Goal: Task Accomplishment & Management: Manage account settings

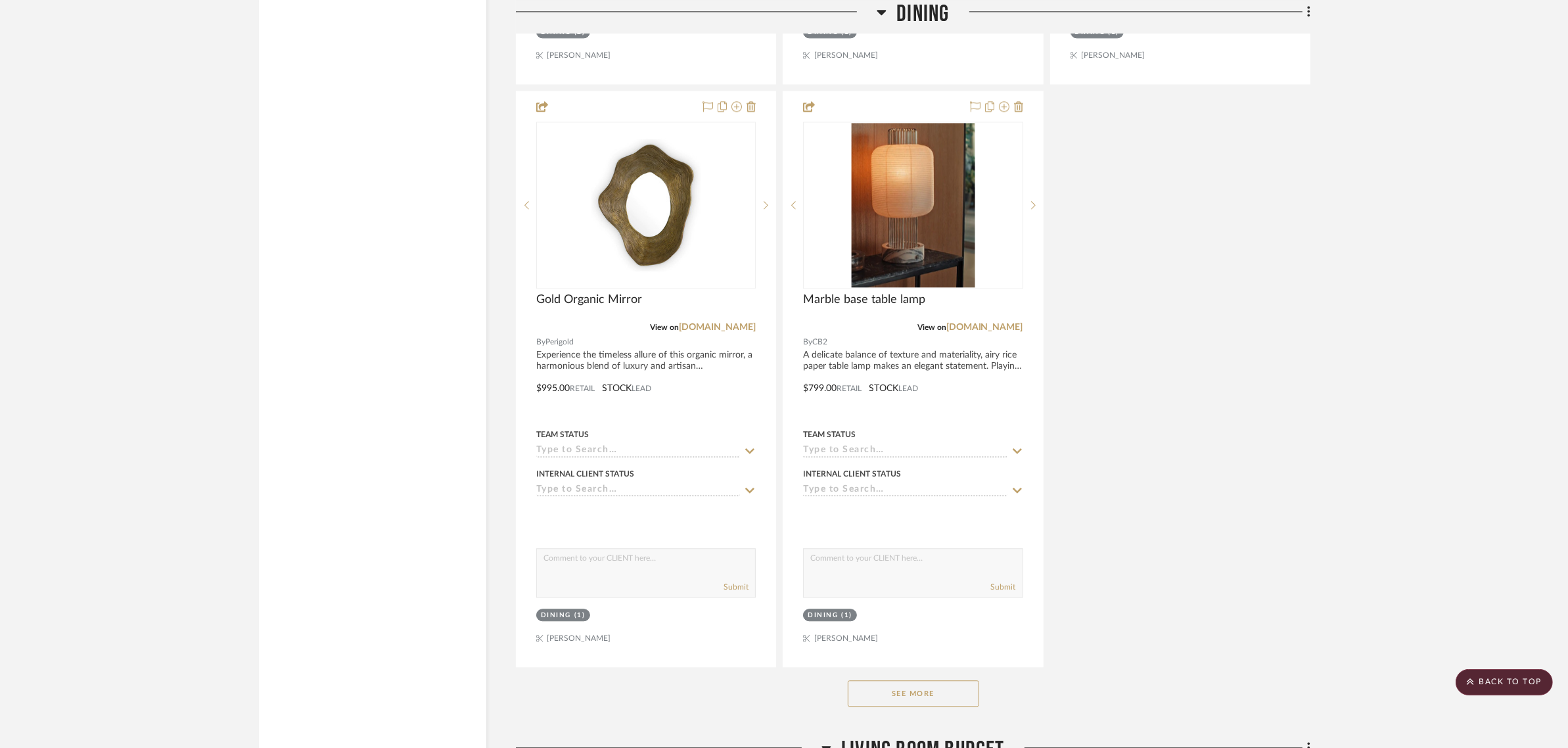
scroll to position [3944, 0]
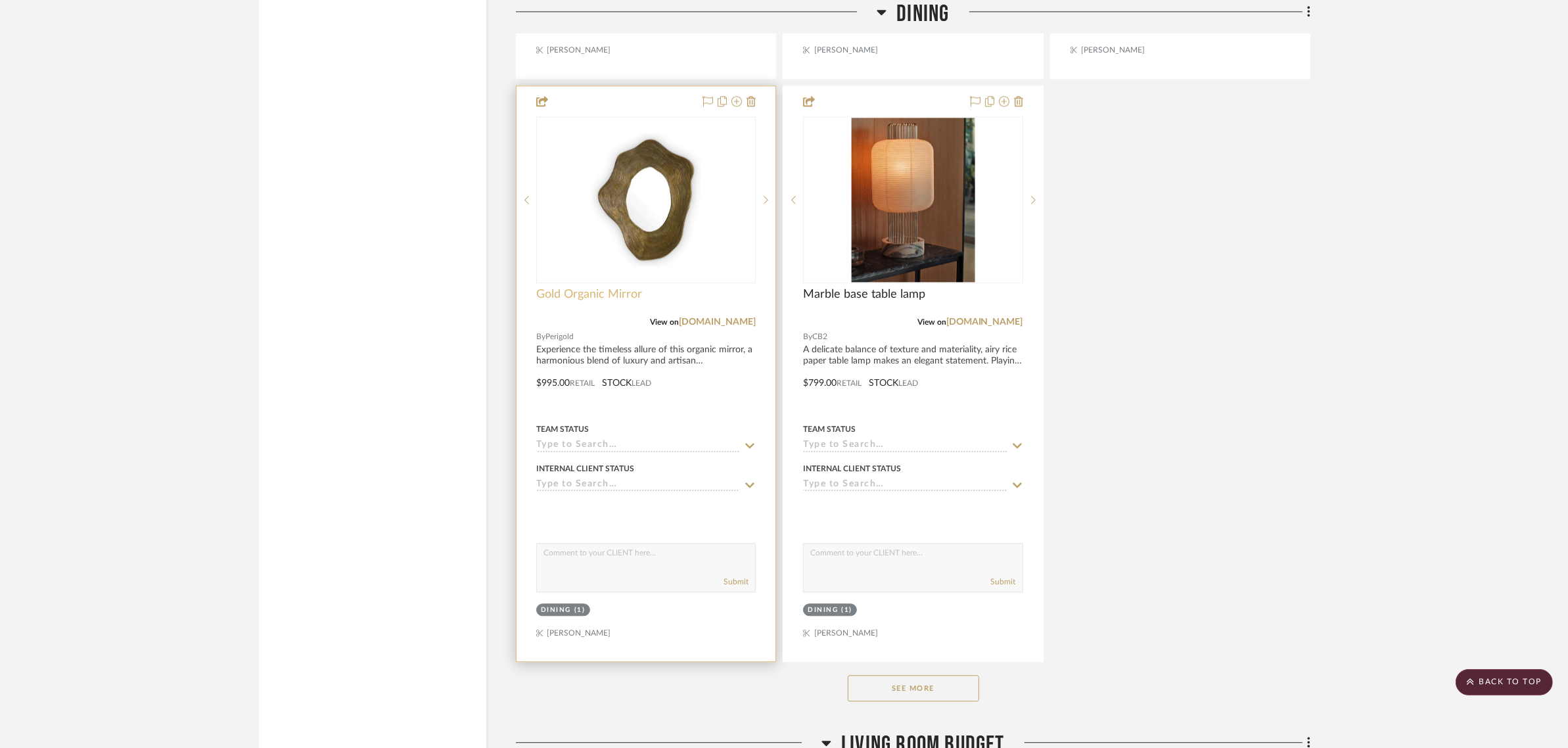
click at [573, 296] on span "Gold Organic Mirror" at bounding box center [588, 294] width 106 height 15
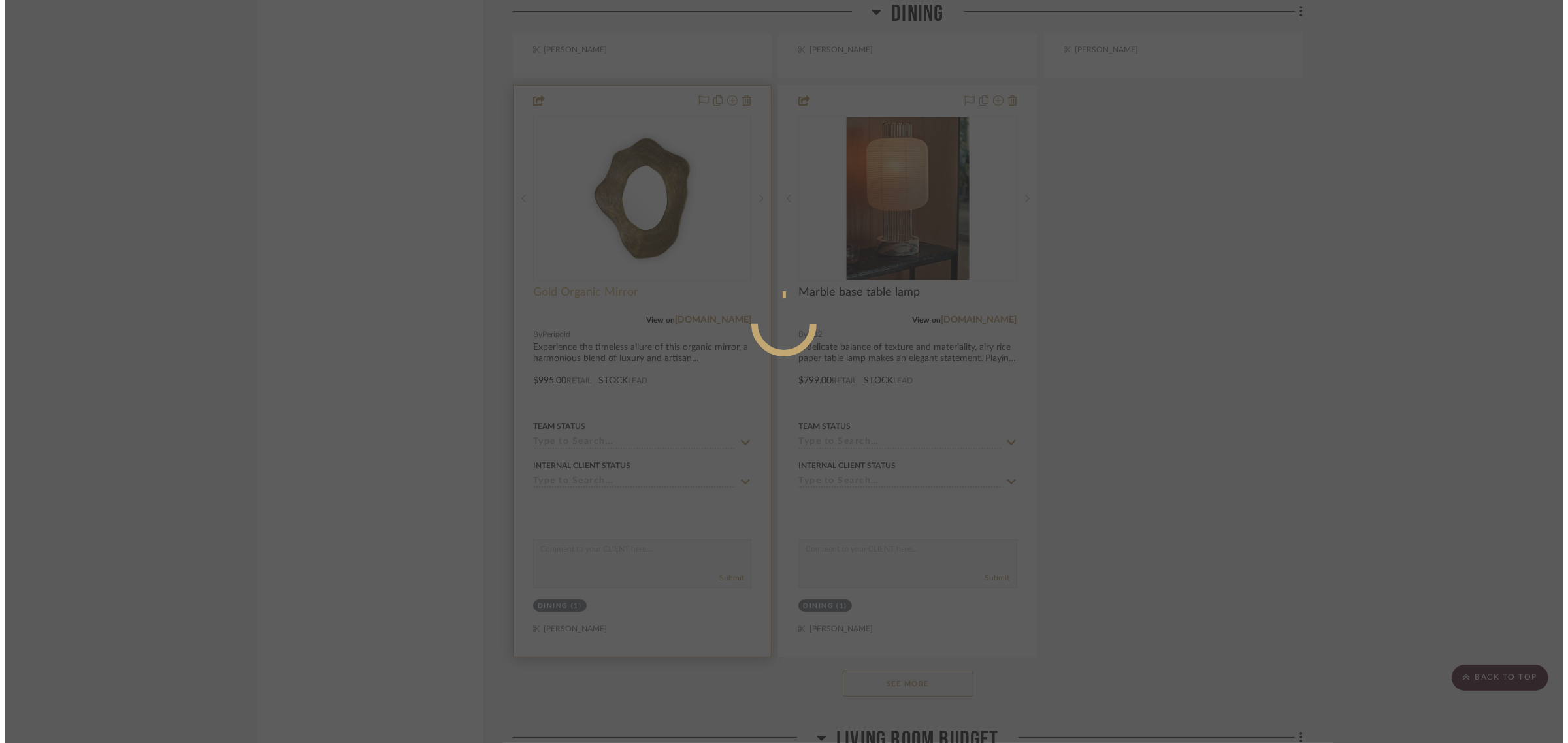
scroll to position [0, 0]
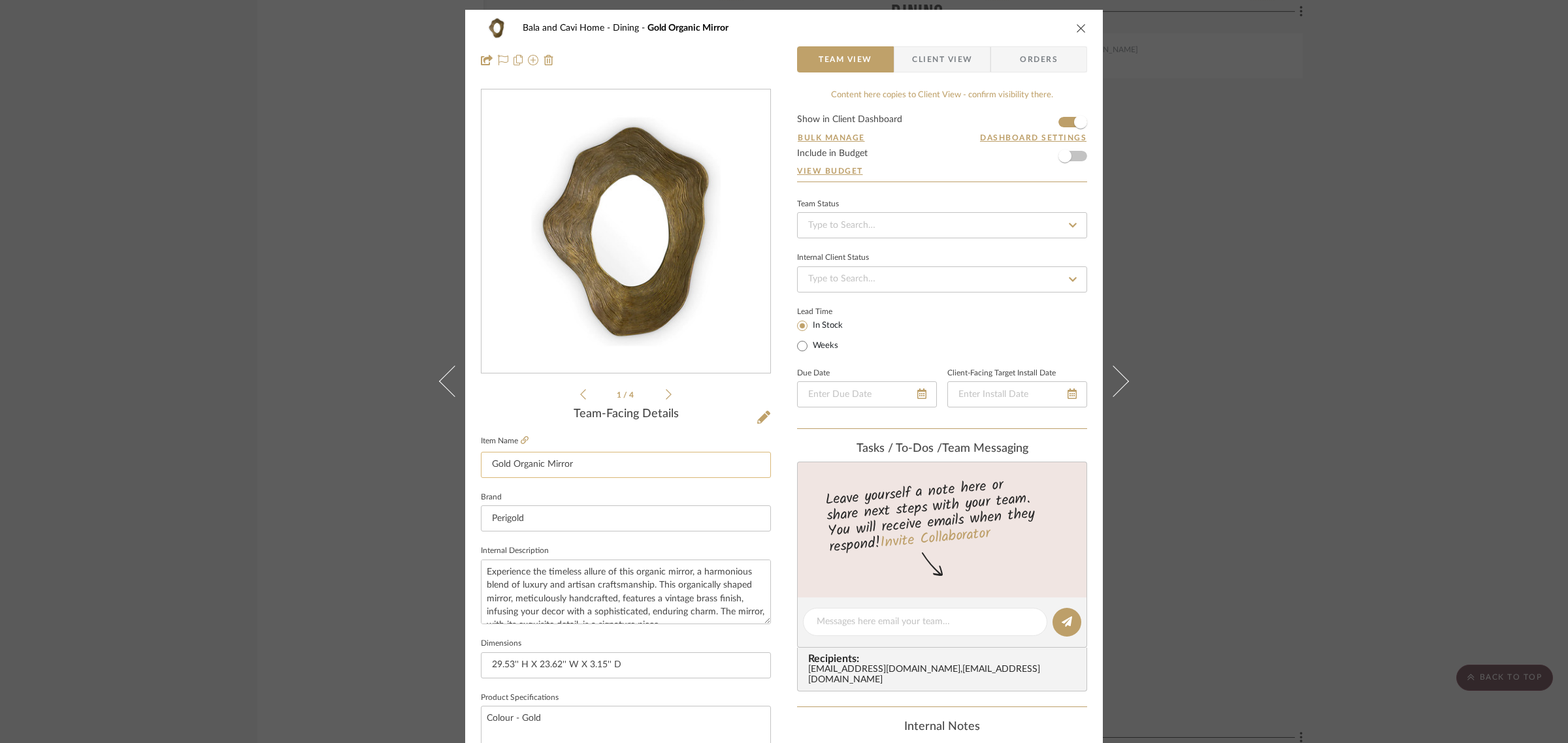
click at [508, 457] on input "Gold Organic Mirror" at bounding box center [625, 465] width 290 height 26
type input "Organic Mirror"
click at [517, 384] on div "1 / 4" at bounding box center [625, 245] width 290 height 313
click at [1274, 406] on div "Bala and Cavi Home Dining Organic Mirror Team View Client View Orders 1 / 4 Tea…" at bounding box center [784, 371] width 1568 height 743
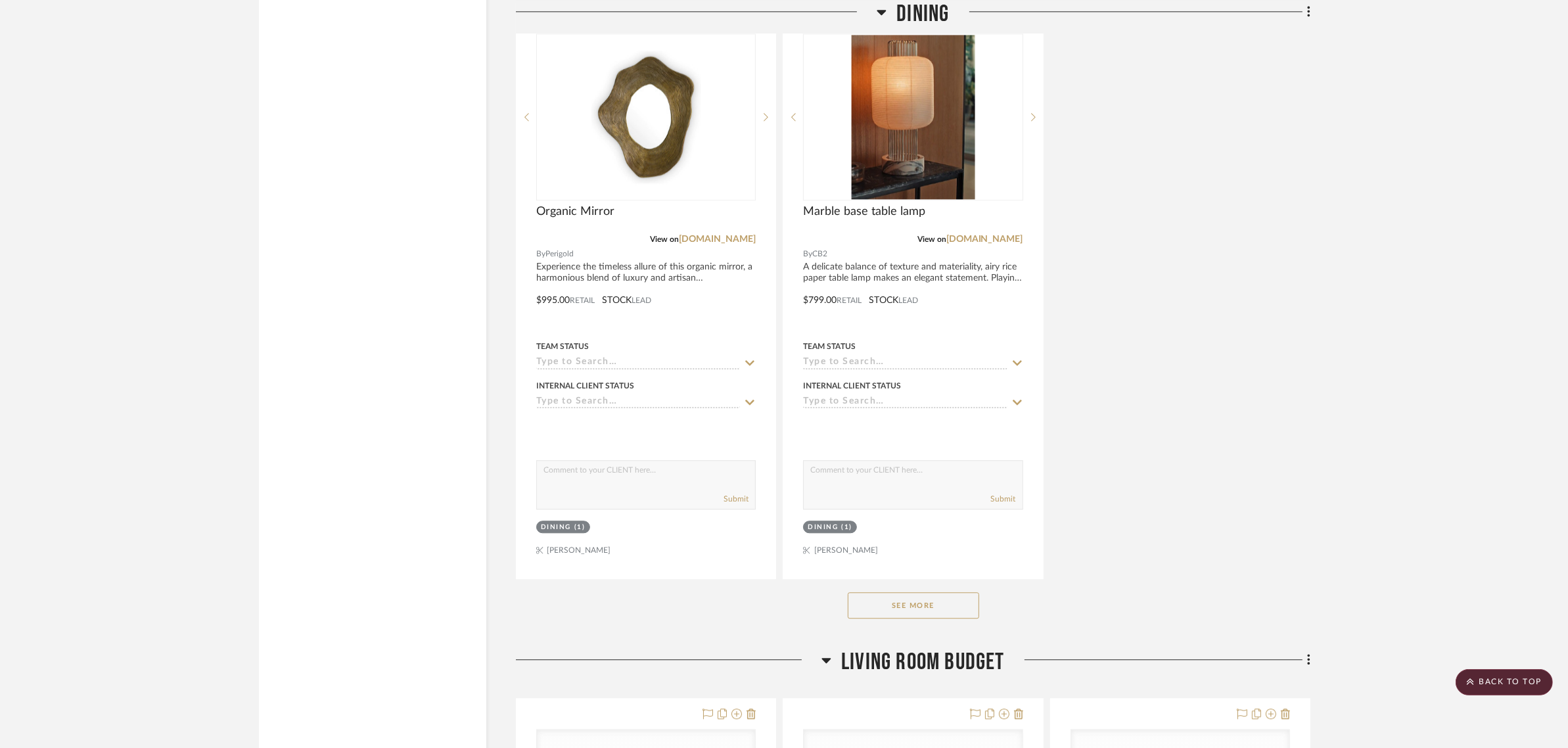
scroll to position [4109, 0]
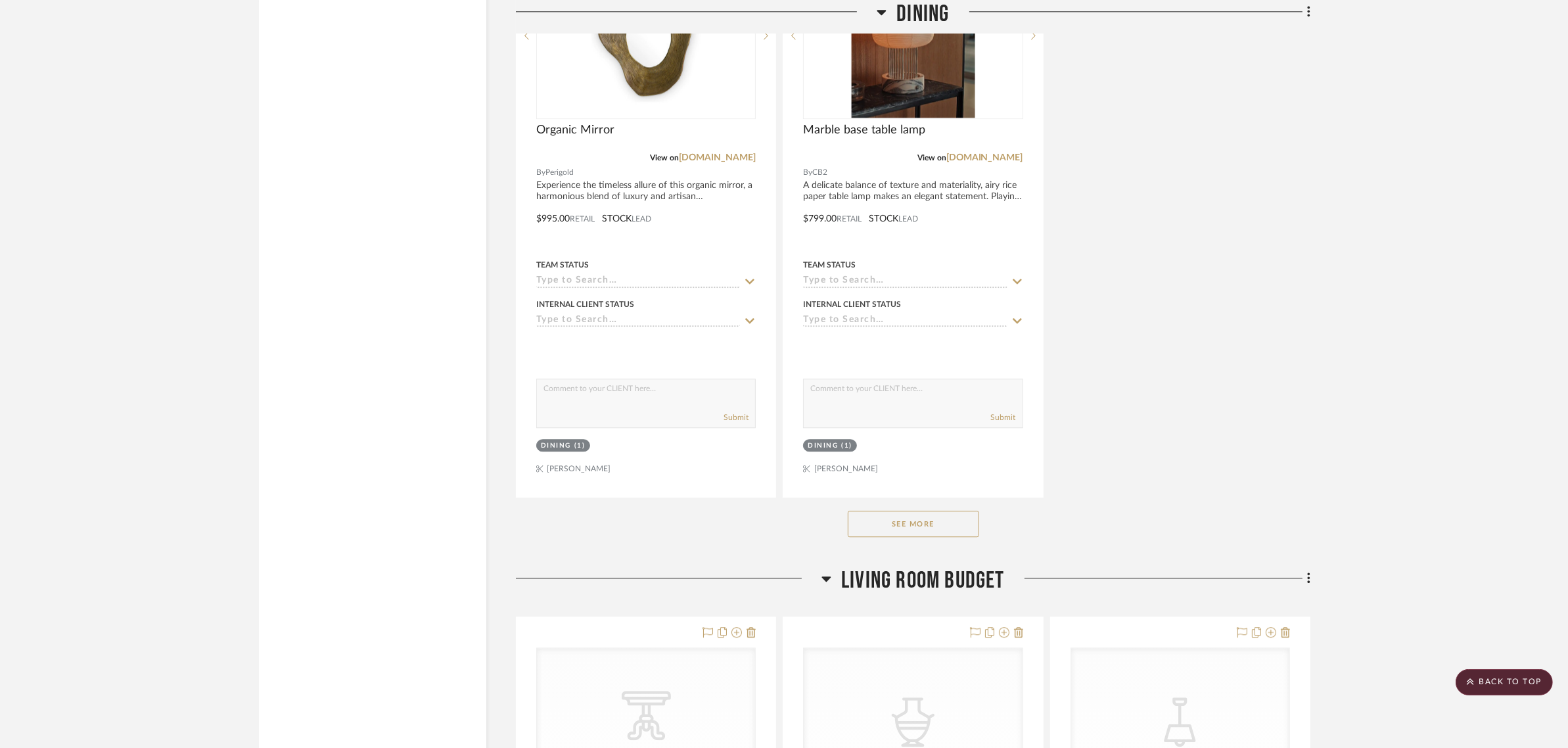
click at [892, 520] on button "See More" at bounding box center [913, 523] width 131 height 26
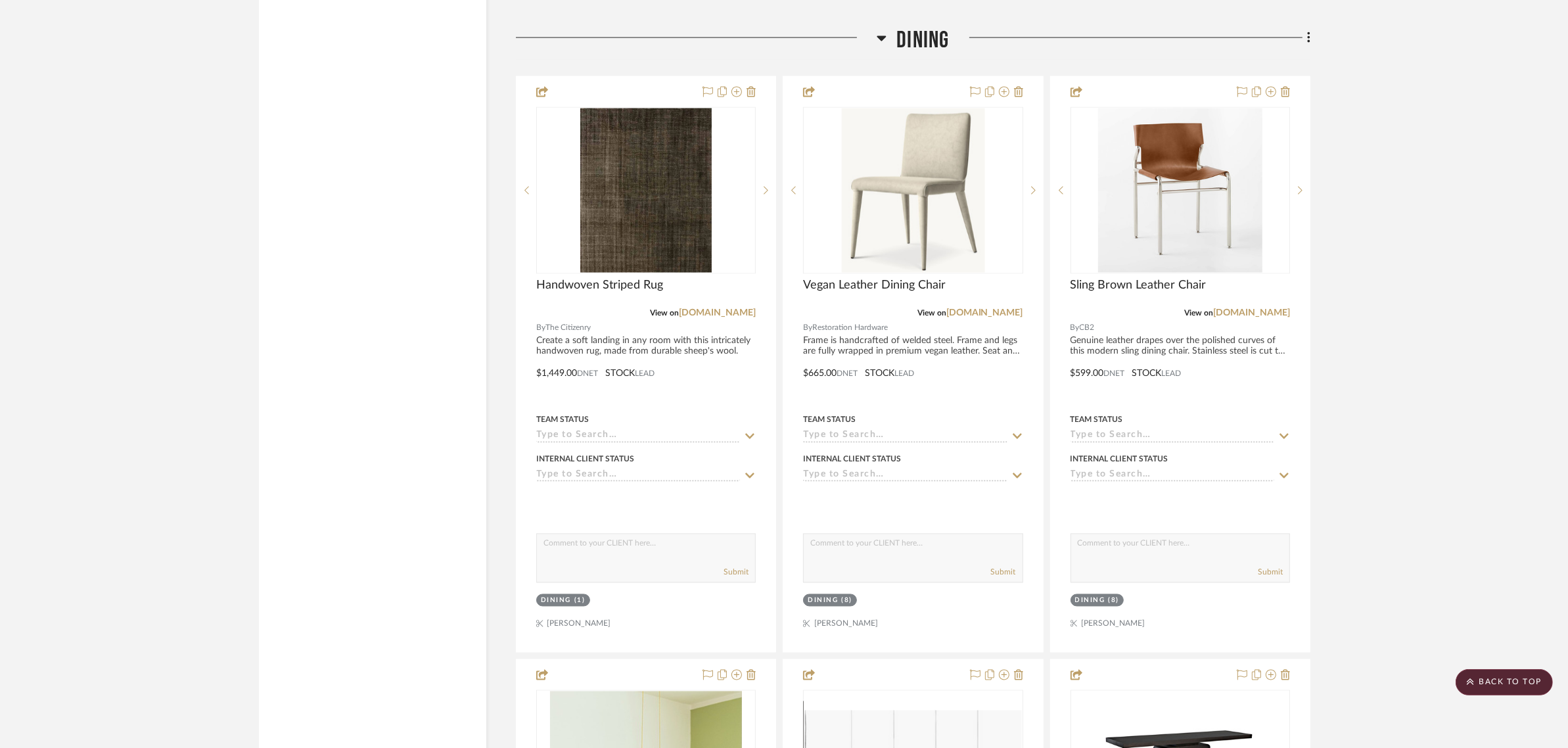
scroll to position [2794, 0]
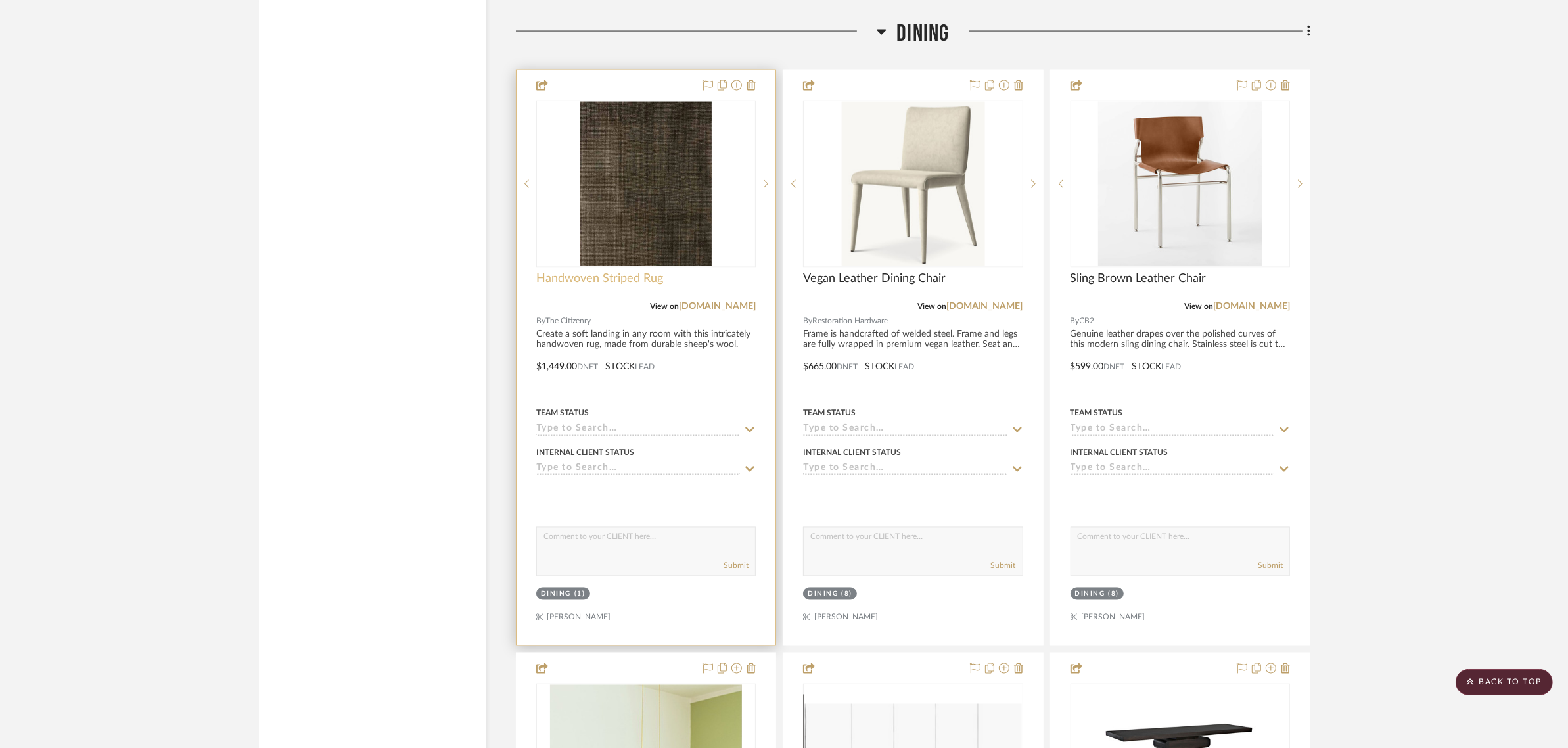
click at [619, 283] on span "Handwoven Striped Rug" at bounding box center [599, 278] width 126 height 15
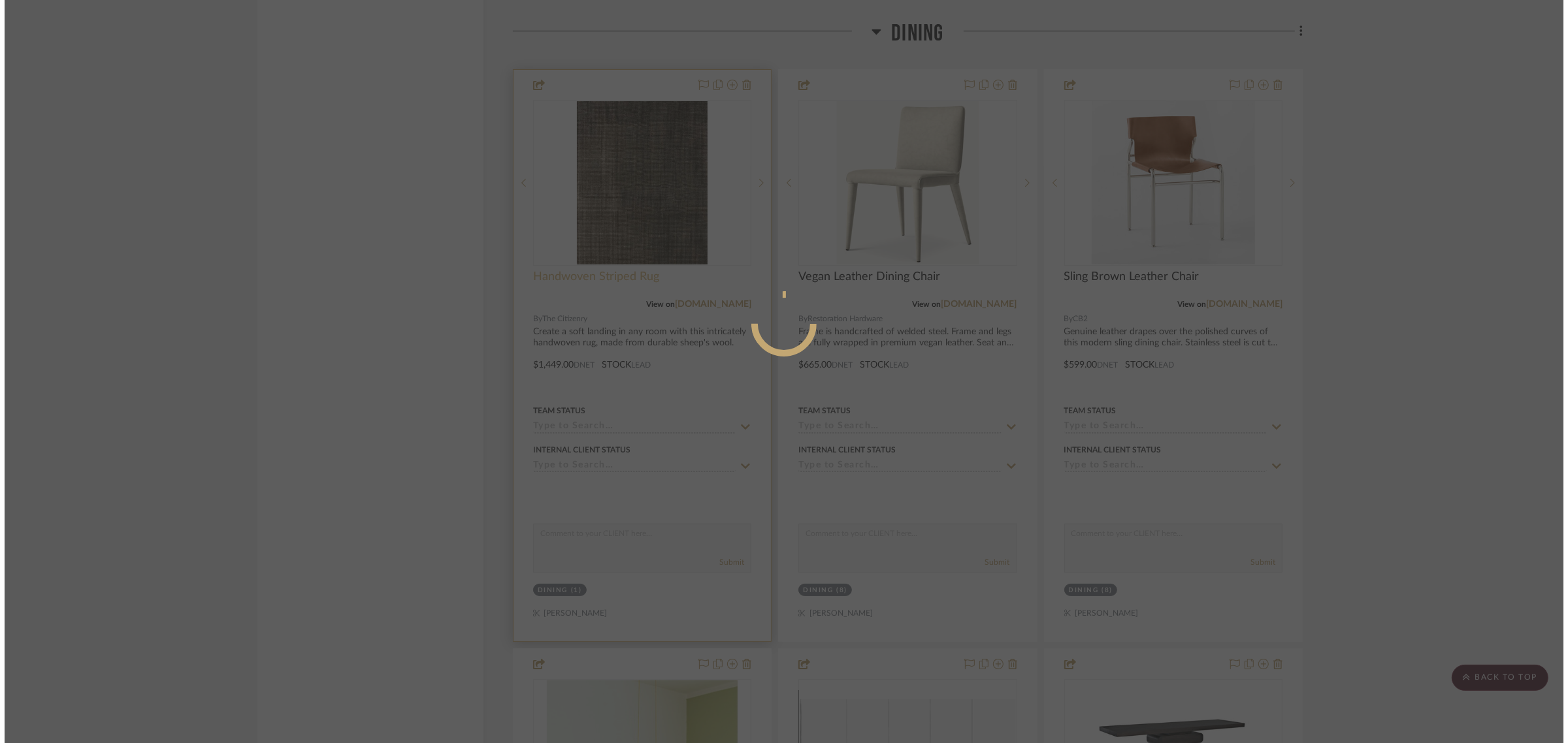
scroll to position [0, 0]
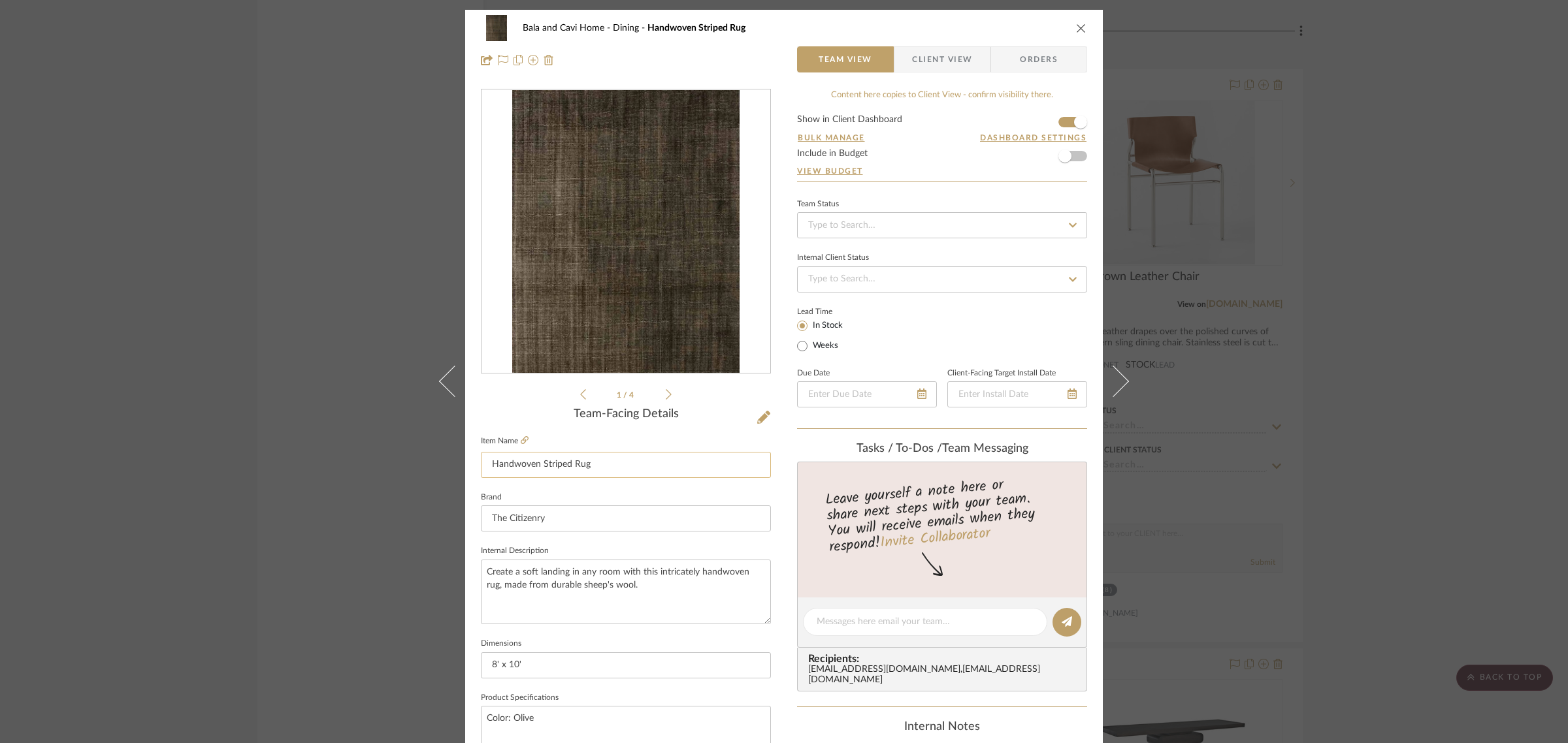
click at [566, 461] on input "Handwoven Striped Rug" at bounding box center [625, 465] width 290 height 26
type input "Handwoven Wool Rug"
click at [526, 397] on div "1 / 4" at bounding box center [625, 245] width 290 height 313
click at [1464, 406] on div "Bala and Cavi Home Dining Handwoven Wool Rug Team View Client View Orders 1 / 4…" at bounding box center [784, 371] width 1568 height 743
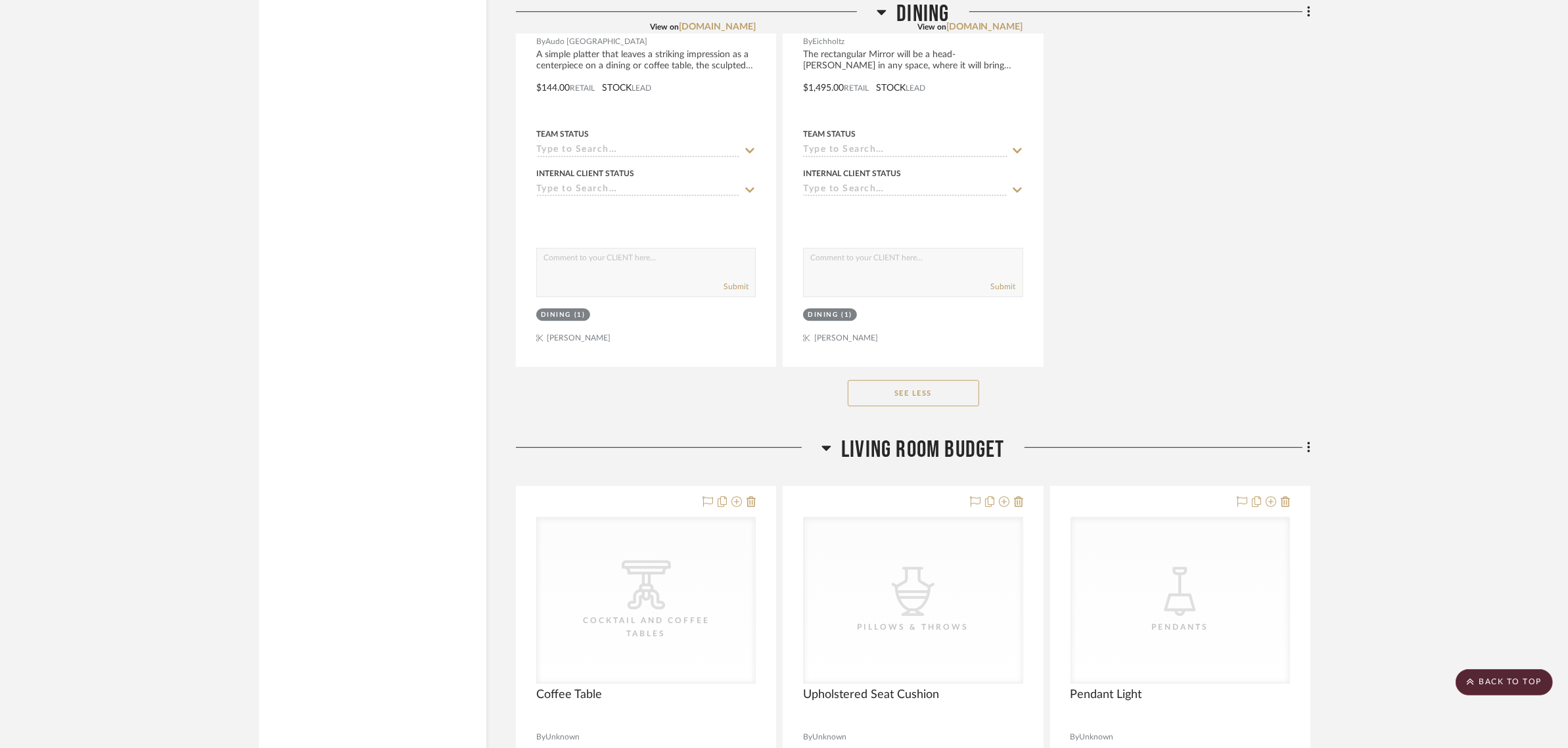
scroll to position [4848, 0]
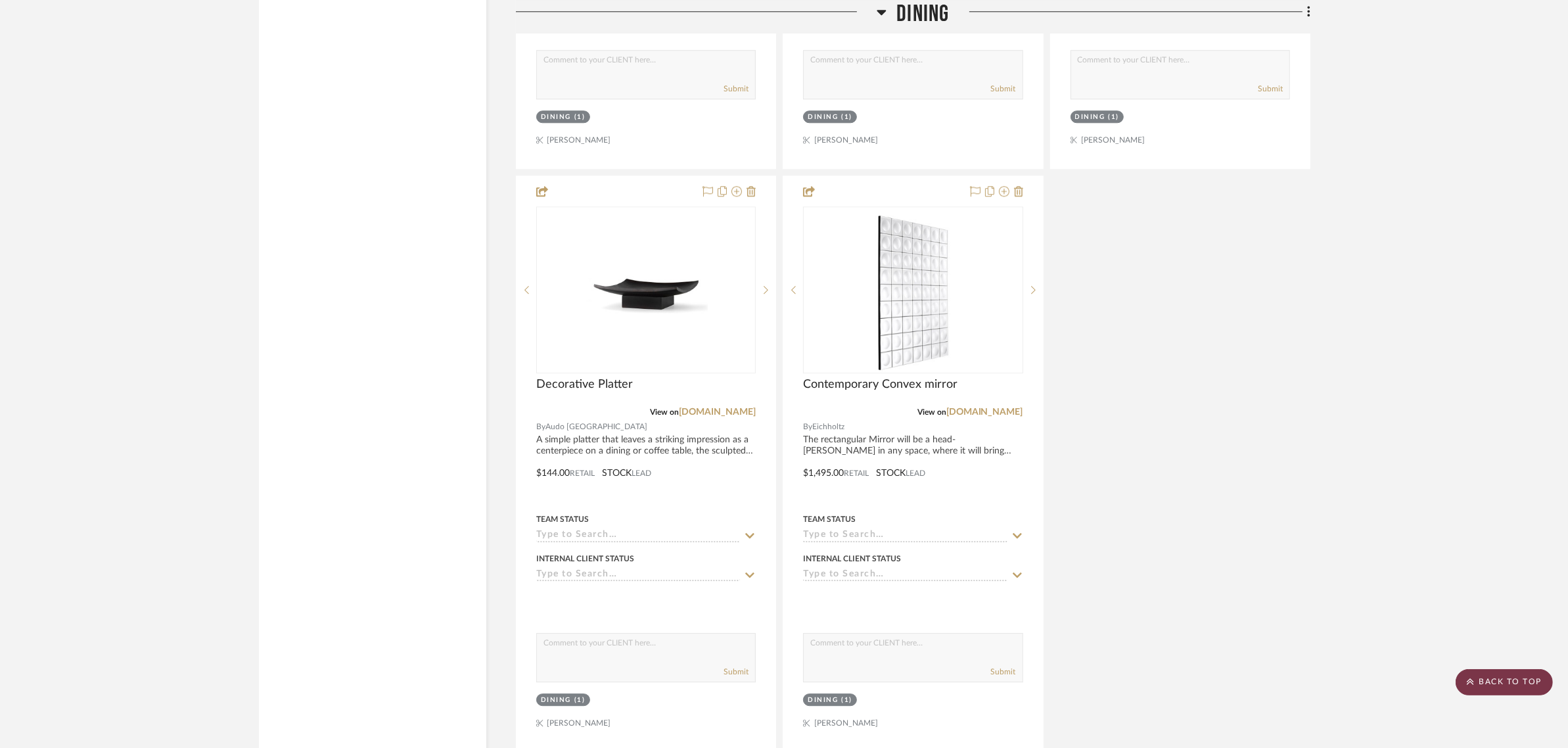
click at [1529, 679] on scroll-to-top-button "BACK TO TOP" at bounding box center [1504, 682] width 97 height 26
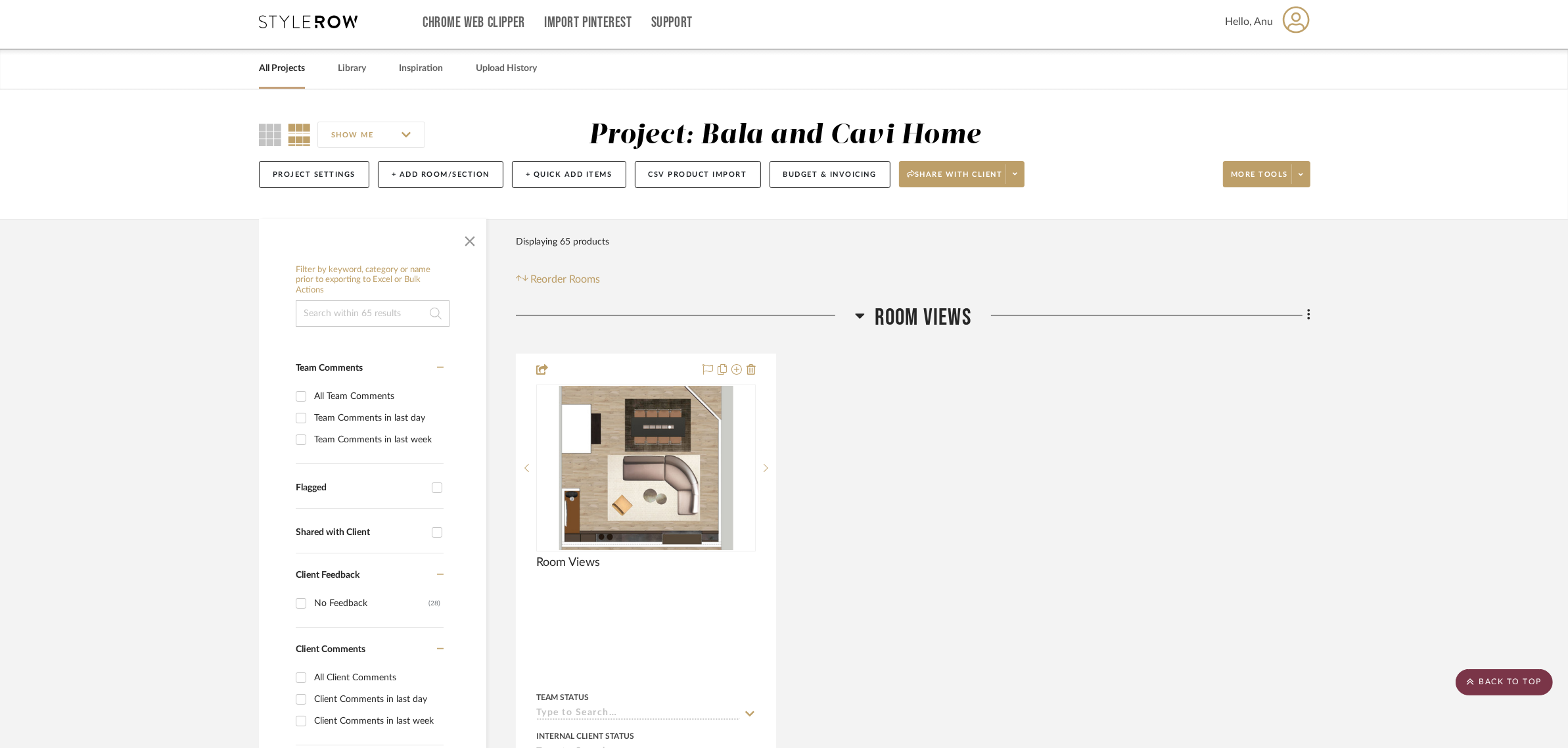
scroll to position [0, 0]
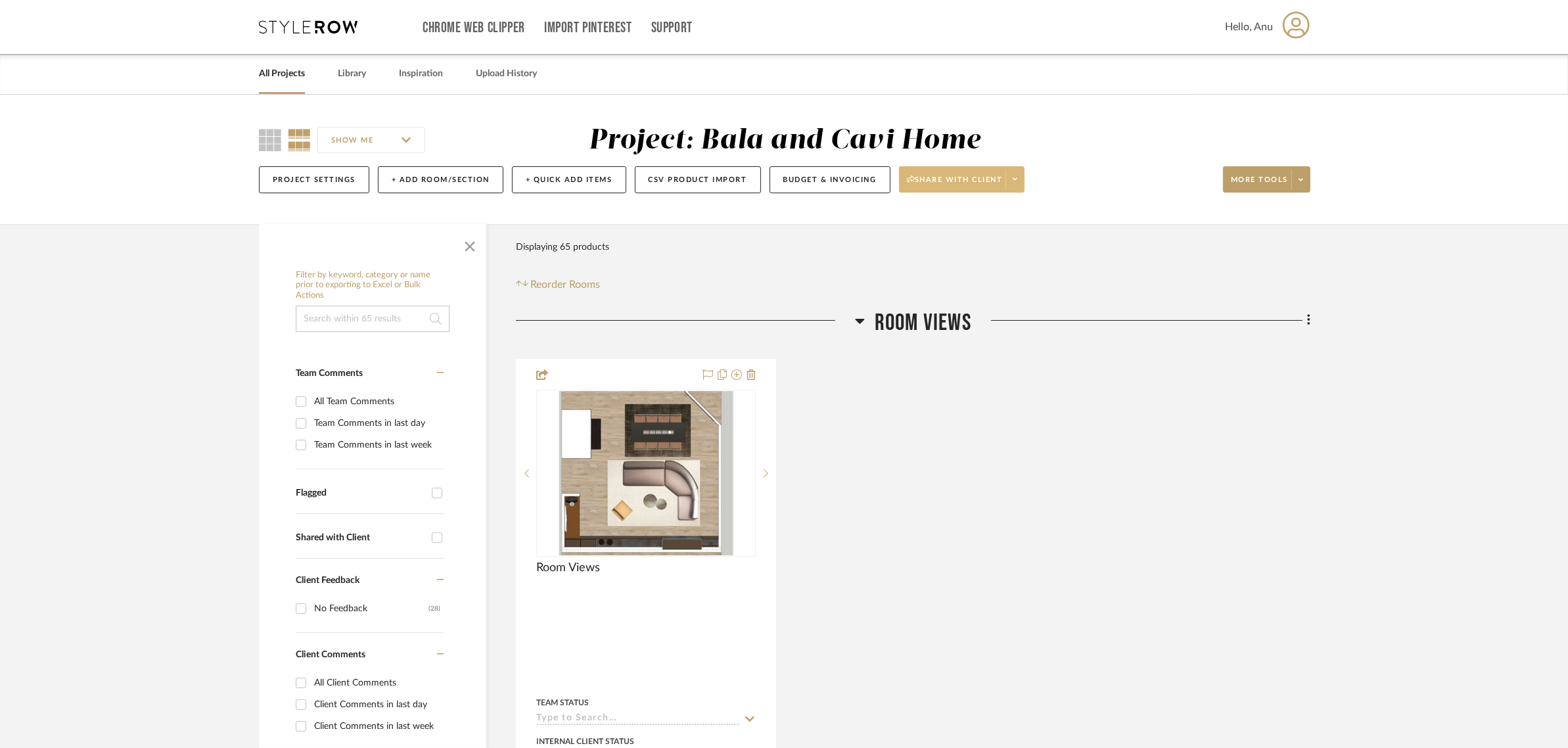
click at [938, 175] on span "Share with client" at bounding box center [955, 185] width 96 height 19
click at [941, 218] on span "Preview Client Dashboard" at bounding box center [969, 217] width 113 height 11
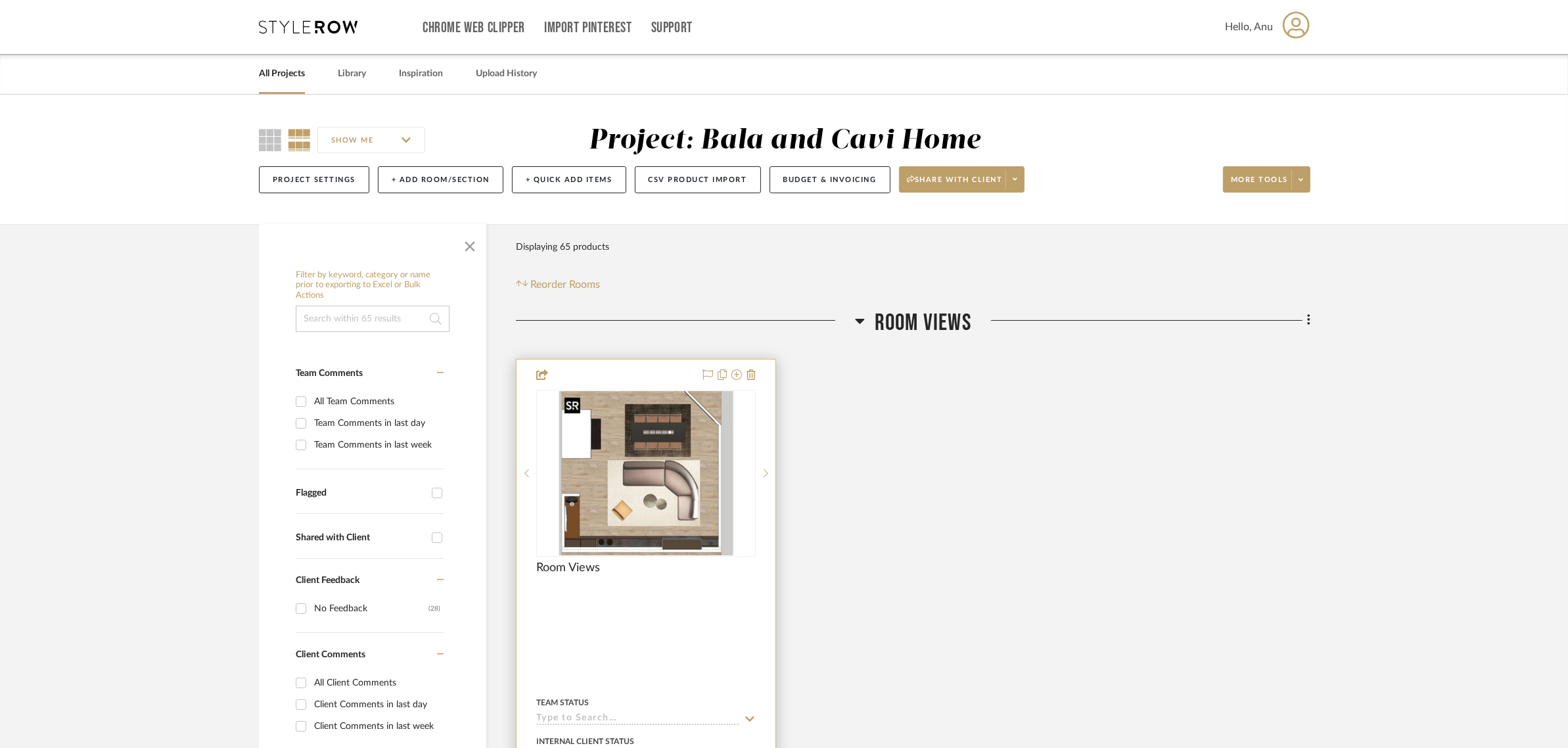
click at [664, 524] on img "0" at bounding box center [645, 473] width 175 height 164
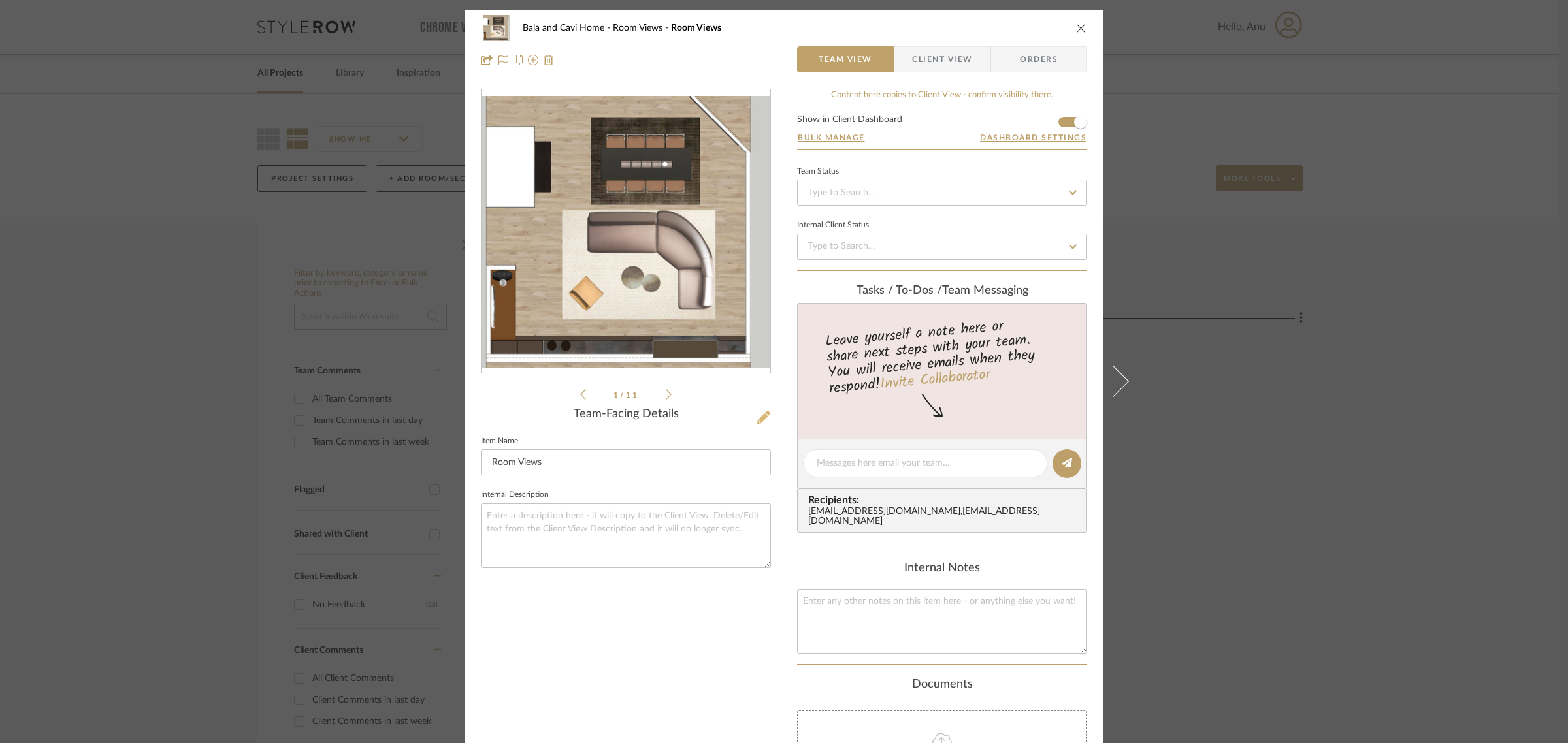
click at [765, 414] on icon at bounding box center [764, 417] width 14 height 14
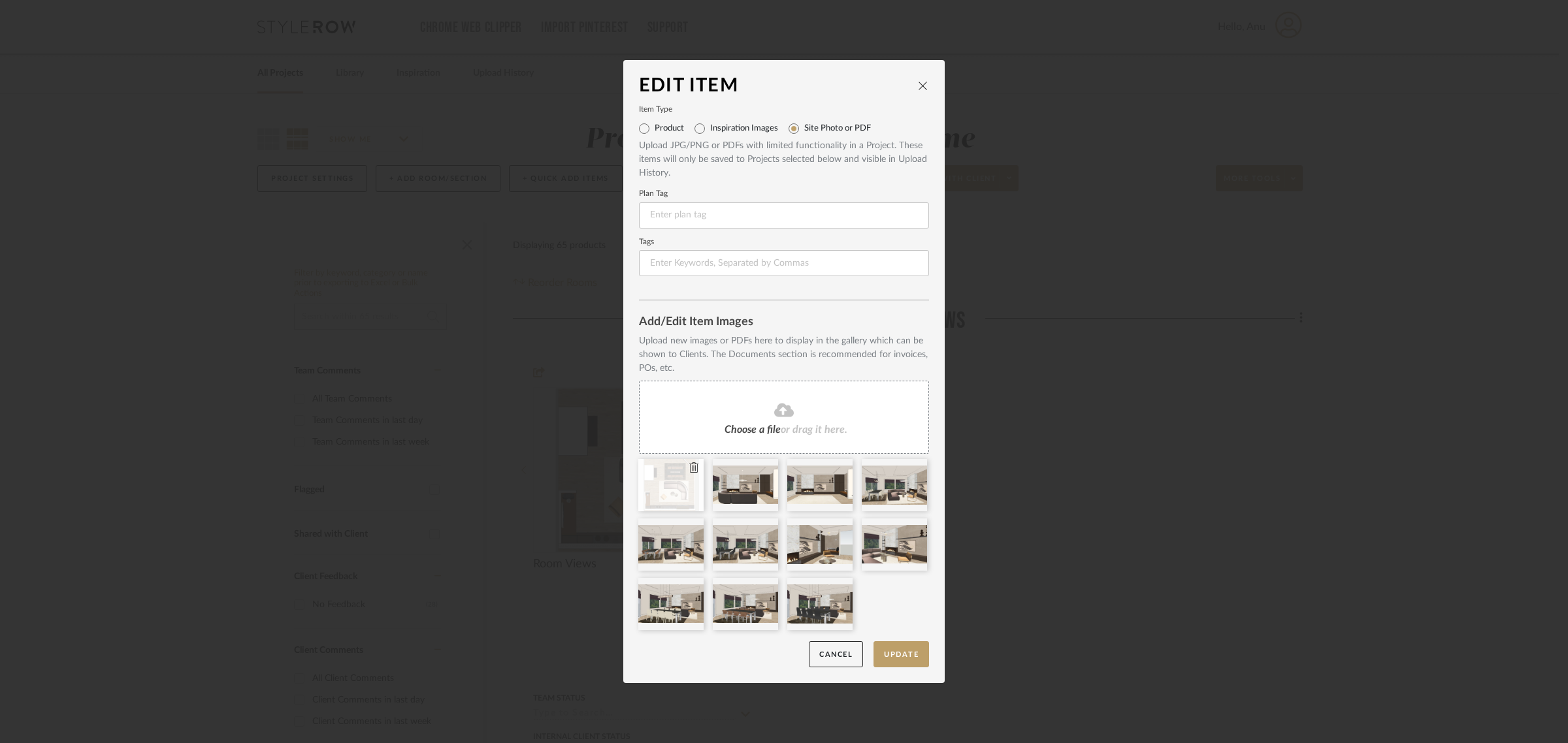
click at [689, 471] on icon at bounding box center [693, 467] width 9 height 11
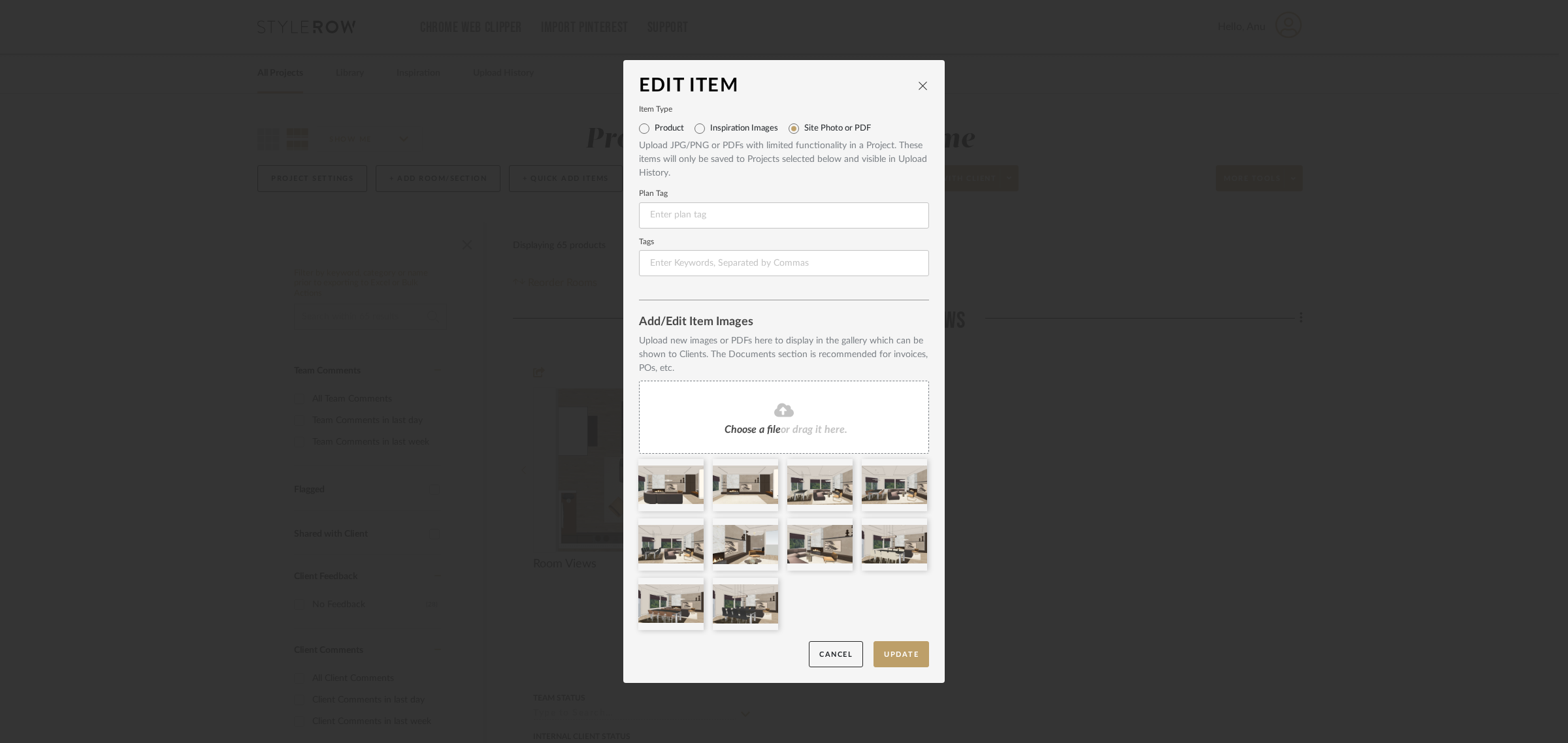
click at [807, 426] on span "or drag it here." at bounding box center [814, 429] width 67 height 11
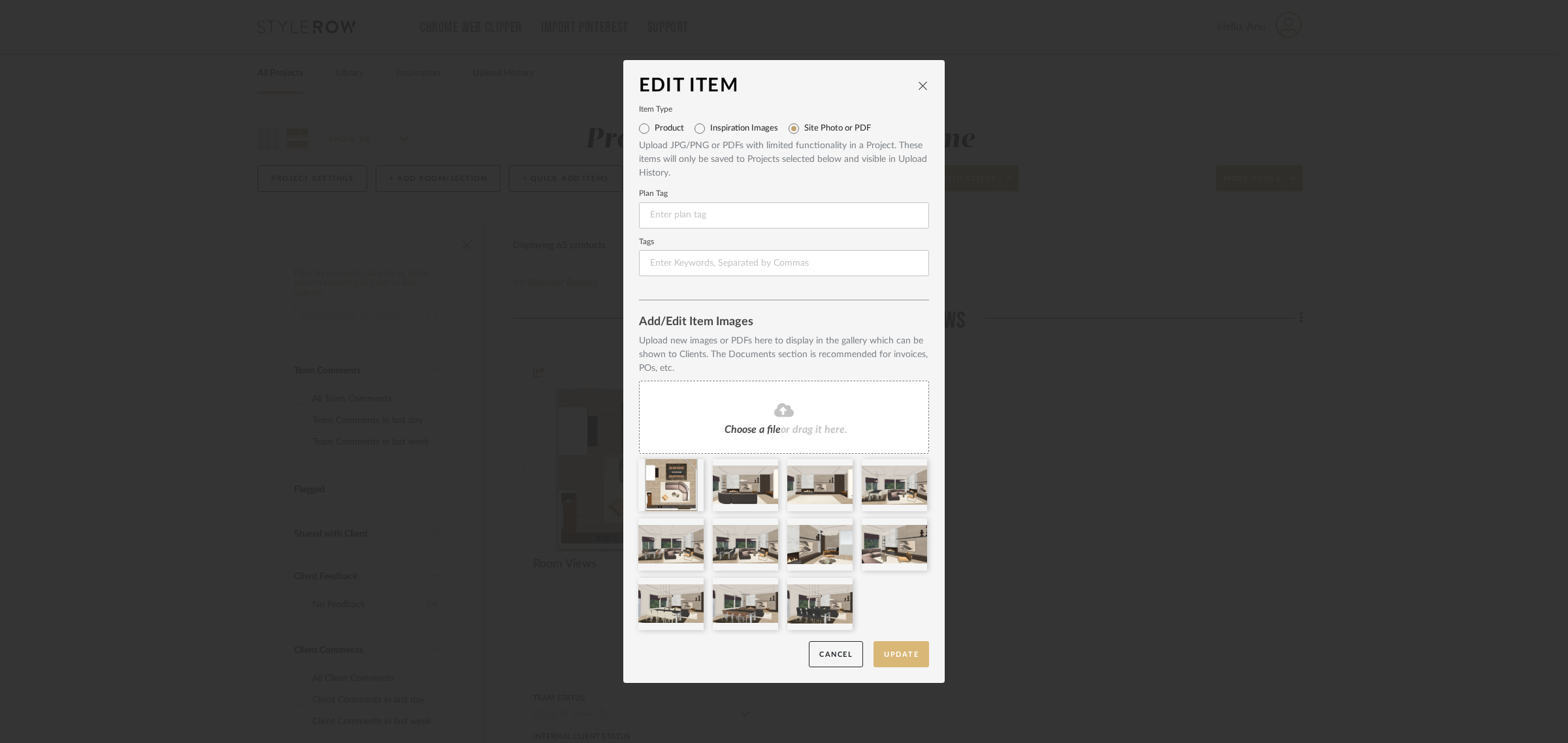
click at [886, 658] on button "Update" at bounding box center [901, 655] width 55 height 27
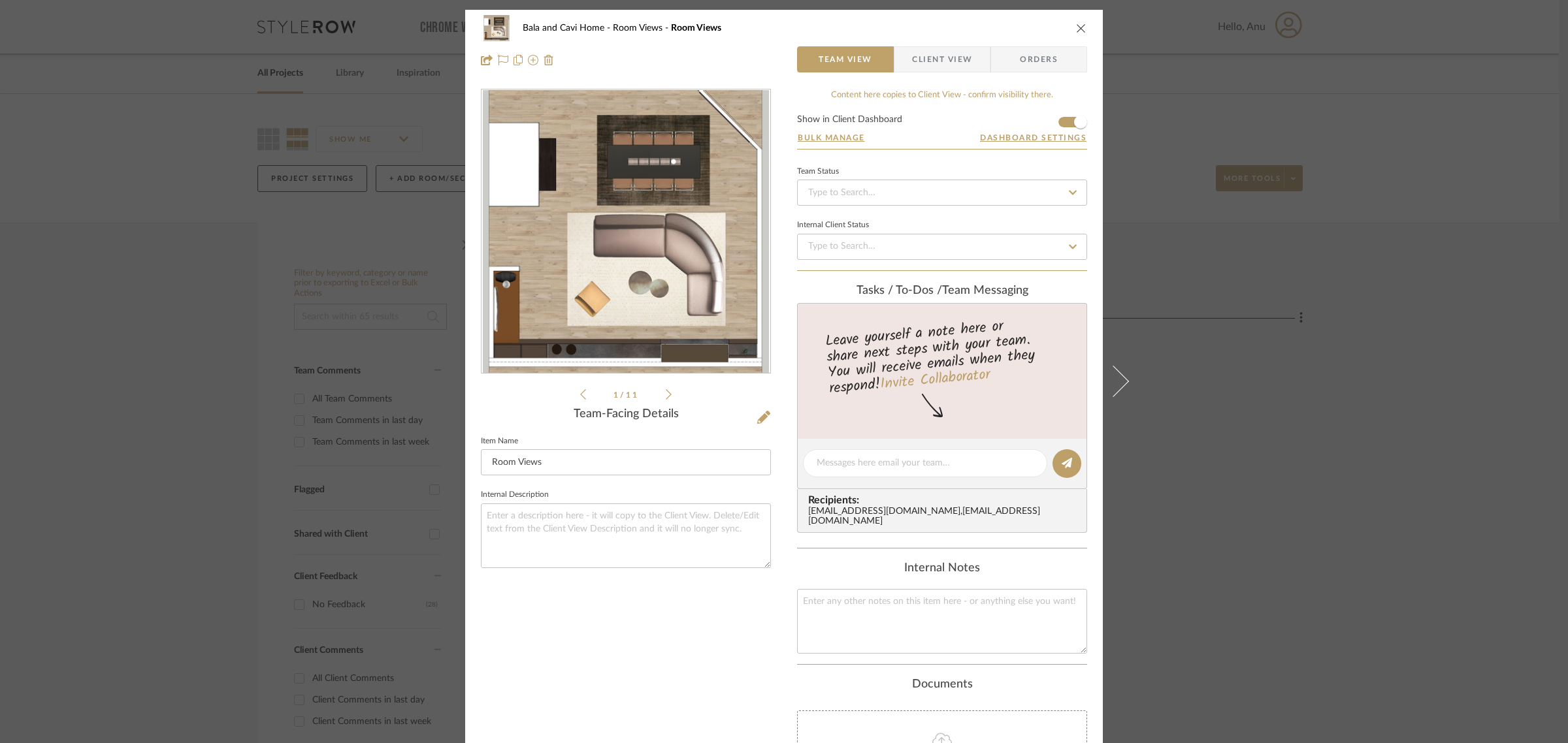
click at [1422, 459] on div "Bala and Cavi Home Room Views Room Views Team View Client View Orders 1 / 11 Te…" at bounding box center [784, 371] width 1568 height 743
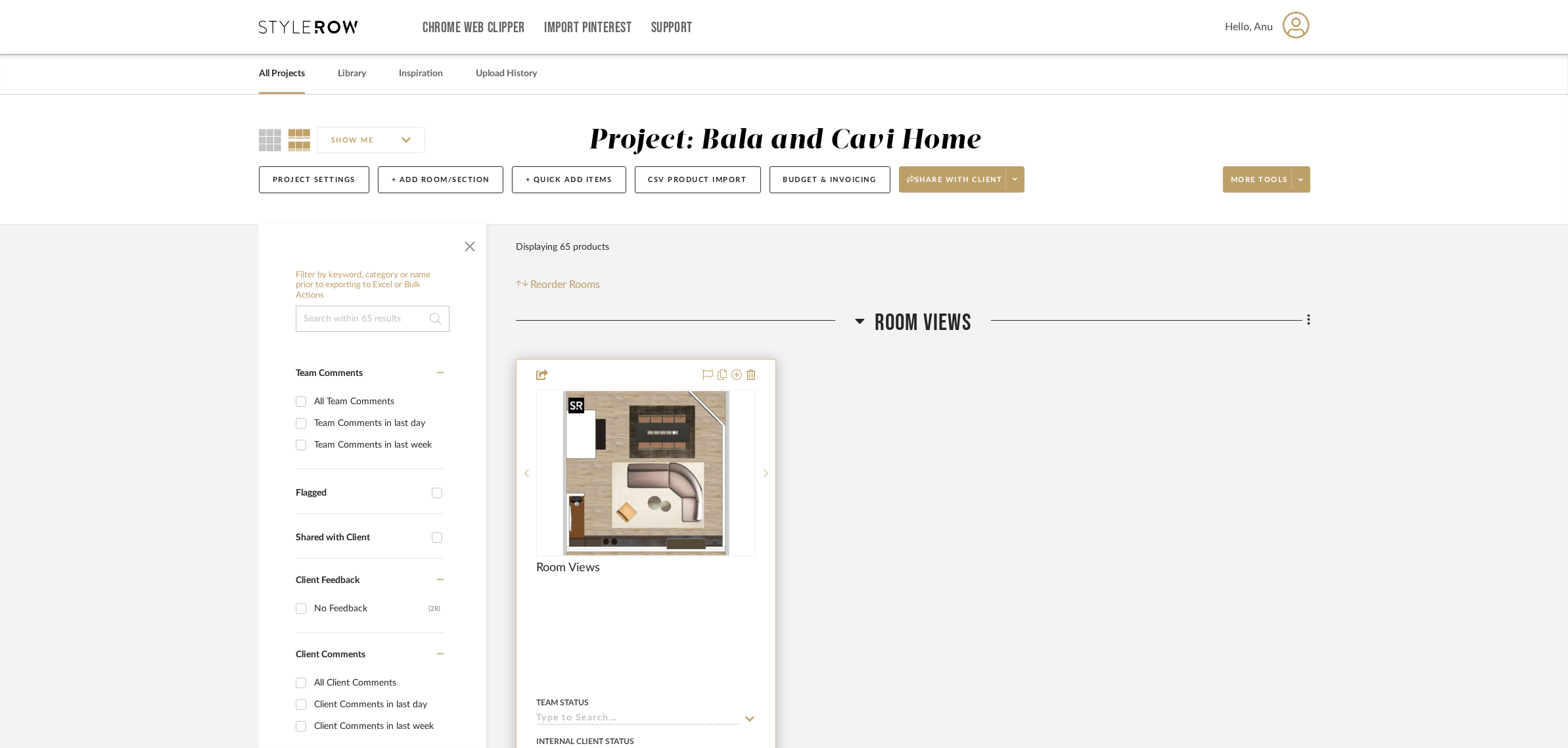
click at [641, 479] on img "0" at bounding box center [645, 473] width 166 height 164
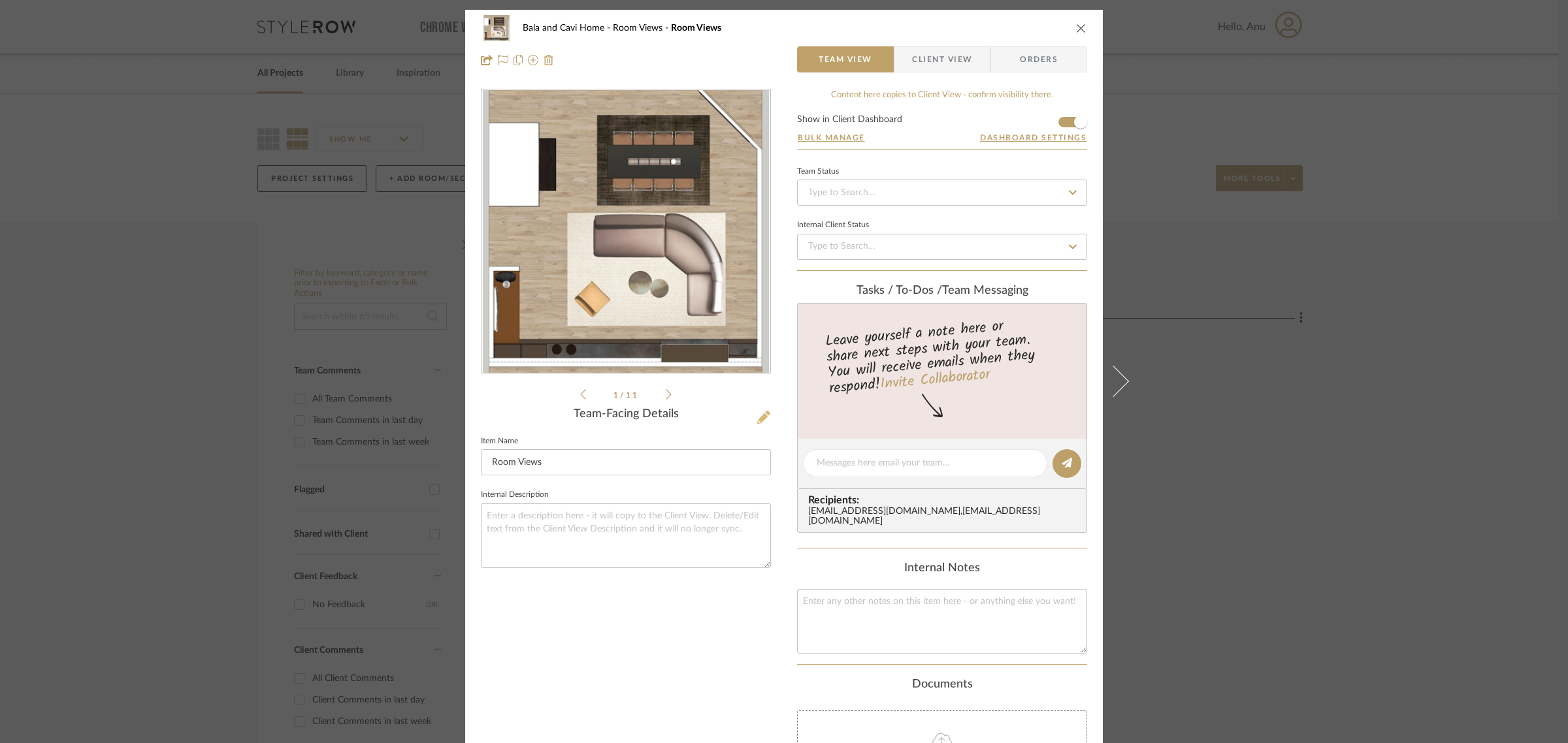
click at [763, 412] on icon at bounding box center [764, 417] width 14 height 14
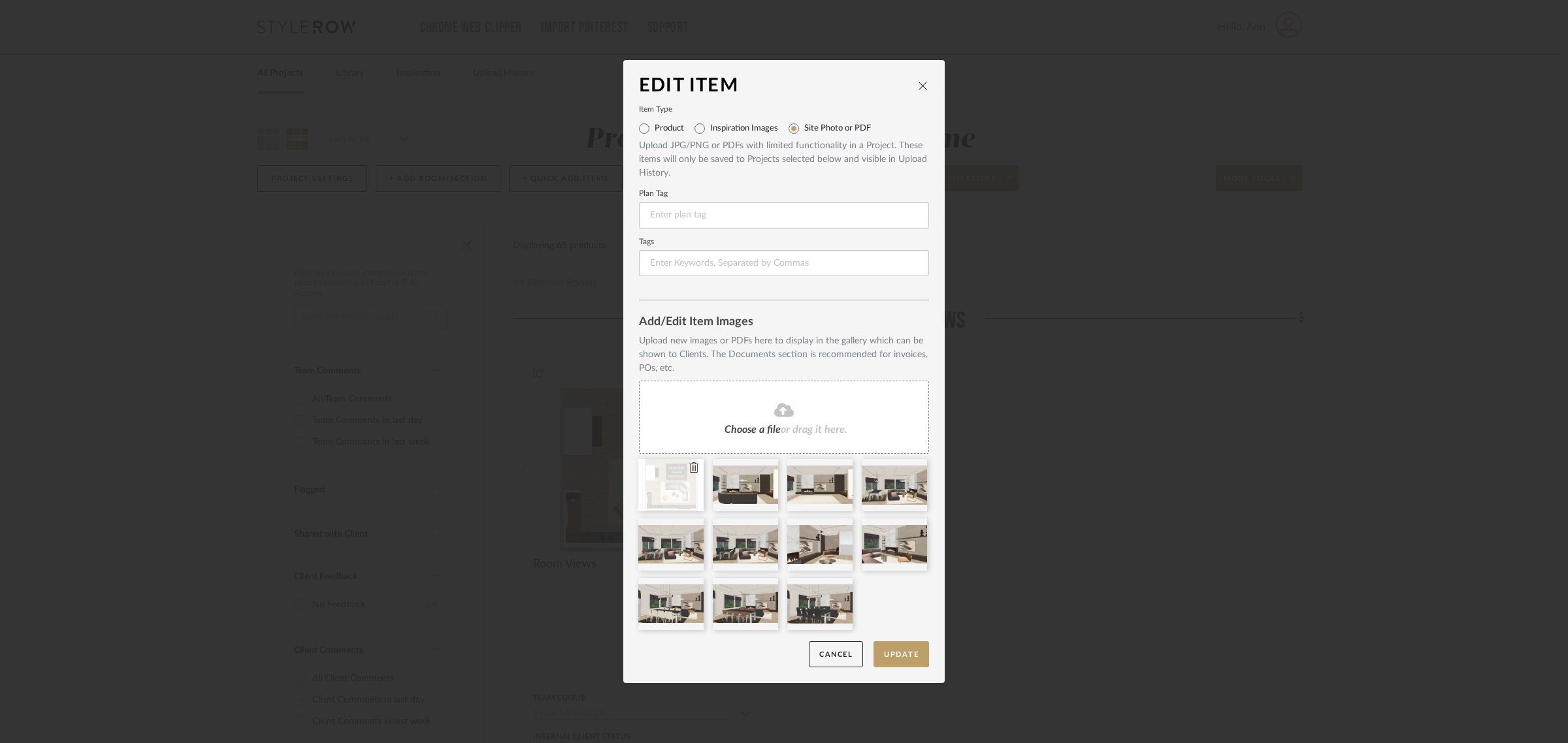
click at [689, 472] on icon at bounding box center [693, 467] width 9 height 11
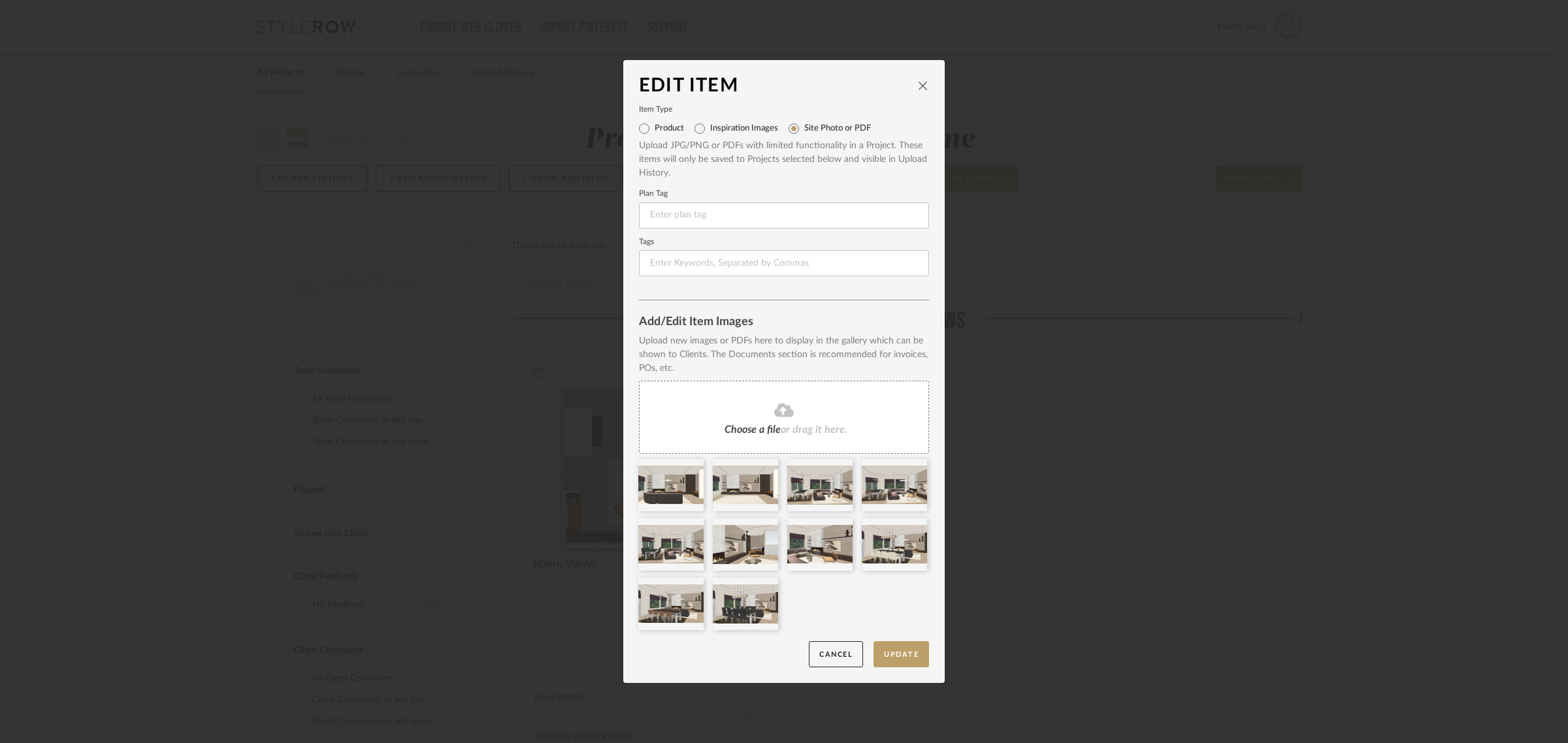
click at [822, 432] on span "or drag it here." at bounding box center [814, 429] width 67 height 11
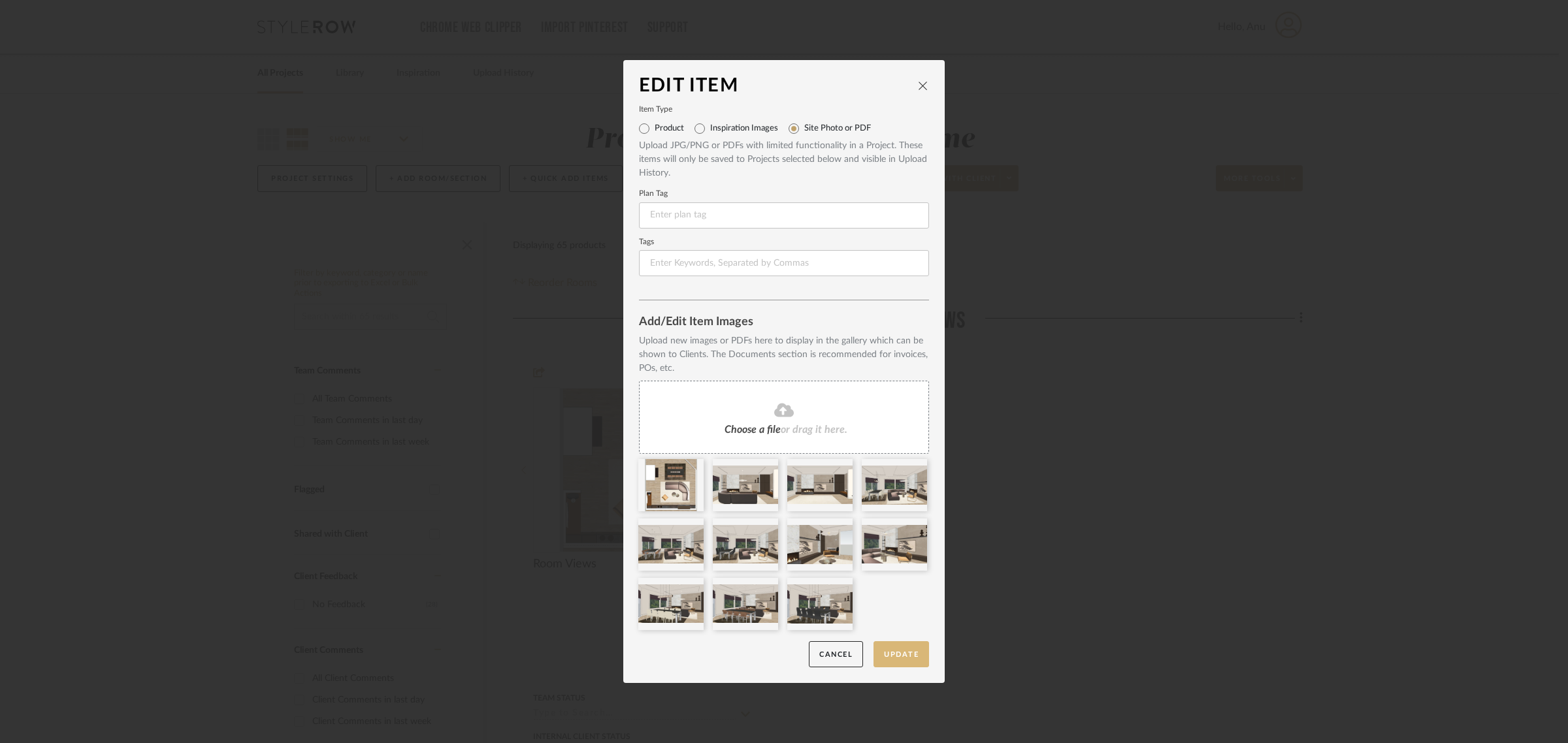
click at [900, 660] on button "Update" at bounding box center [901, 655] width 55 height 27
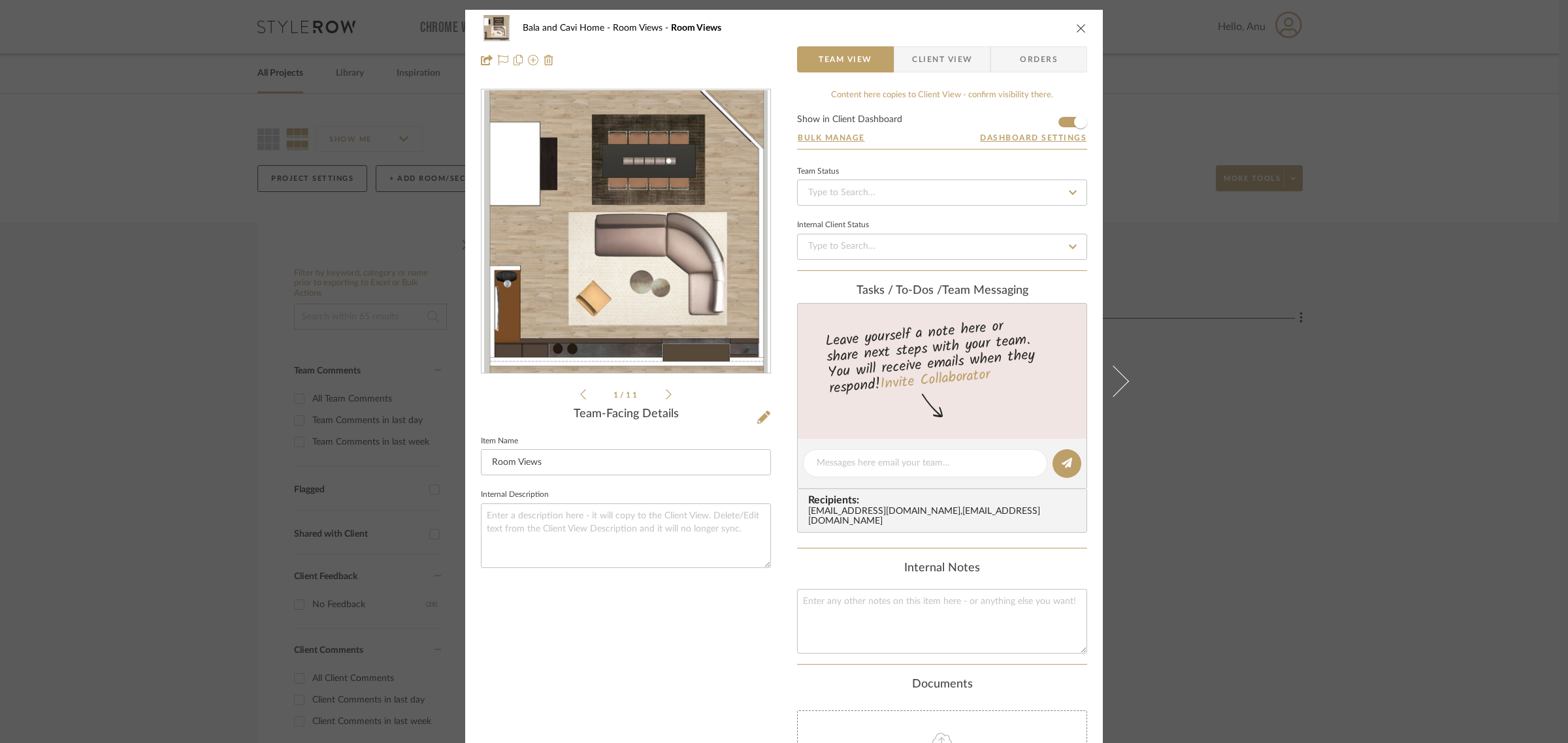
click at [1381, 459] on div "Bala and Cavi Home Room Views Room Views Team View Client View Orders 1 / 11 Te…" at bounding box center [784, 371] width 1568 height 743
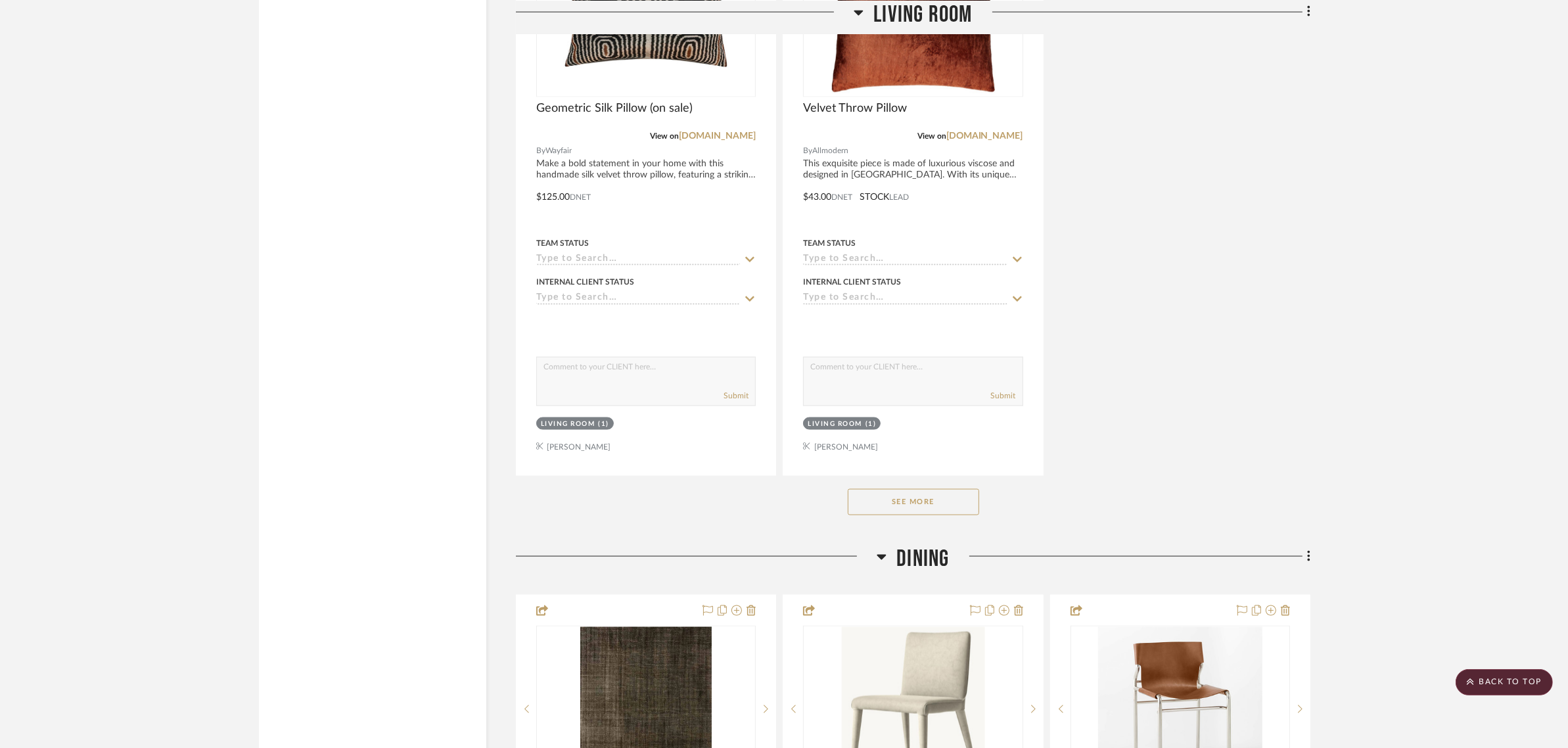
scroll to position [2300, 0]
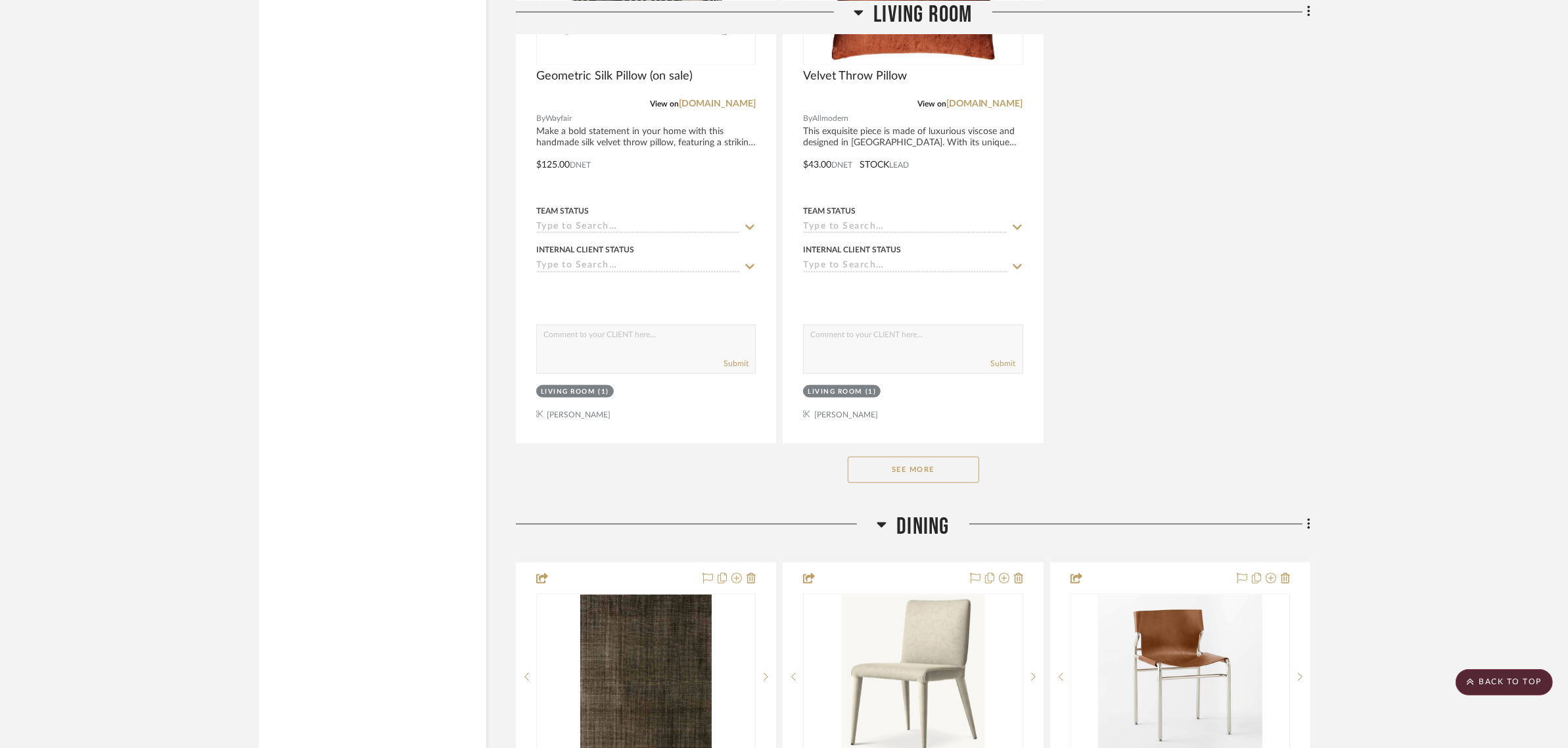
click at [960, 477] on button "See More" at bounding box center [913, 470] width 131 height 26
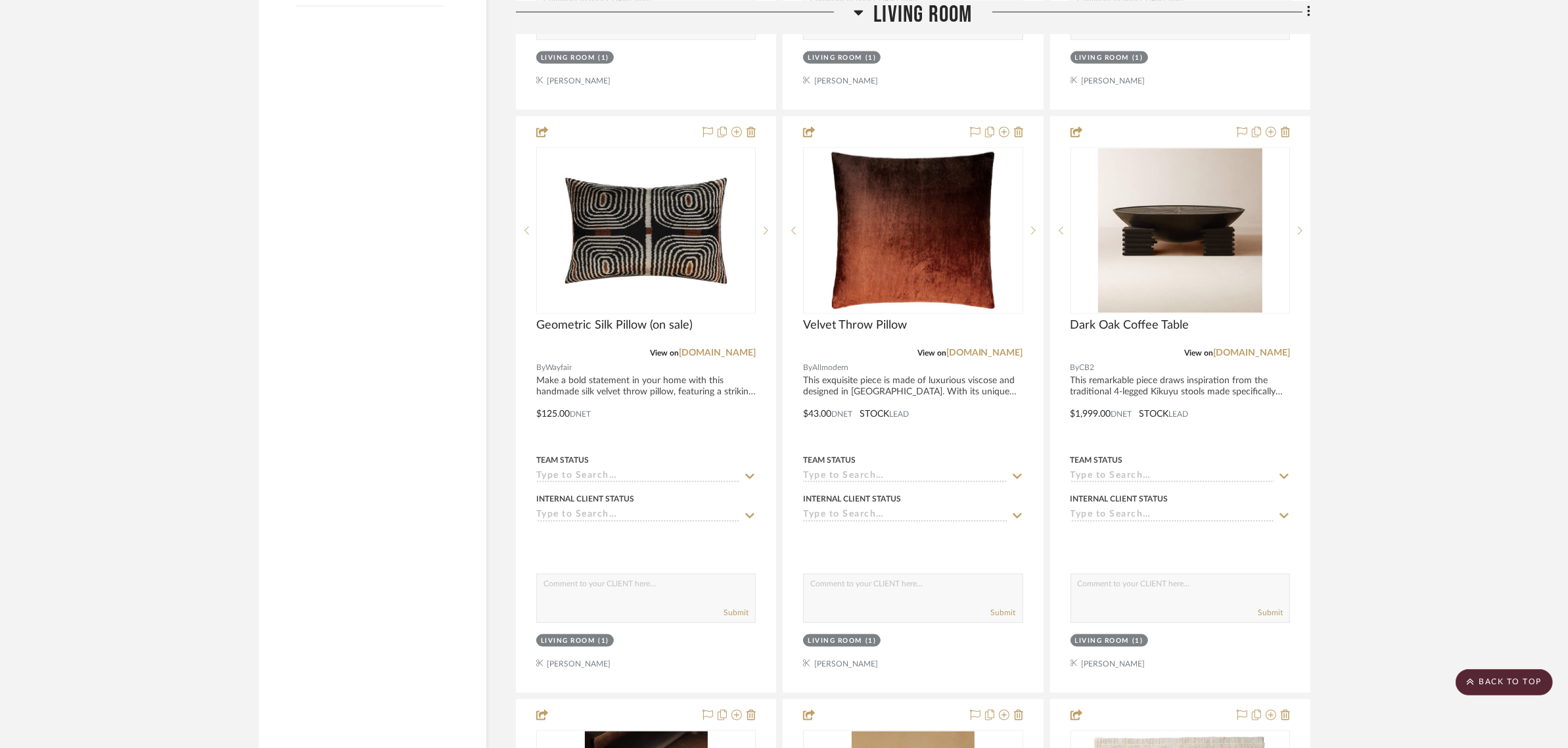
scroll to position [2054, 0]
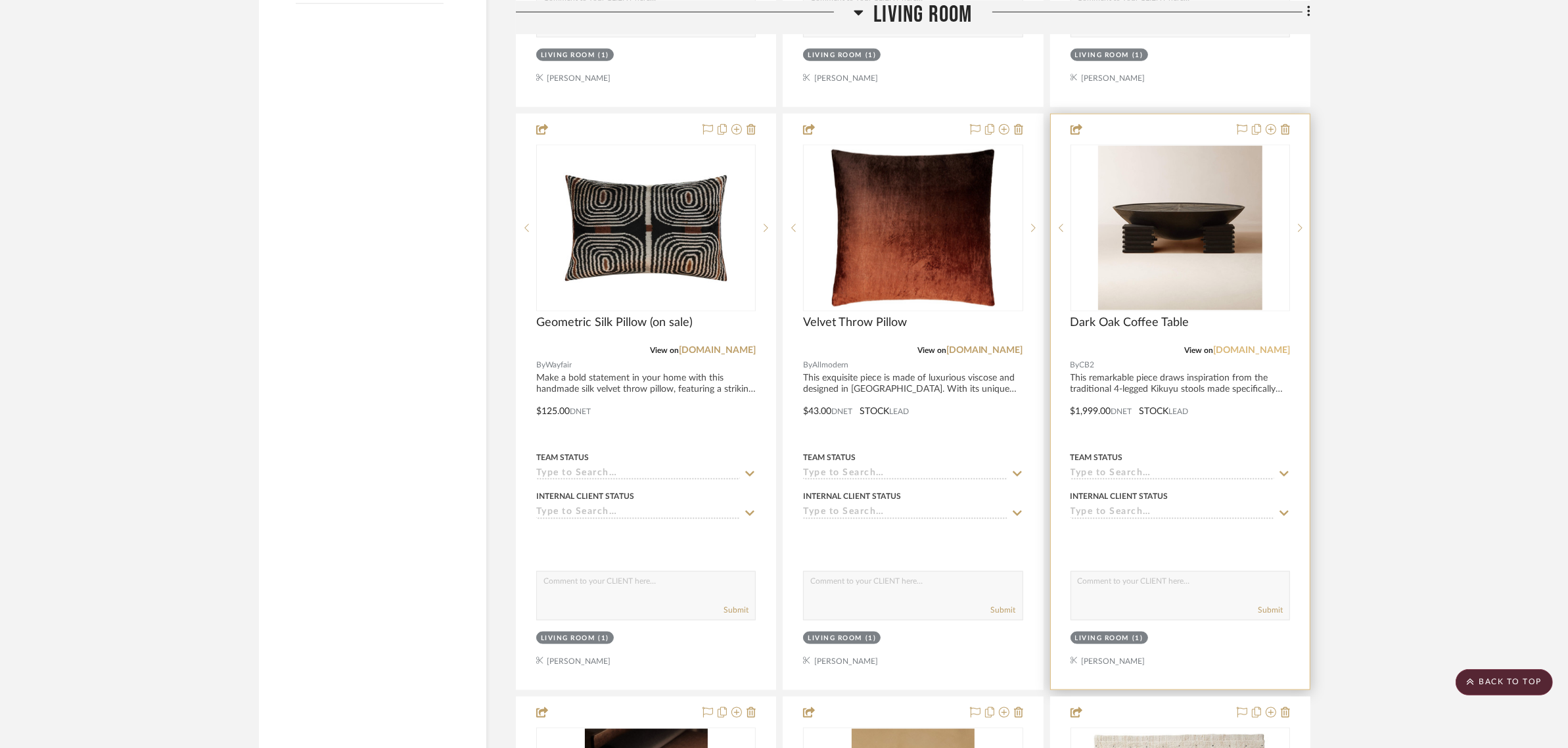
click at [1272, 353] on link "[DOMAIN_NAME]" at bounding box center [1251, 349] width 77 height 9
click at [1096, 640] on div "Living Room" at bounding box center [1102, 638] width 54 height 10
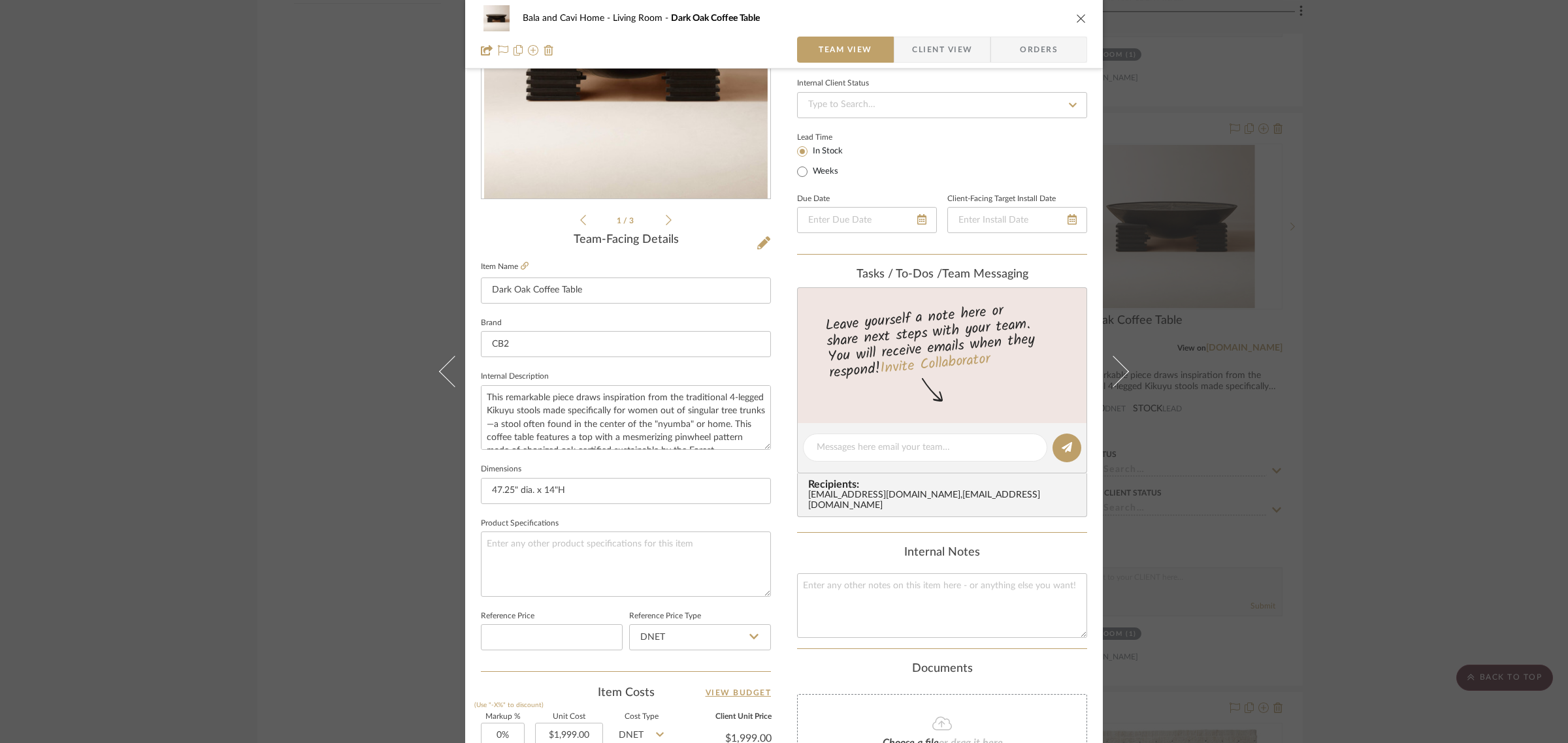
scroll to position [472, 0]
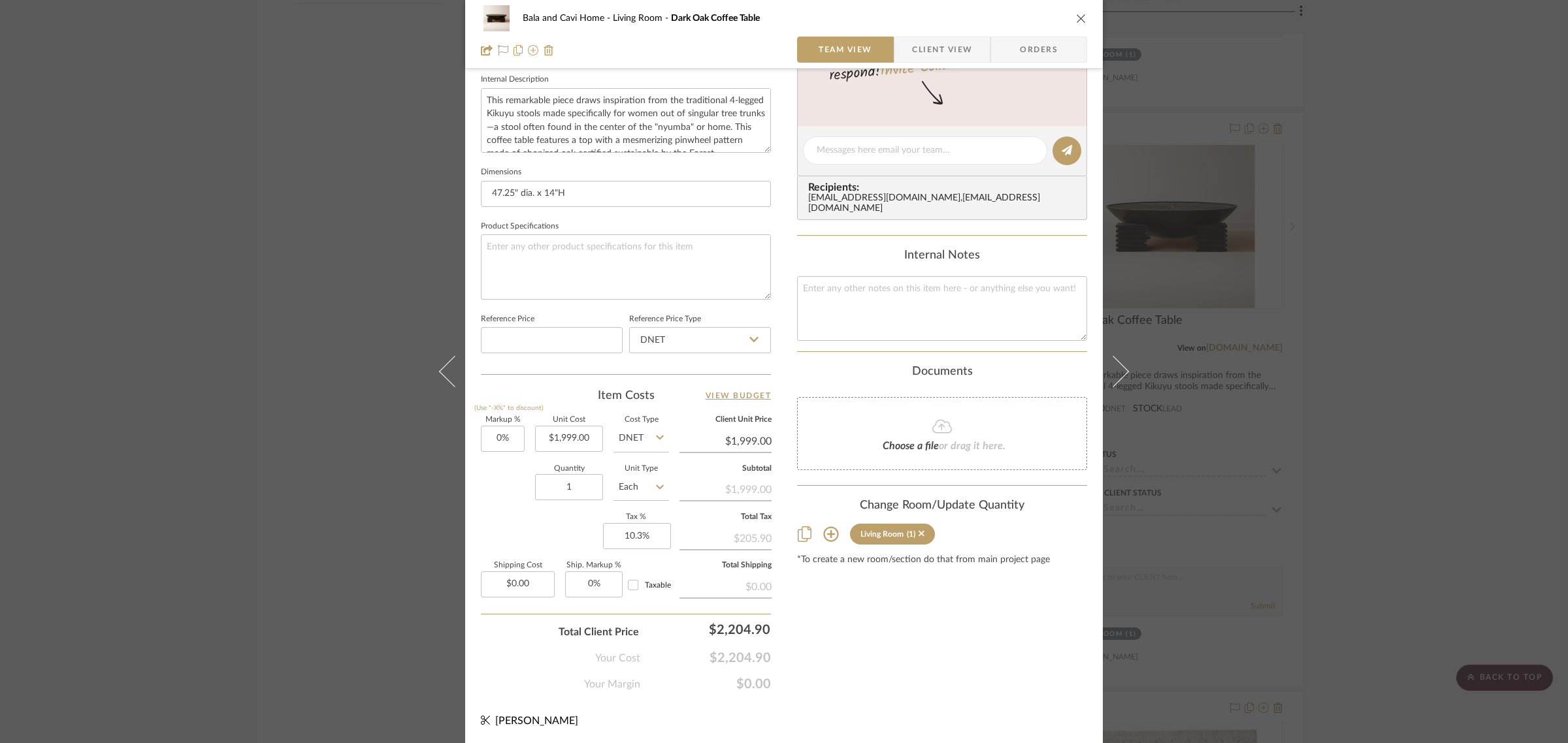
click at [828, 527] on icon at bounding box center [831, 534] width 15 height 15
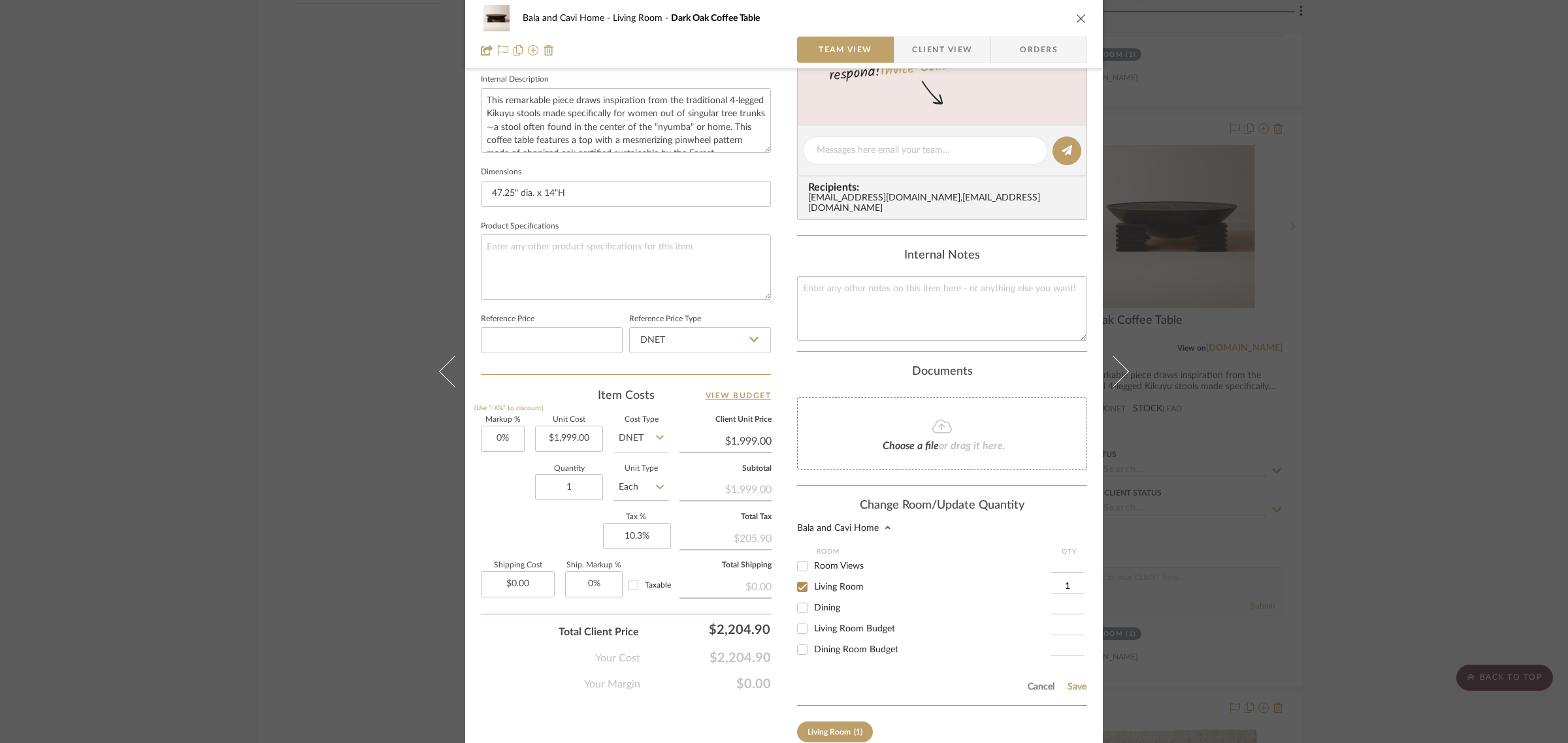
click at [797, 577] on input "Living Room" at bounding box center [802, 587] width 21 height 21
checkbox input "false"
click at [1067, 682] on button "Save" at bounding box center [1077, 687] width 20 height 11
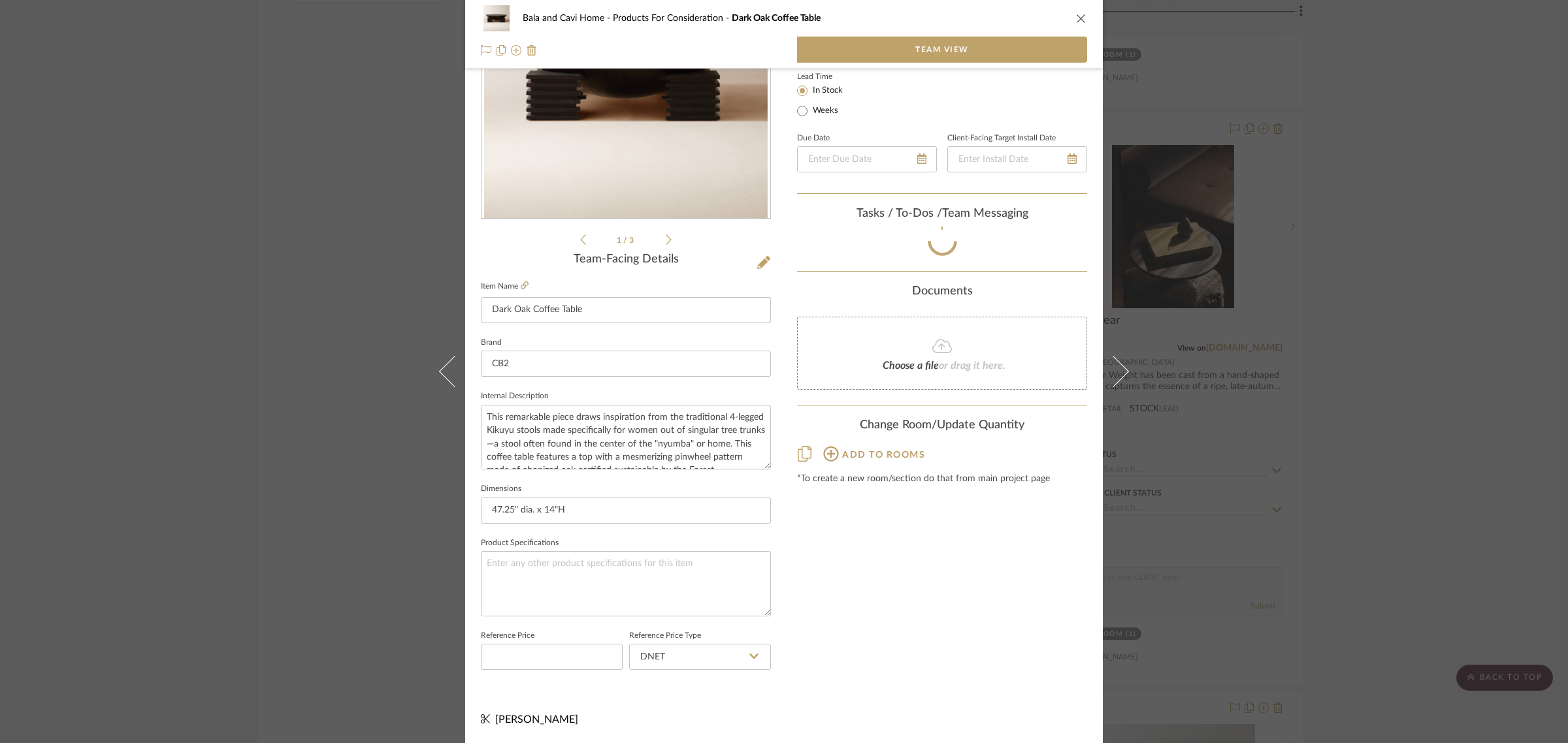
scroll to position [154, 0]
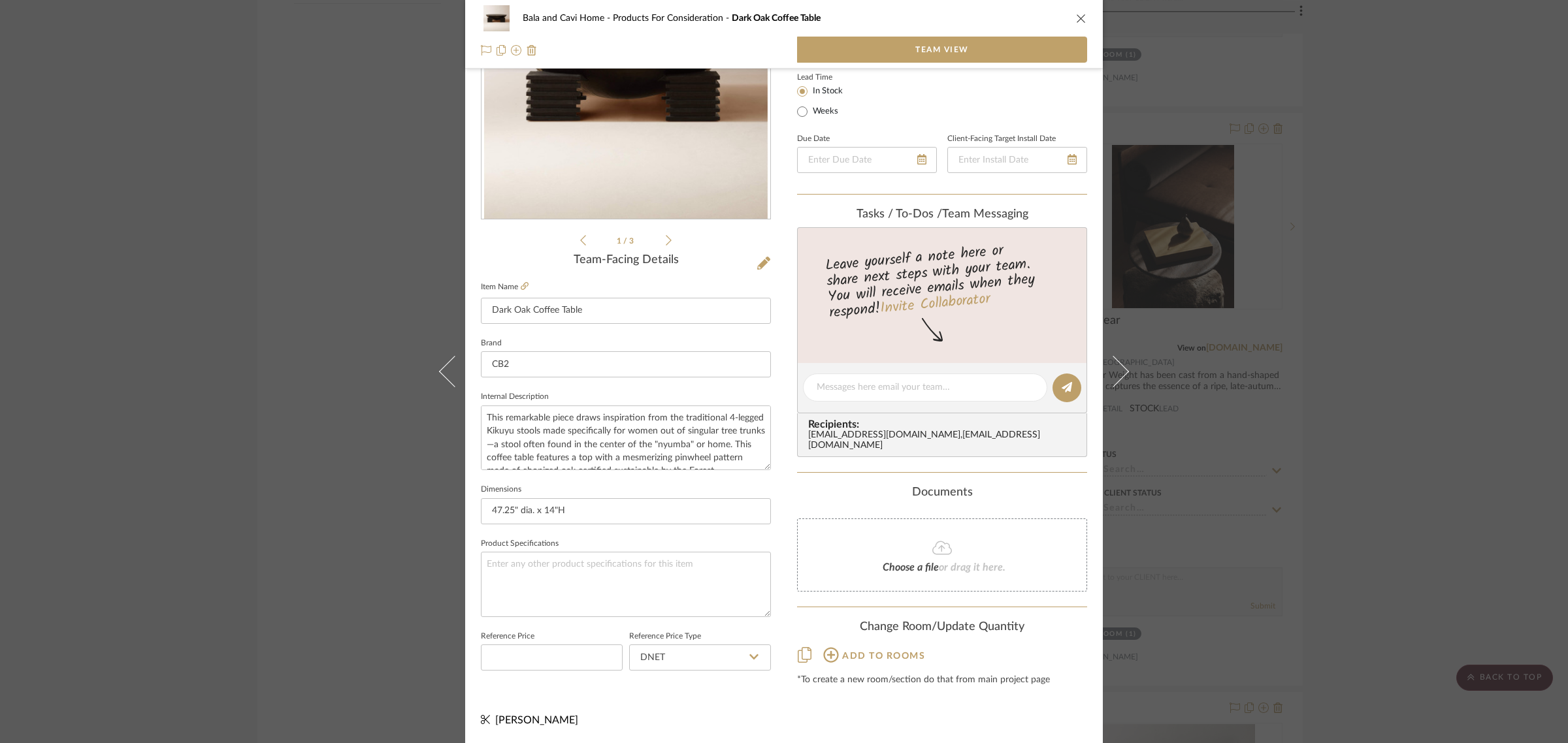
click at [1385, 442] on div "Bala and Cavi Home Products For Consideration Dark Oak Coffee Table Team View 1…" at bounding box center [784, 371] width 1568 height 743
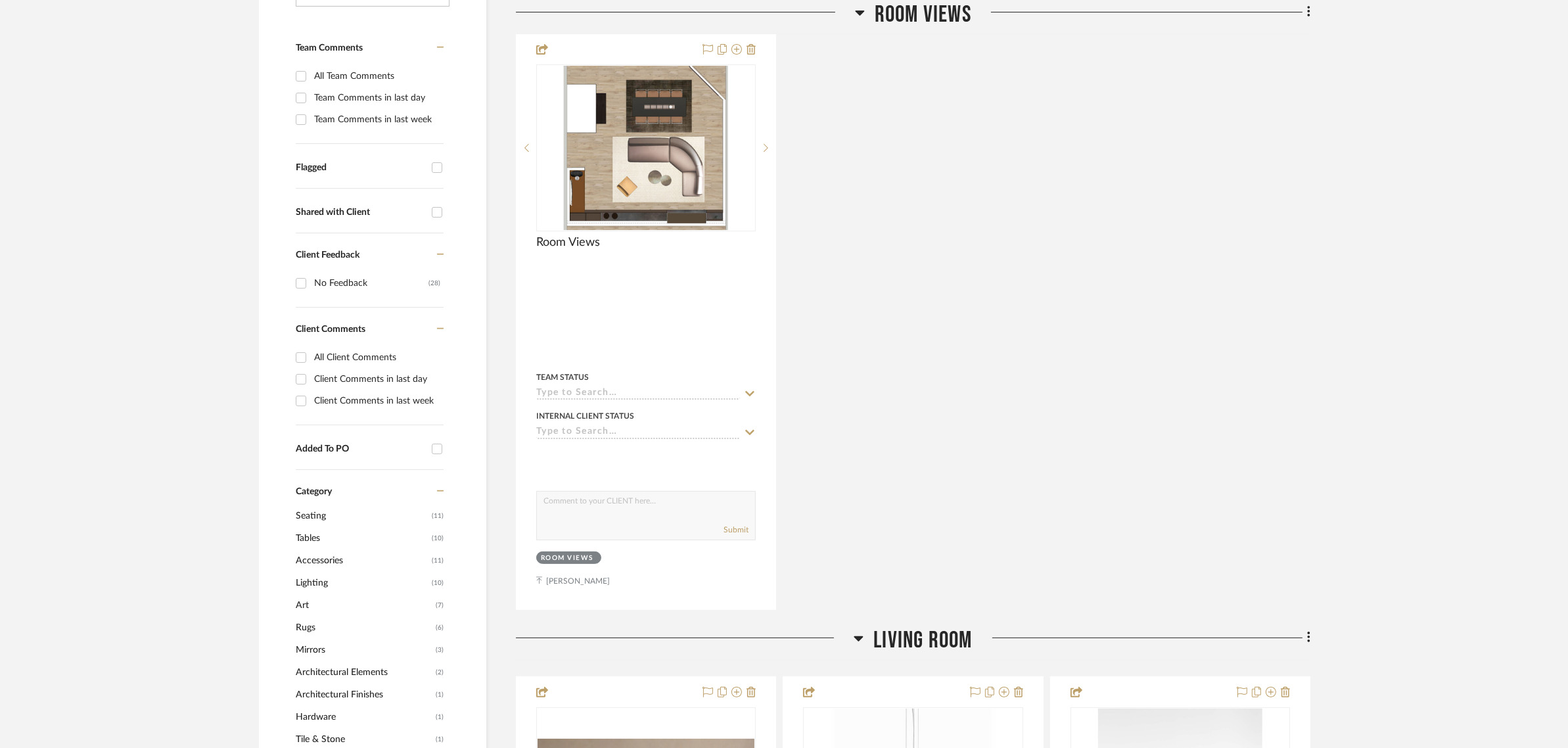
scroll to position [329, 0]
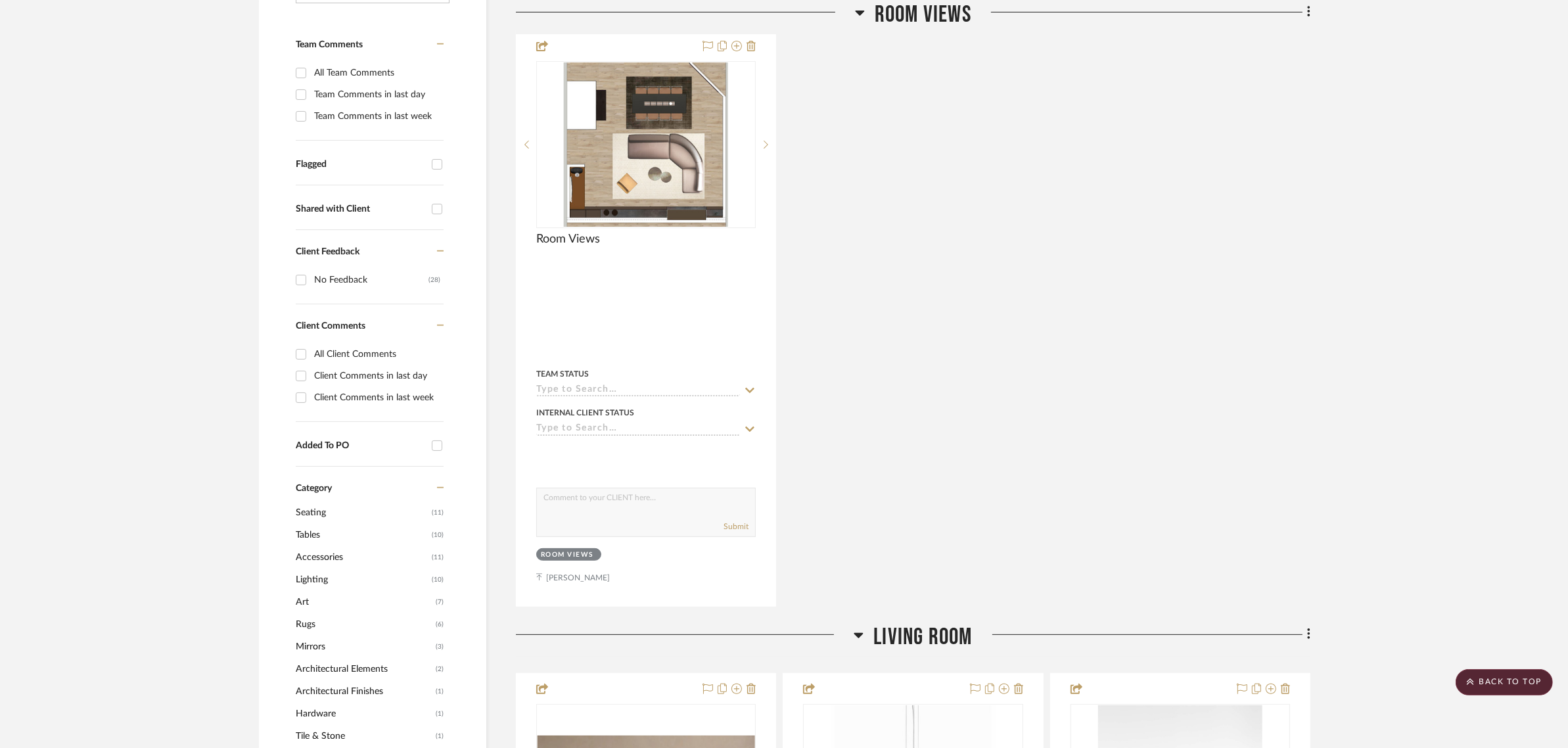
click at [1170, 217] on div "Room Views By Unknown Team Status Internal Client Status client Comments: Submi…" at bounding box center [913, 318] width 794 height 577
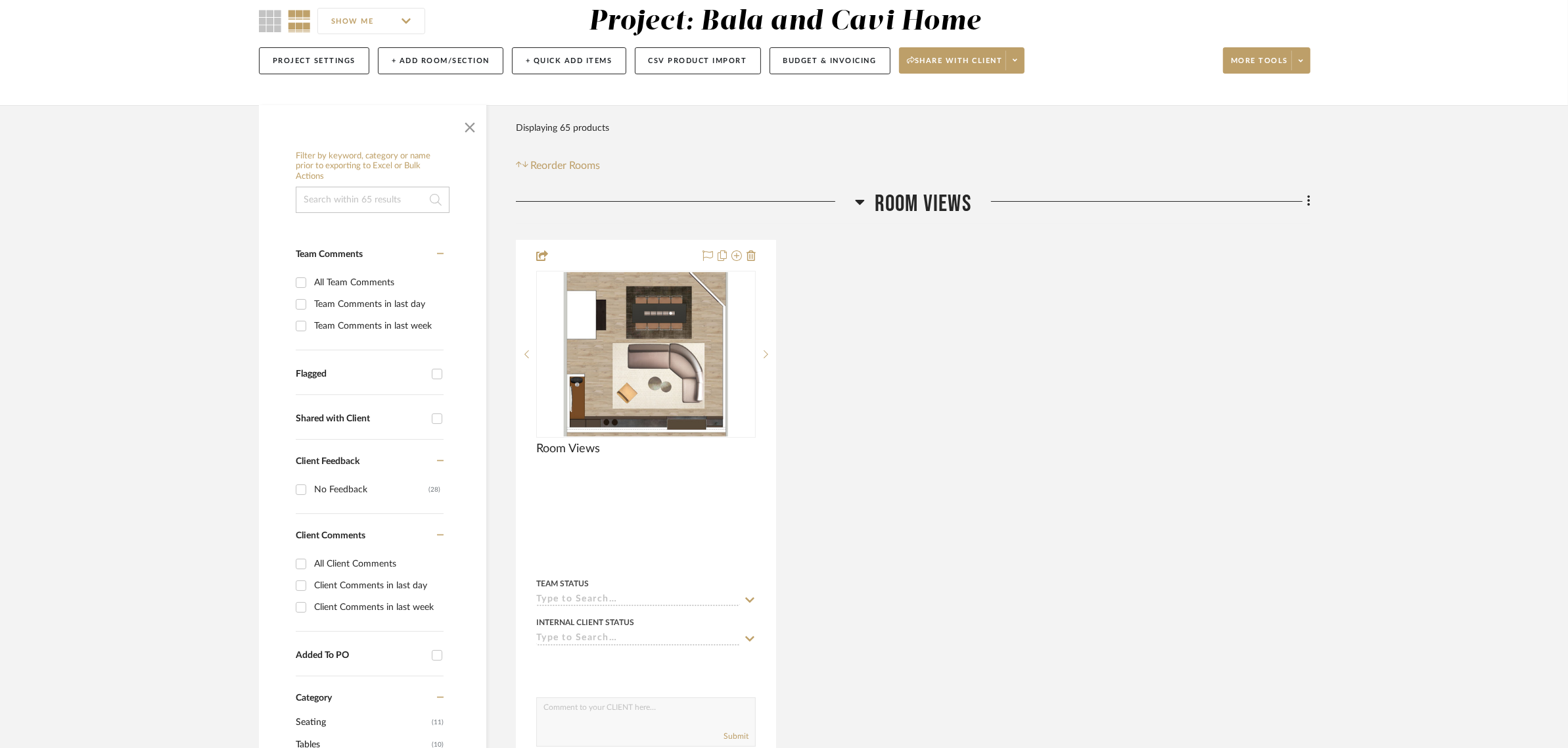
scroll to position [575, 0]
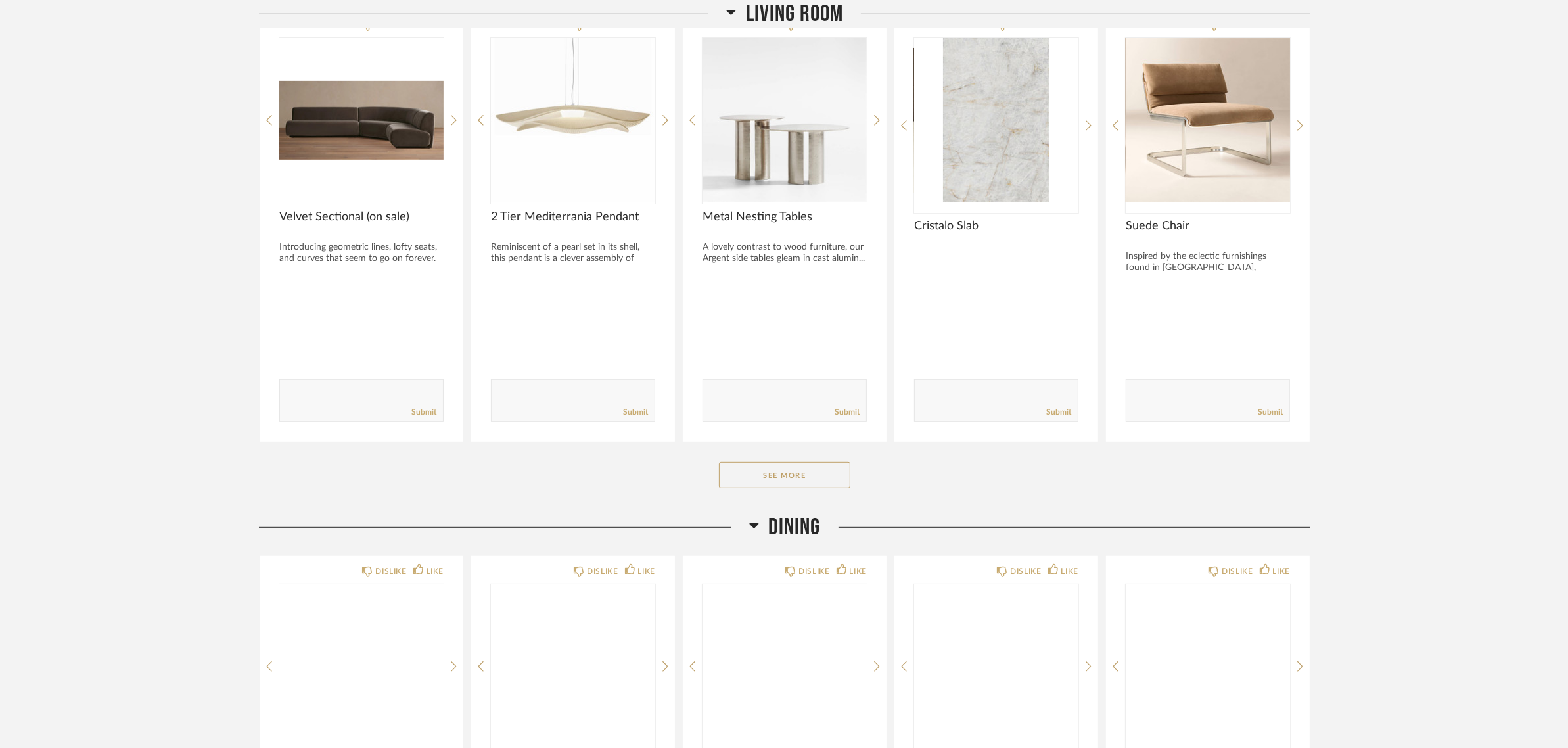
scroll to position [739, 0]
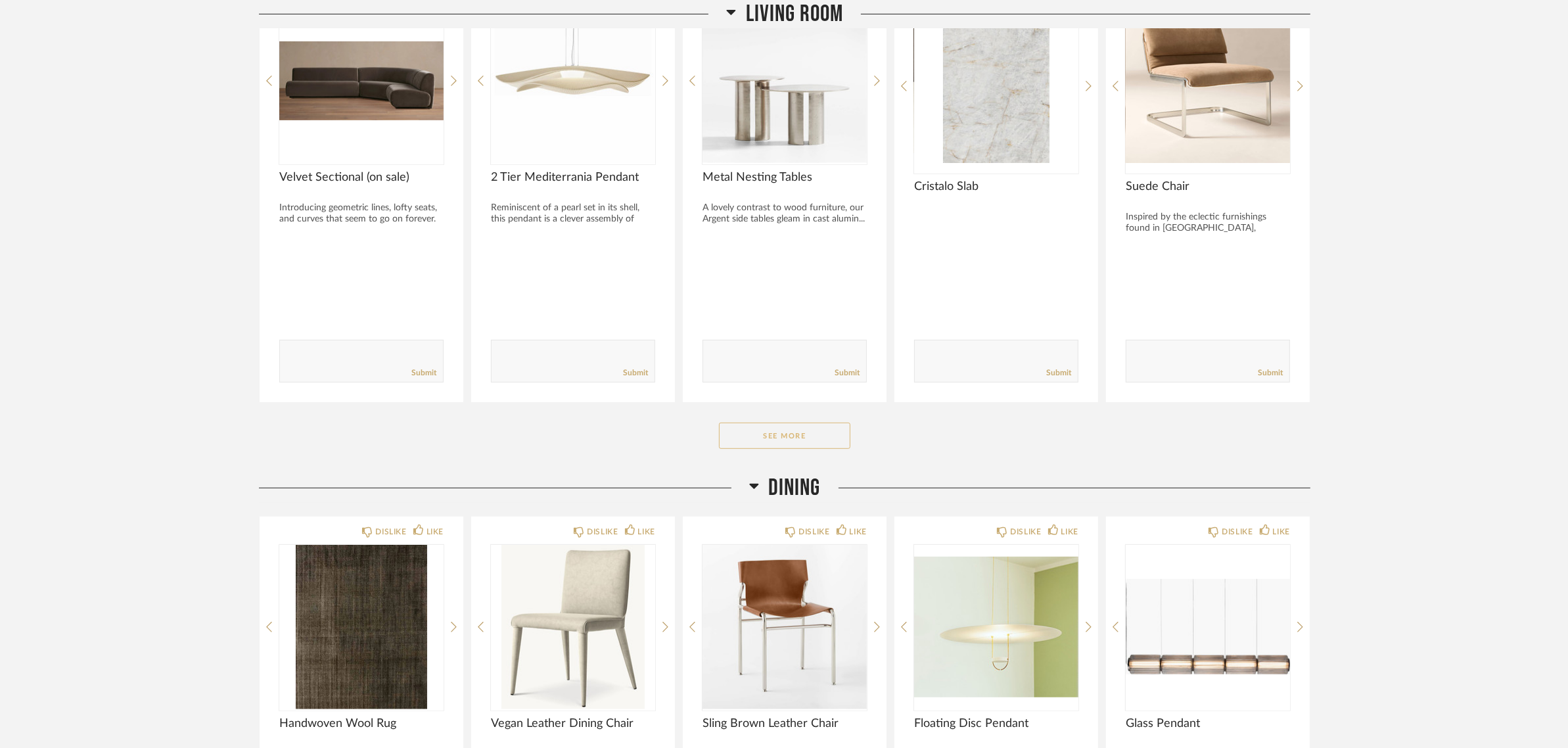
click at [795, 435] on button "See More" at bounding box center [784, 436] width 131 height 26
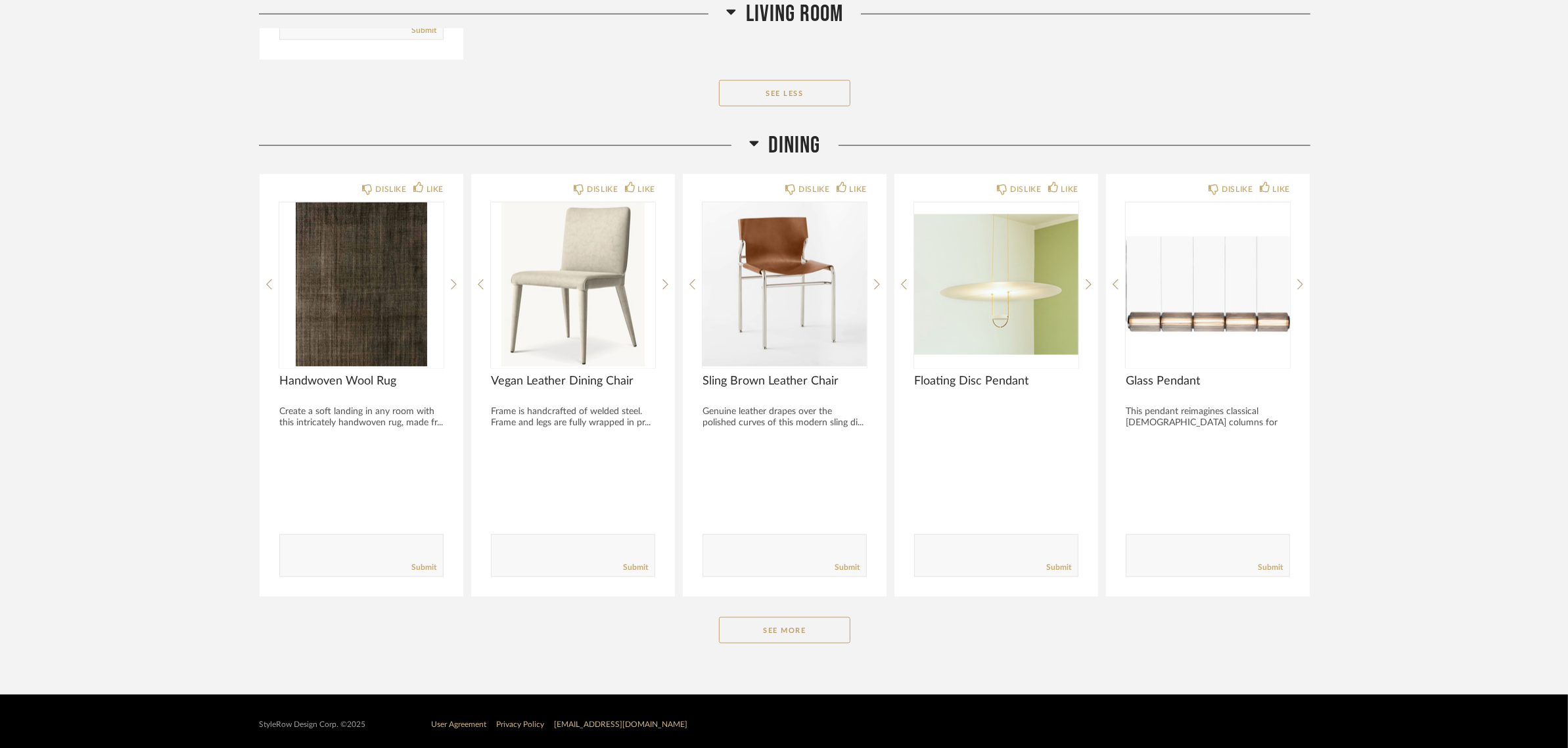
scroll to position [2386, 0]
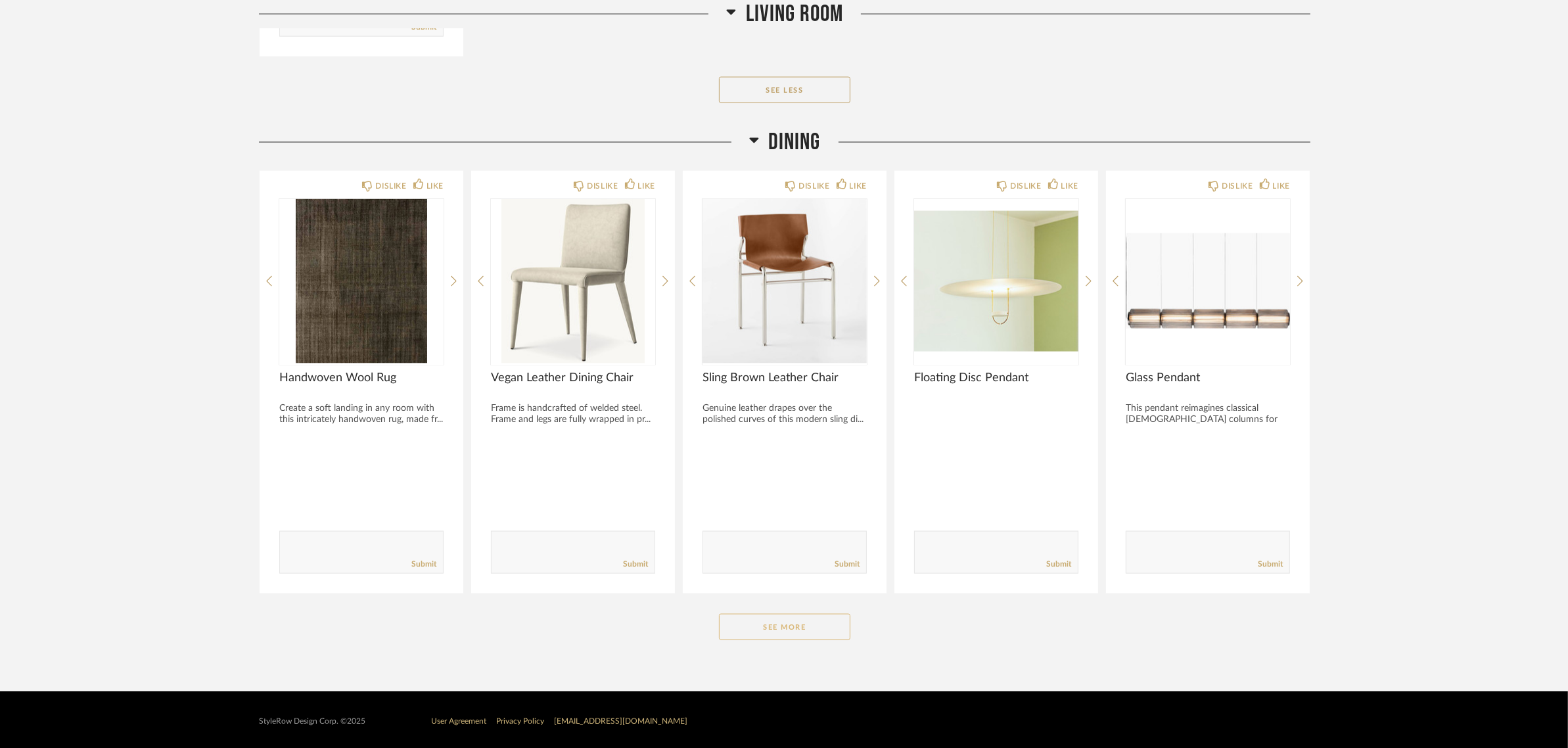
click at [775, 629] on button "See More" at bounding box center [784, 626] width 131 height 26
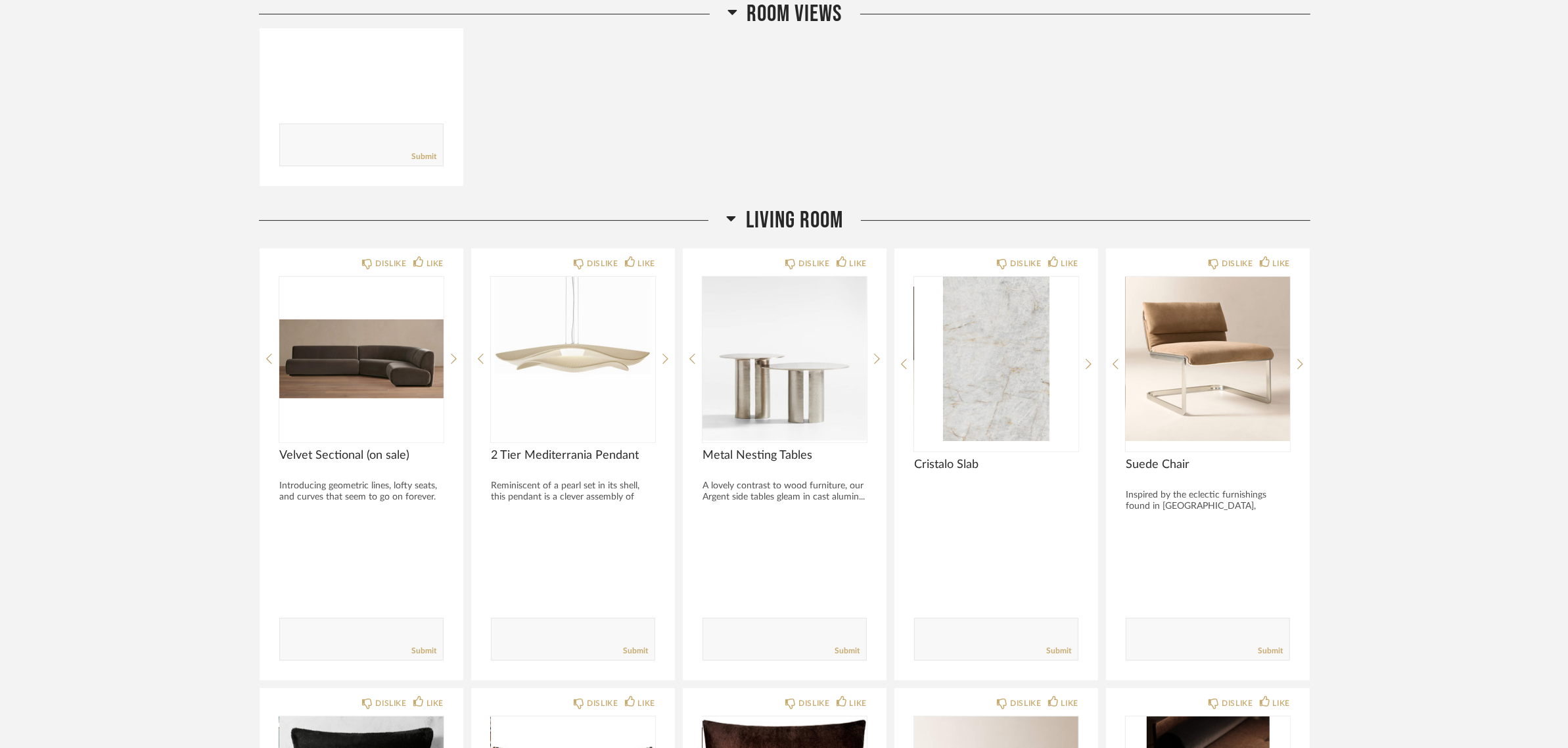
scroll to position [0, 0]
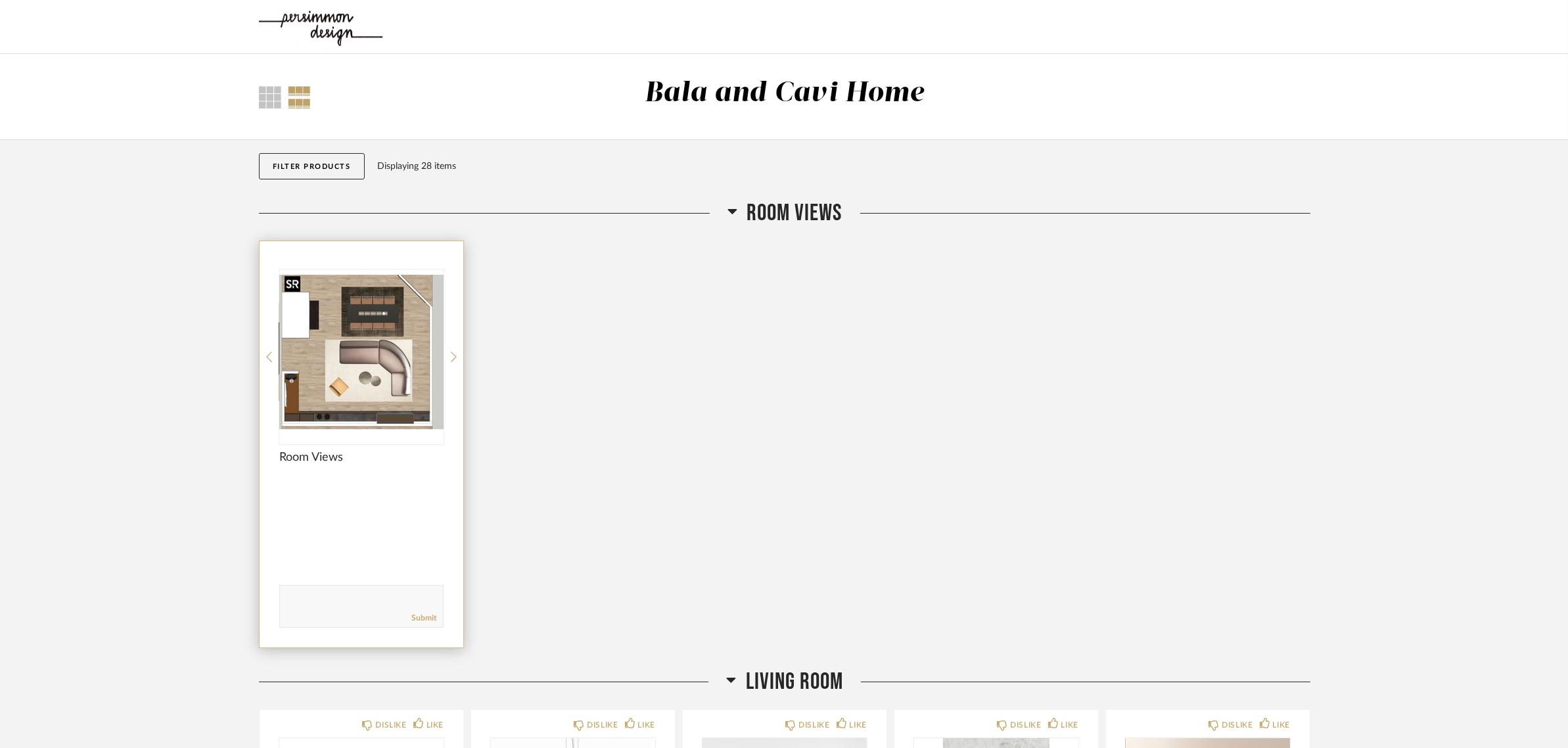
click at [335, 338] on img "0" at bounding box center [361, 351] width 164 height 164
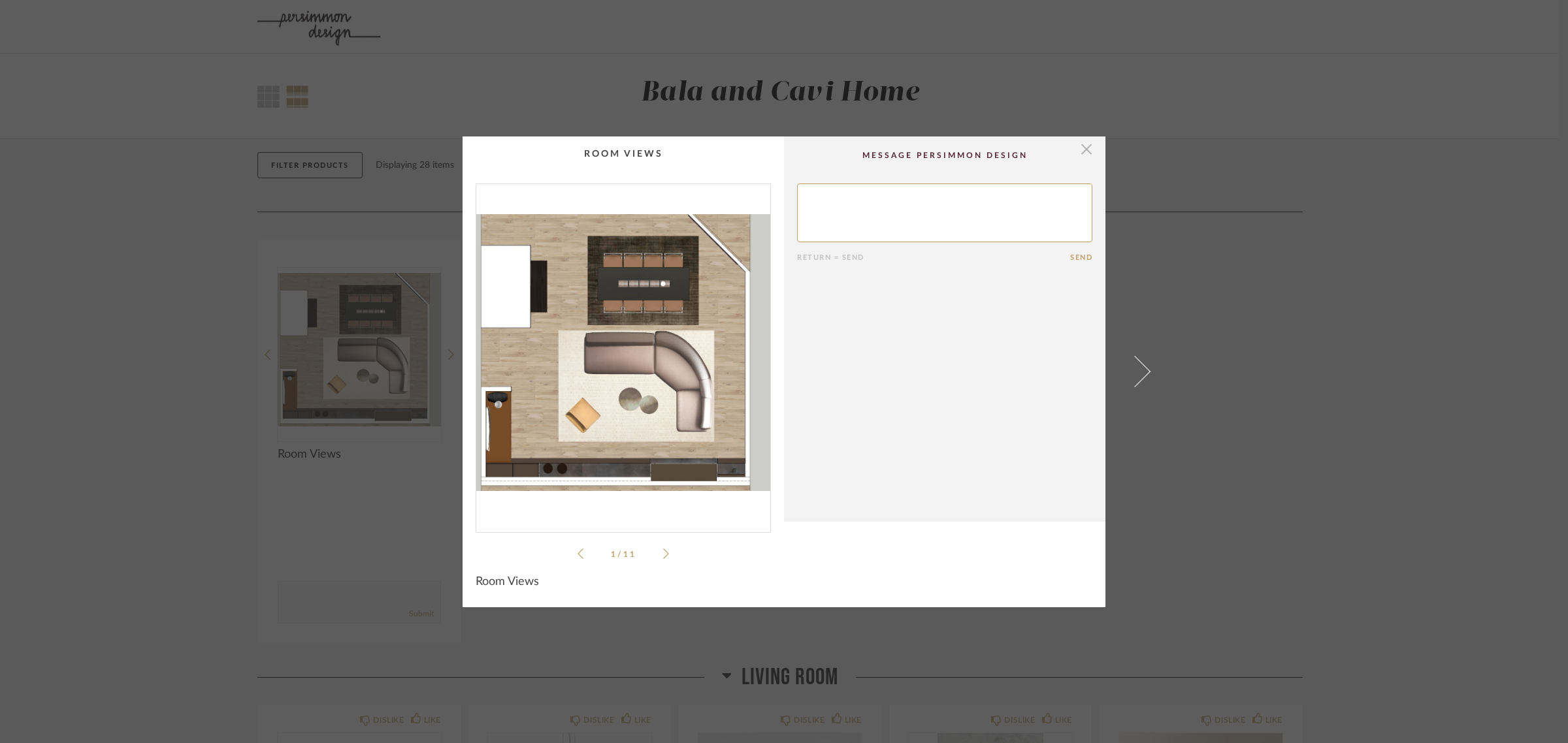
click at [1077, 150] on span "button" at bounding box center [1086, 149] width 26 height 26
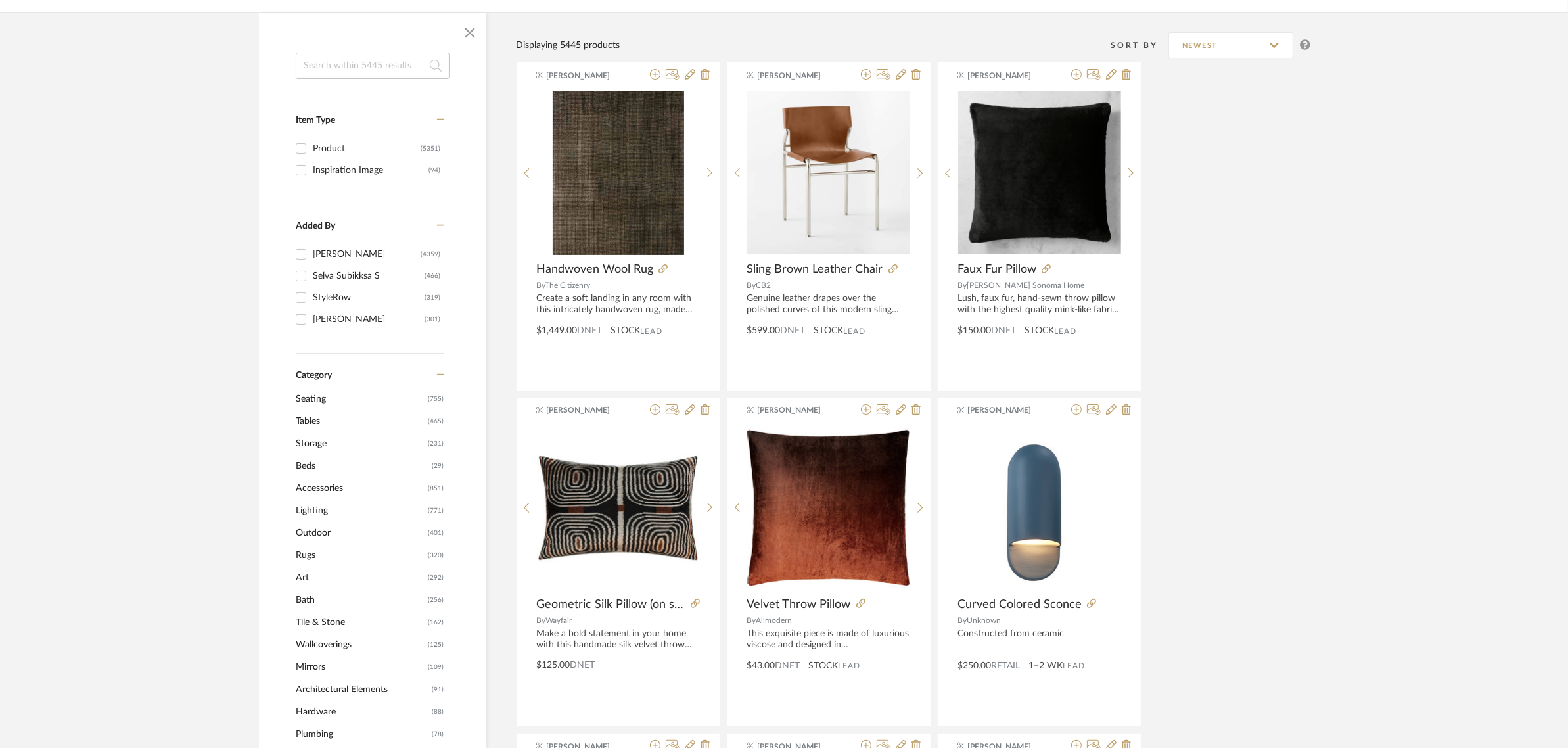
scroll to position [246, 0]
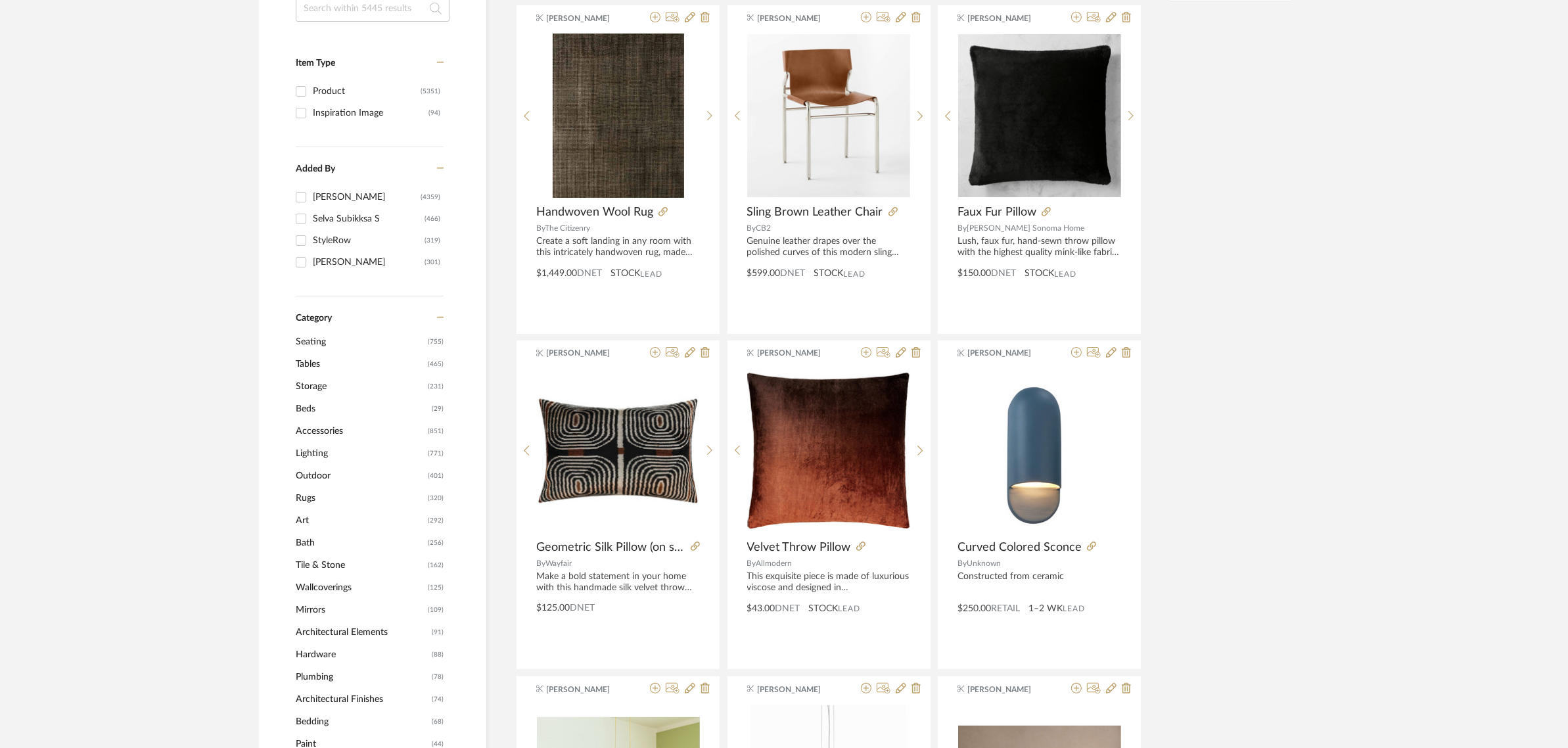
click at [310, 360] on span "Tables" at bounding box center [360, 364] width 128 height 22
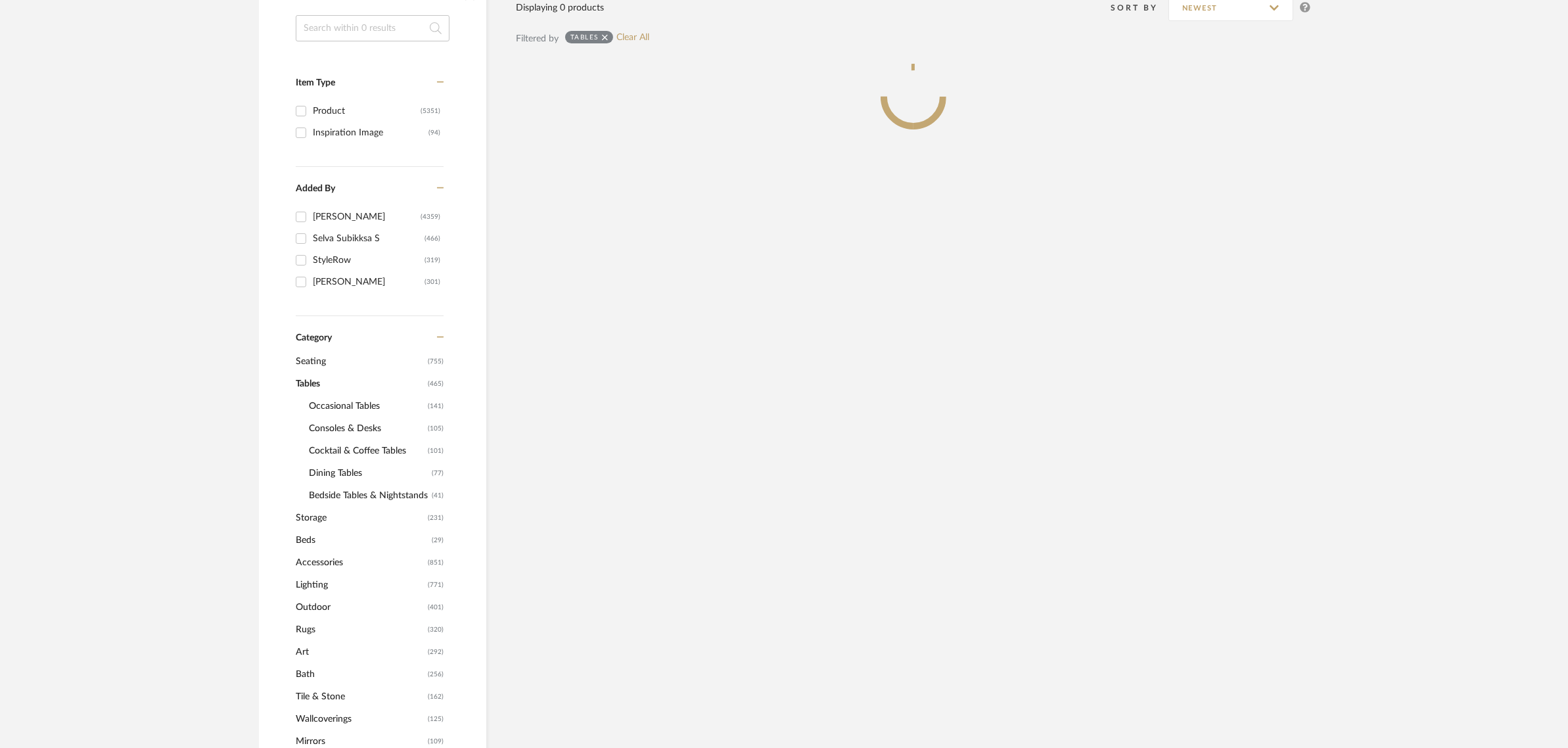
scroll to position [267, 0]
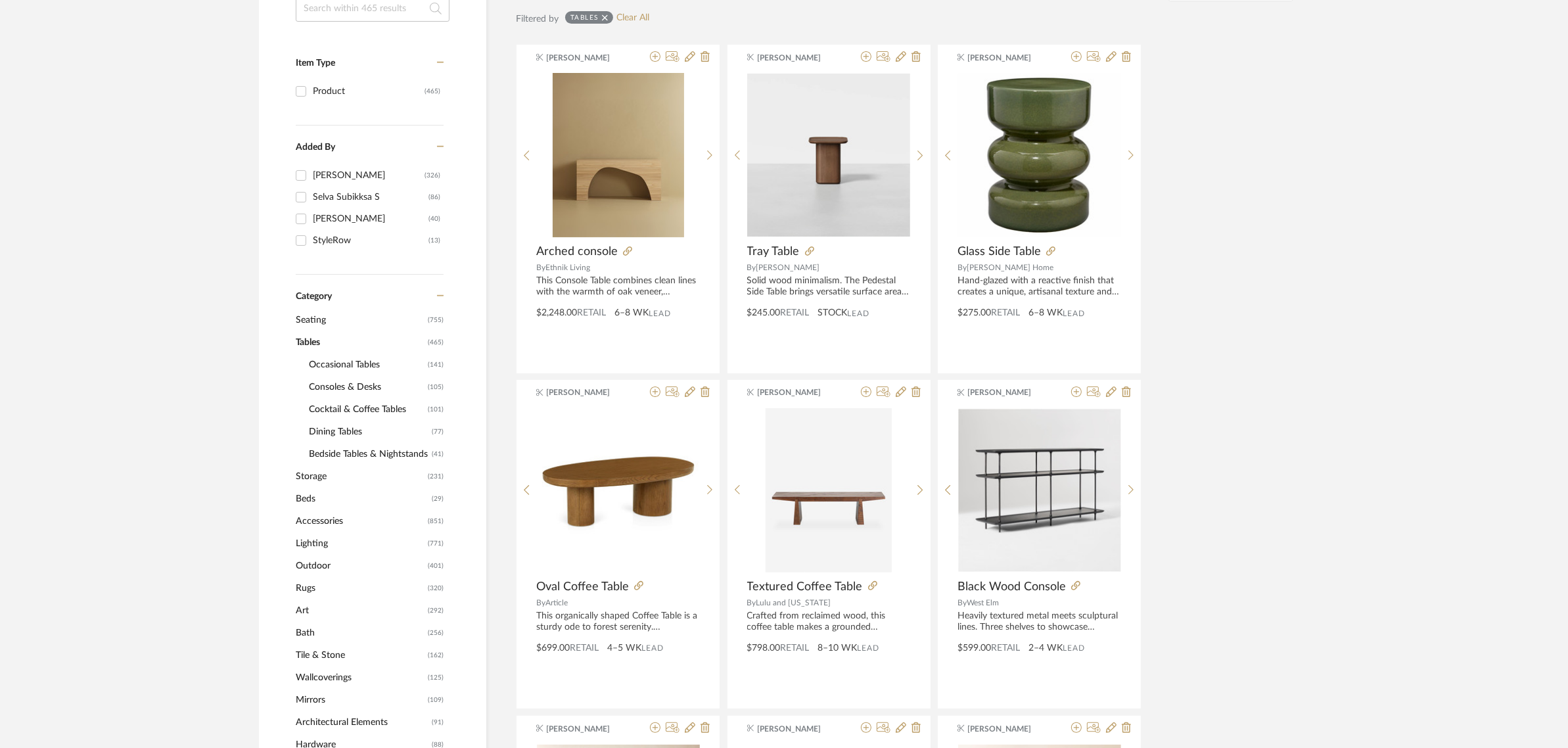
click at [335, 366] on span "Occasional Tables" at bounding box center [366, 365] width 116 height 22
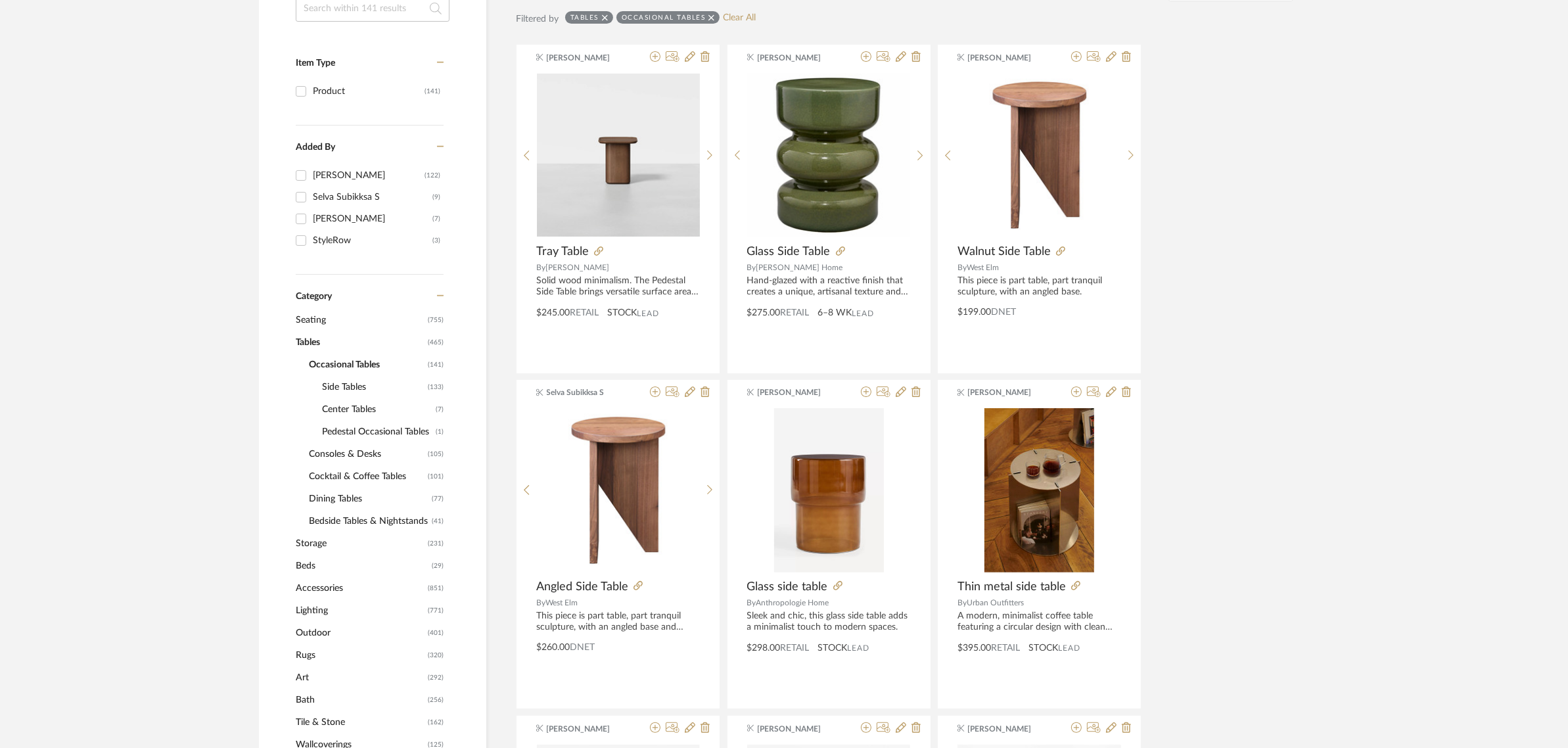
click at [331, 380] on span "Side Tables" at bounding box center [372, 387] width 102 height 22
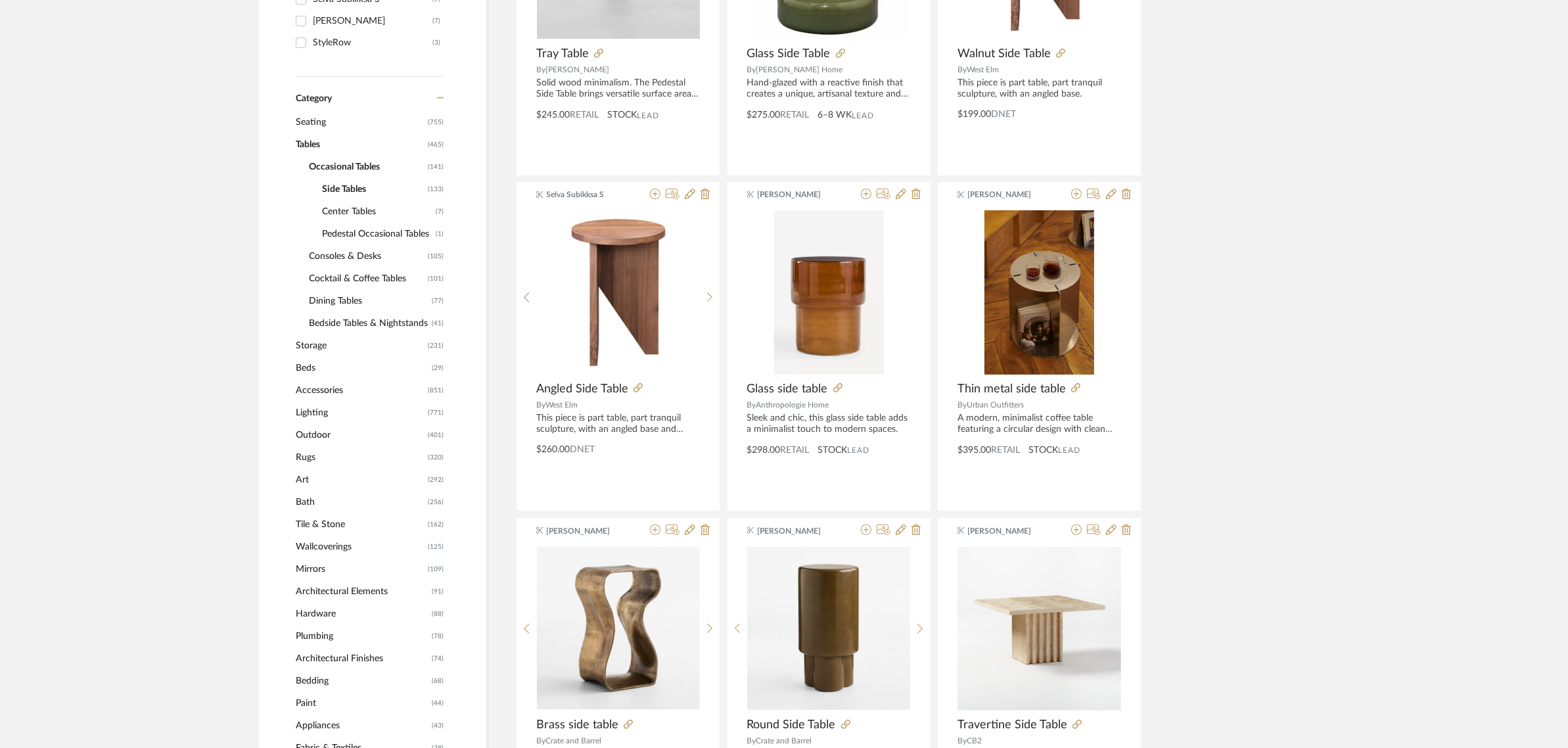
scroll to position [513, 0]
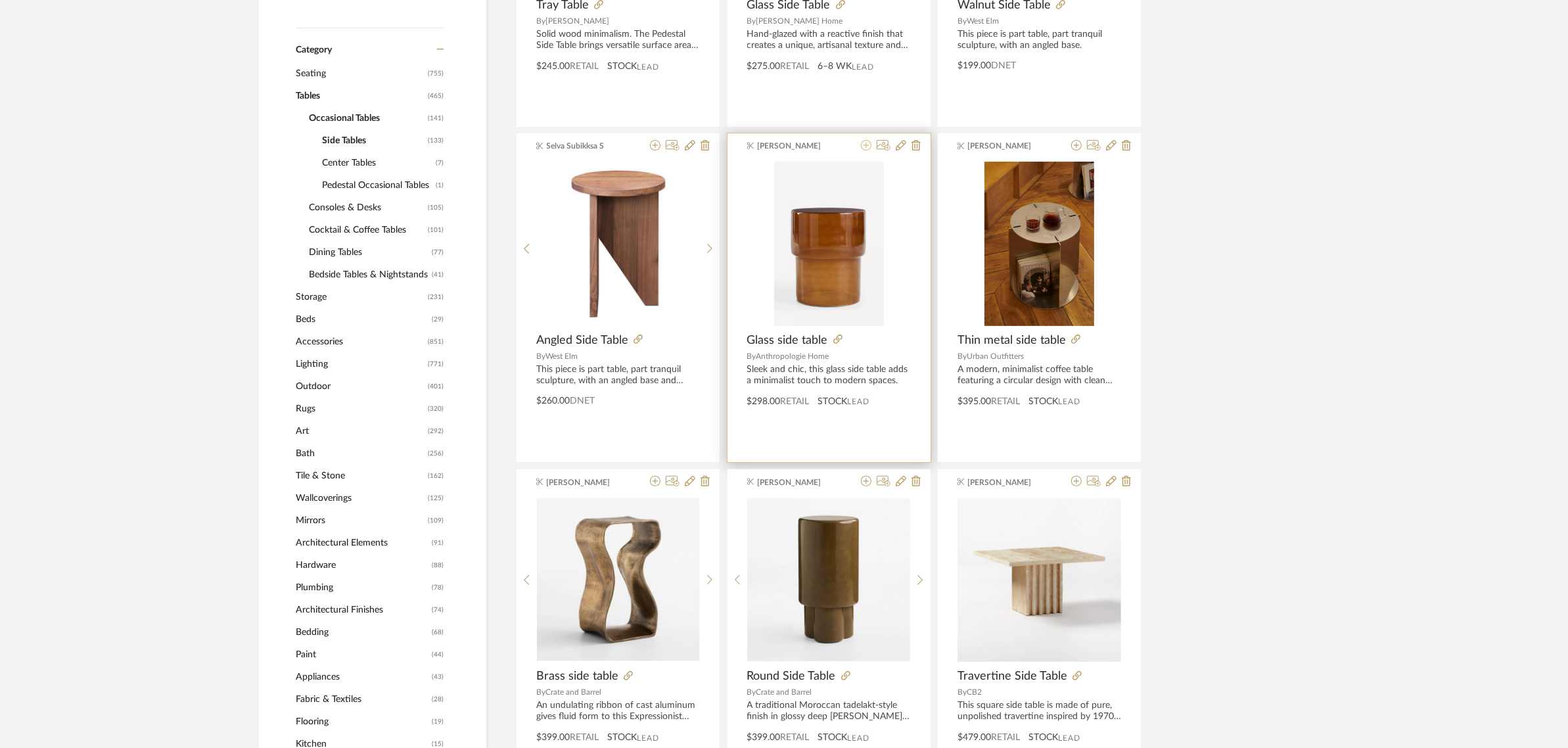
click at [862, 146] on icon at bounding box center [865, 145] width 11 height 11
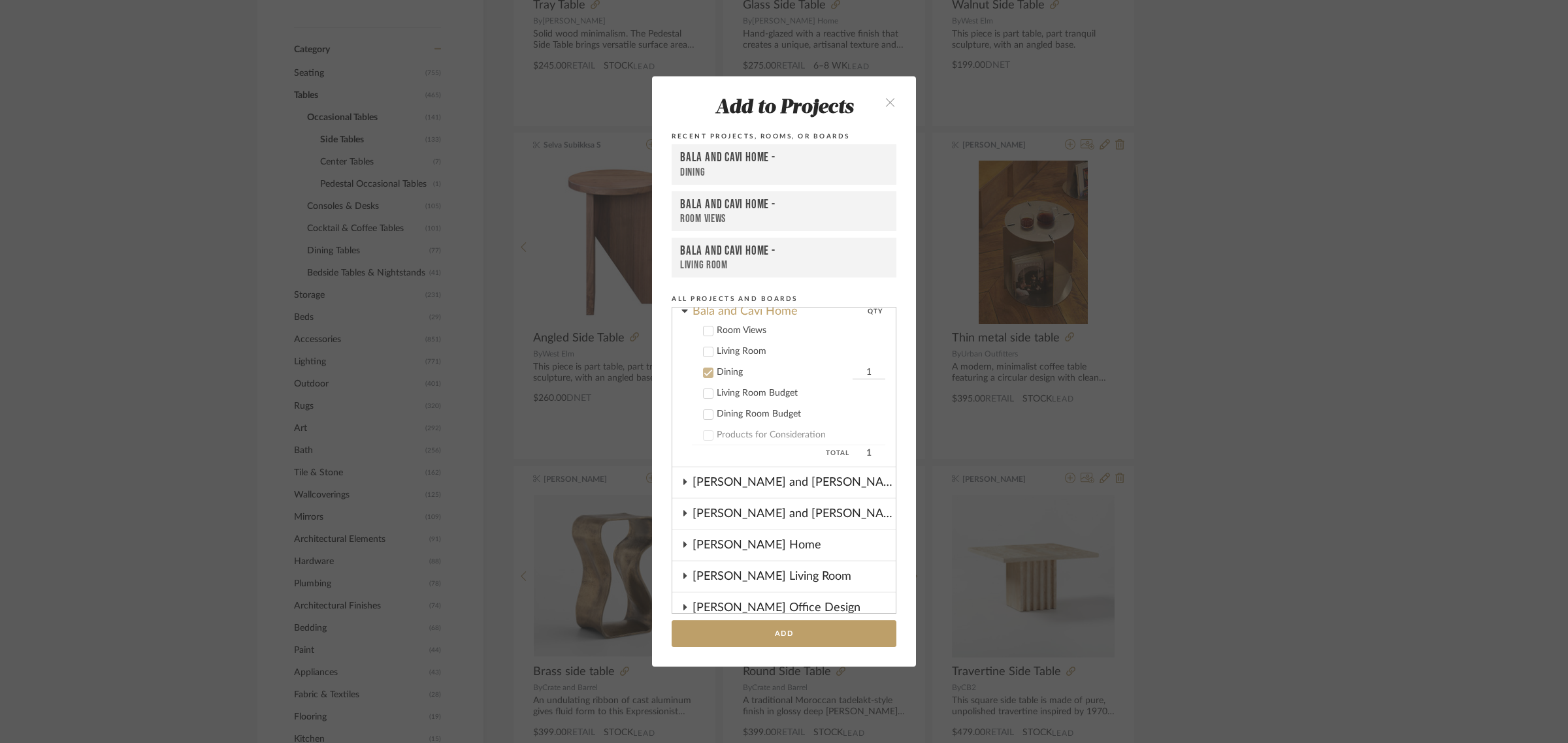
scroll to position [43, 0]
click at [705, 381] on icon at bounding box center [709, 381] width 9 height 7
click at [704, 398] on icon at bounding box center [708, 401] width 9 height 9
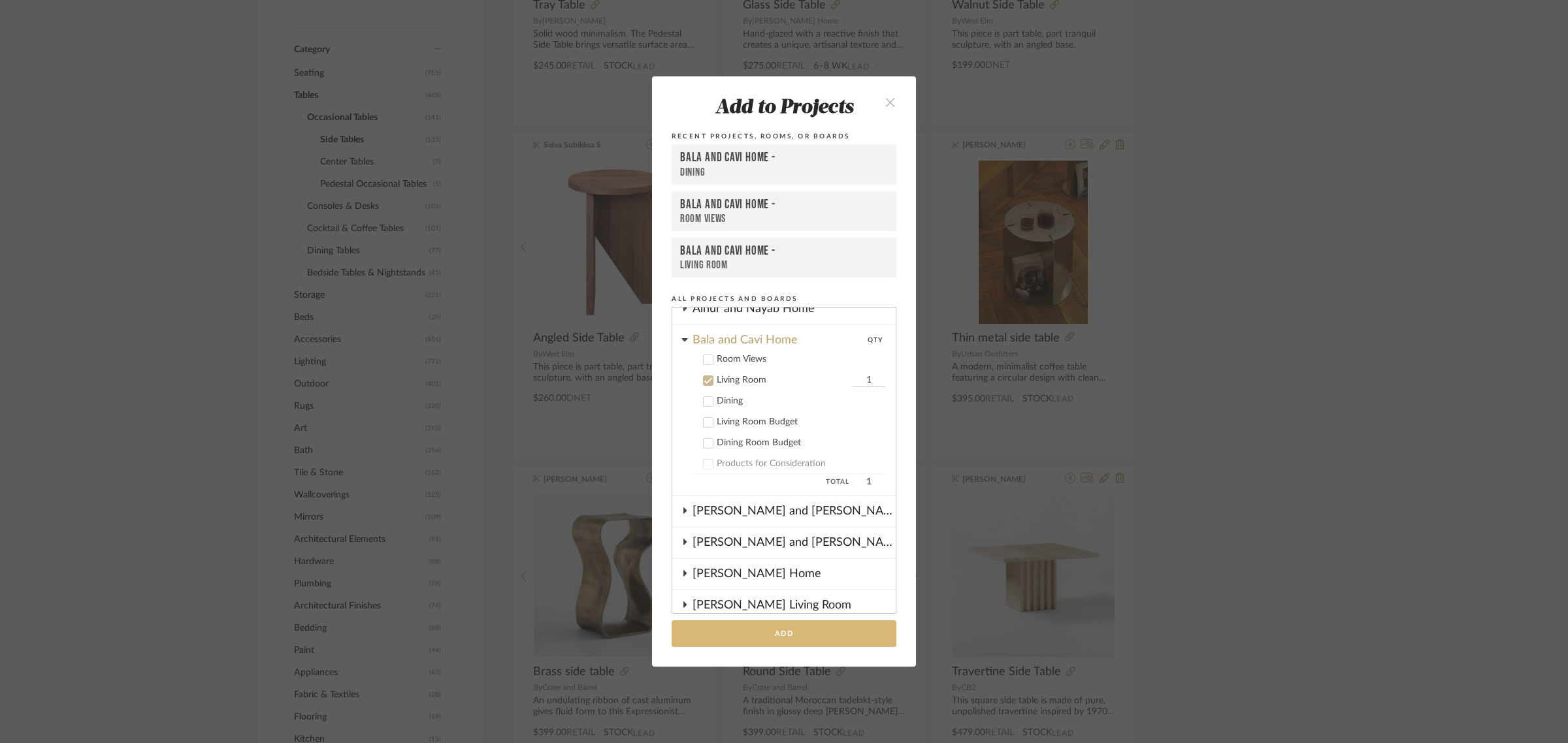
click at [786, 634] on button "Add" at bounding box center [784, 634] width 224 height 27
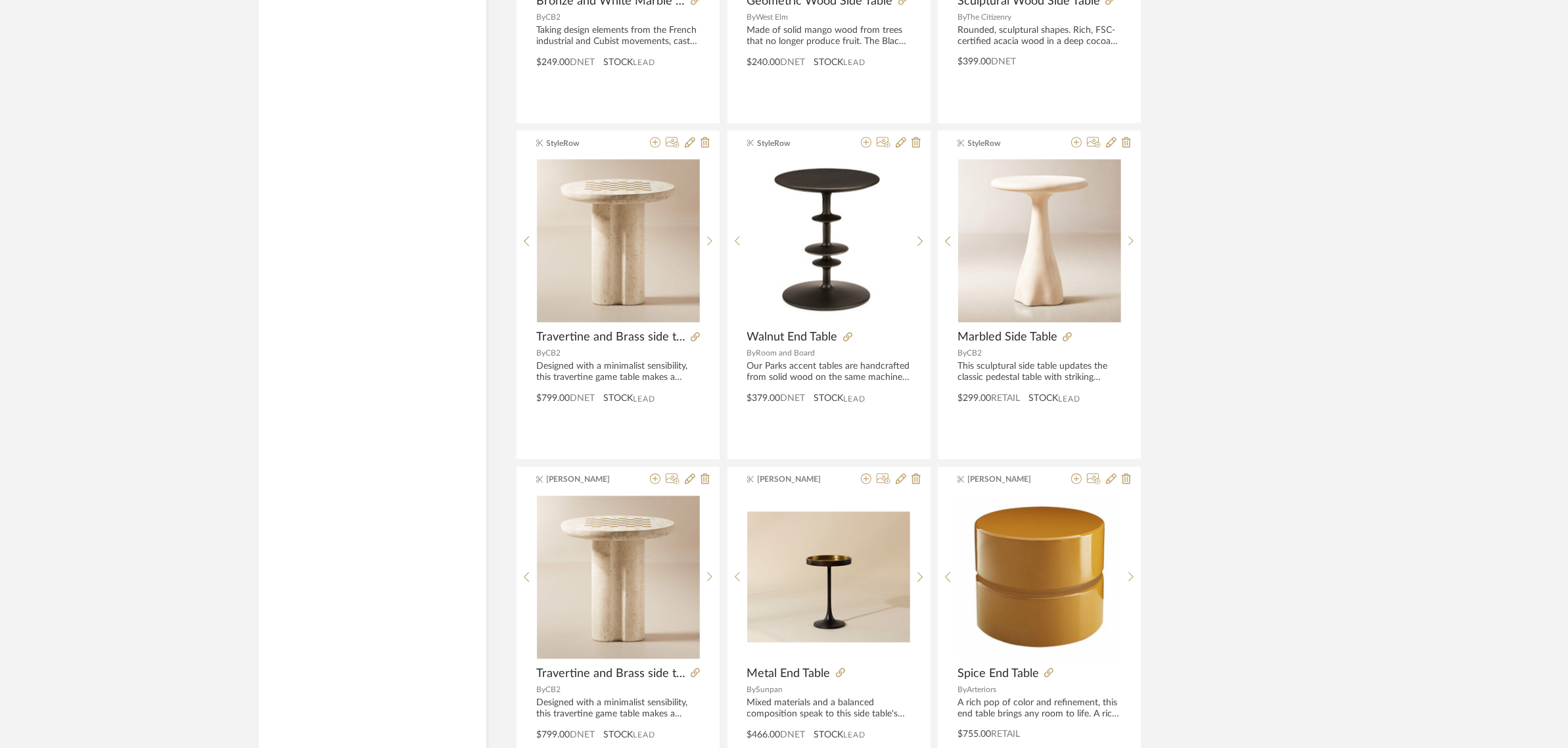
scroll to position [3553, 0]
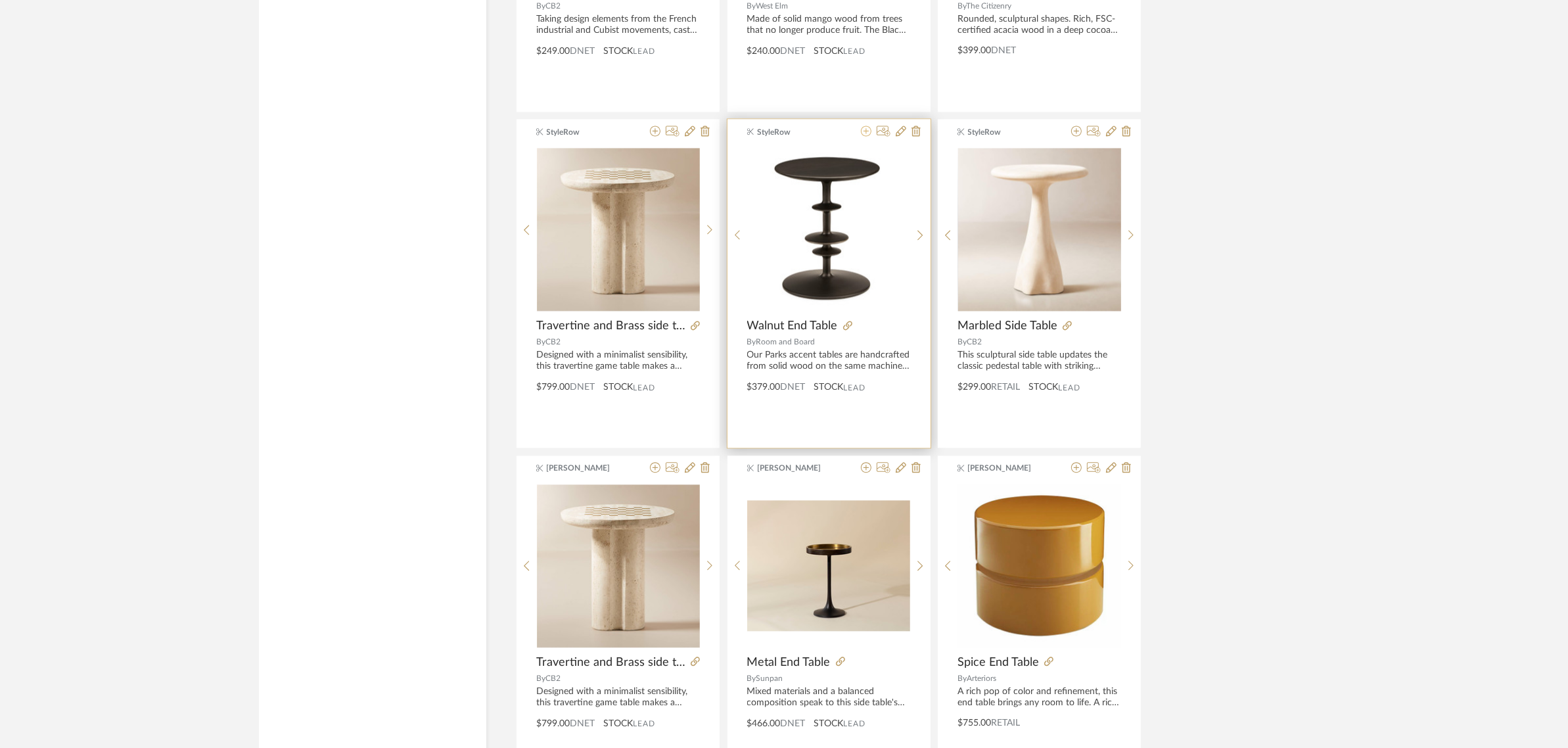
click at [864, 136] on icon at bounding box center [865, 130] width 11 height 11
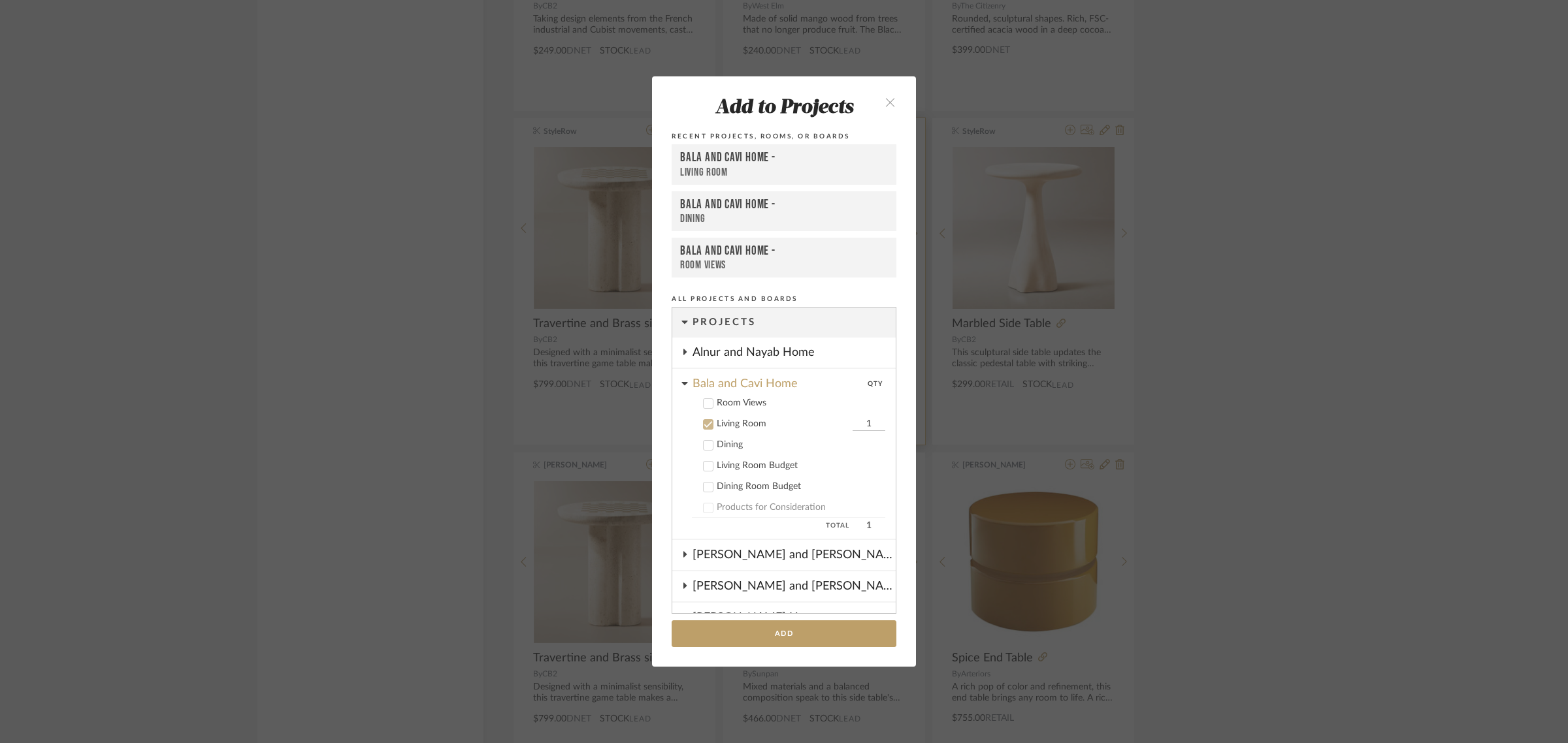
scroll to position [104, 0]
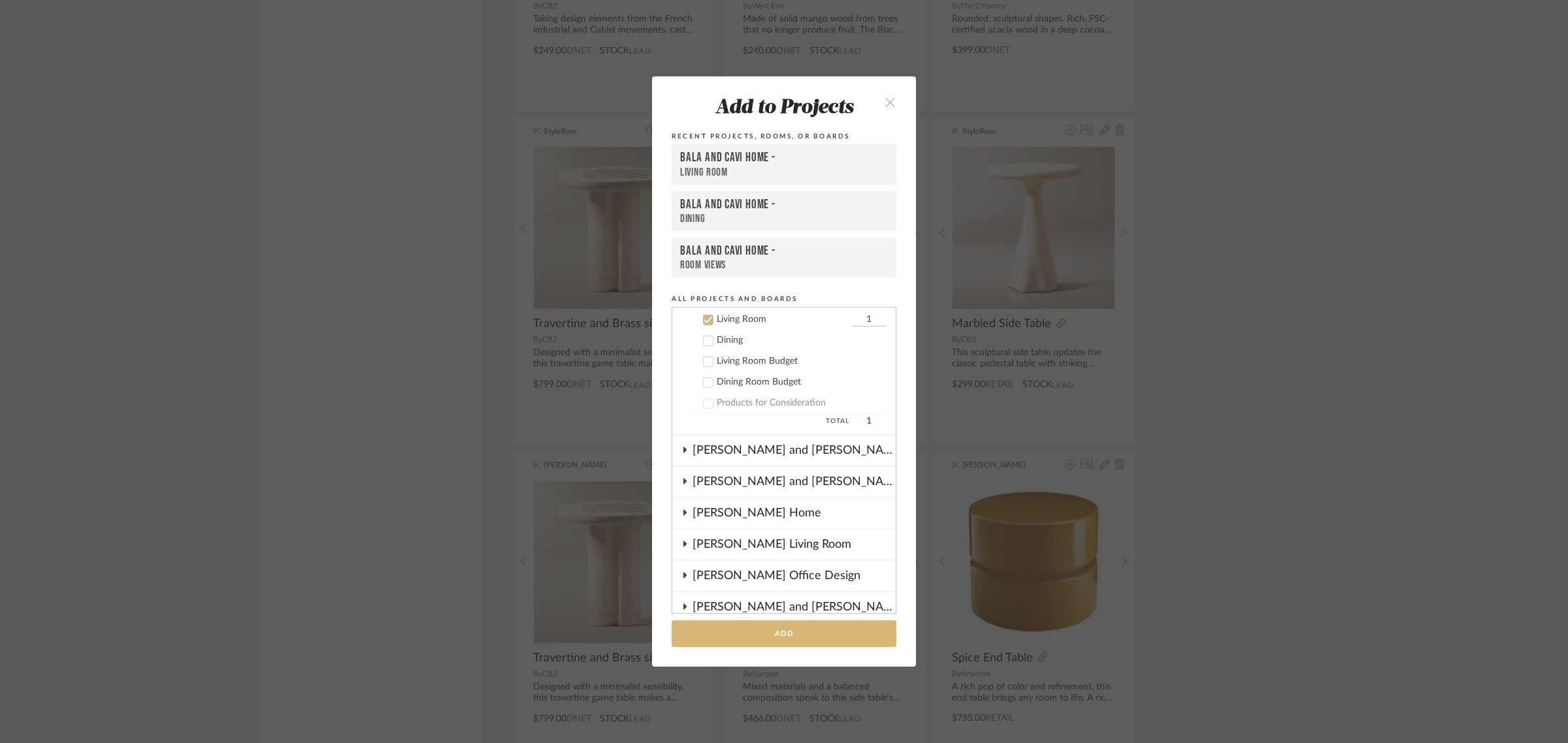
click at [763, 635] on button "Add" at bounding box center [784, 634] width 224 height 27
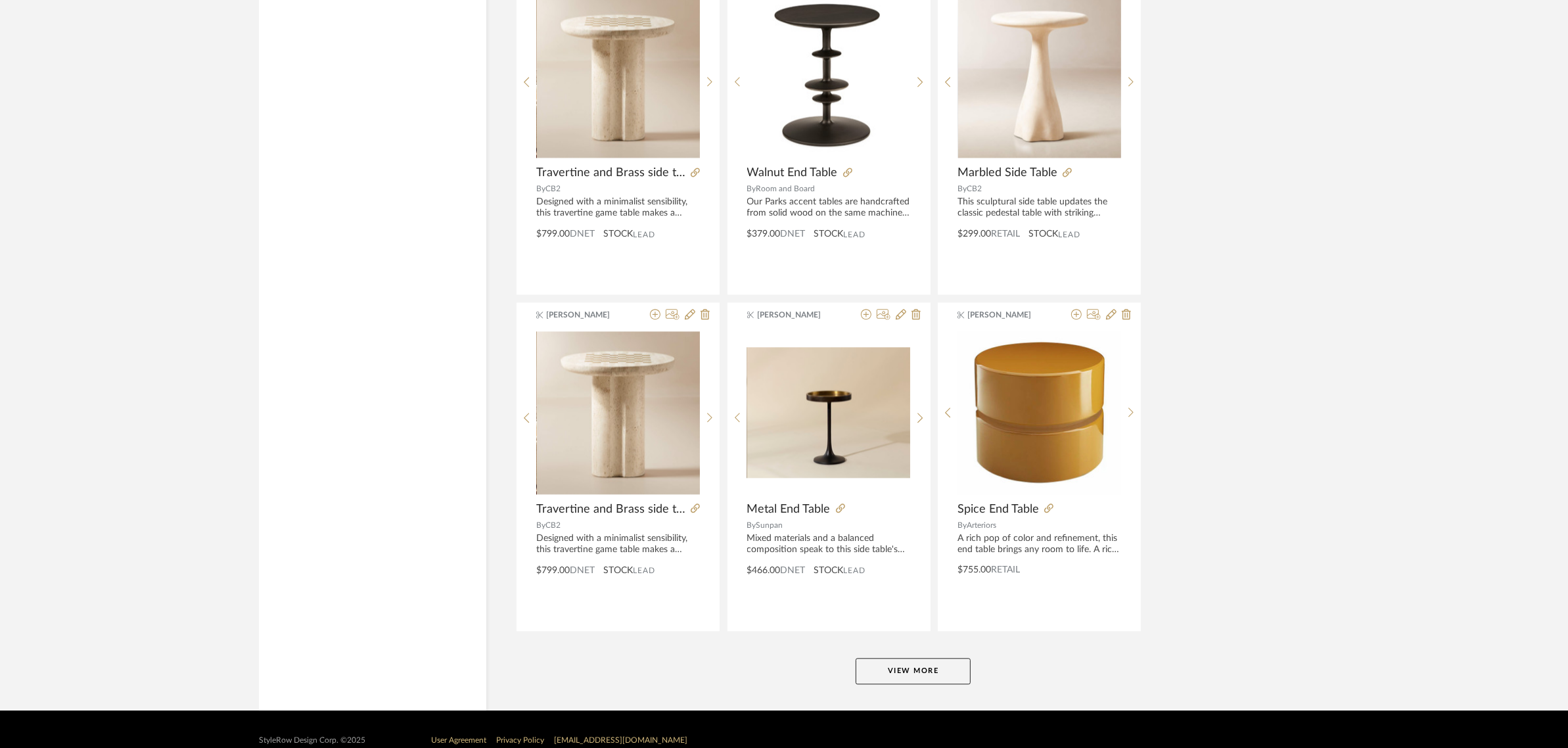
scroll to position [3718, 0]
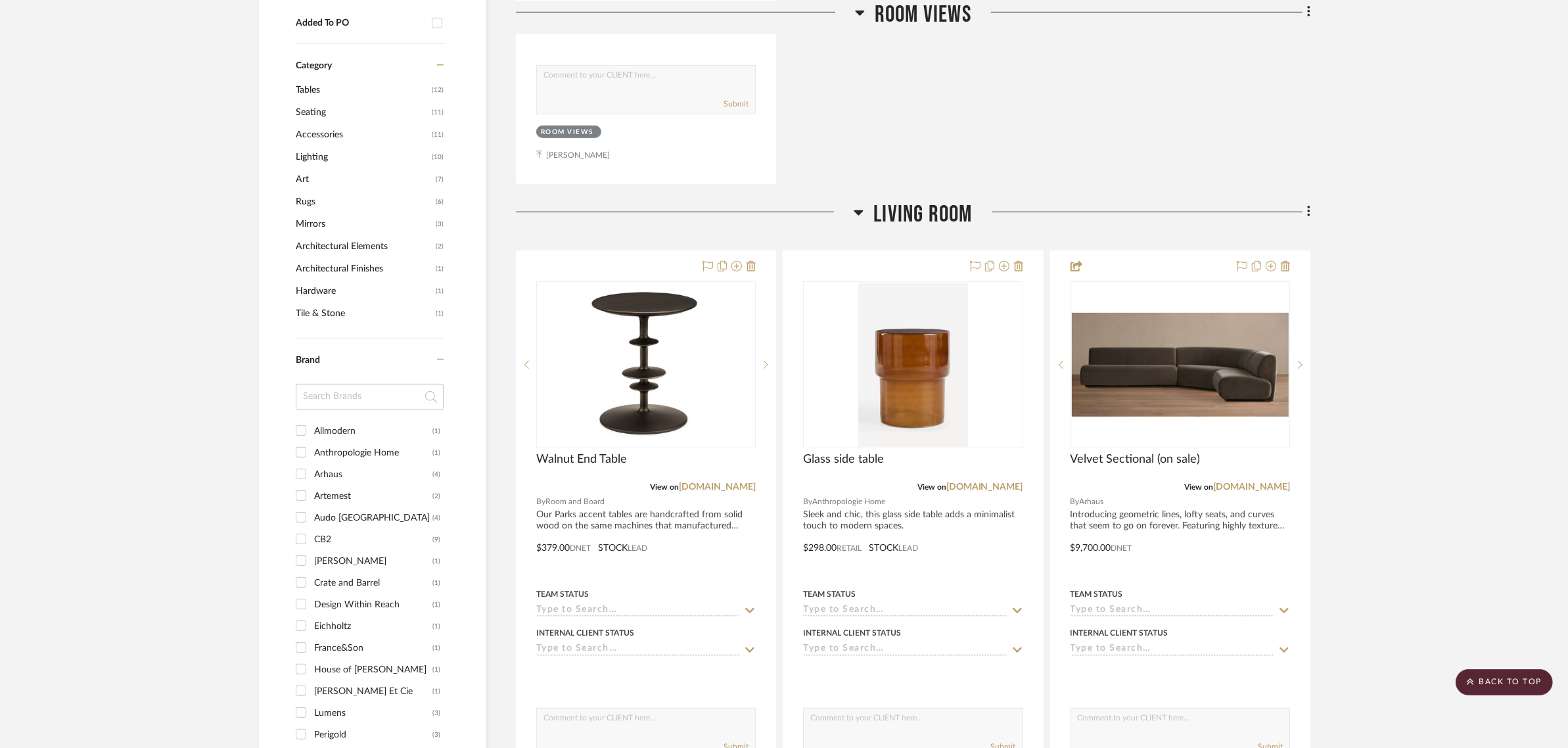
scroll to position [822, 0]
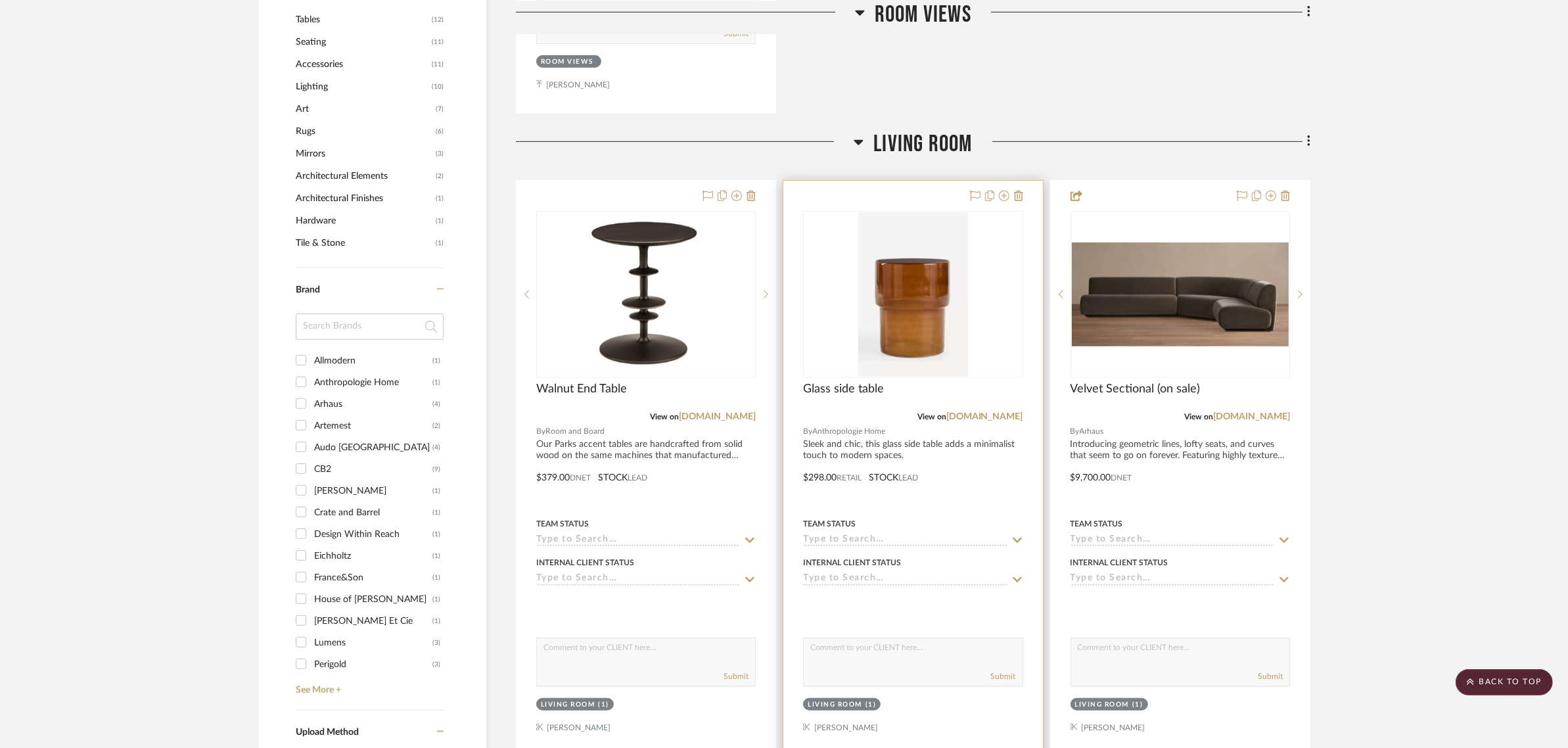
click at [917, 194] on div at bounding box center [913, 468] width 259 height 575
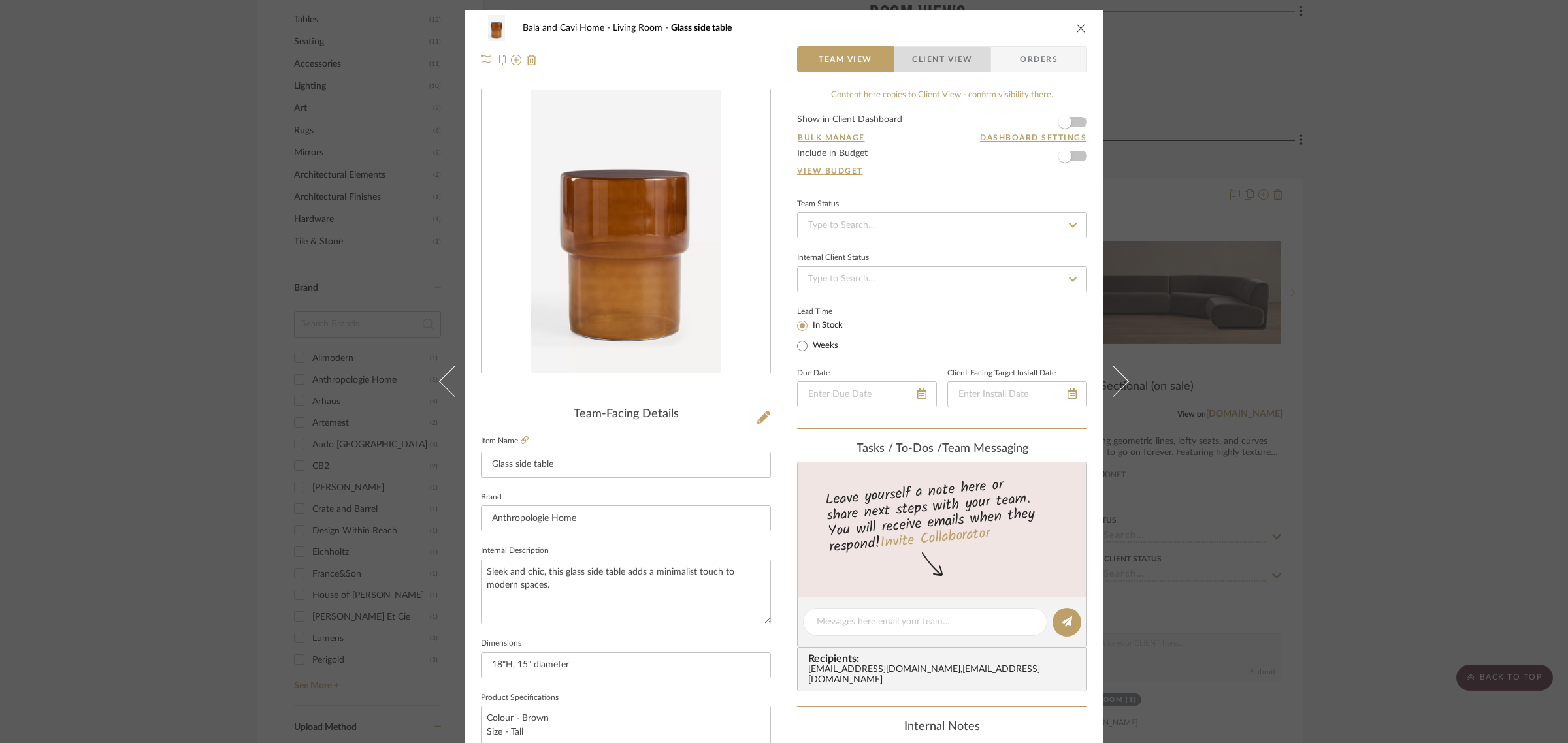
click at [924, 61] on span "Client View" at bounding box center [942, 59] width 60 height 26
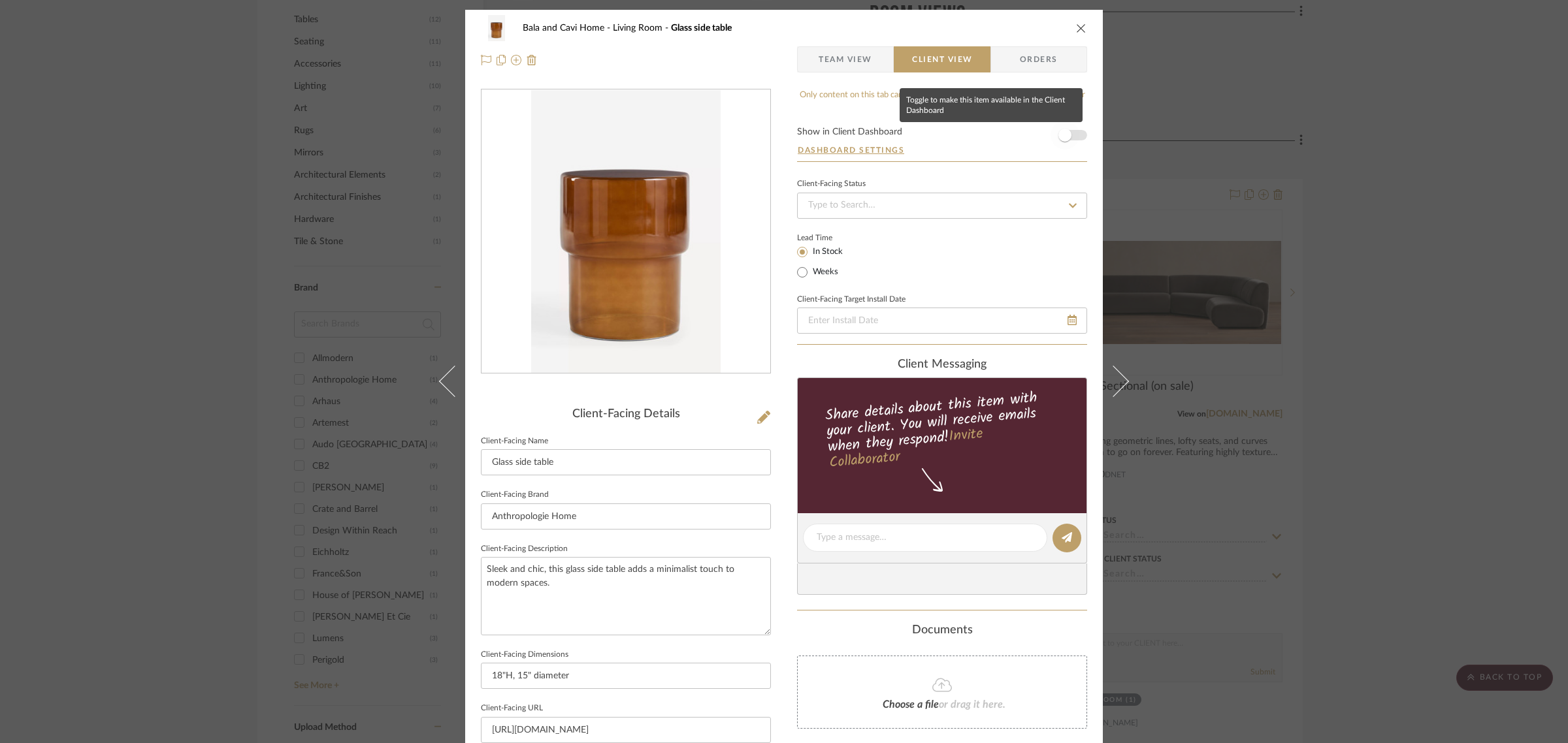
click at [1063, 135] on span "button" at bounding box center [1065, 135] width 14 height 14
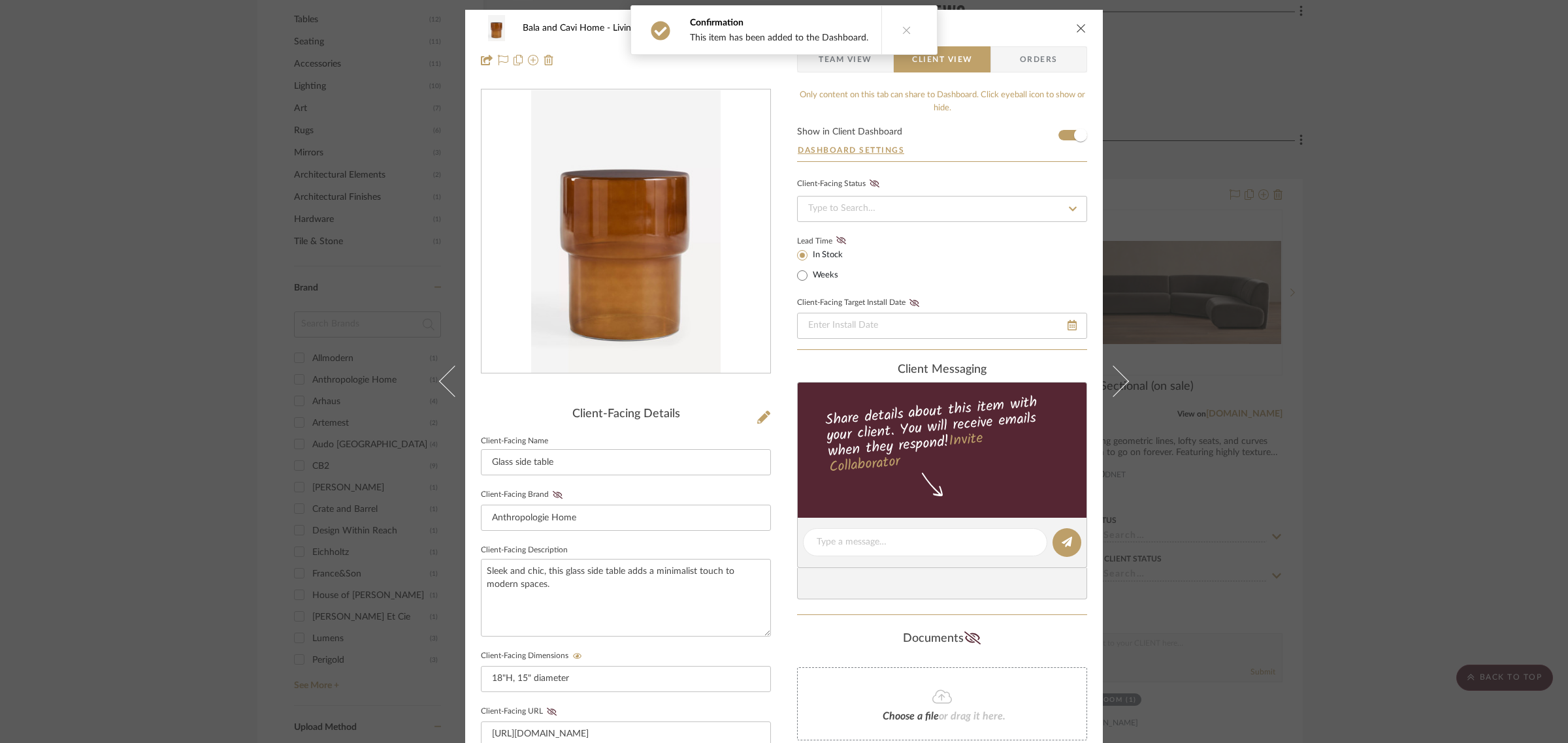
click at [1378, 282] on div "Bala and Cavi Home Living Room Glass side table Team View Client View Orders Cl…" at bounding box center [784, 371] width 1568 height 743
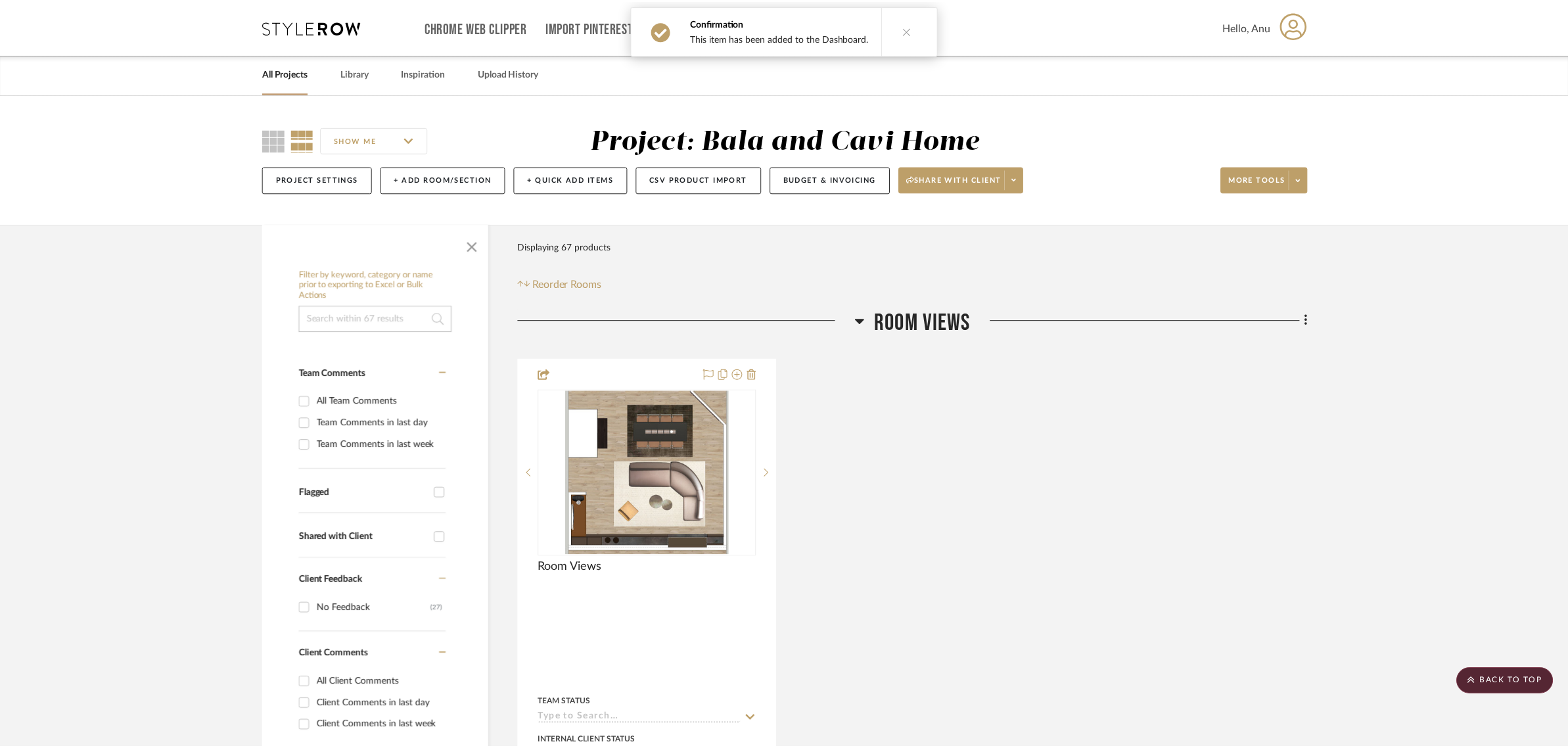
scroll to position [822, 0]
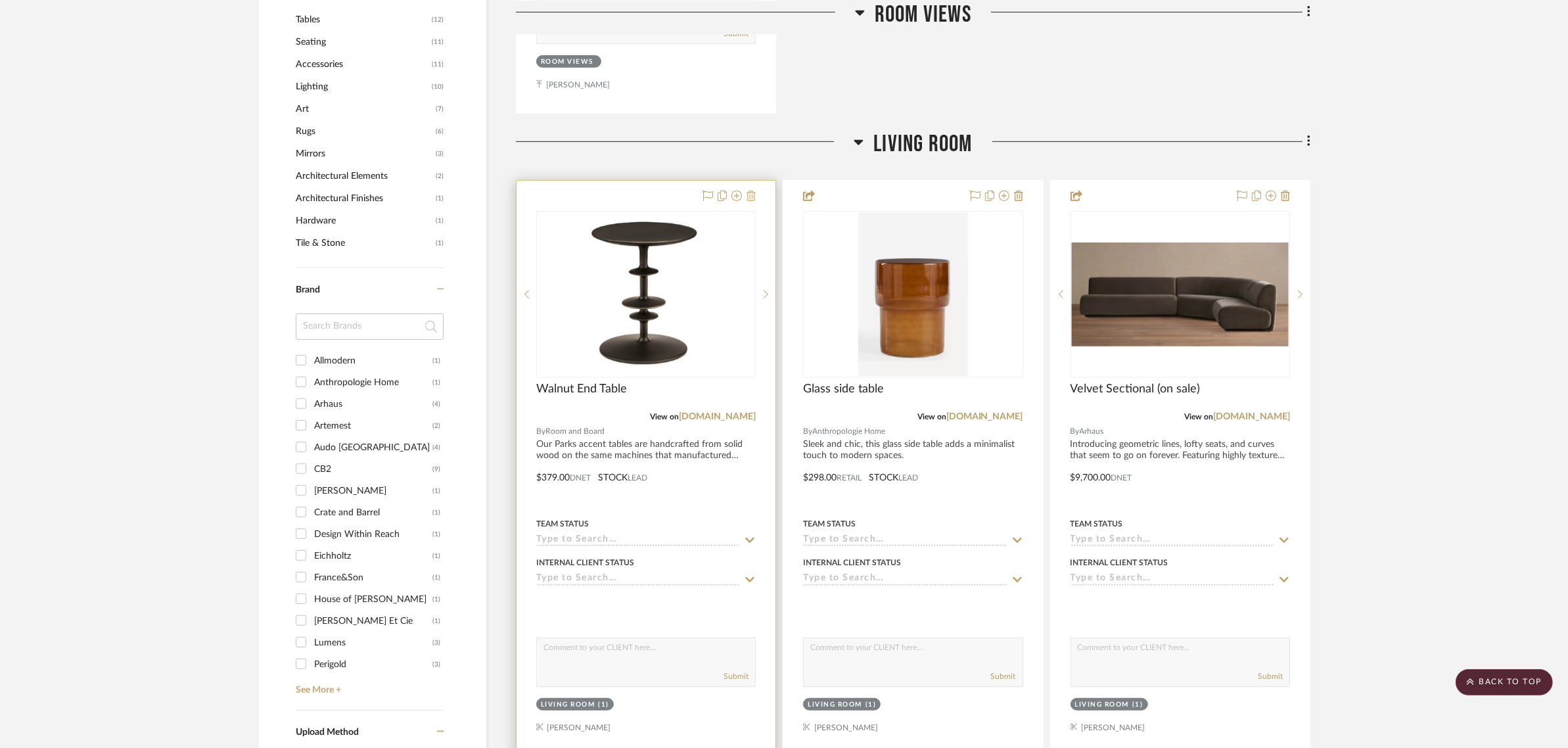
click at [748, 192] on icon at bounding box center [750, 196] width 9 height 11
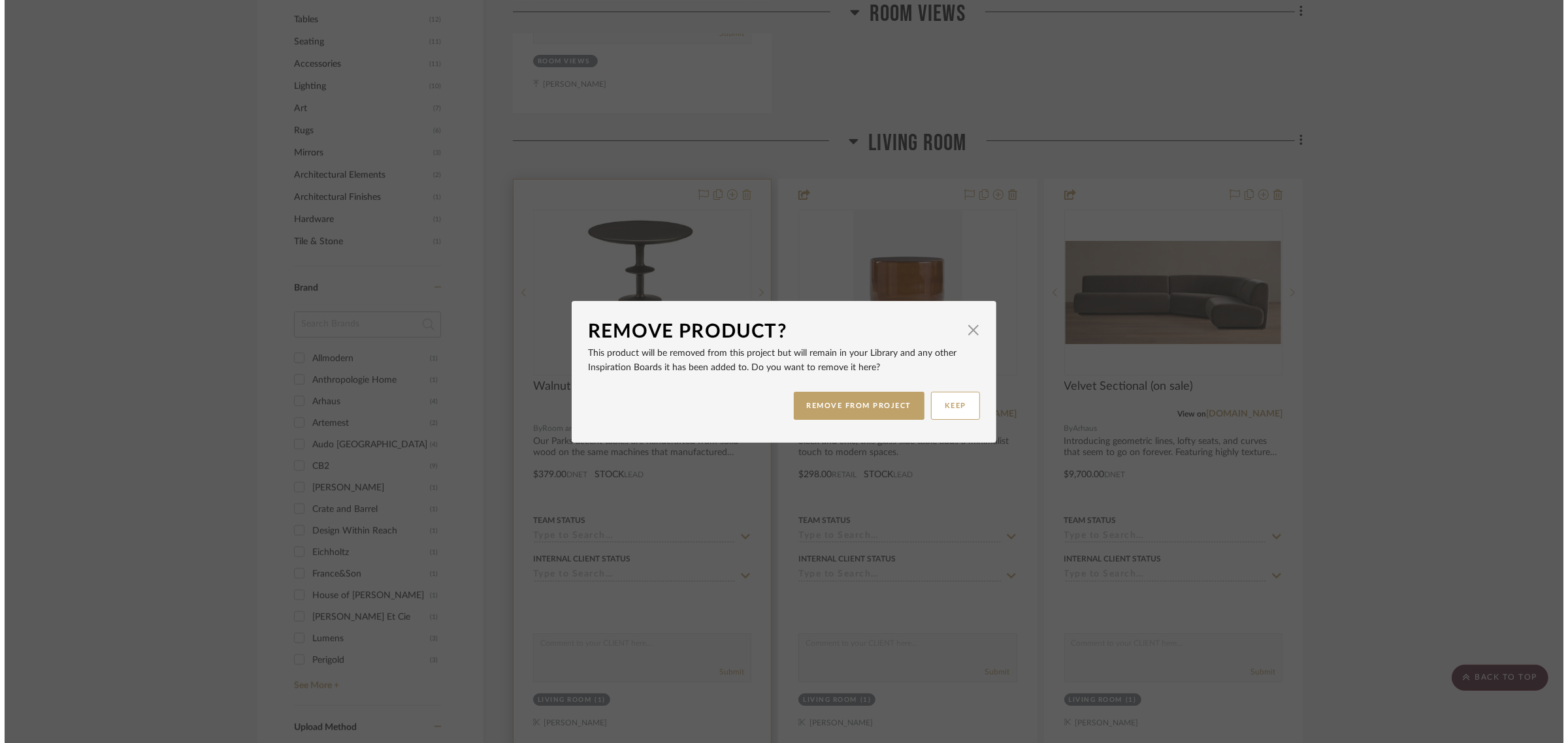
scroll to position [0, 0]
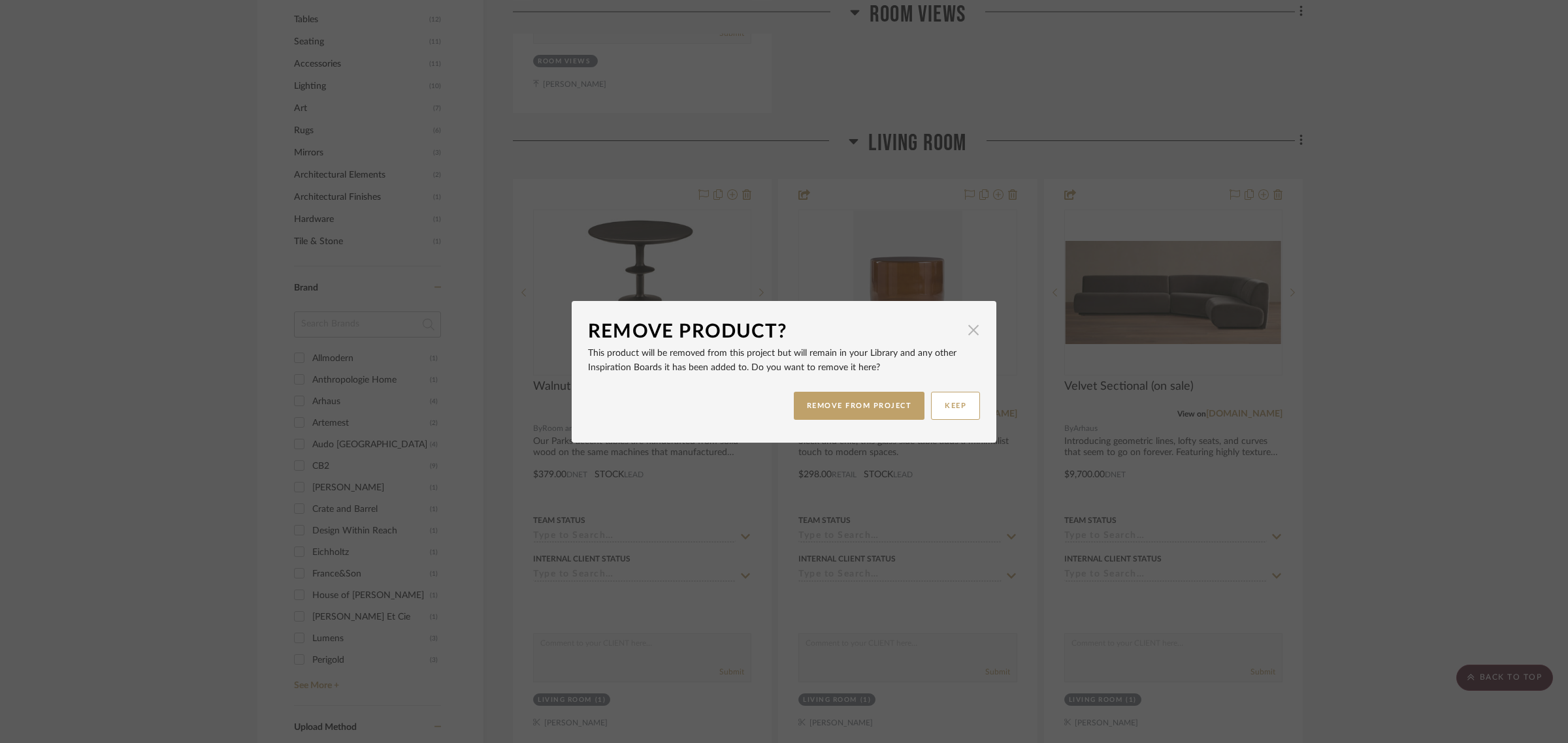
click at [973, 330] on span "button" at bounding box center [973, 329] width 26 height 26
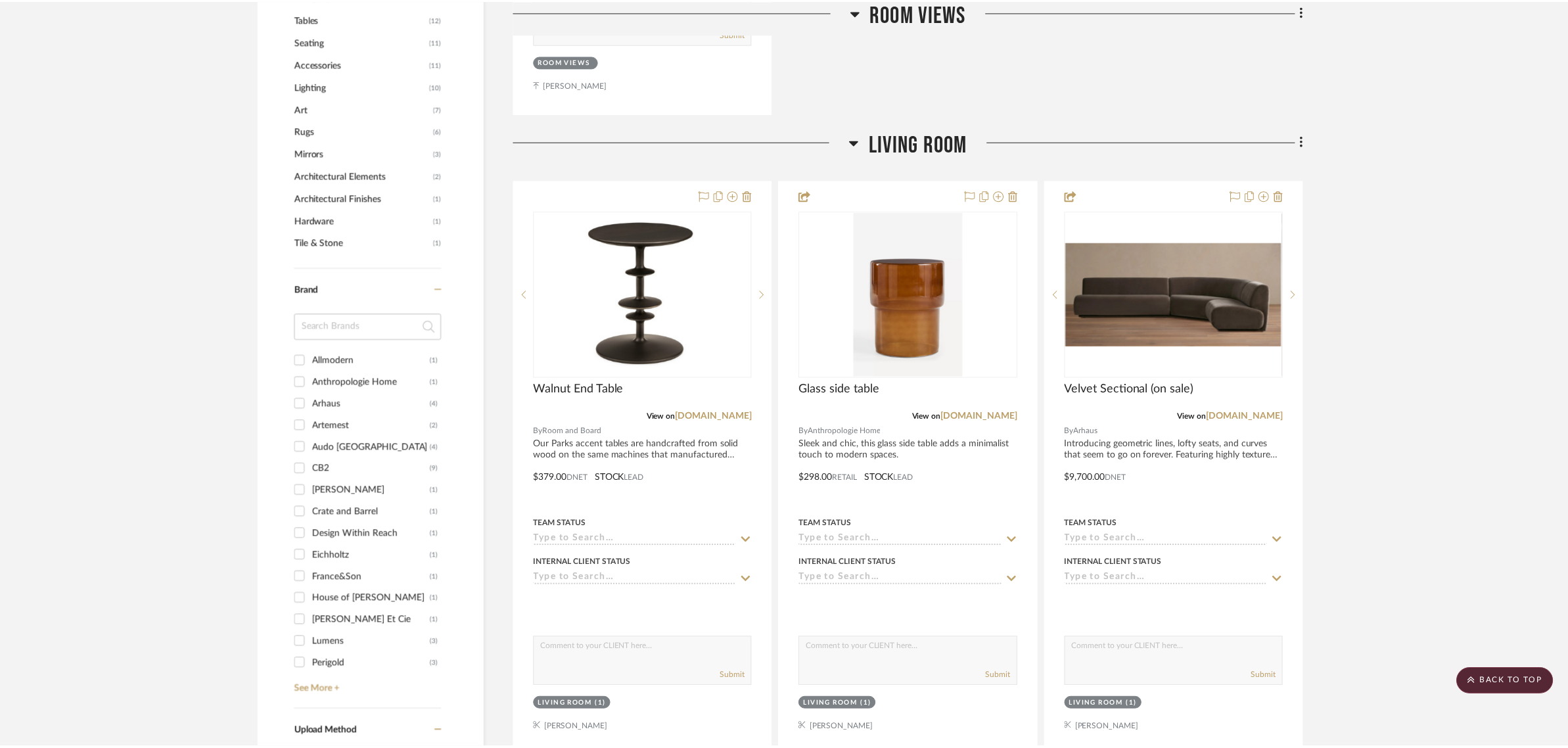
scroll to position [822, 0]
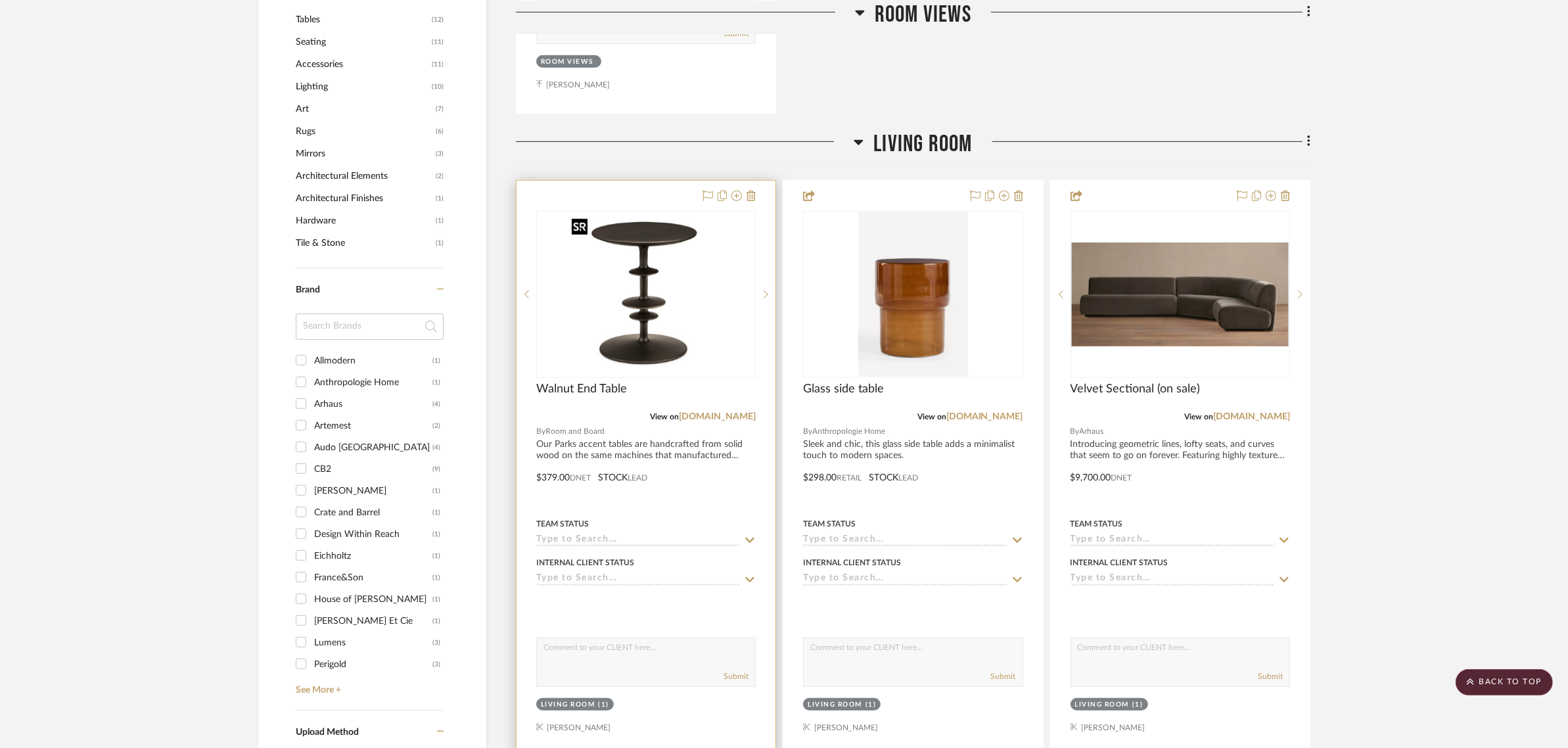
click at [654, 248] on img "0" at bounding box center [646, 294] width 159 height 164
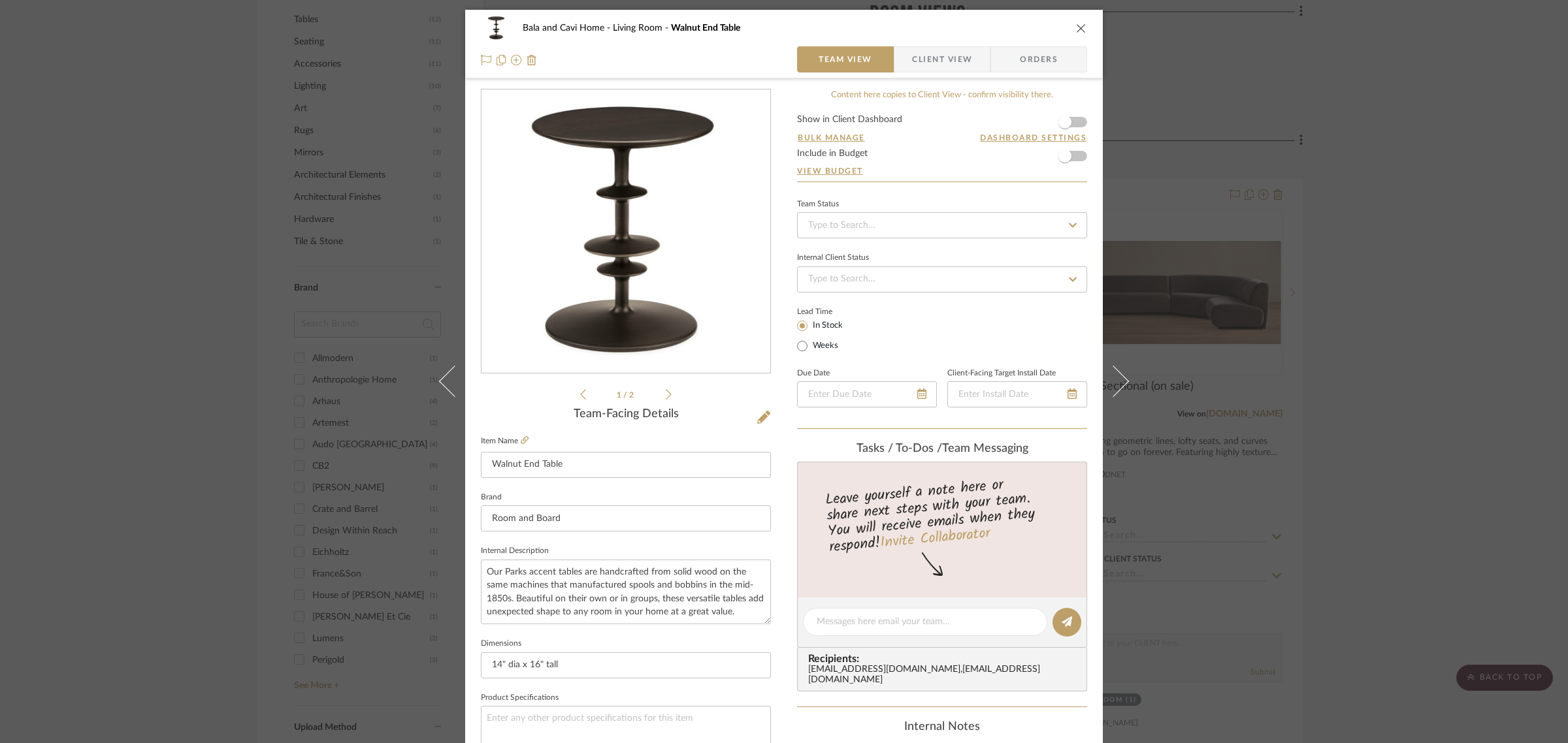
scroll to position [472, 0]
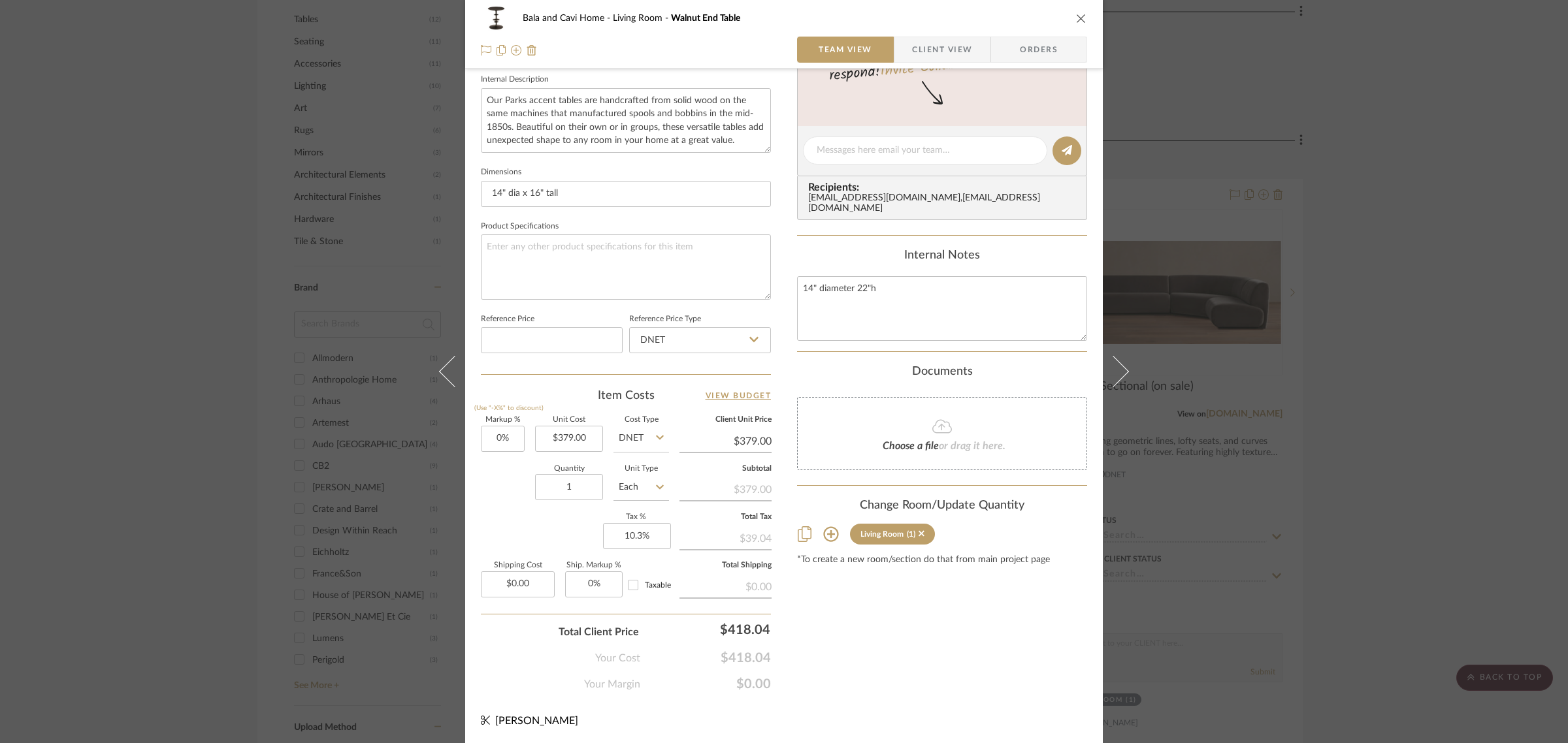
click at [828, 527] on icon at bounding box center [831, 534] width 15 height 15
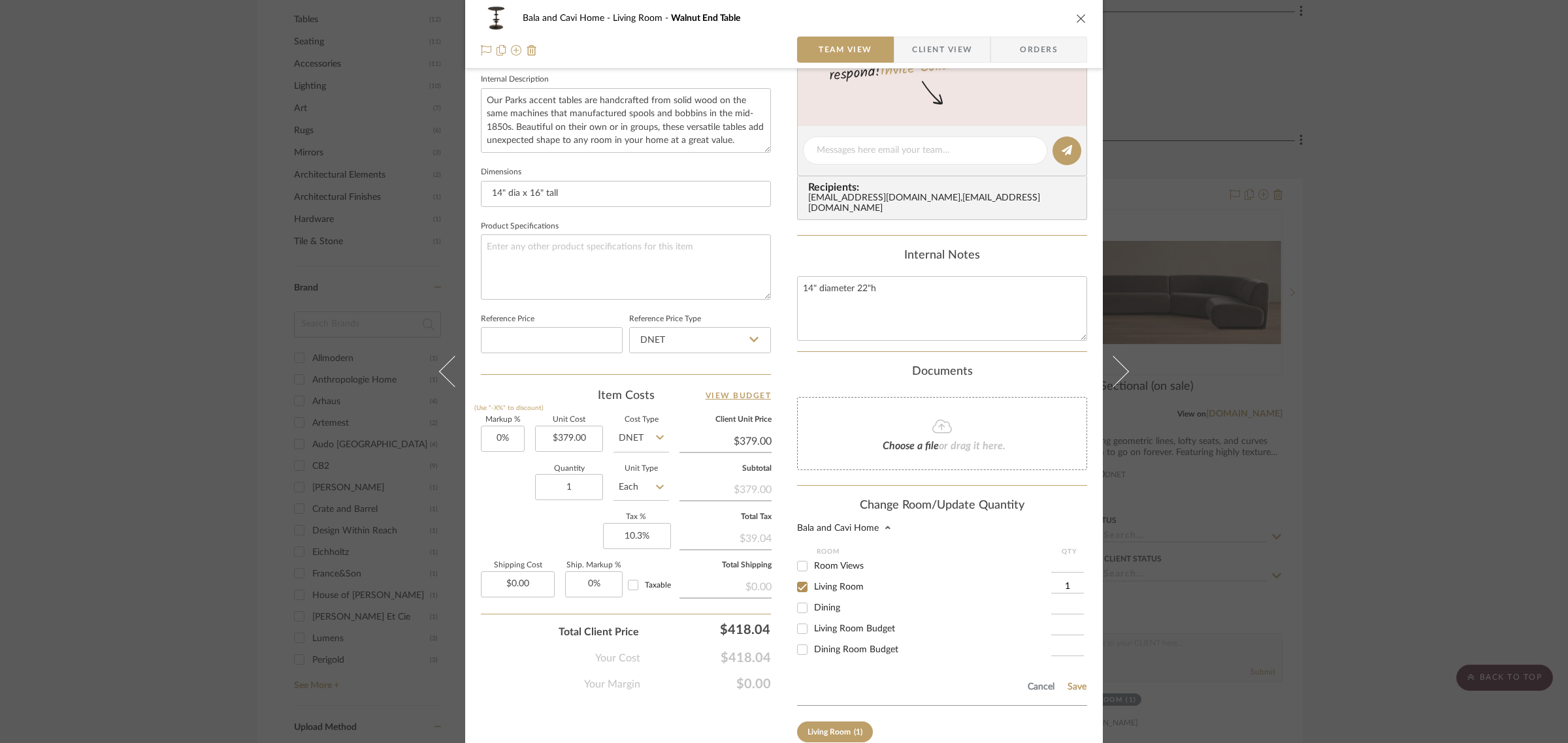
click at [797, 577] on input "Living Room" at bounding box center [802, 587] width 21 height 21
checkbox input "false"
click at [1073, 682] on button "Save" at bounding box center [1077, 687] width 20 height 11
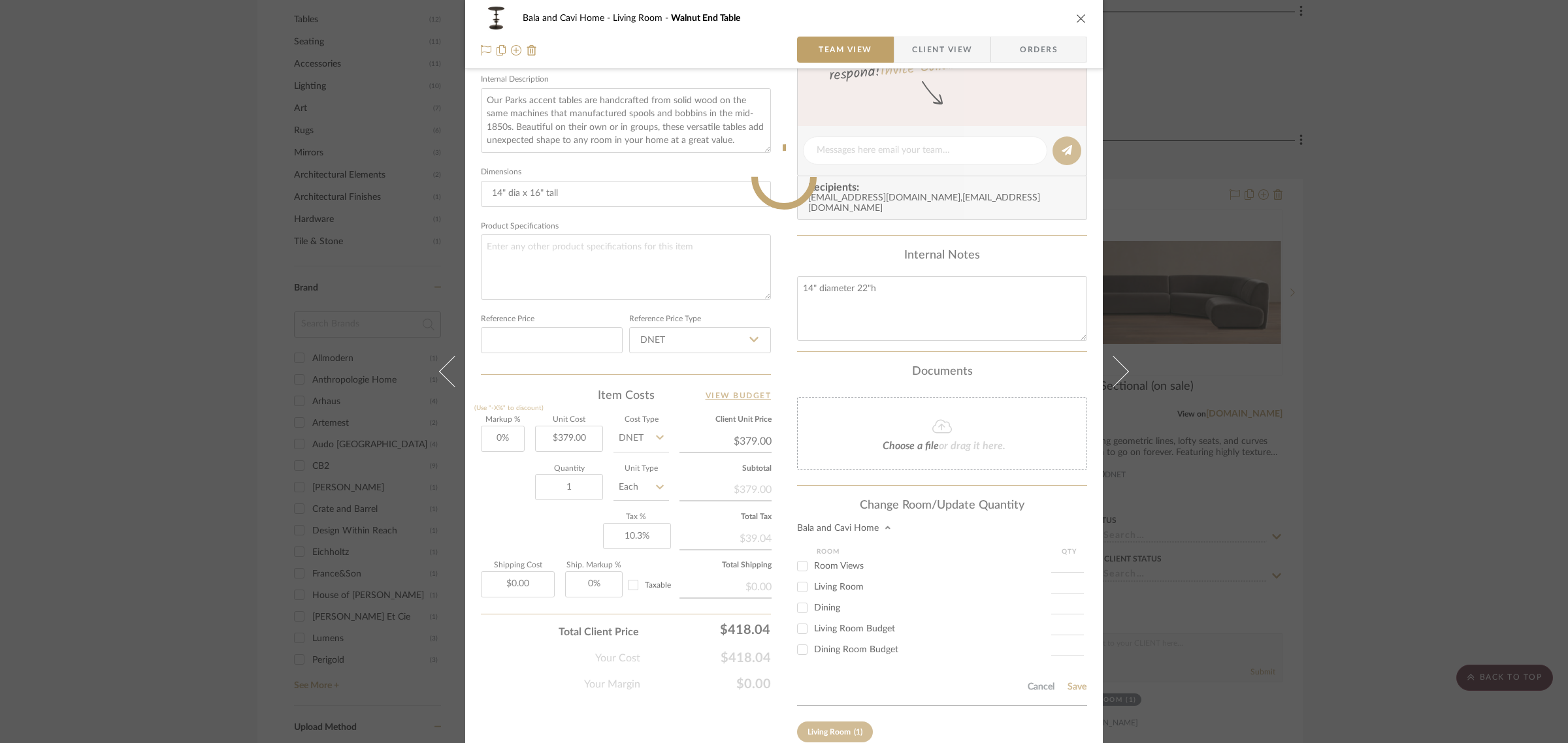
scroll to position [154, 0]
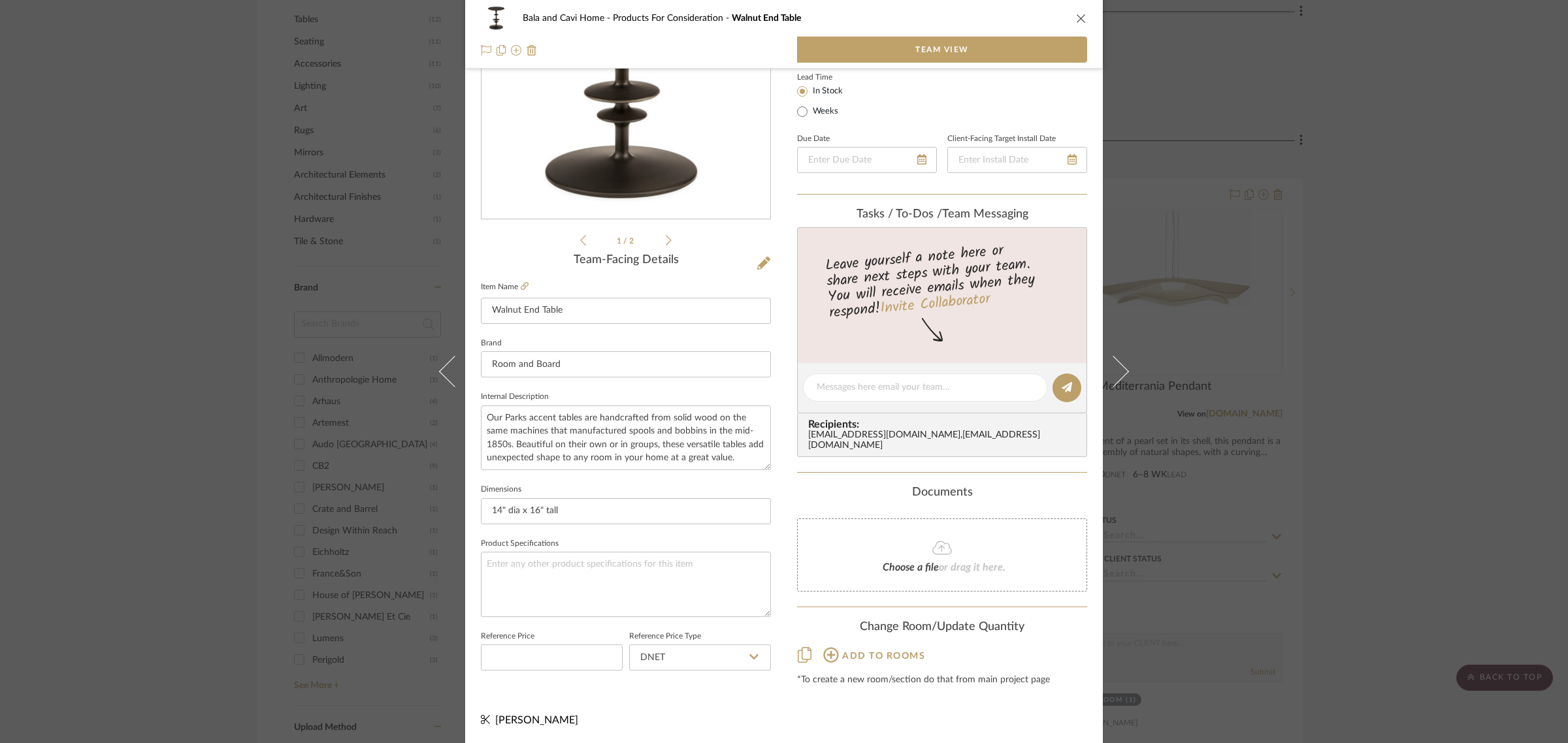
click at [1485, 242] on div "Bala and Cavi Home Products For Consideration Walnut End Table Team View 1 / 2 …" at bounding box center [784, 371] width 1568 height 743
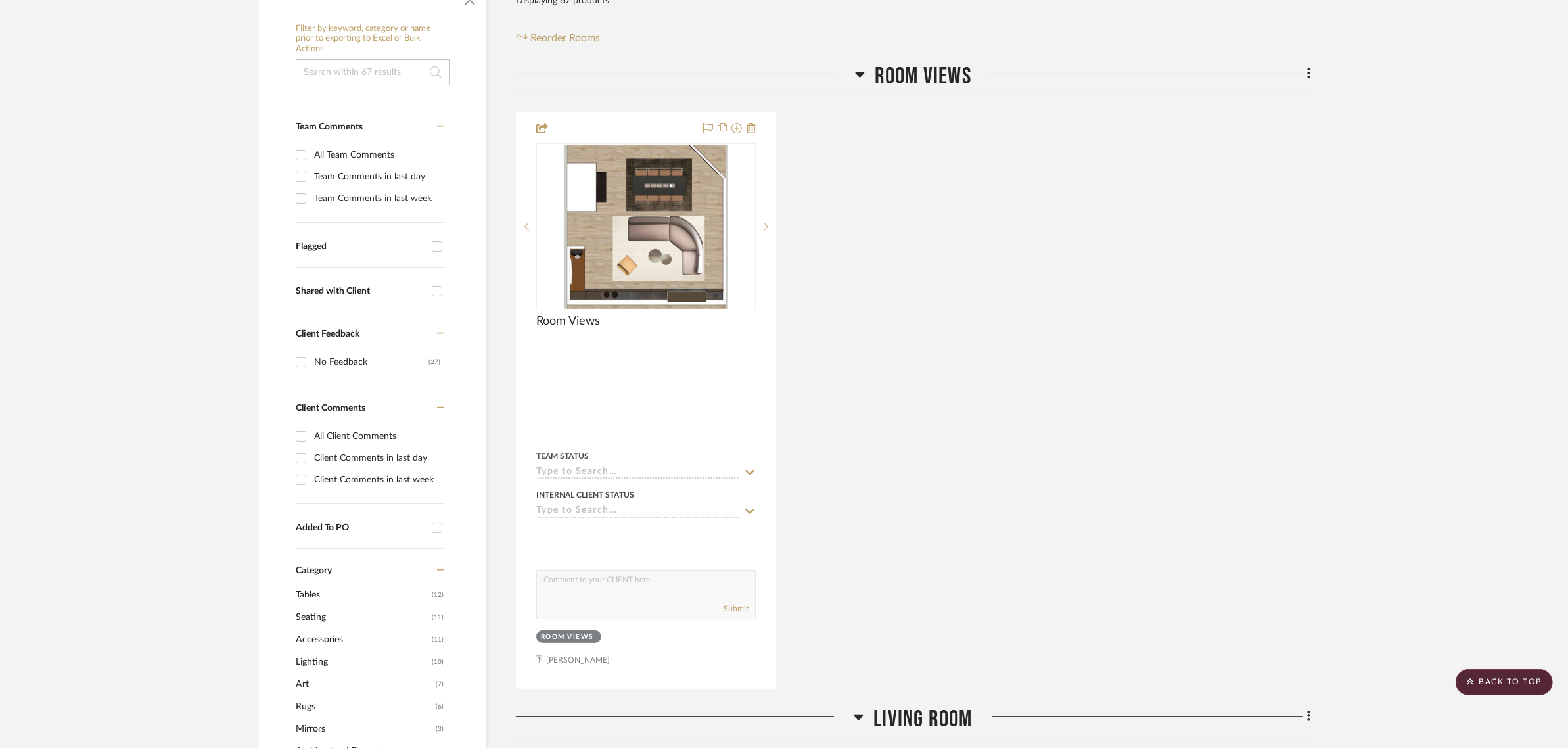
scroll to position [0, 0]
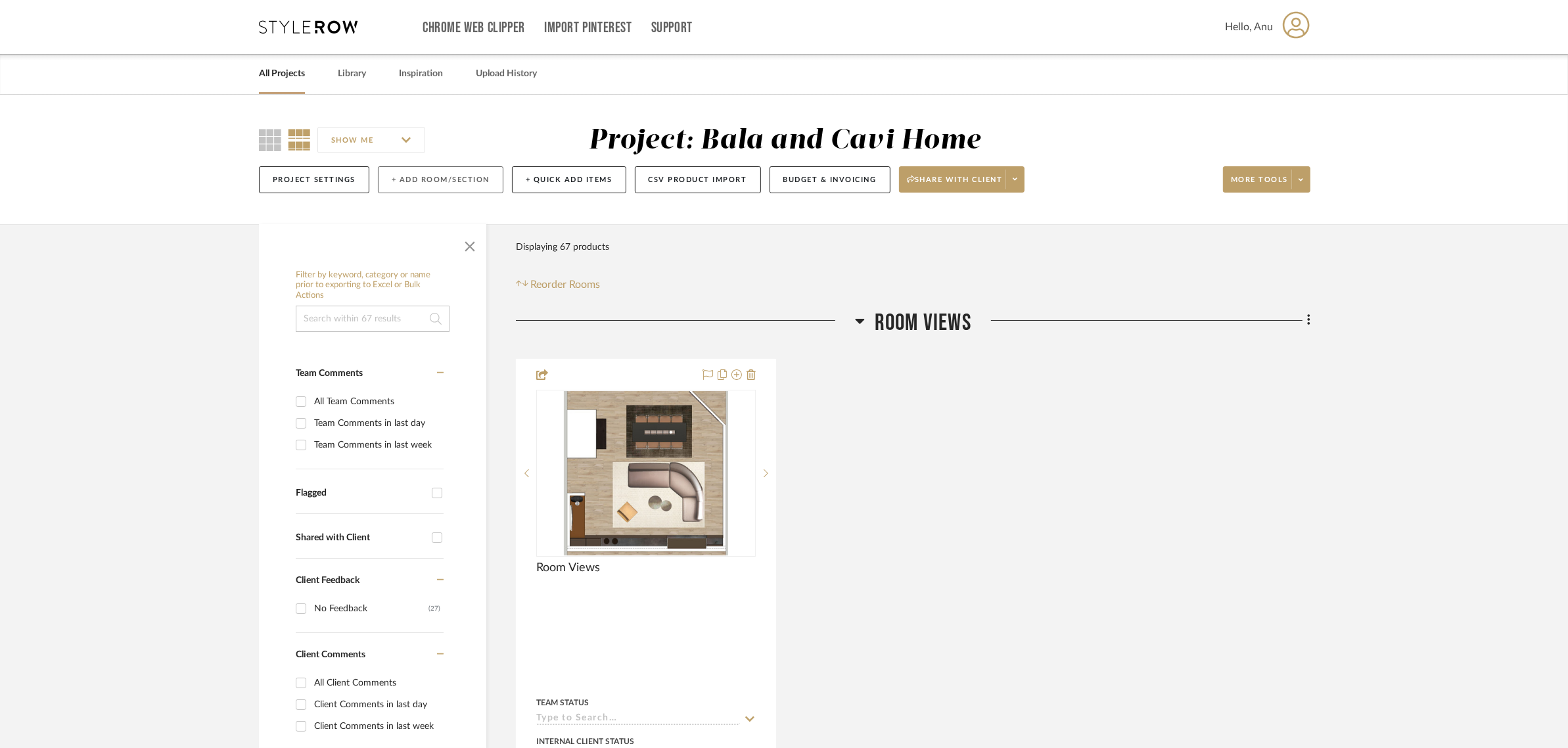
click at [435, 175] on button "+ Add Room/Section" at bounding box center [440, 180] width 125 height 27
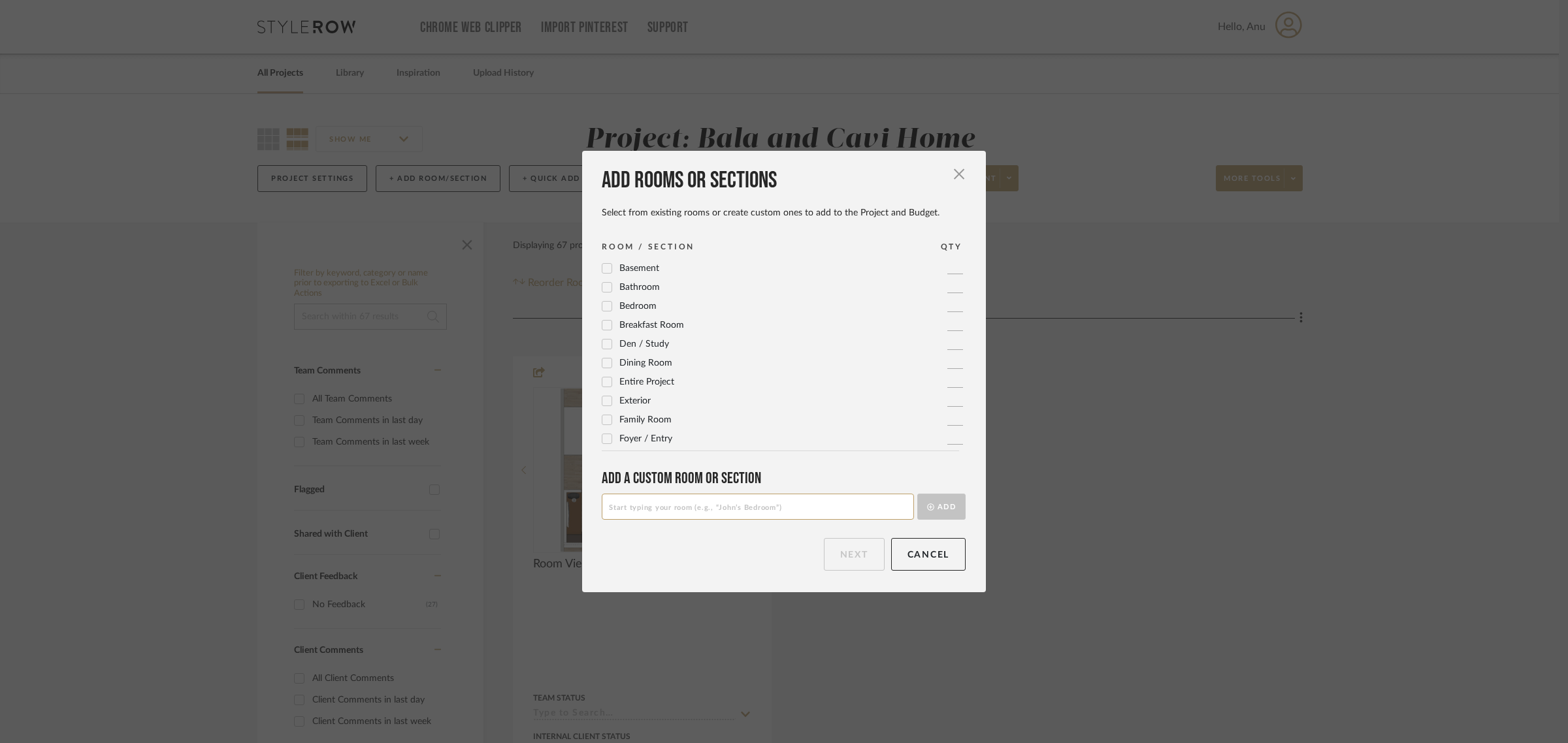
click at [632, 510] on input at bounding box center [757, 506] width 312 height 26
type input "Other Options"
click at [936, 506] on button "Add" at bounding box center [942, 506] width 48 height 26
click at [857, 550] on button "Next" at bounding box center [854, 555] width 61 height 33
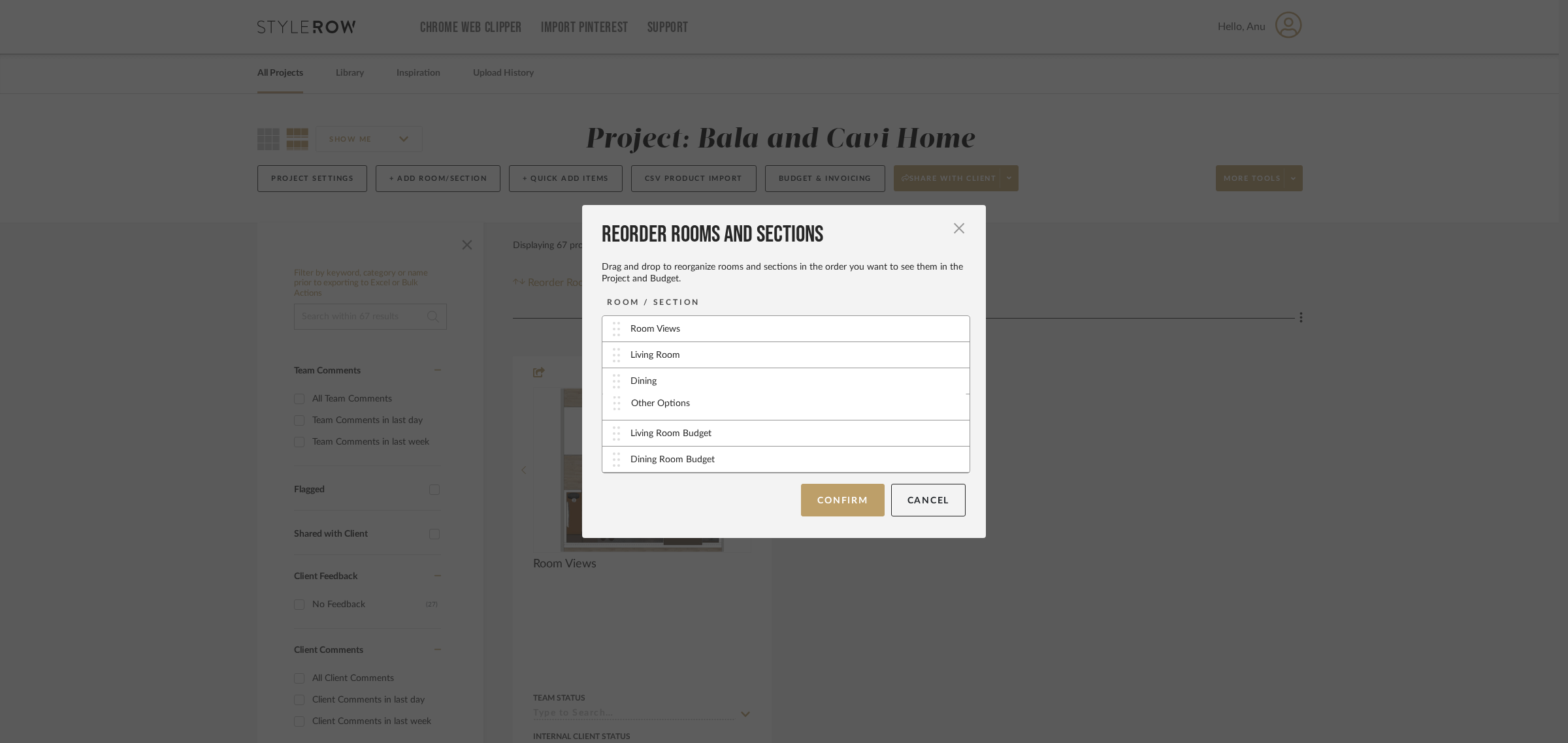
drag, startPoint x: 650, startPoint y: 462, endPoint x: 654, endPoint y: 405, distance: 57.1
click at [843, 494] on button "Confirm" at bounding box center [843, 500] width 83 height 33
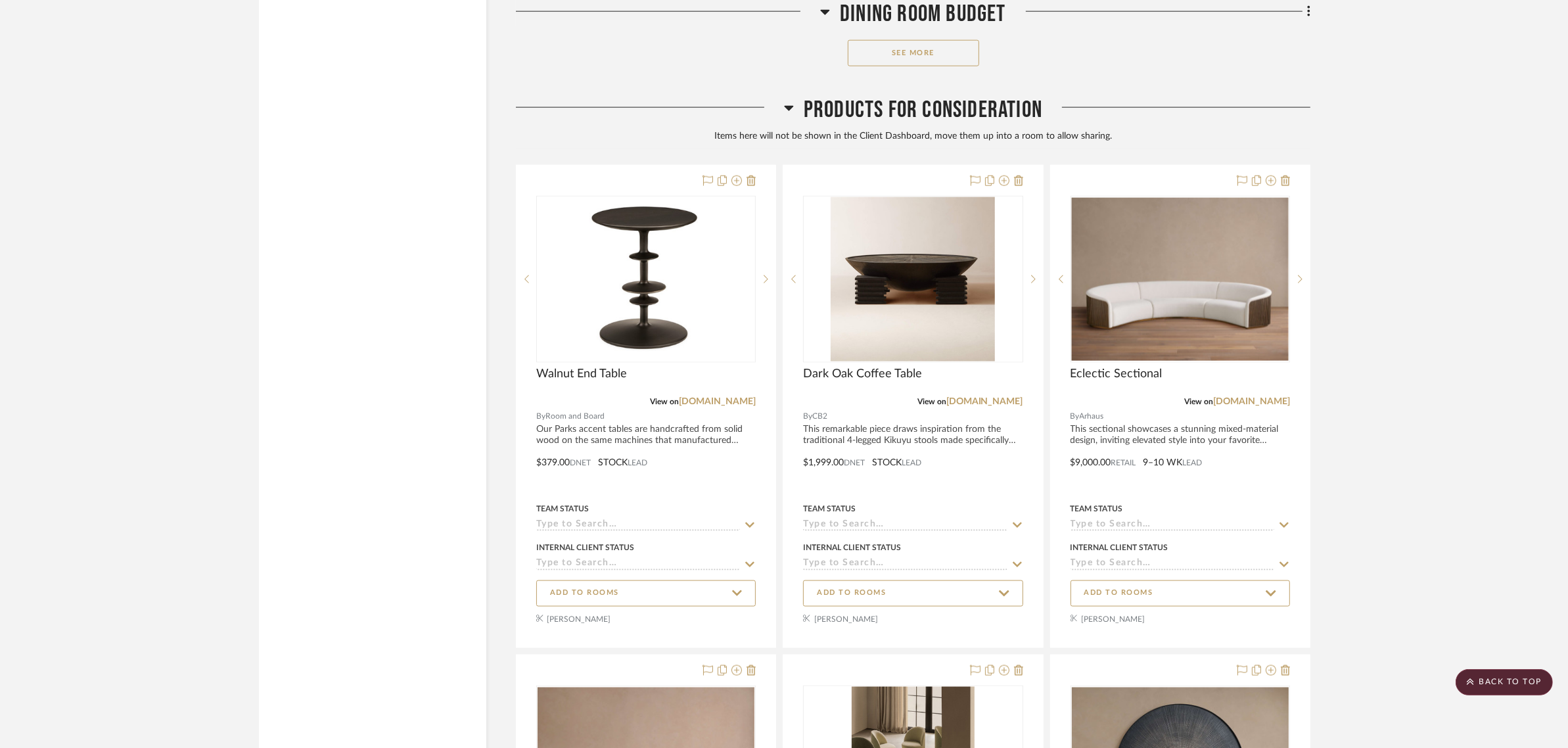
scroll to position [8463, 0]
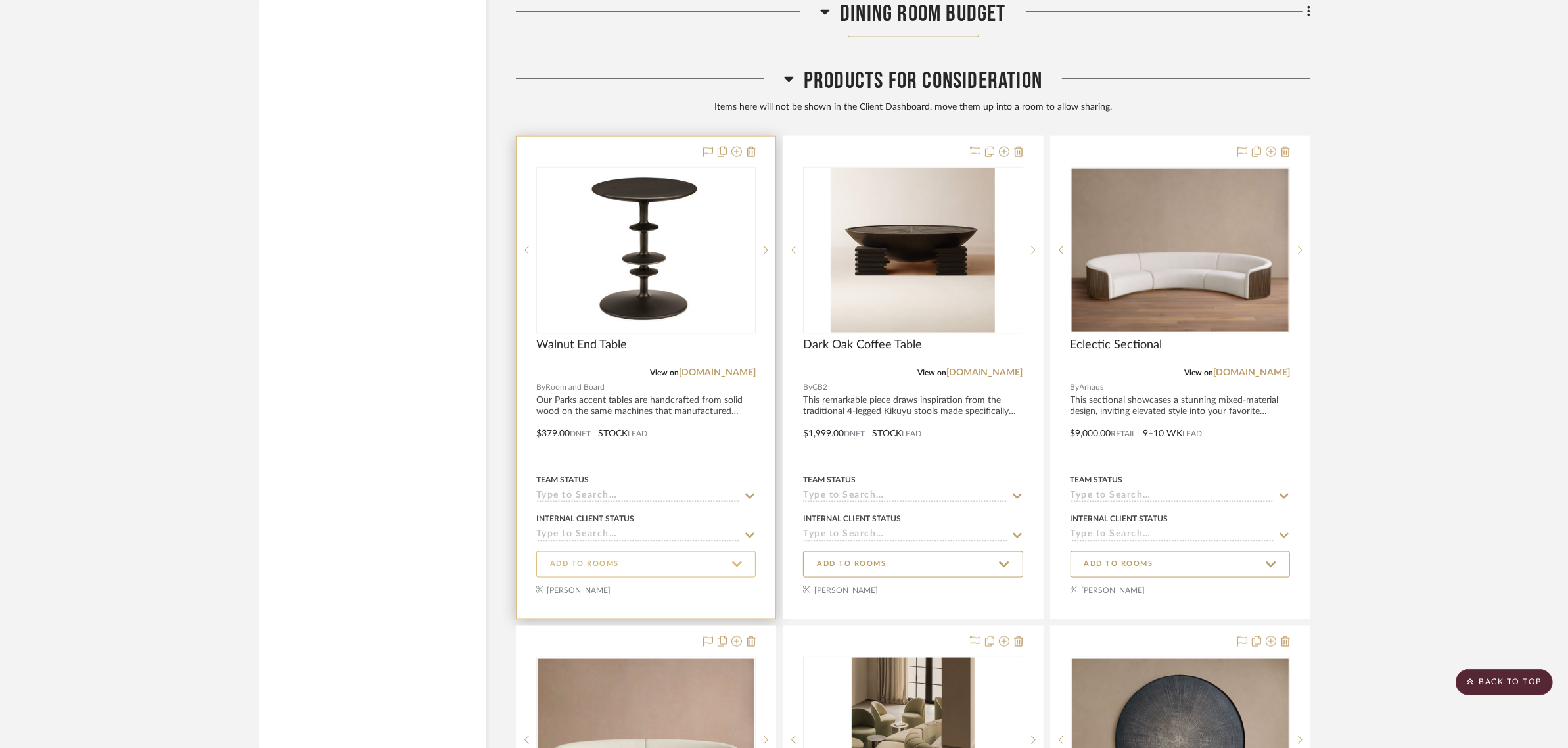
click at [655, 566] on span "ADD TO ROOMS" at bounding box center [645, 564] width 192 height 18
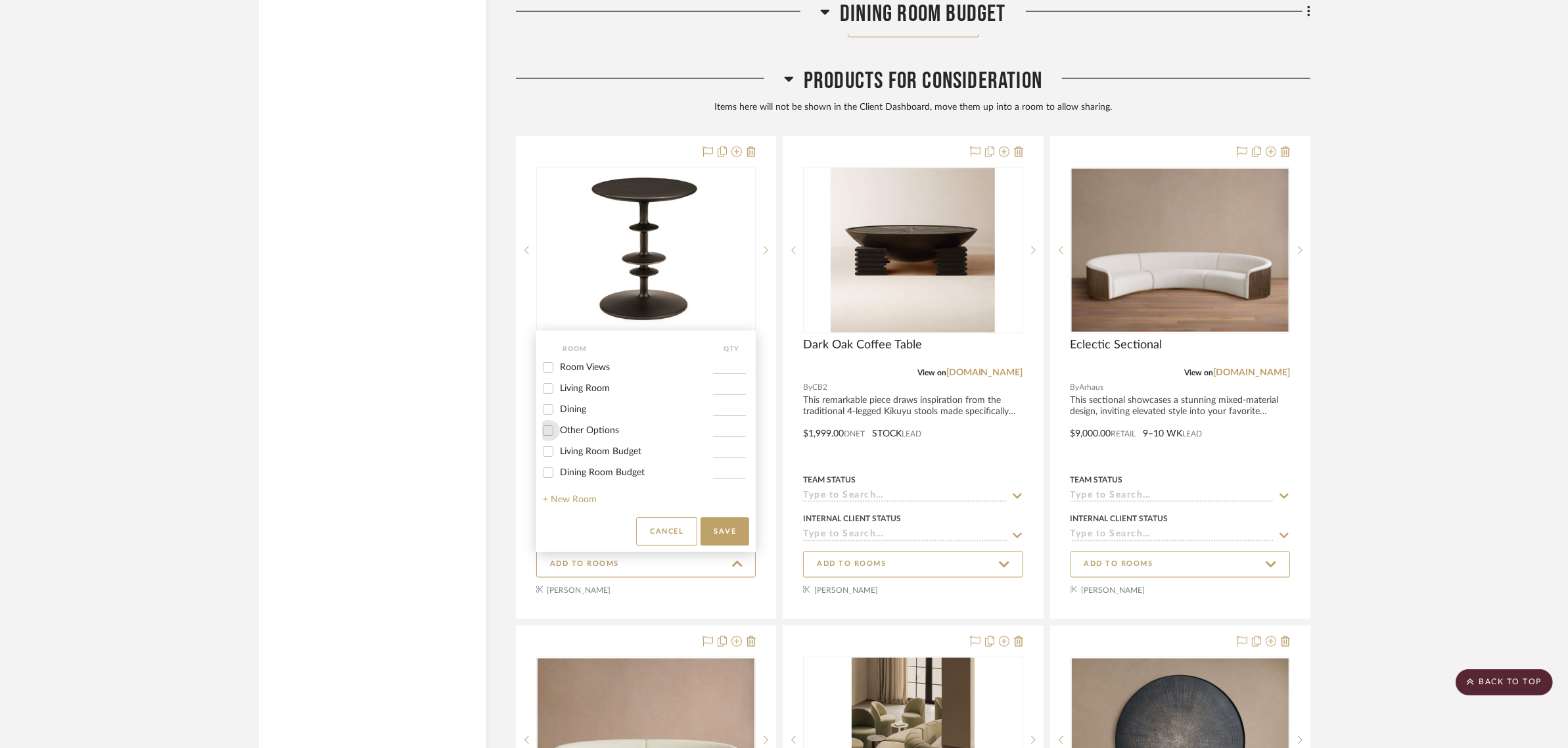
click at [545, 429] on input "Other Options" at bounding box center [548, 431] width 21 height 21
checkbox input "true"
type input "1"
click at [733, 534] on button "Save" at bounding box center [724, 531] width 49 height 28
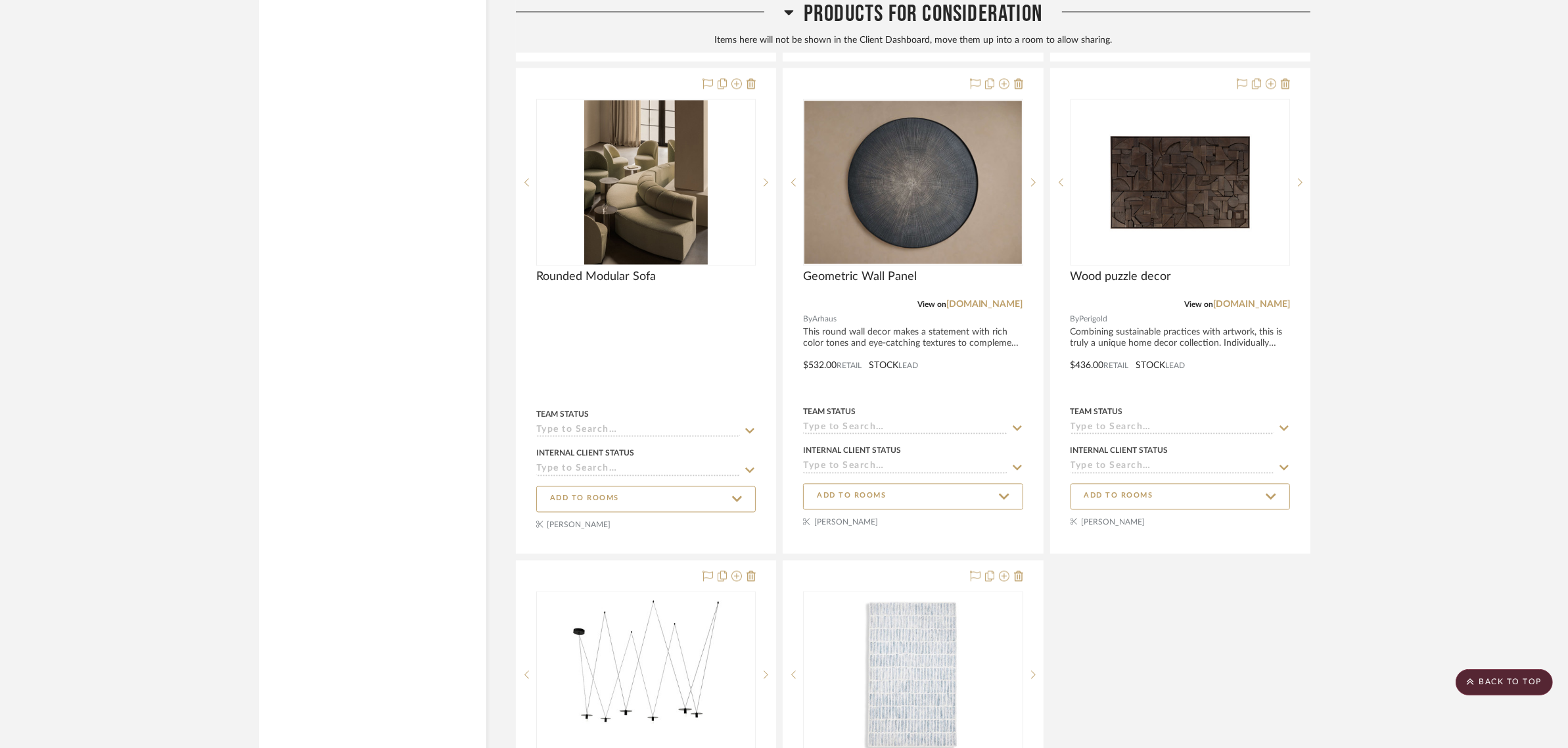
scroll to position [9450, 0]
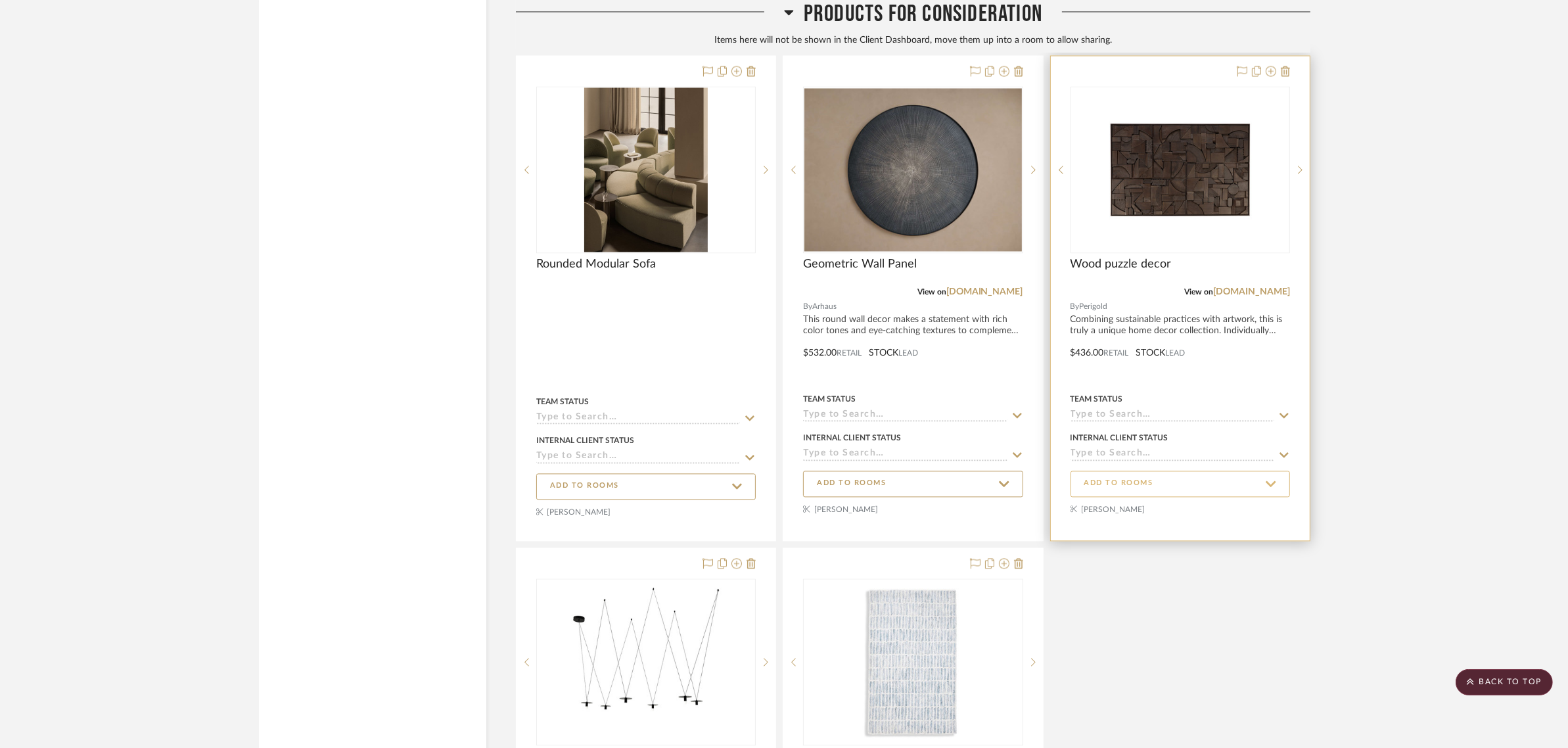
click at [1148, 487] on span "ADD TO ROOMS" at bounding box center [1118, 482] width 69 height 11
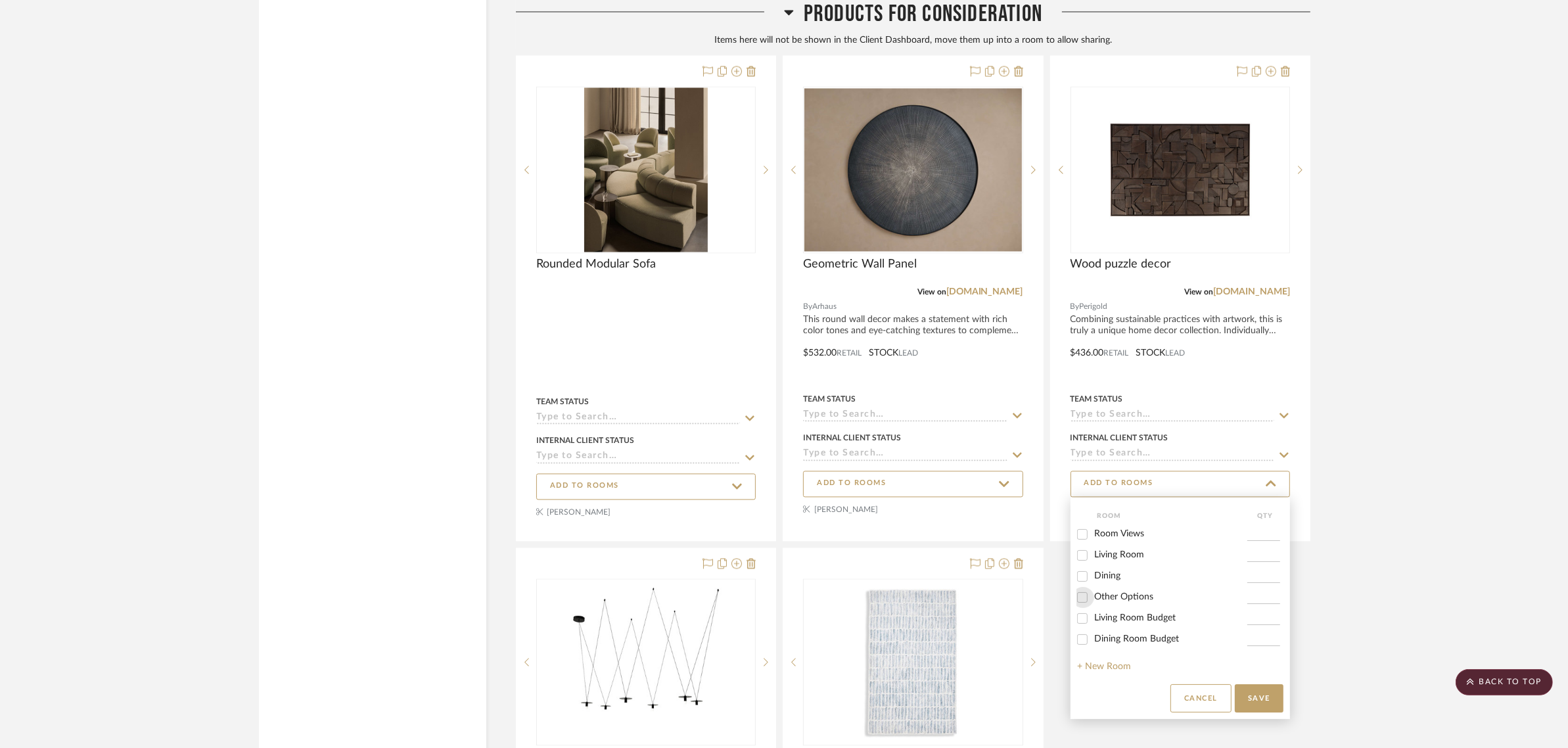
click at [1083, 600] on input "Other Options" at bounding box center [1082, 598] width 21 height 21
checkbox input "true"
type input "1"
click at [1253, 691] on button "Save" at bounding box center [1259, 698] width 49 height 28
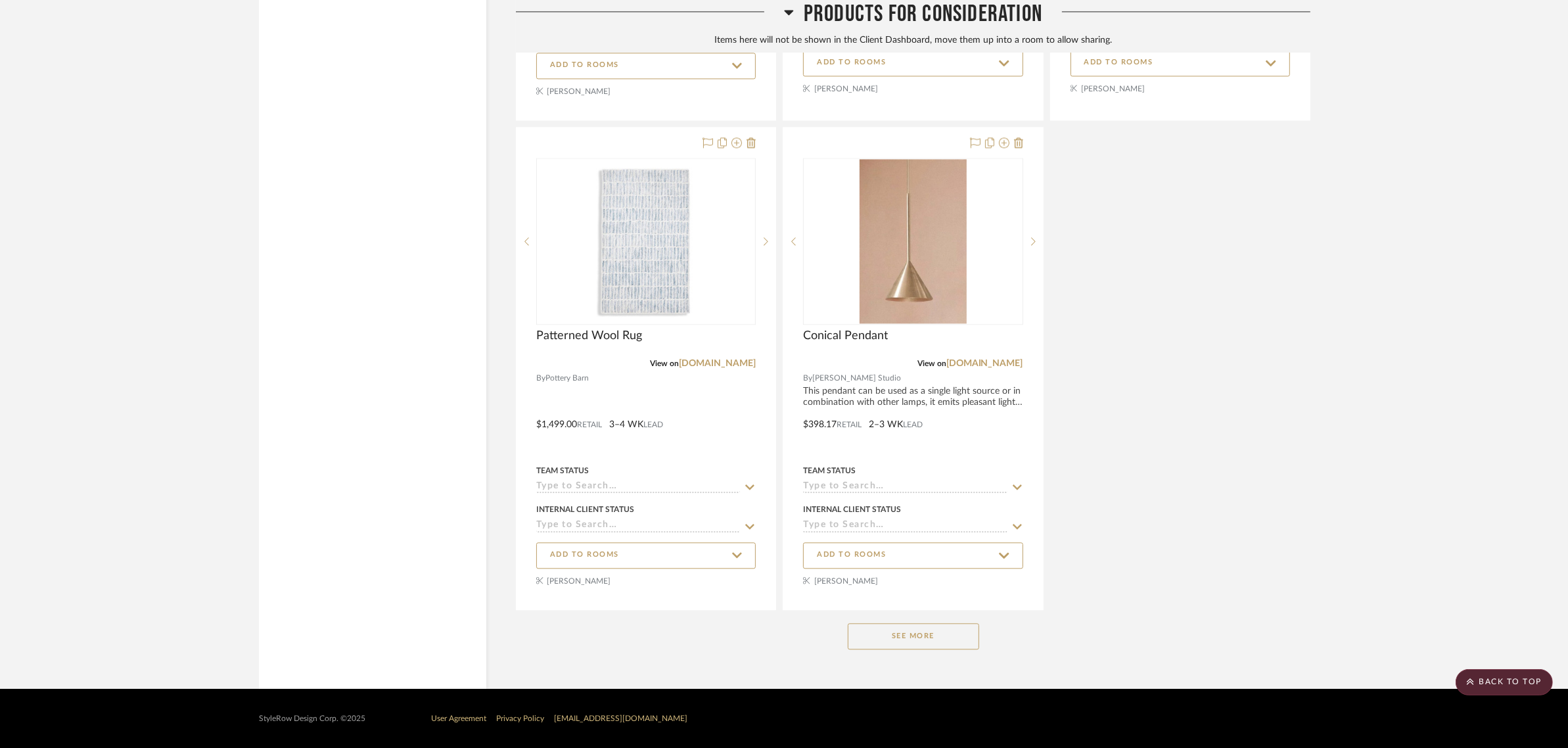
scroll to position [9871, 0]
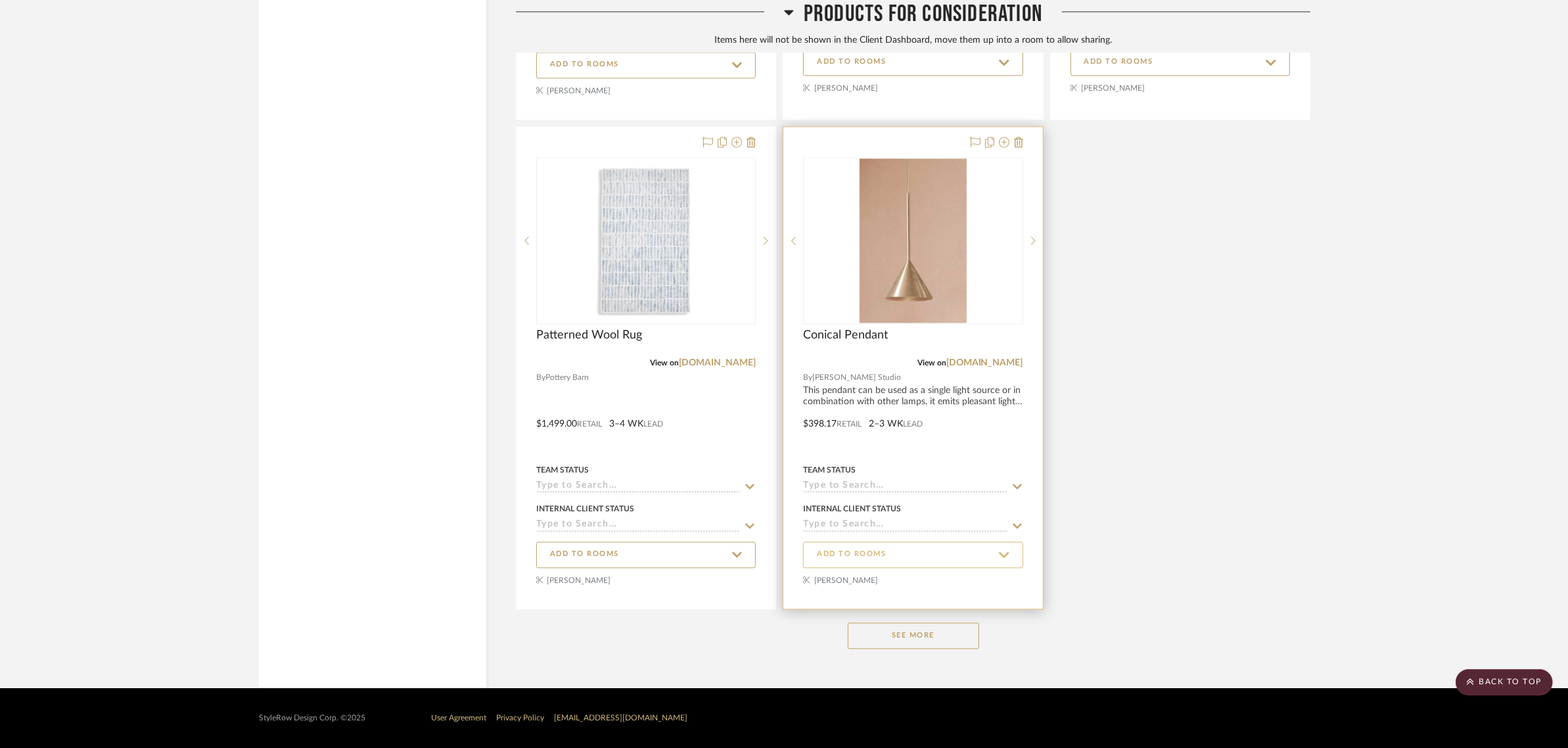
click at [854, 553] on span "ADD TO ROOMS" at bounding box center [851, 553] width 69 height 11
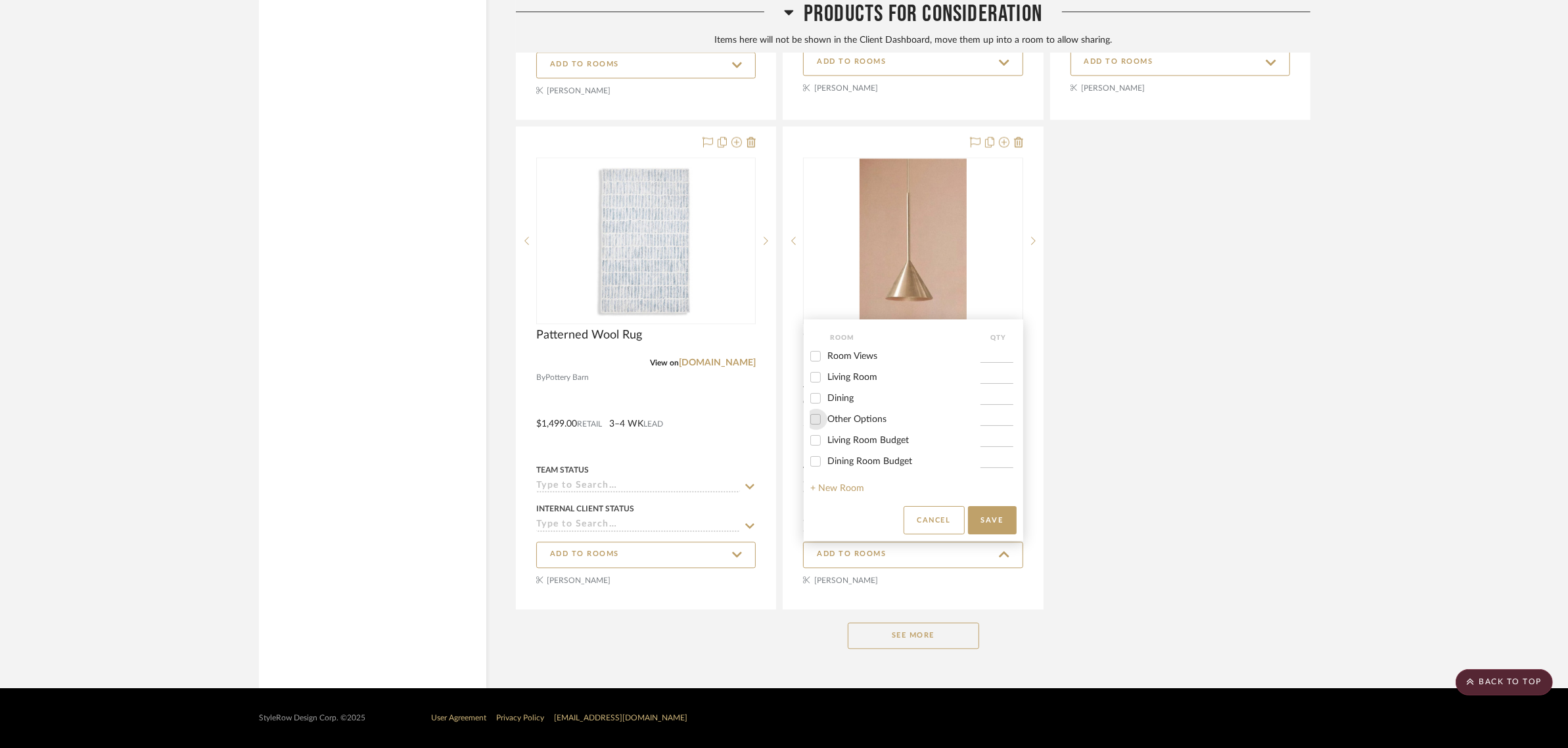
click at [815, 418] on input "Other Options" at bounding box center [816, 419] width 21 height 21
checkbox input "true"
type input "1"
click at [993, 526] on button "Save" at bounding box center [992, 519] width 49 height 28
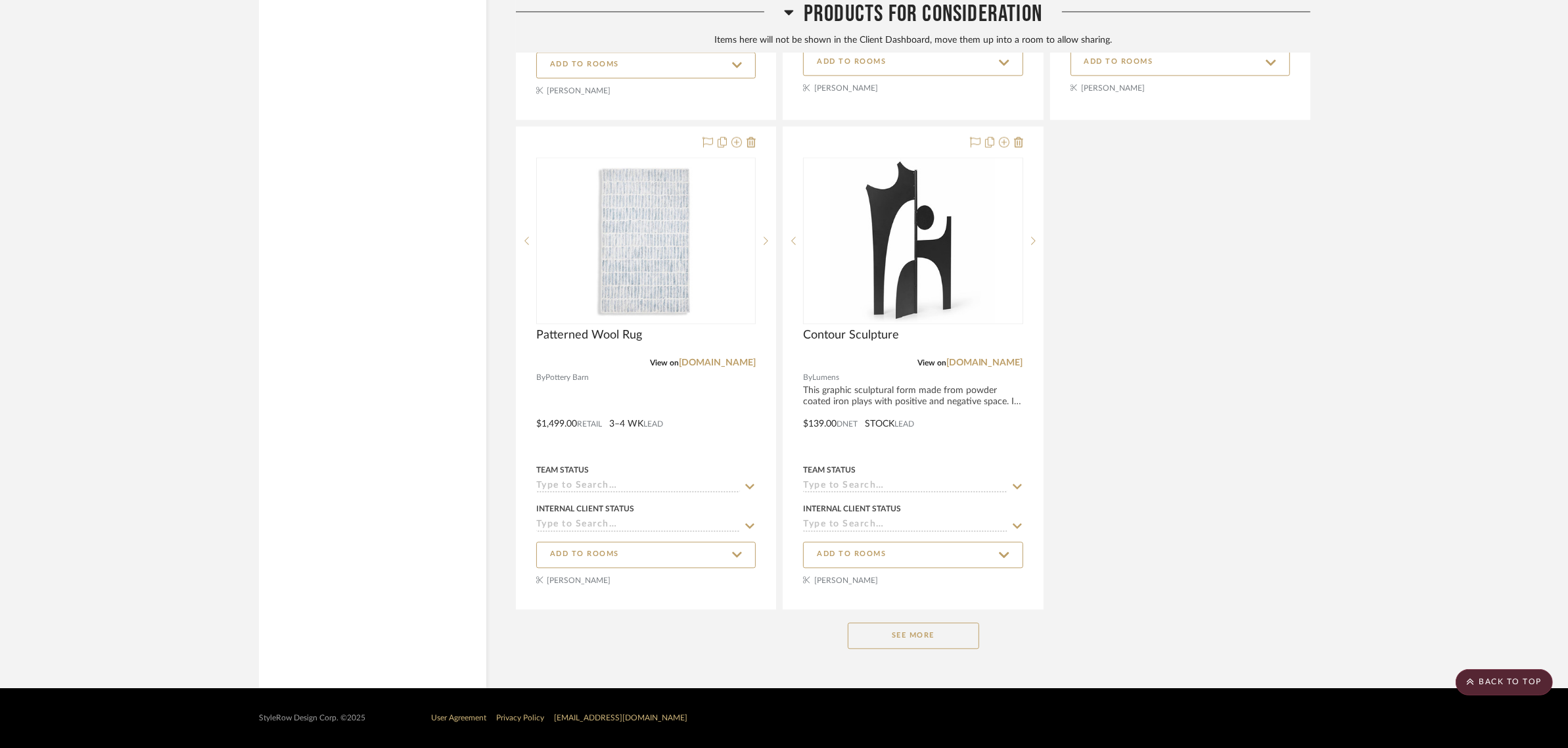
click at [917, 635] on button "See More" at bounding box center [913, 635] width 131 height 26
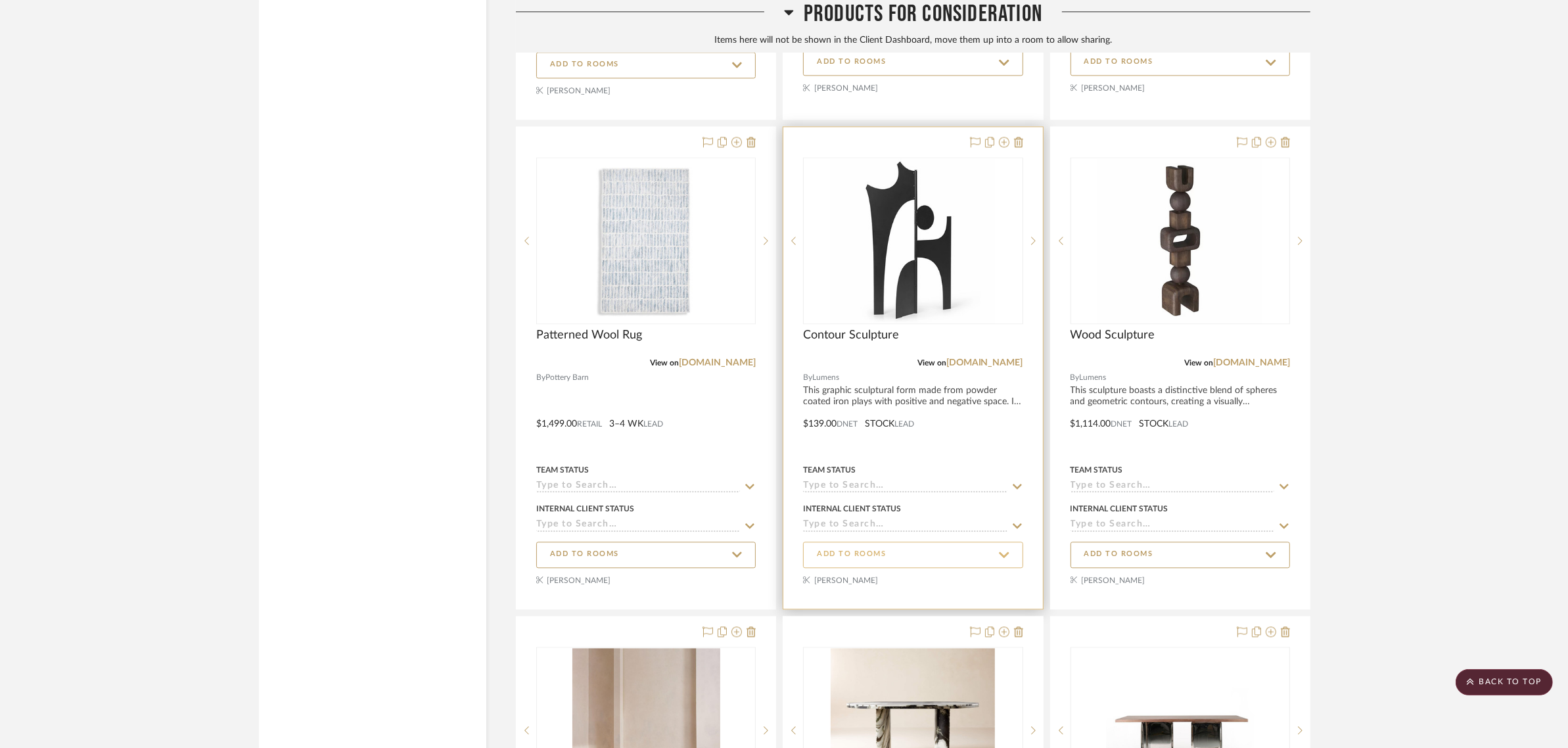
click at [919, 556] on span "ADD TO ROOMS" at bounding box center [912, 554] width 192 height 18
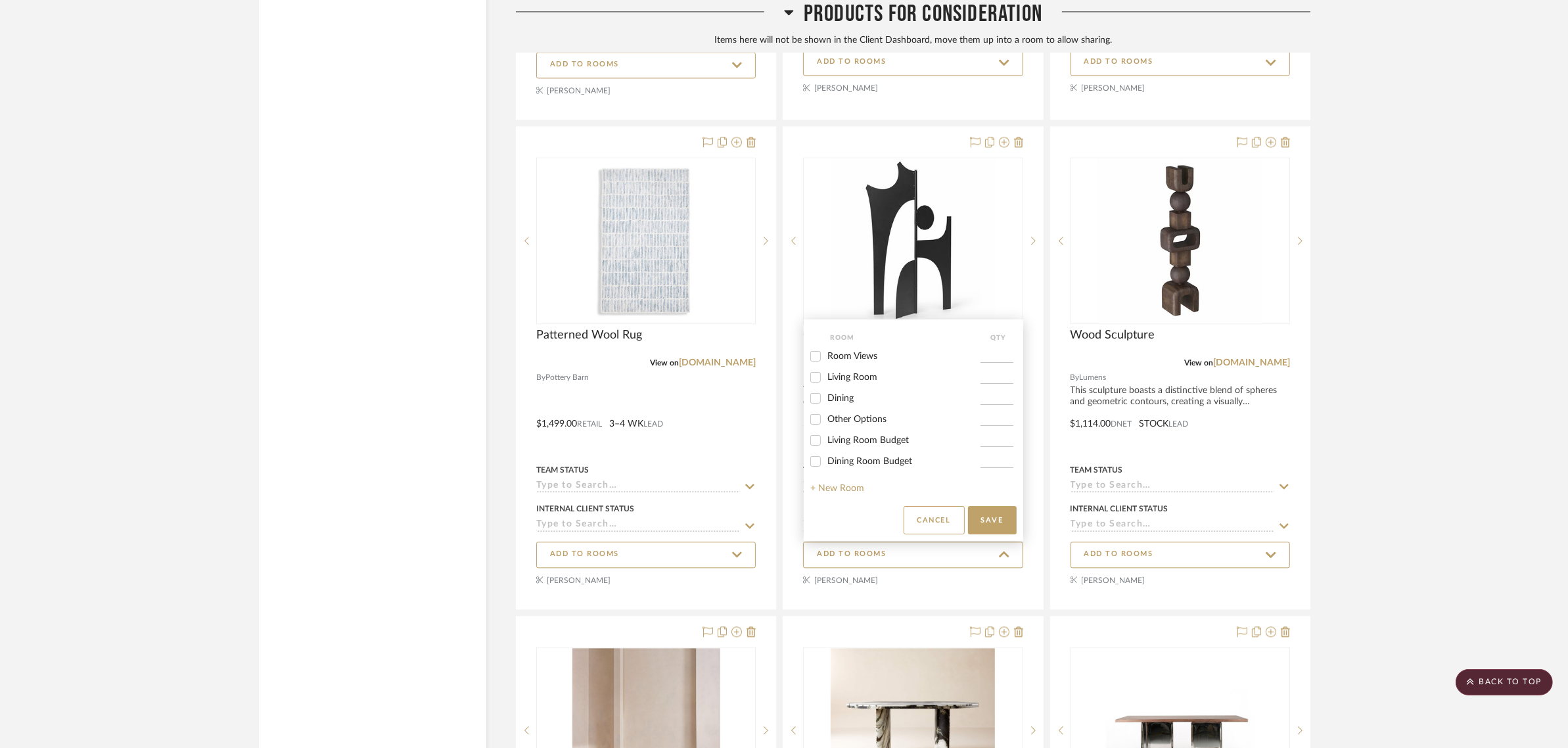
click at [818, 417] on input "Other Options" at bounding box center [816, 419] width 21 height 21
checkbox input "true"
type input "1"
click at [984, 510] on button "Save" at bounding box center [992, 519] width 49 height 28
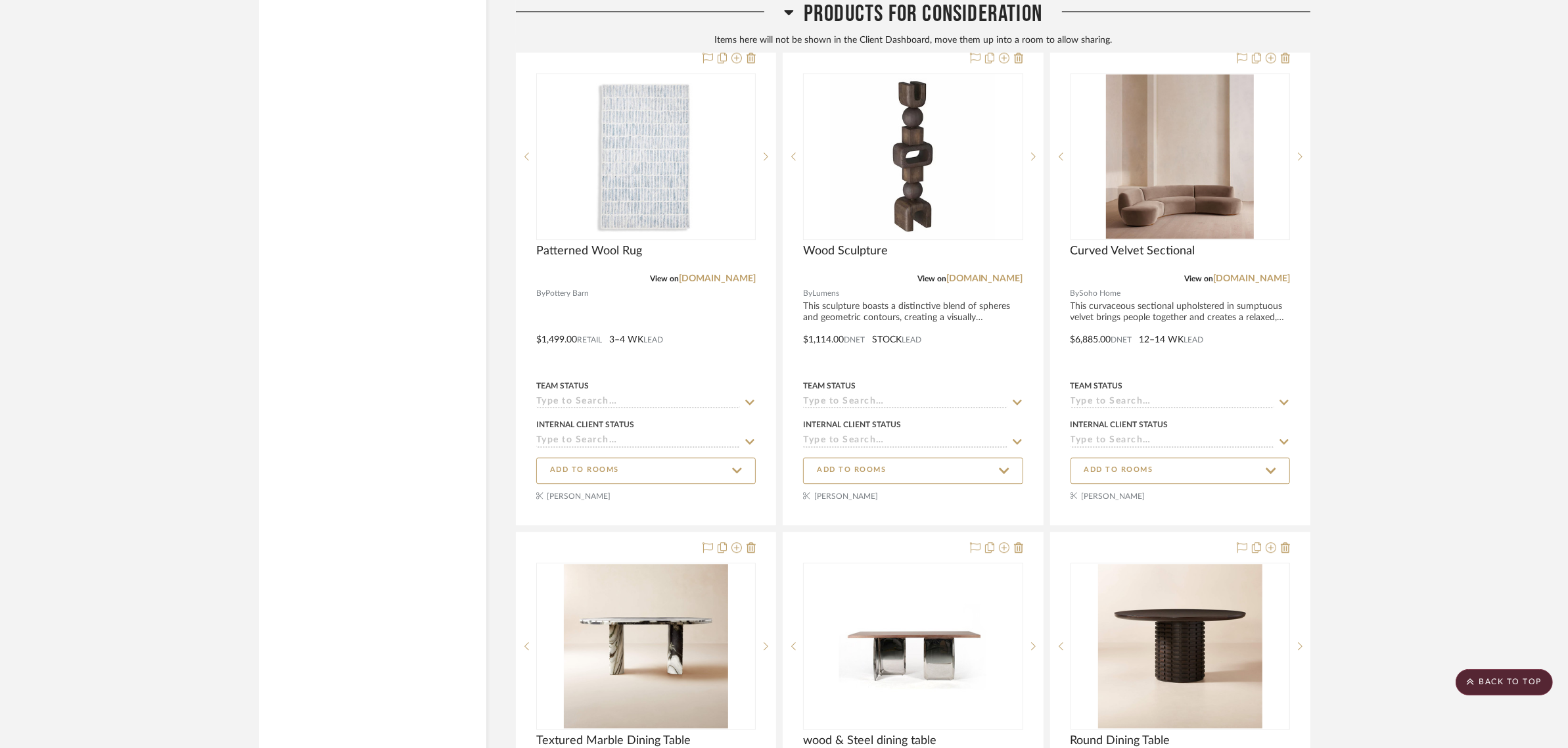
scroll to position [10446, 0]
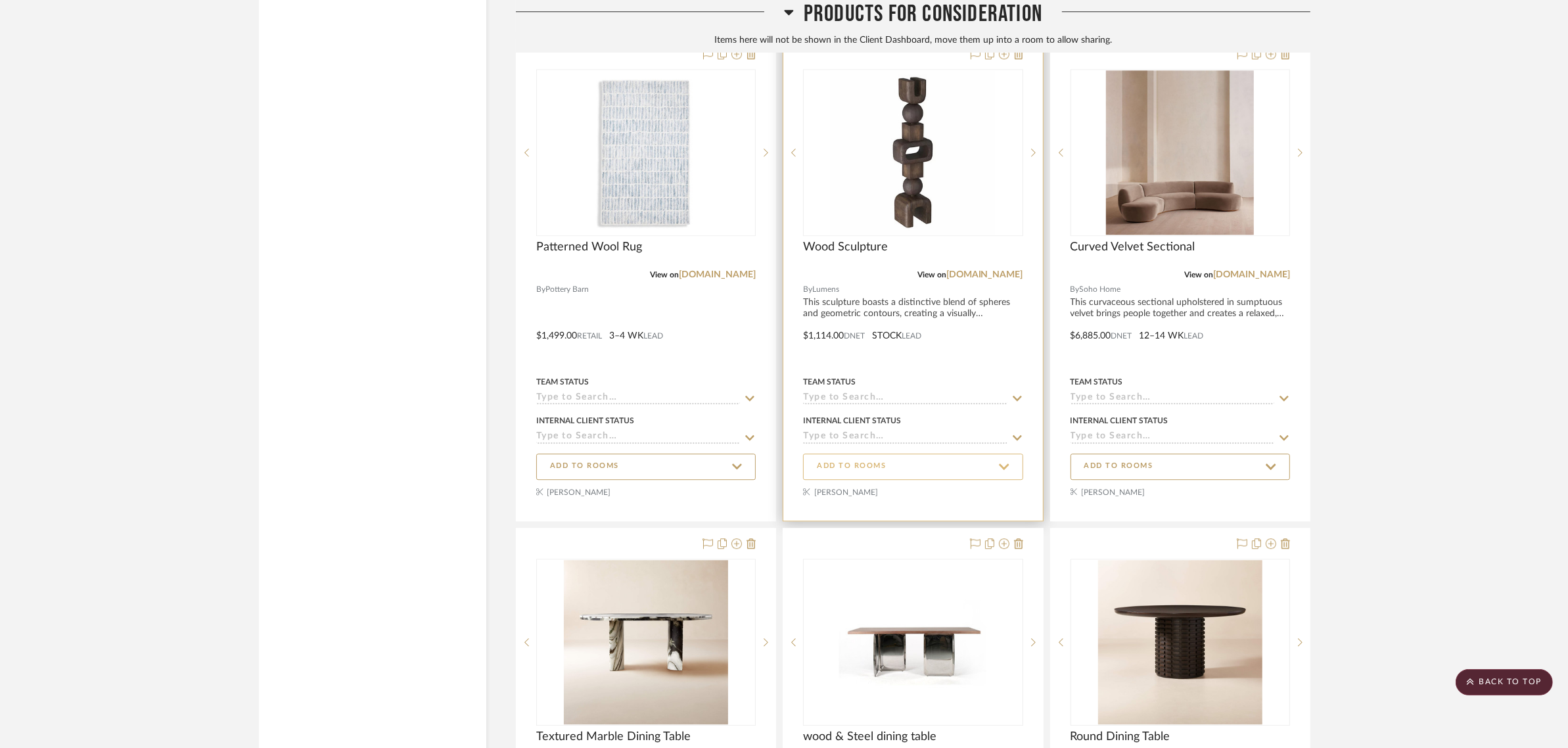
click at [910, 462] on span "ADD TO ROOMS" at bounding box center [912, 466] width 192 height 18
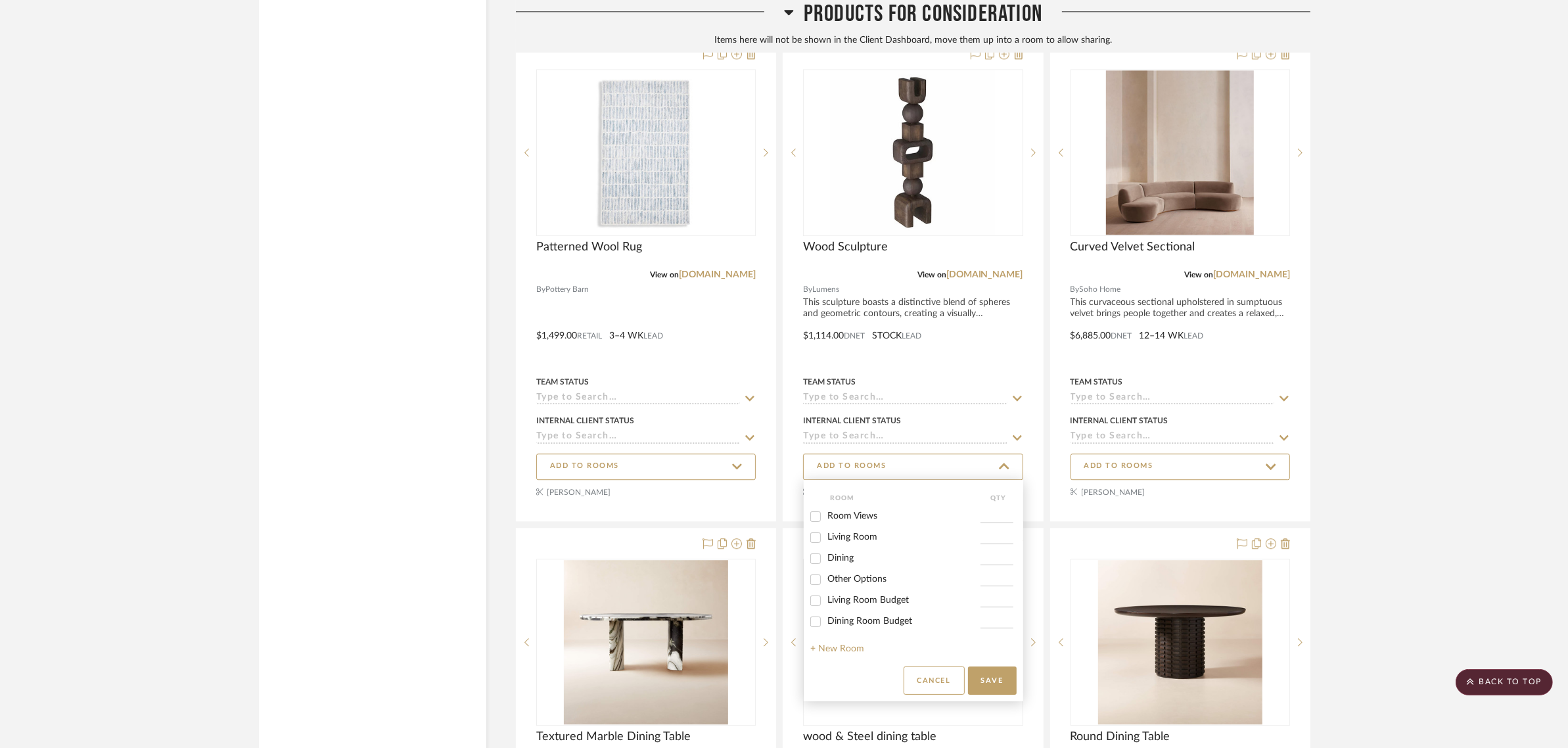
click at [814, 579] on input "Other Options" at bounding box center [816, 580] width 21 height 21
checkbox input "true"
type input "1"
click at [996, 680] on button "Save" at bounding box center [992, 680] width 49 height 28
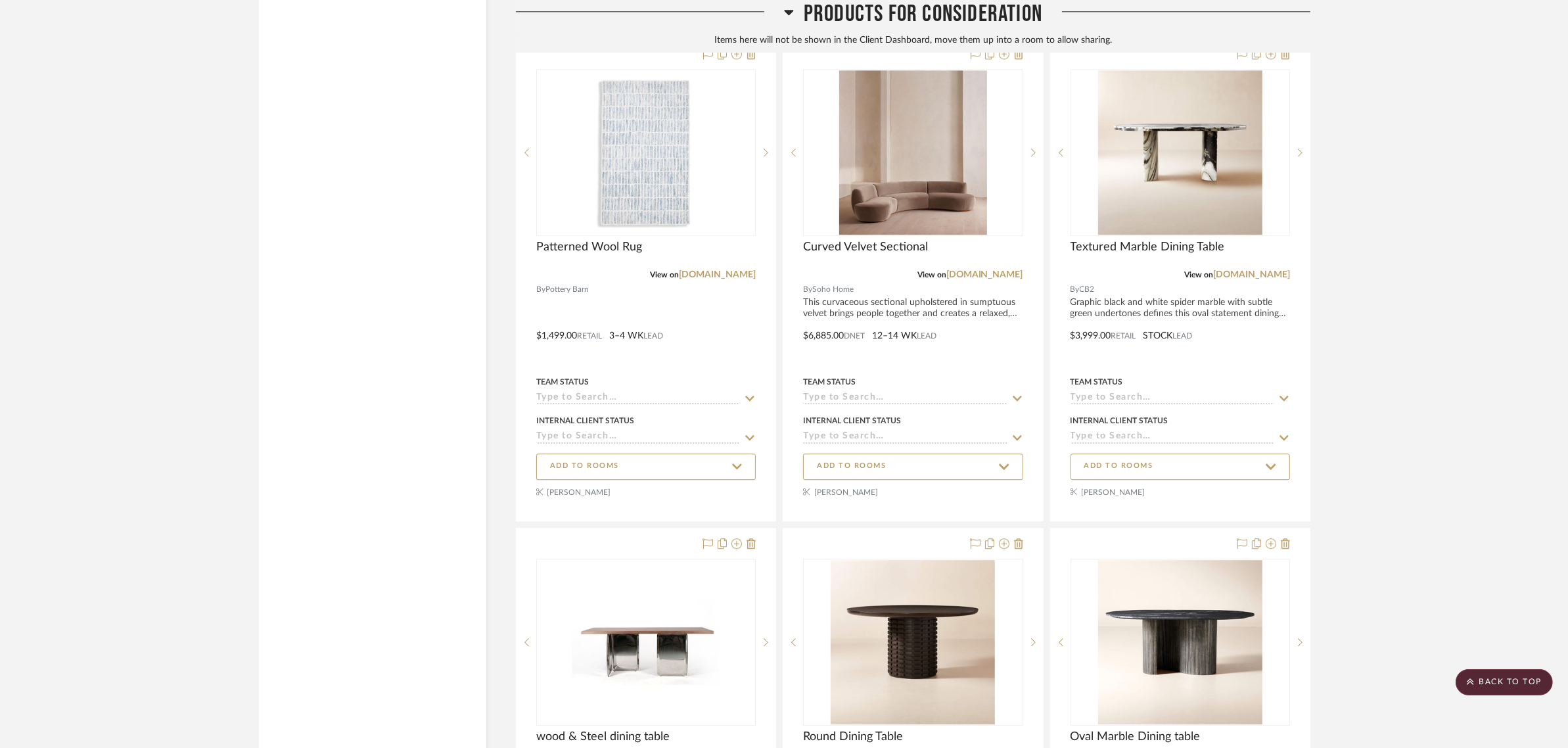
scroll to position [10528, 0]
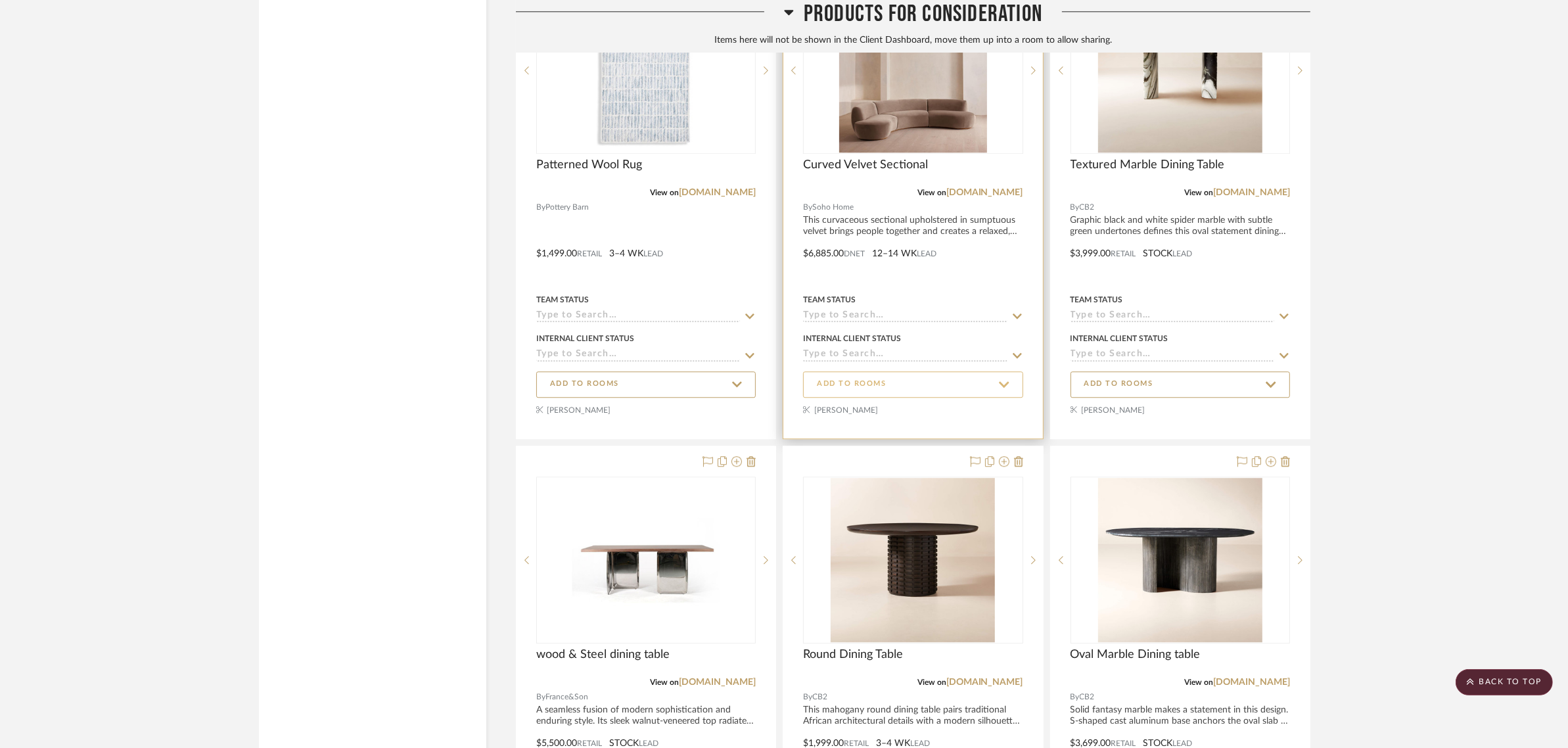
click at [866, 381] on span "ADD TO ROOMS" at bounding box center [851, 383] width 69 height 11
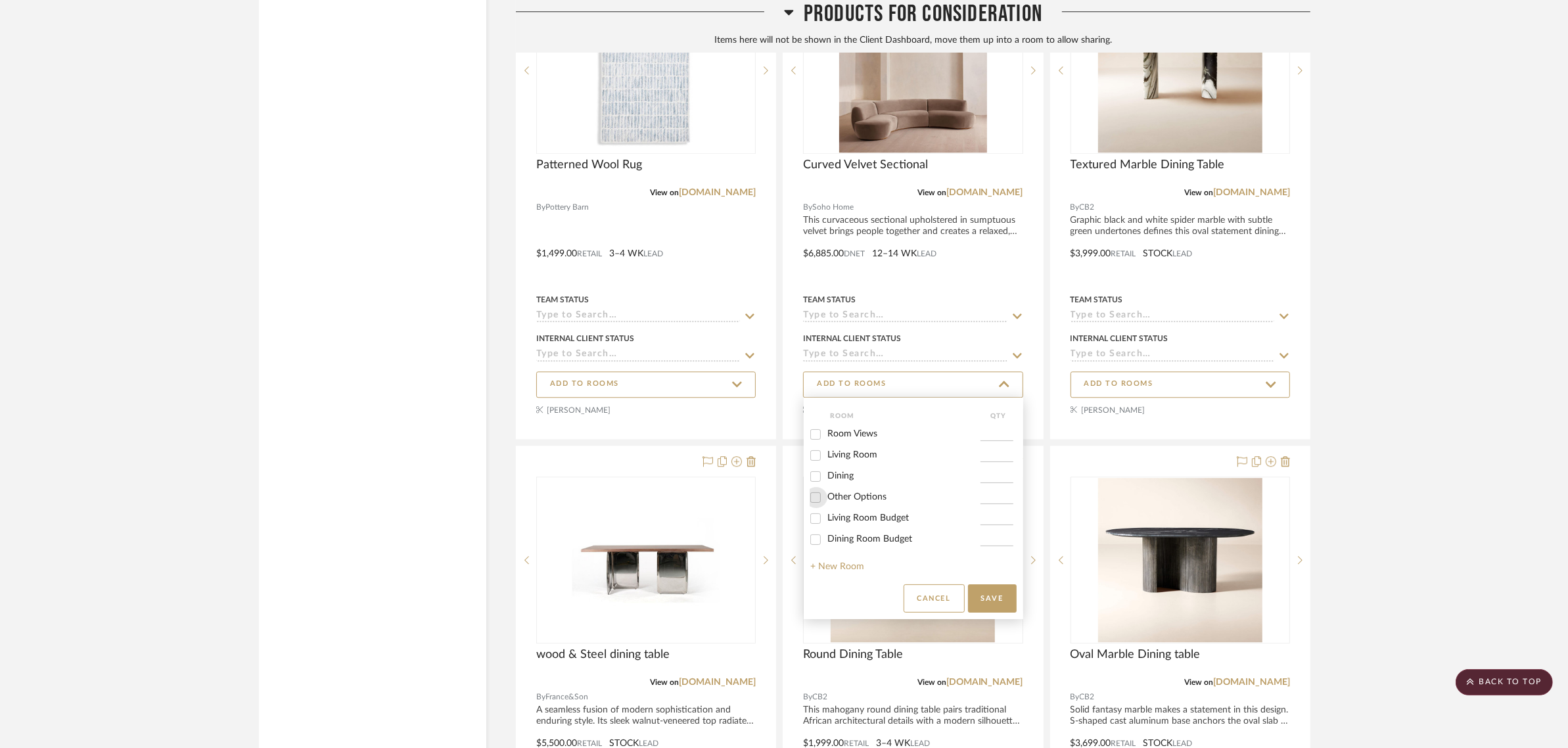
click at [818, 500] on input "Other Options" at bounding box center [816, 498] width 21 height 21
checkbox input "true"
type input "1"
click at [974, 601] on button "Save" at bounding box center [992, 598] width 49 height 28
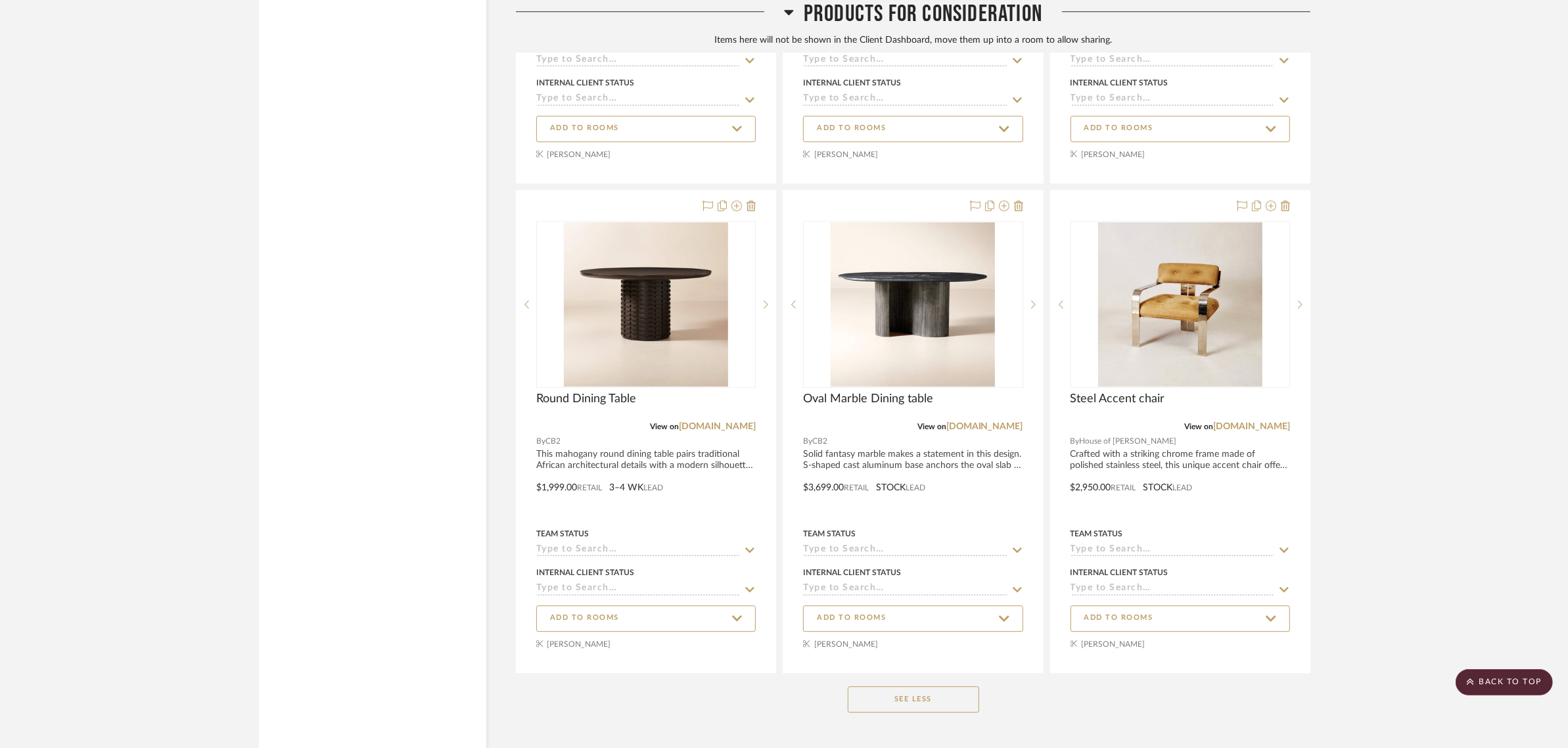
scroll to position [10847, 0]
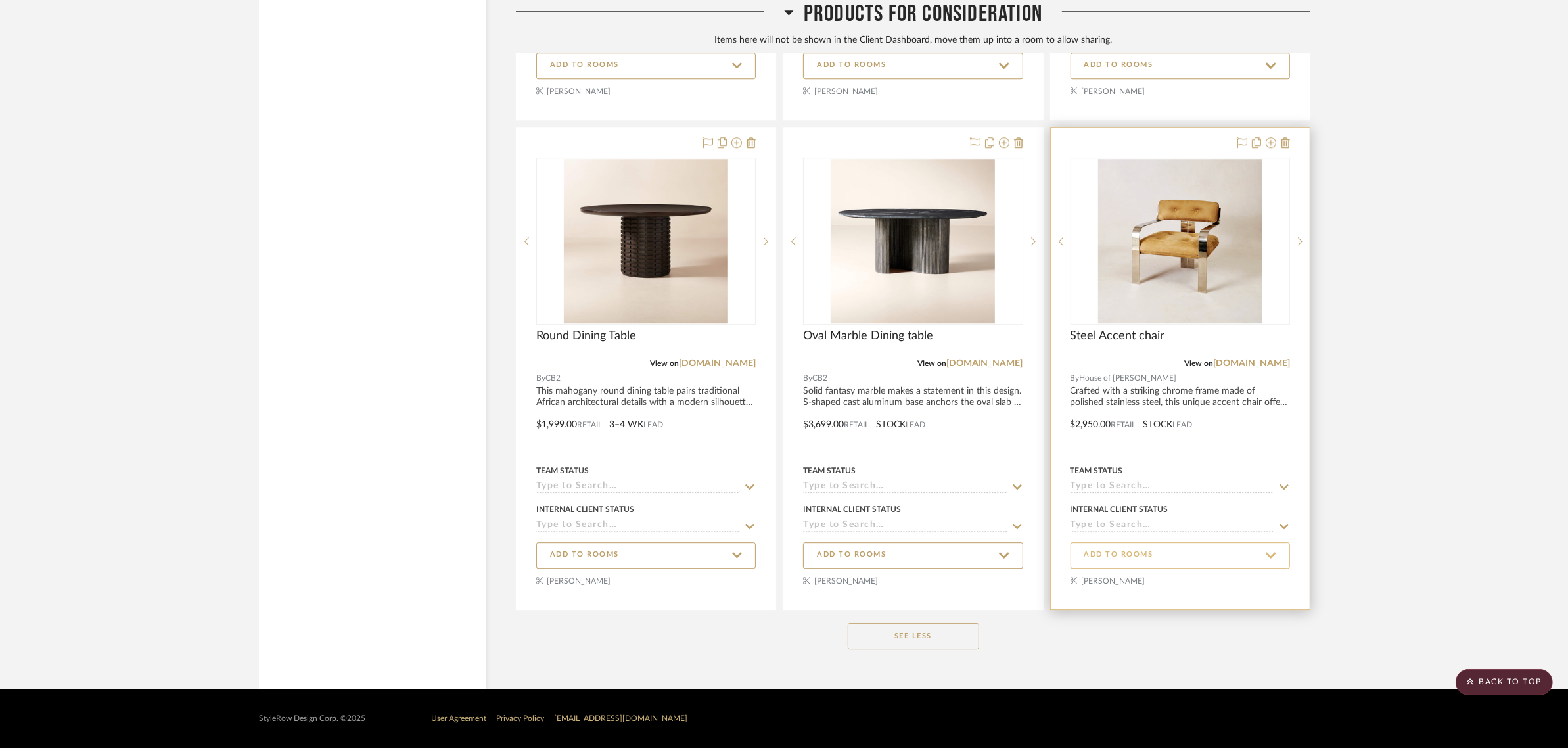
click at [1144, 550] on span "ADD TO ROOMS" at bounding box center [1118, 554] width 69 height 11
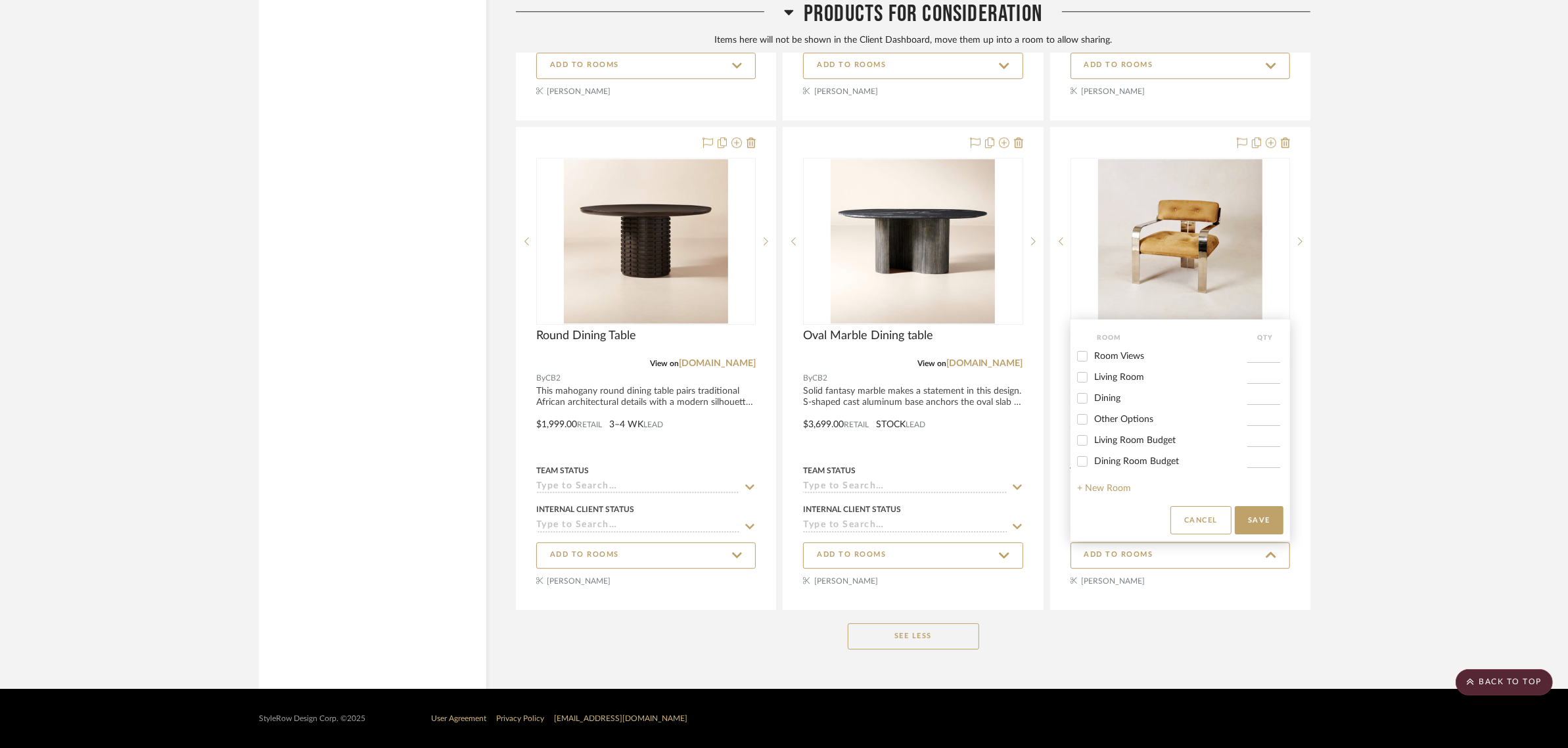
click at [1083, 418] on input "Other Options" at bounding box center [1082, 419] width 21 height 21
checkbox input "true"
type input "1"
click at [1245, 517] on button "Save" at bounding box center [1259, 519] width 49 height 28
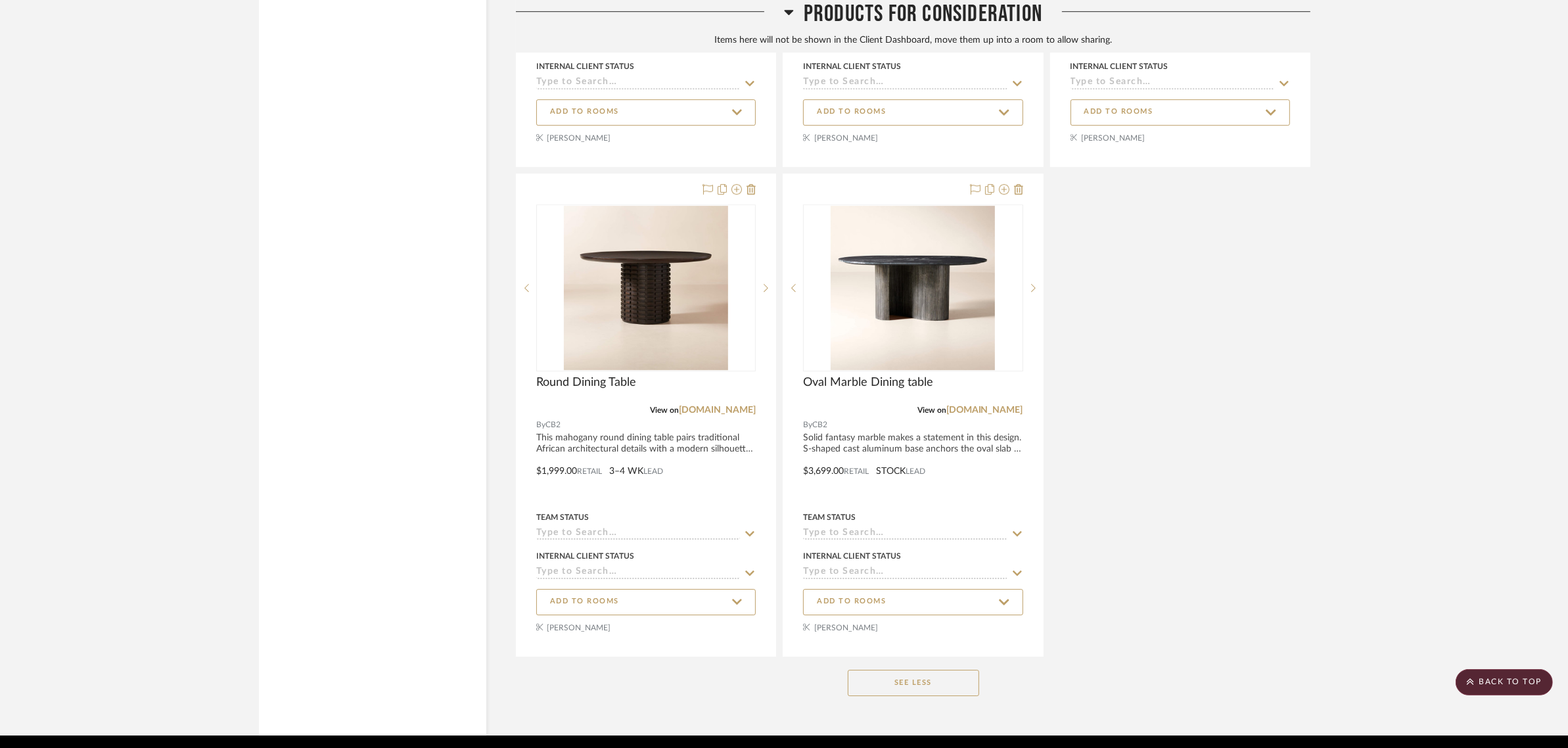
scroll to position [11387, 0]
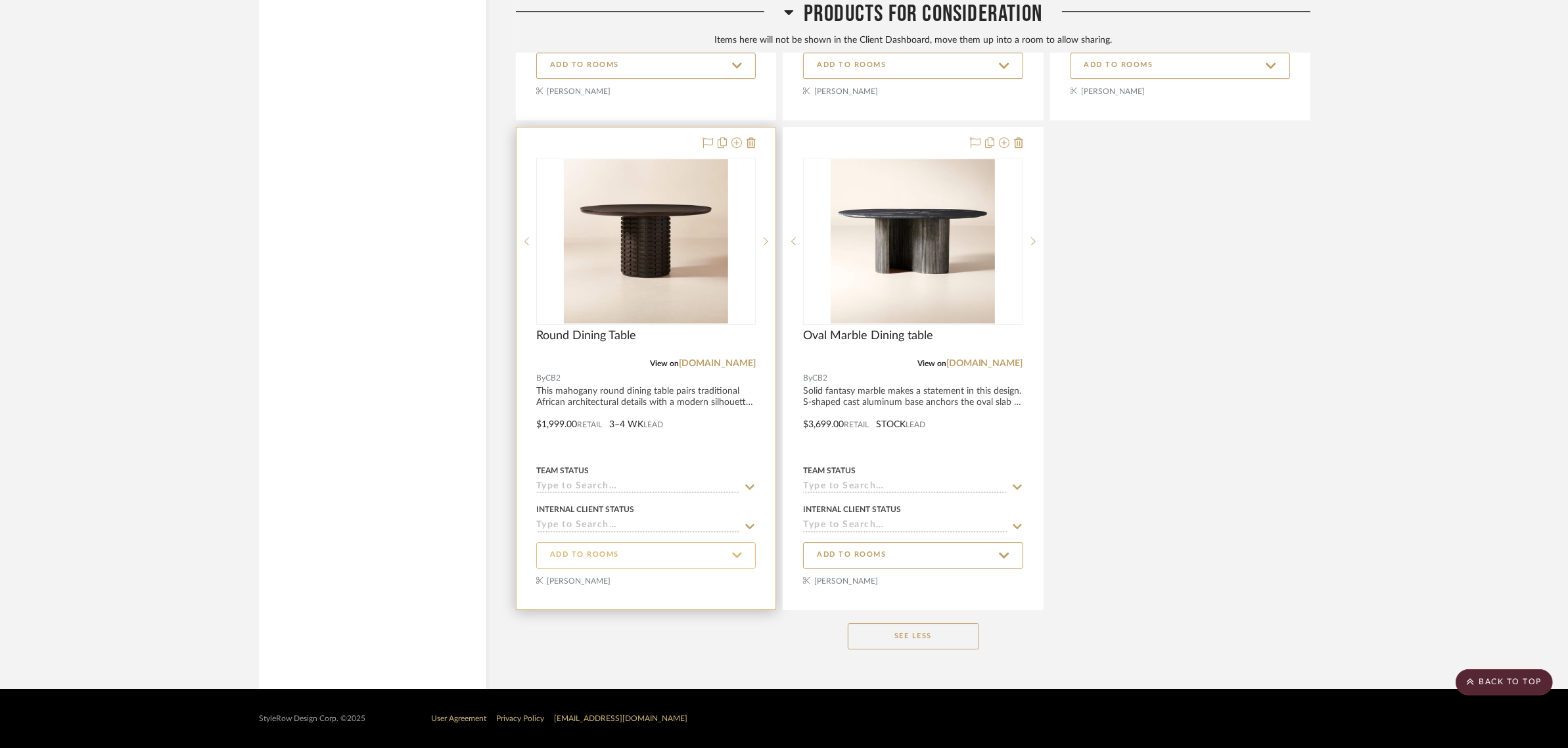
click at [652, 552] on span "ADD TO ROOMS" at bounding box center [645, 555] width 192 height 18
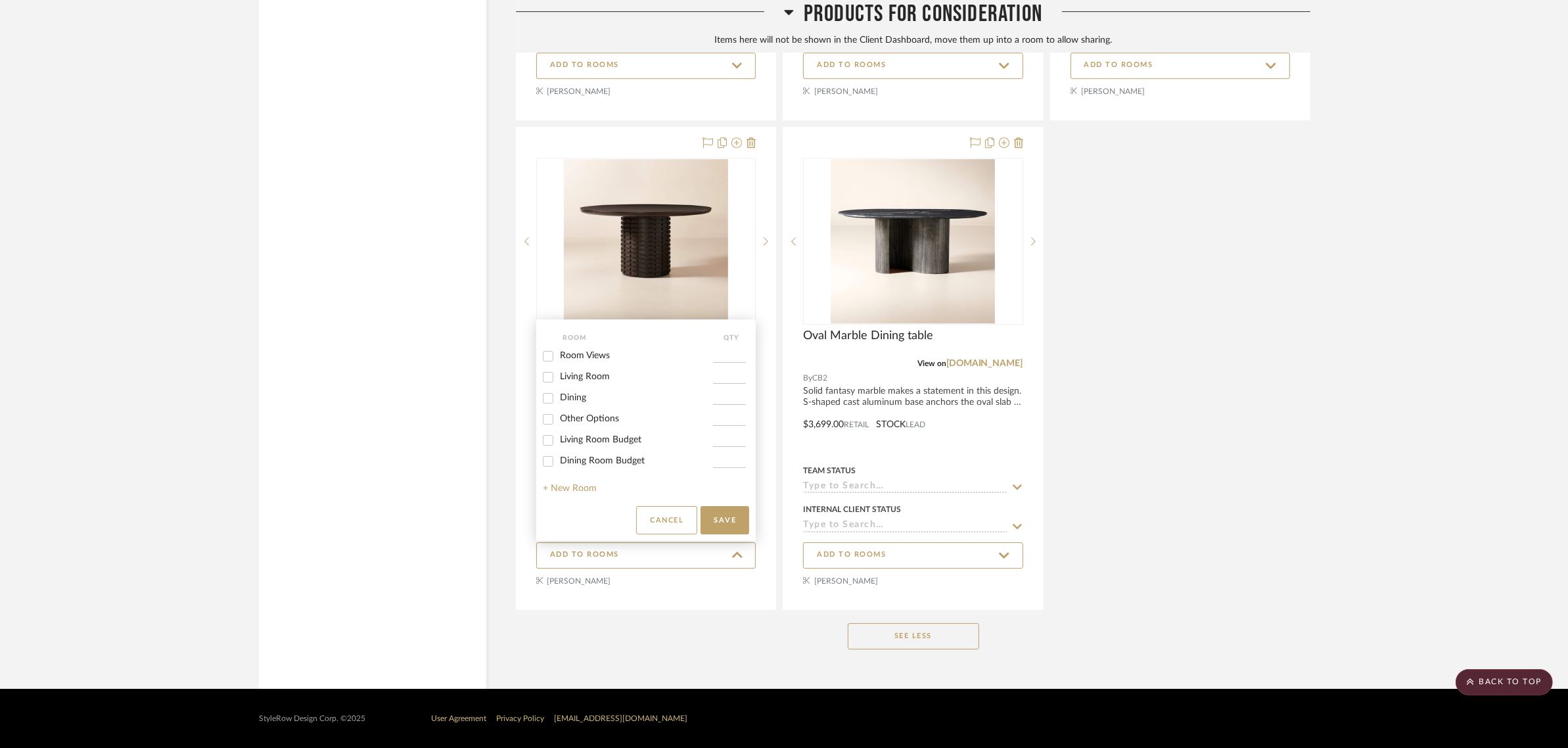
click at [549, 421] on input "Other Options" at bounding box center [548, 419] width 21 height 21
checkbox input "true"
type input "1"
click at [720, 515] on button "Save" at bounding box center [724, 519] width 49 height 28
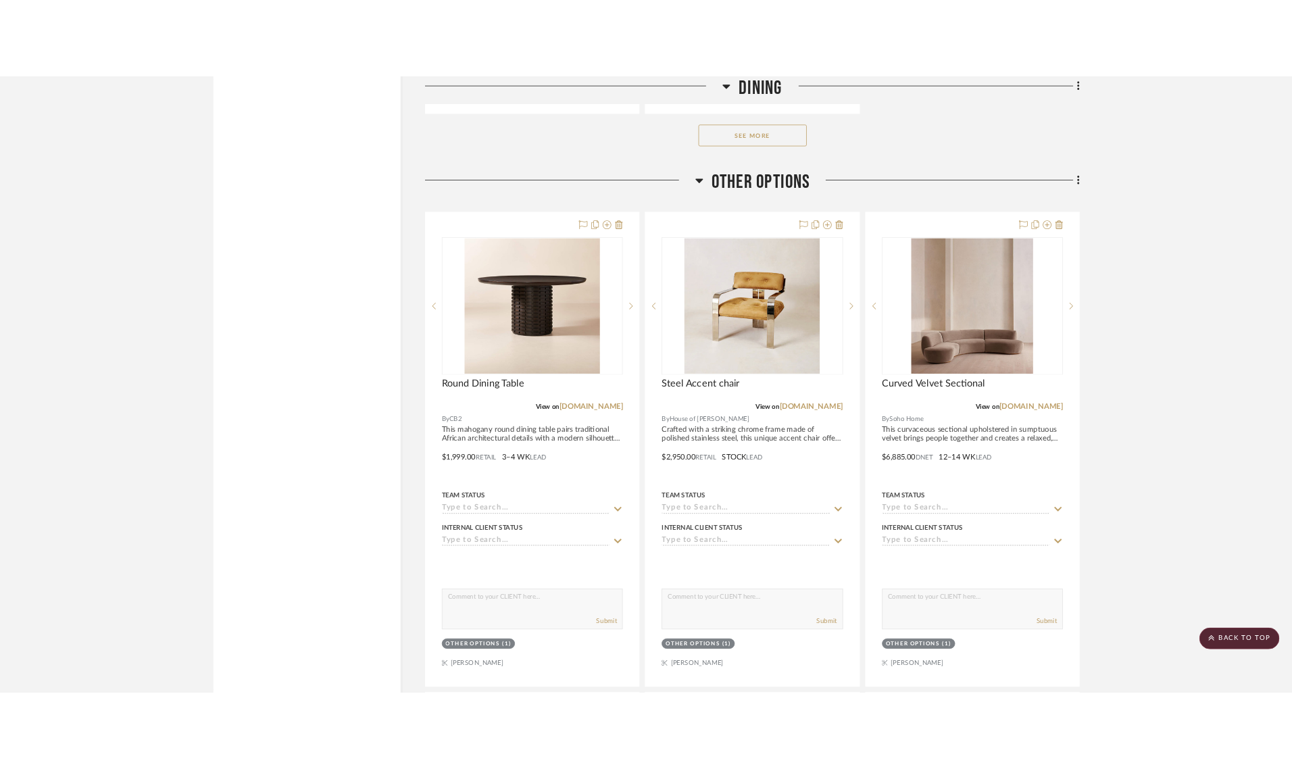
scroll to position [4610, 0]
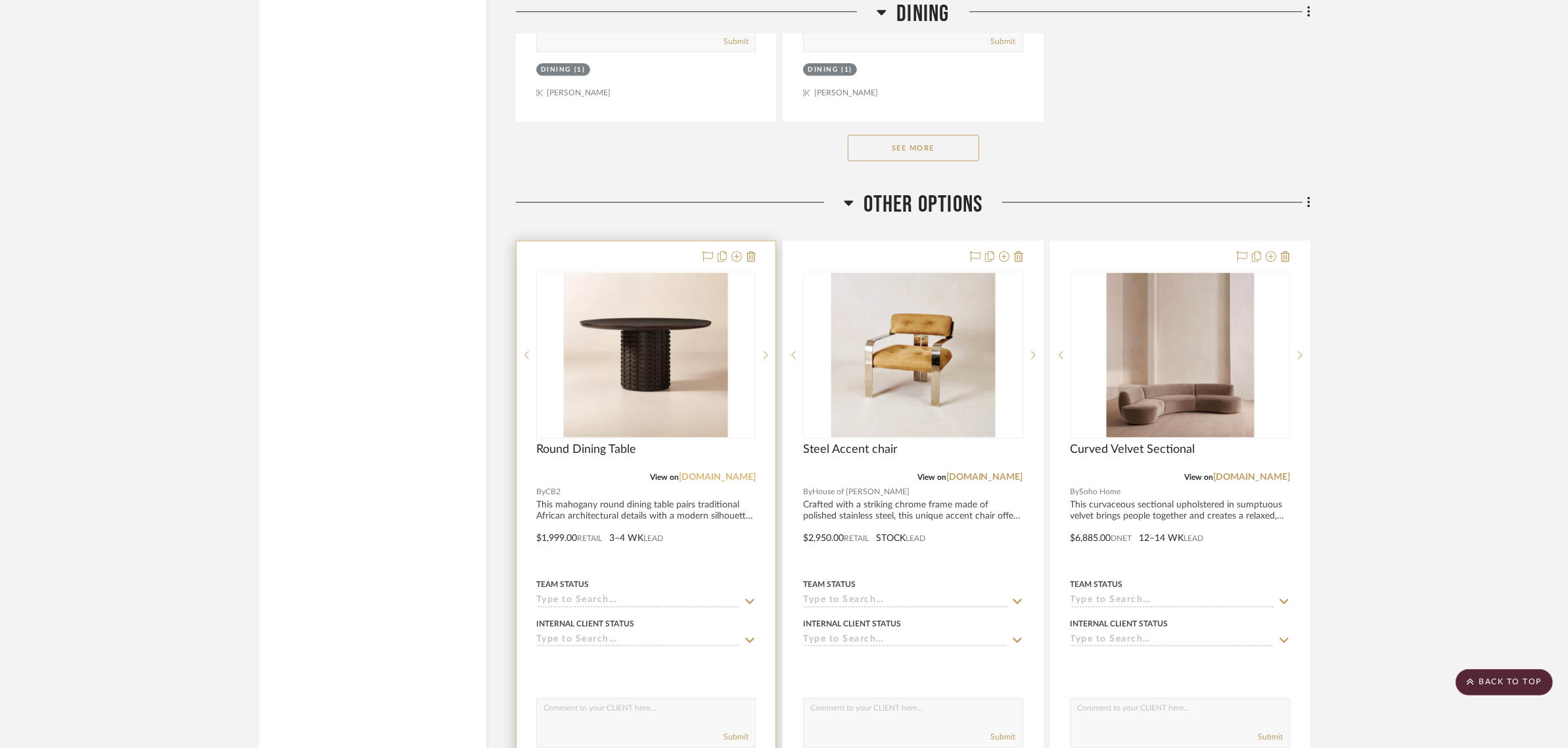
click at [740, 479] on link "[DOMAIN_NAME]" at bounding box center [716, 477] width 77 height 9
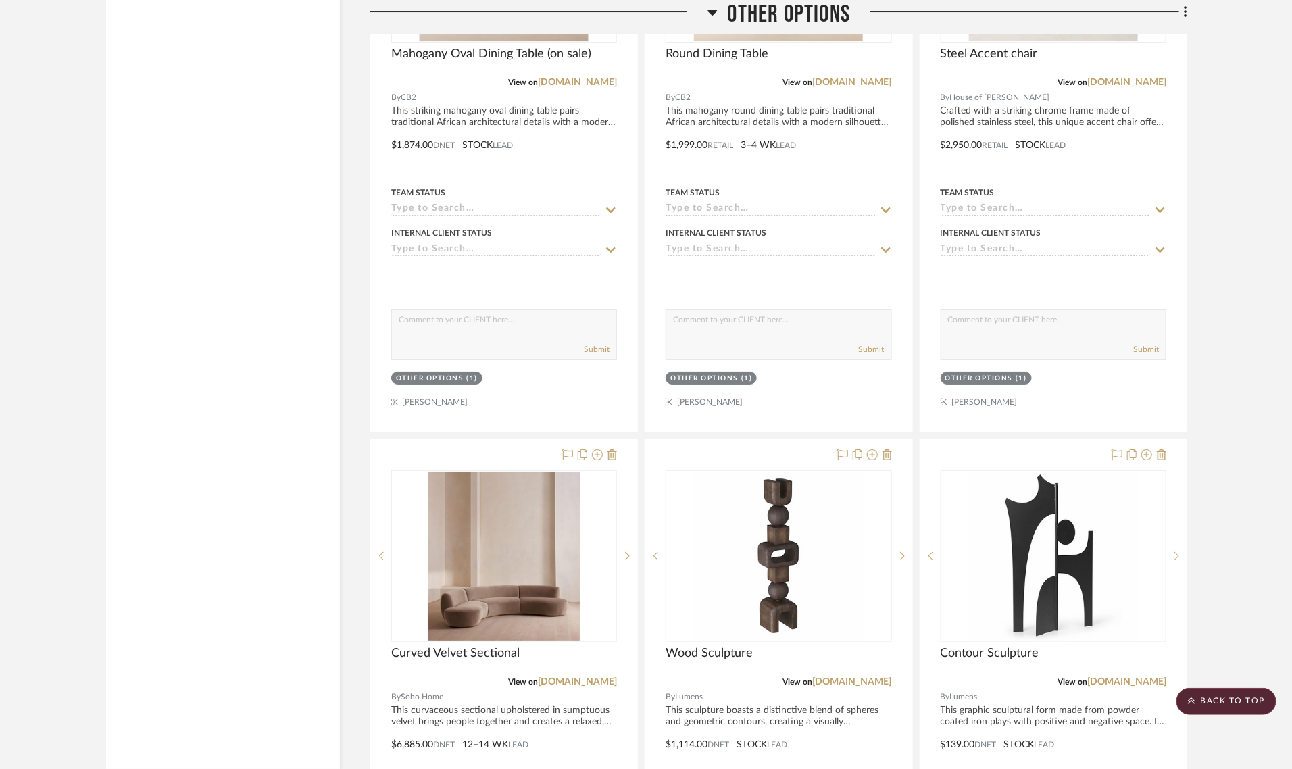
scroll to position [4731, 0]
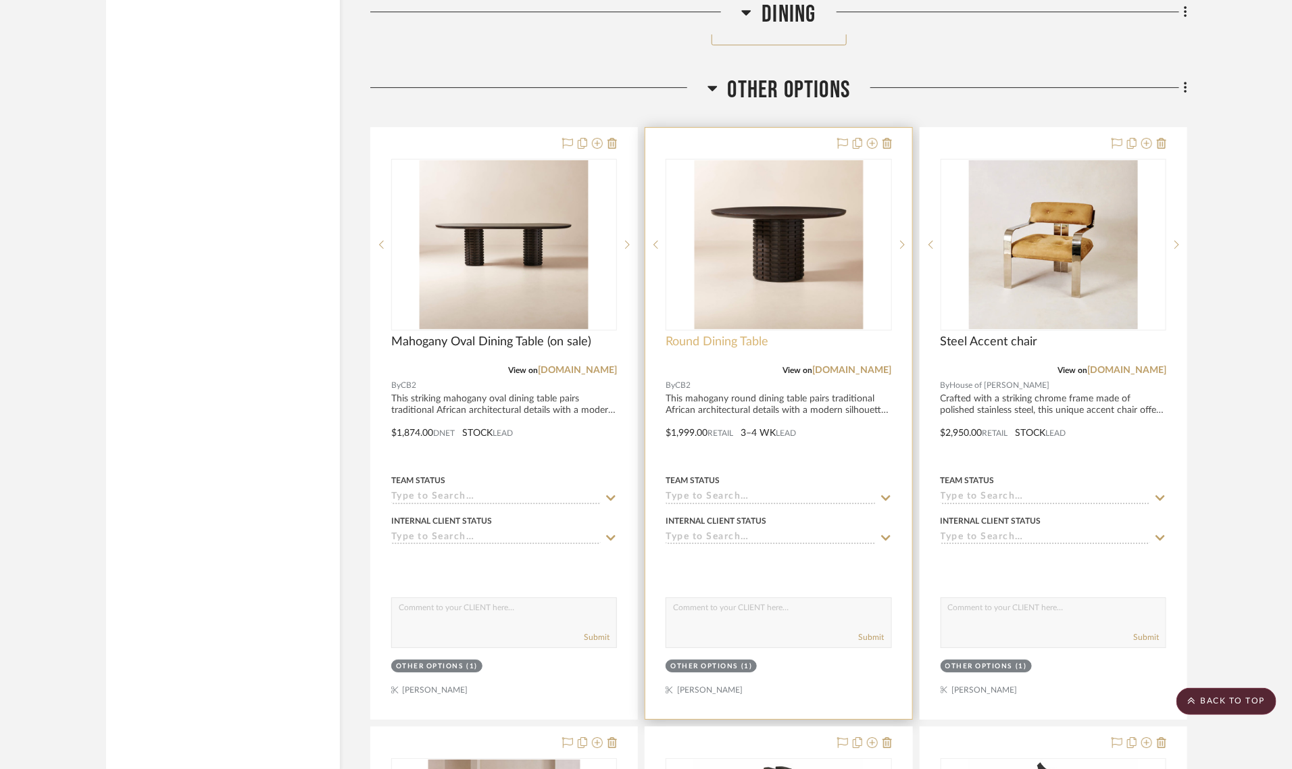
click at [694, 345] on span "Round Dining Table" at bounding box center [717, 342] width 103 height 15
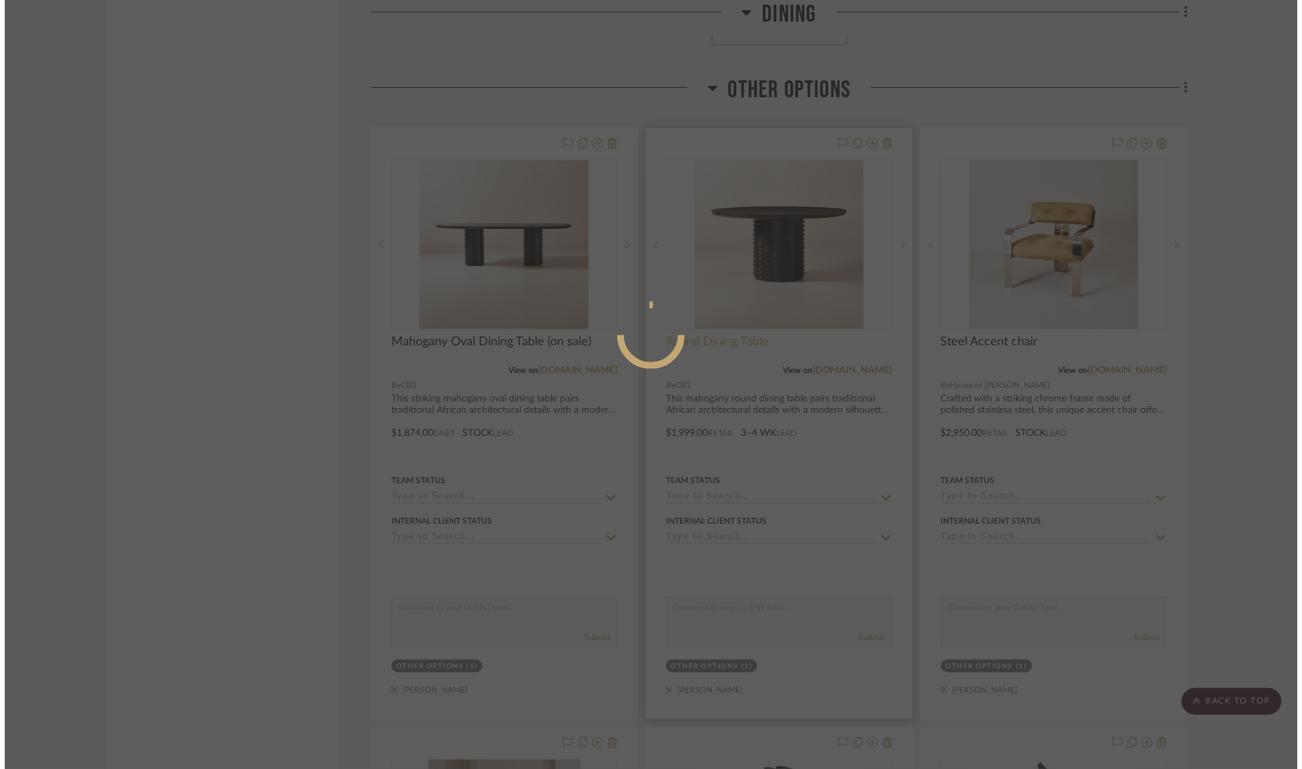
scroll to position [0, 0]
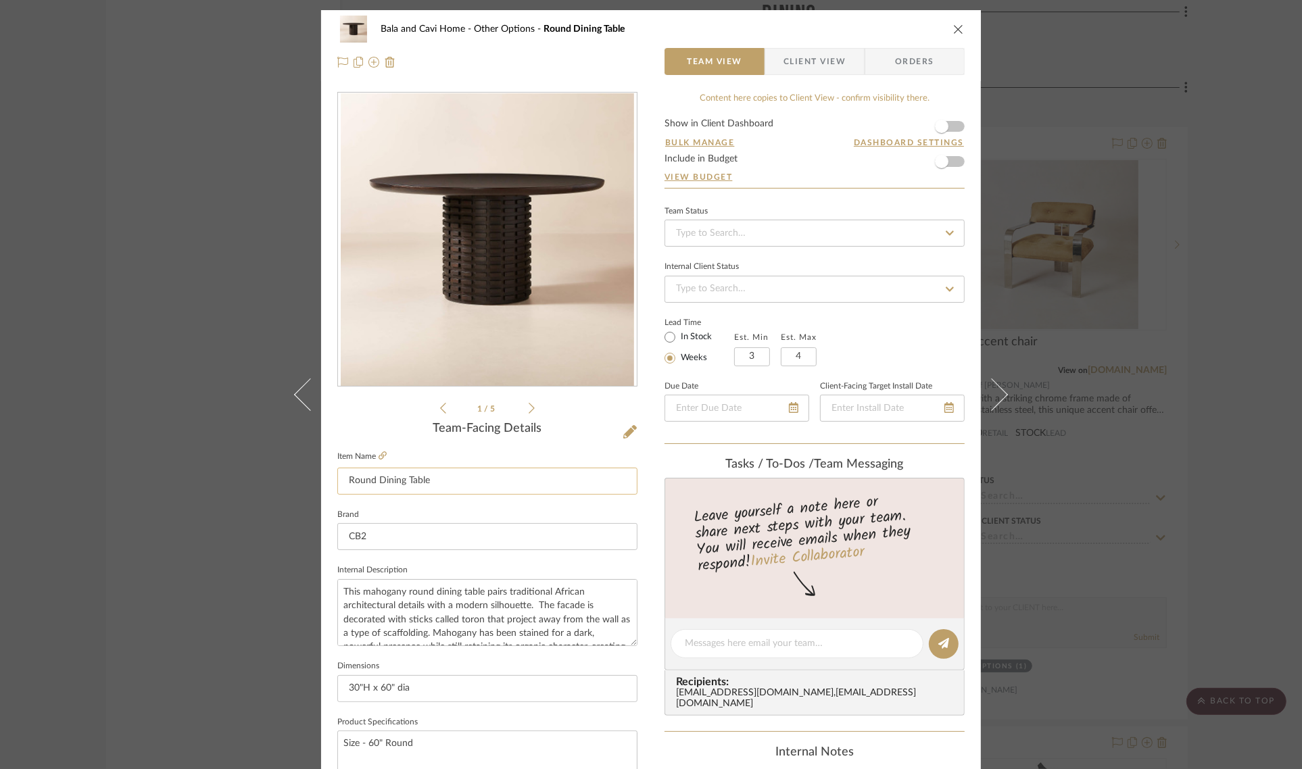
click at [343, 478] on input "Round Dining Table" at bounding box center [487, 481] width 300 height 27
type input "Mahogany Round Dining Table"
click at [401, 418] on div "1 / 5 Team-Facing Details Item Name Mahogany Round Dining Table Brand CB2 Inter…" at bounding box center [487, 648] width 300 height 1112
click at [1257, 316] on div "Bala and Cavi Home Other Options Mahogany Round Dining Table Team View Client V…" at bounding box center [651, 384] width 1302 height 769
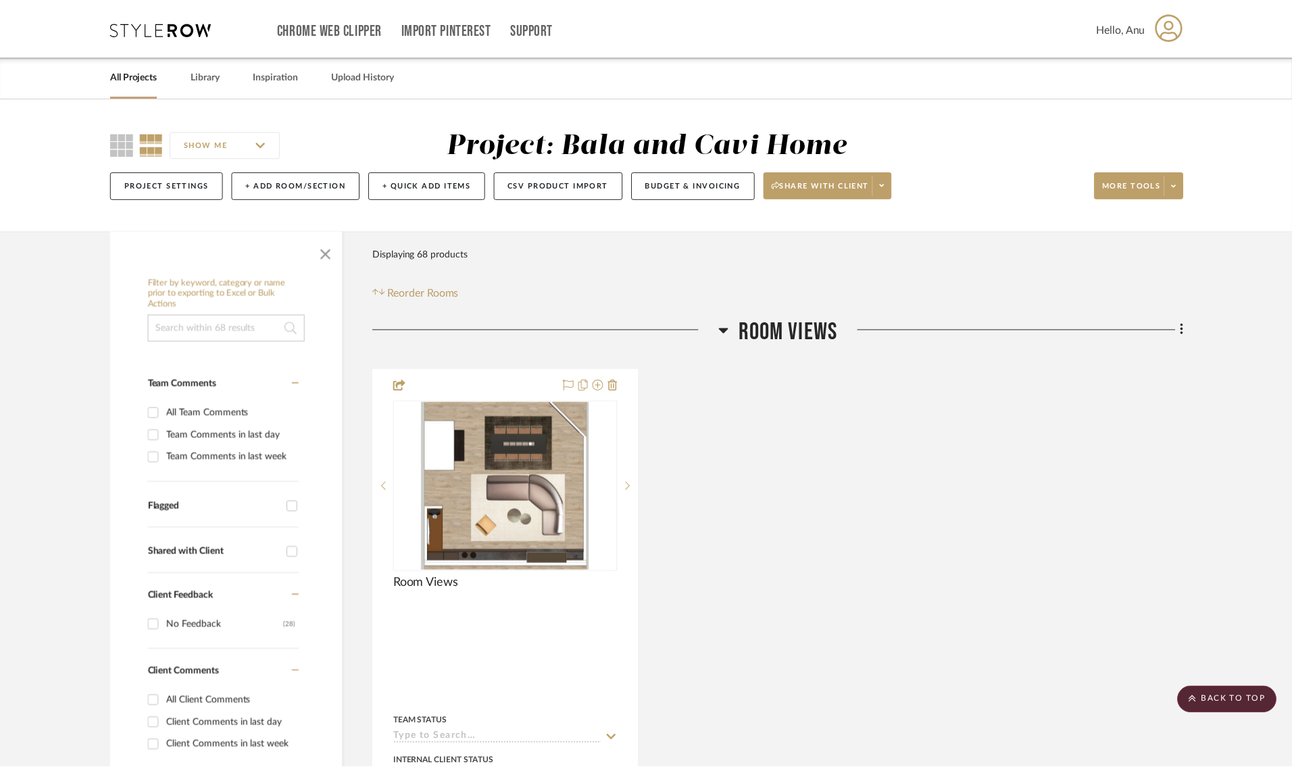
scroll to position [4731, 0]
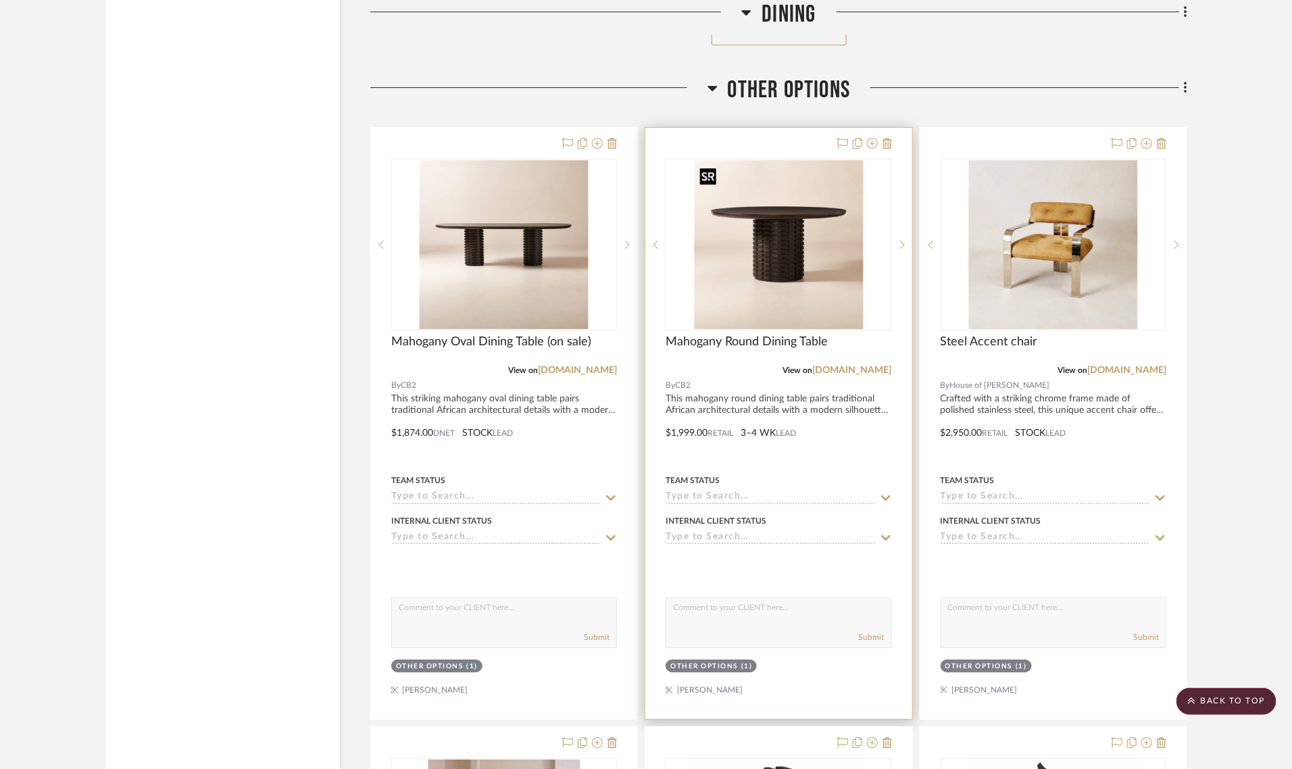
click at [823, 247] on img "0" at bounding box center [778, 244] width 169 height 169
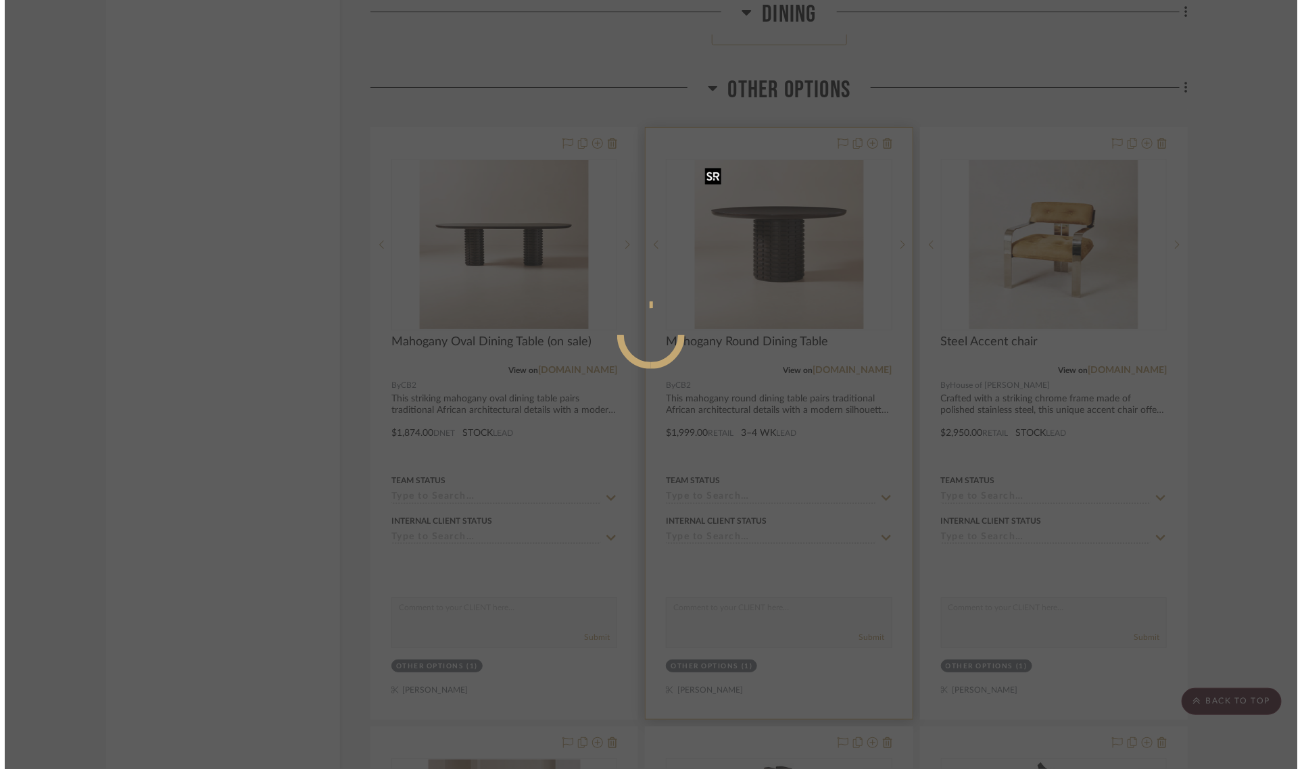
scroll to position [0, 0]
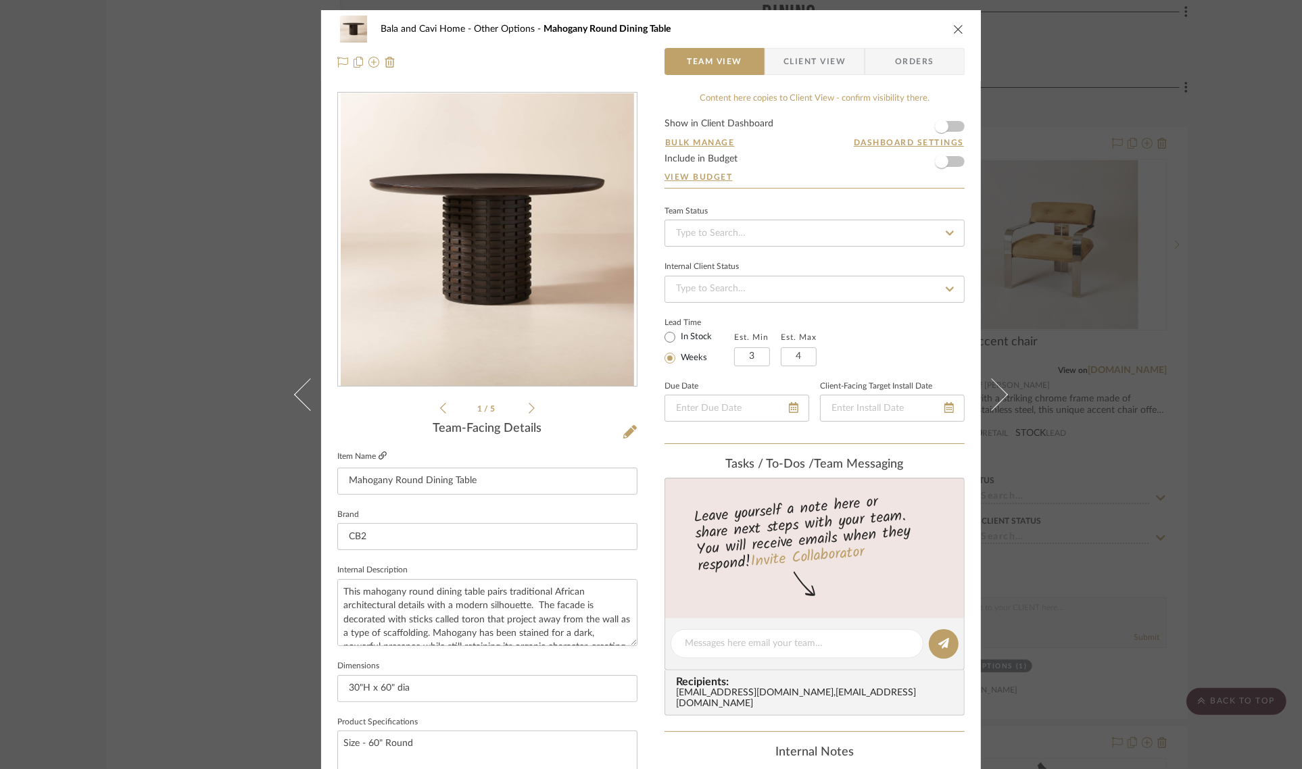
click at [378, 458] on icon at bounding box center [382, 455] width 8 height 8
click at [1240, 242] on div "Bala and Cavi Home Other Options Mahogany Round Dining Table Team View Client V…" at bounding box center [651, 384] width 1302 height 769
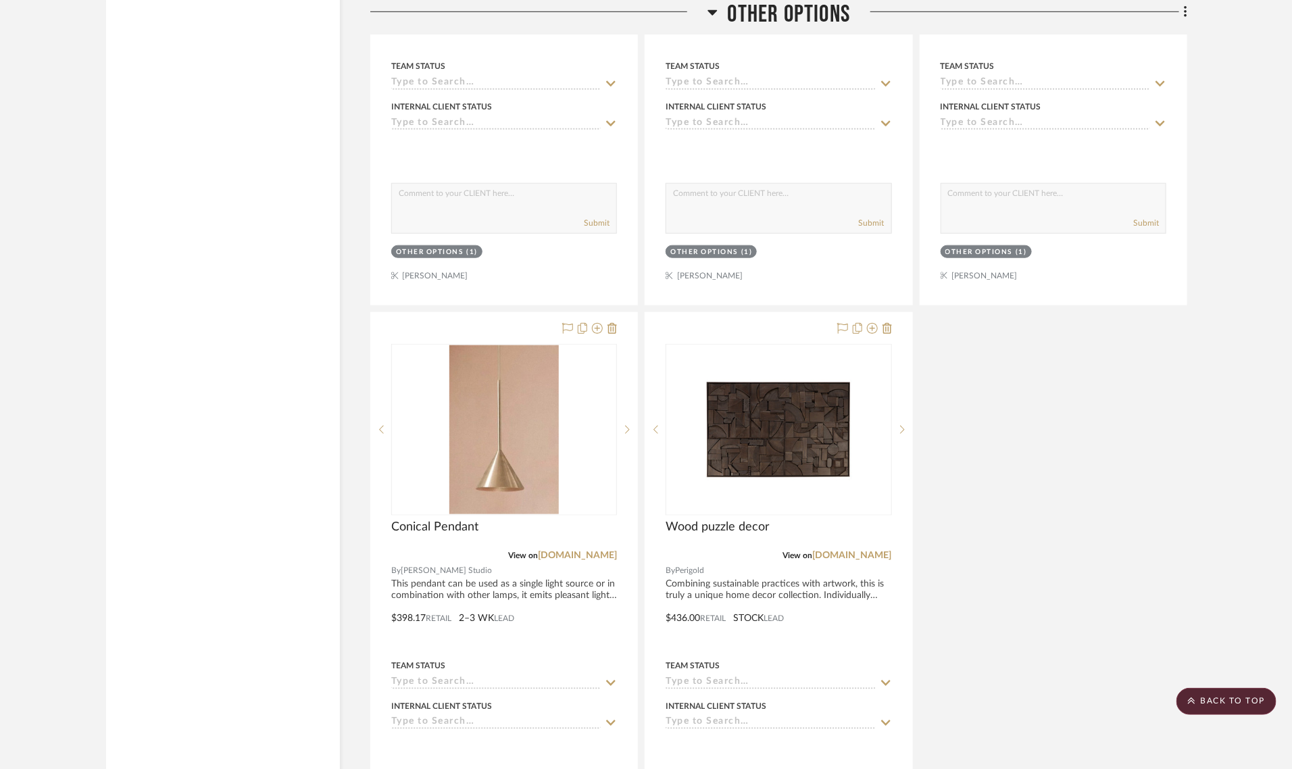
scroll to position [6082, 0]
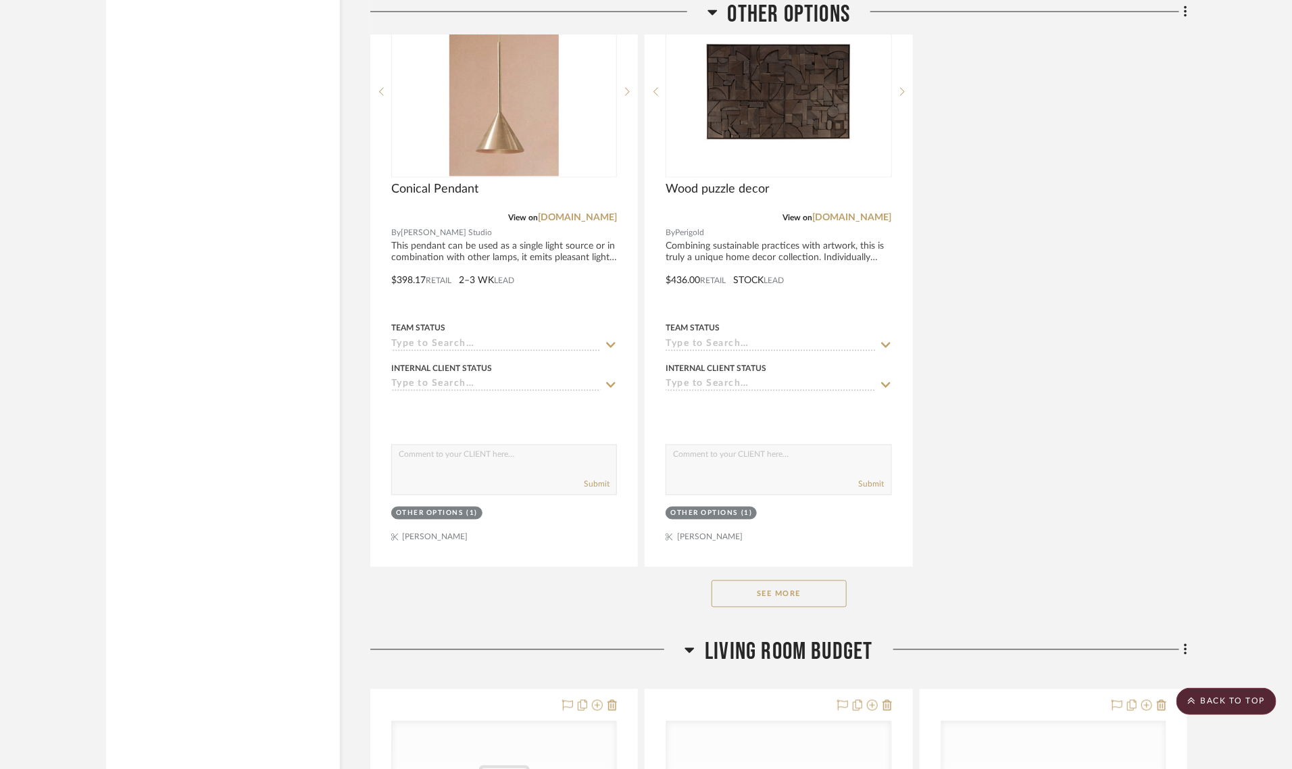
click at [781, 604] on button "See More" at bounding box center [779, 594] width 135 height 27
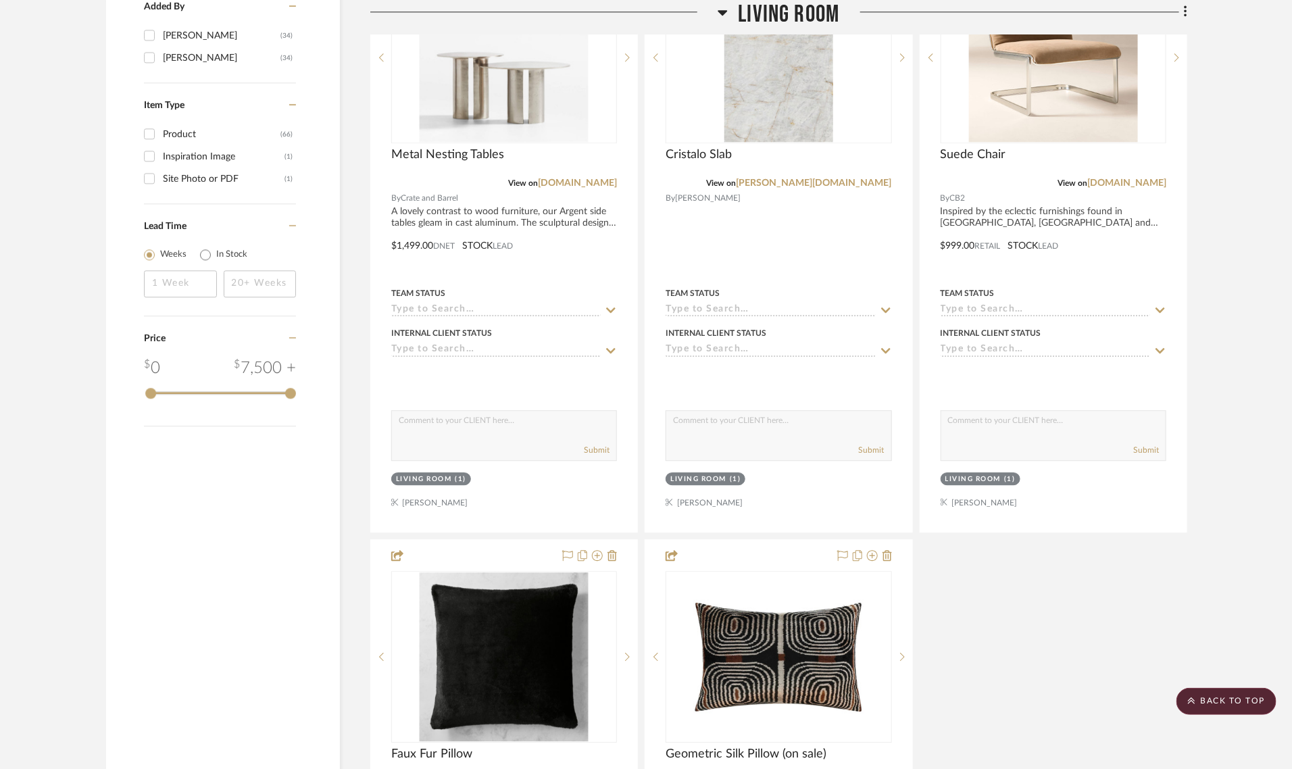
scroll to position [1098, 0]
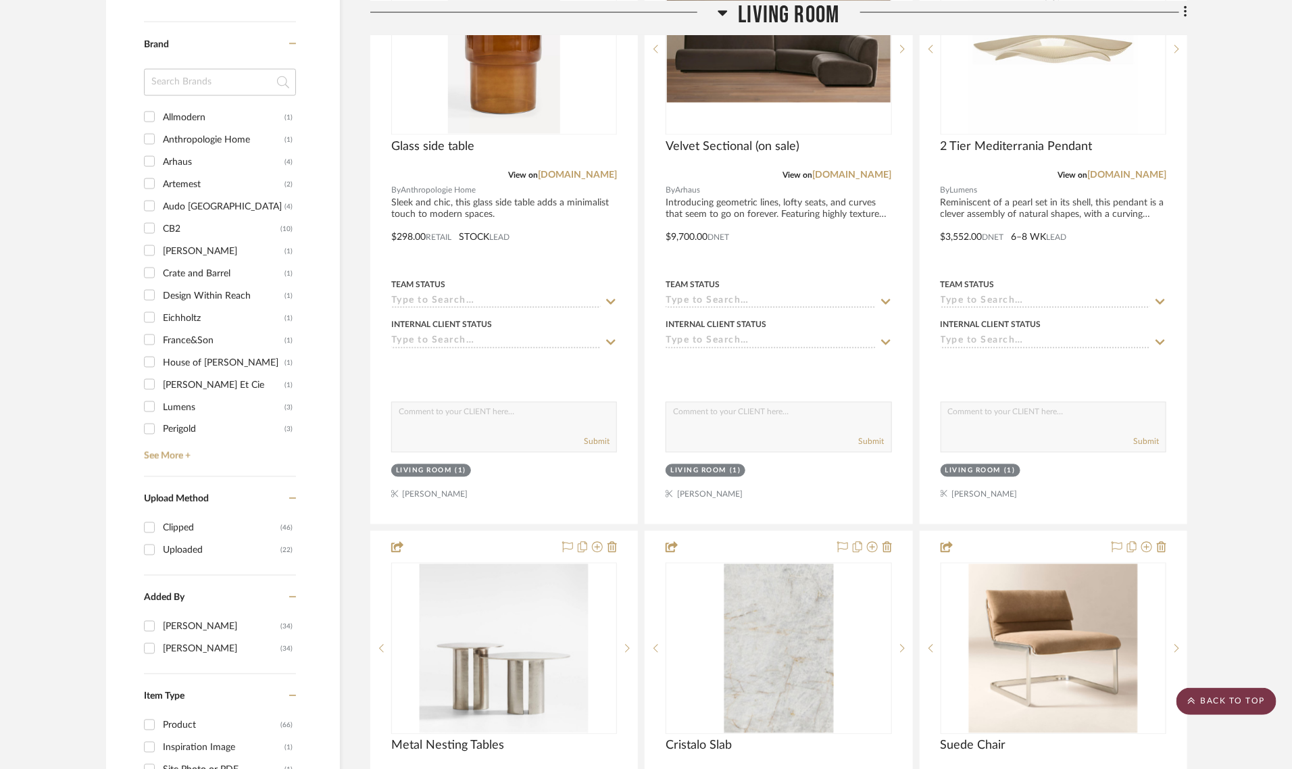
click at [1237, 704] on scroll-to-top-button "BACK TO TOP" at bounding box center [1227, 701] width 100 height 27
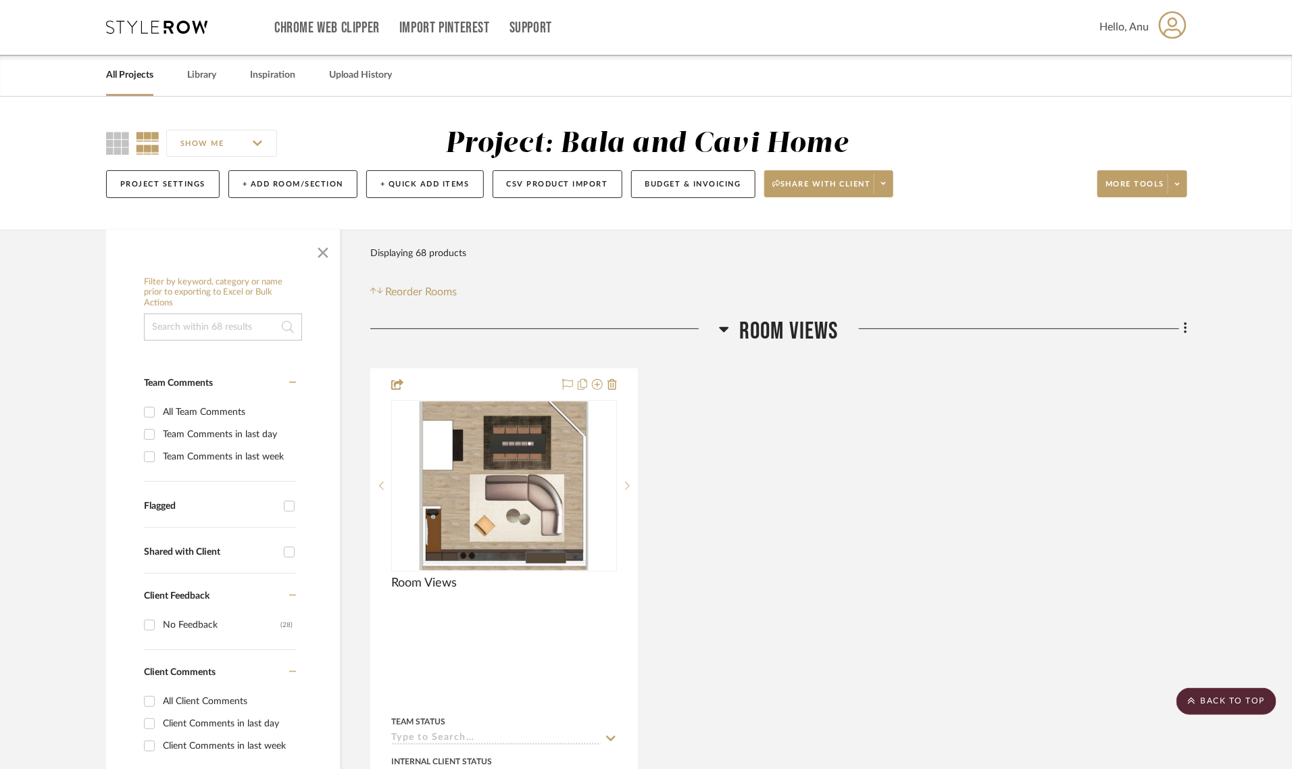
scroll to position [0, 0]
click at [1124, 182] on span "More tools" at bounding box center [1135, 190] width 59 height 20
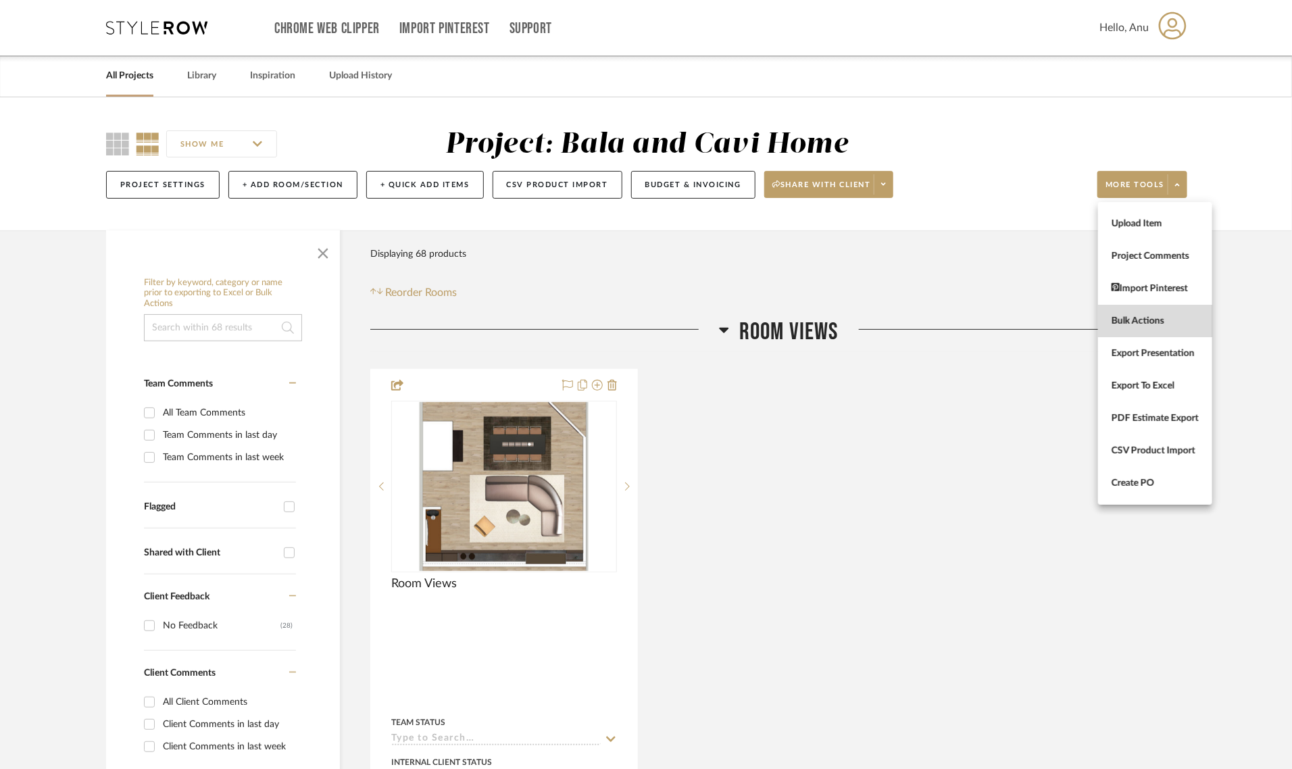
click at [1144, 320] on span "Bulk Actions" at bounding box center [1155, 320] width 87 height 11
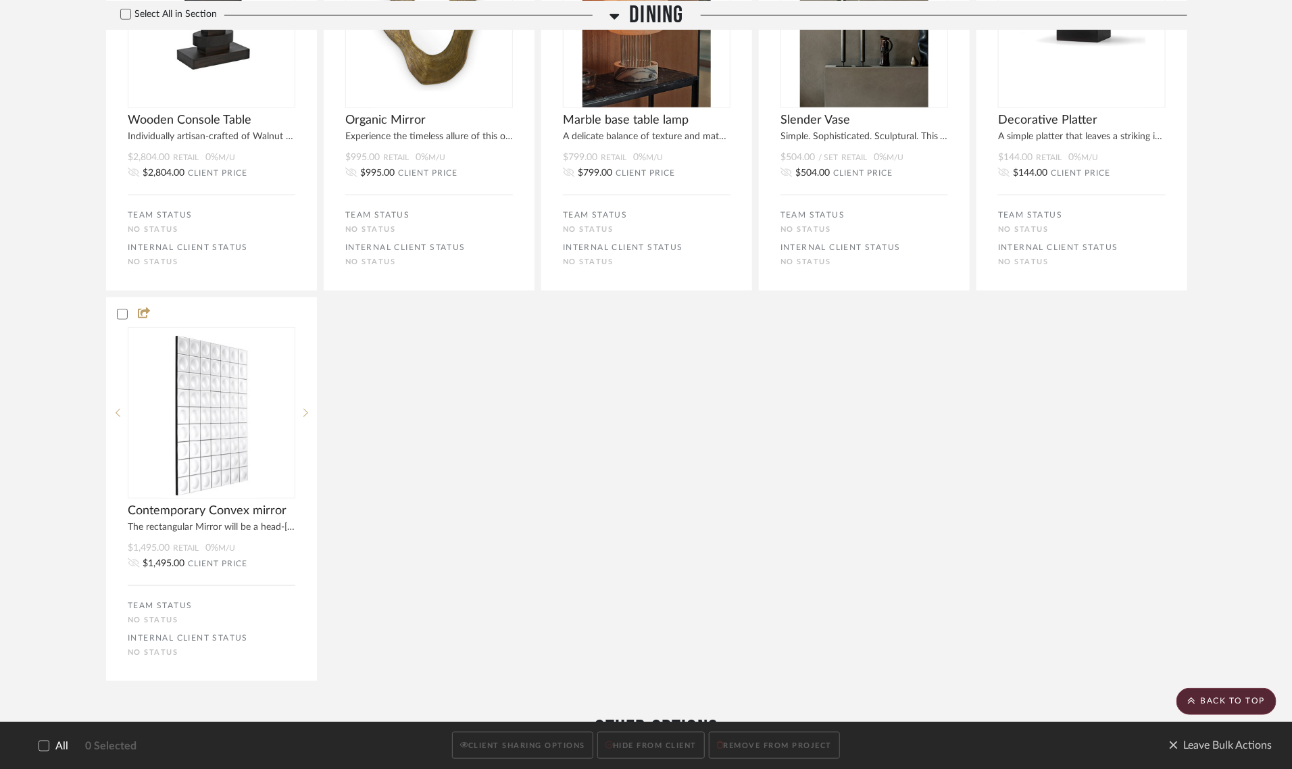
scroll to position [3548, 0]
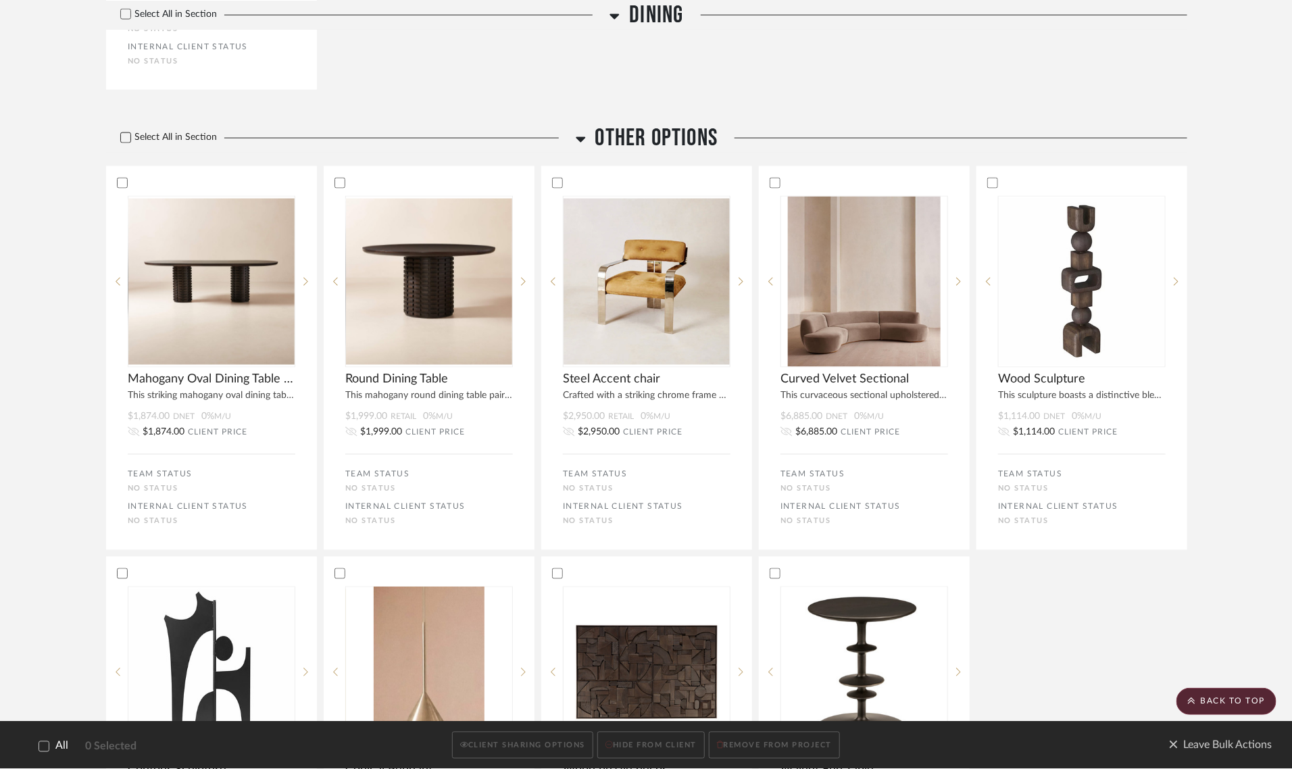
click at [124, 139] on icon at bounding box center [125, 137] width 9 height 9
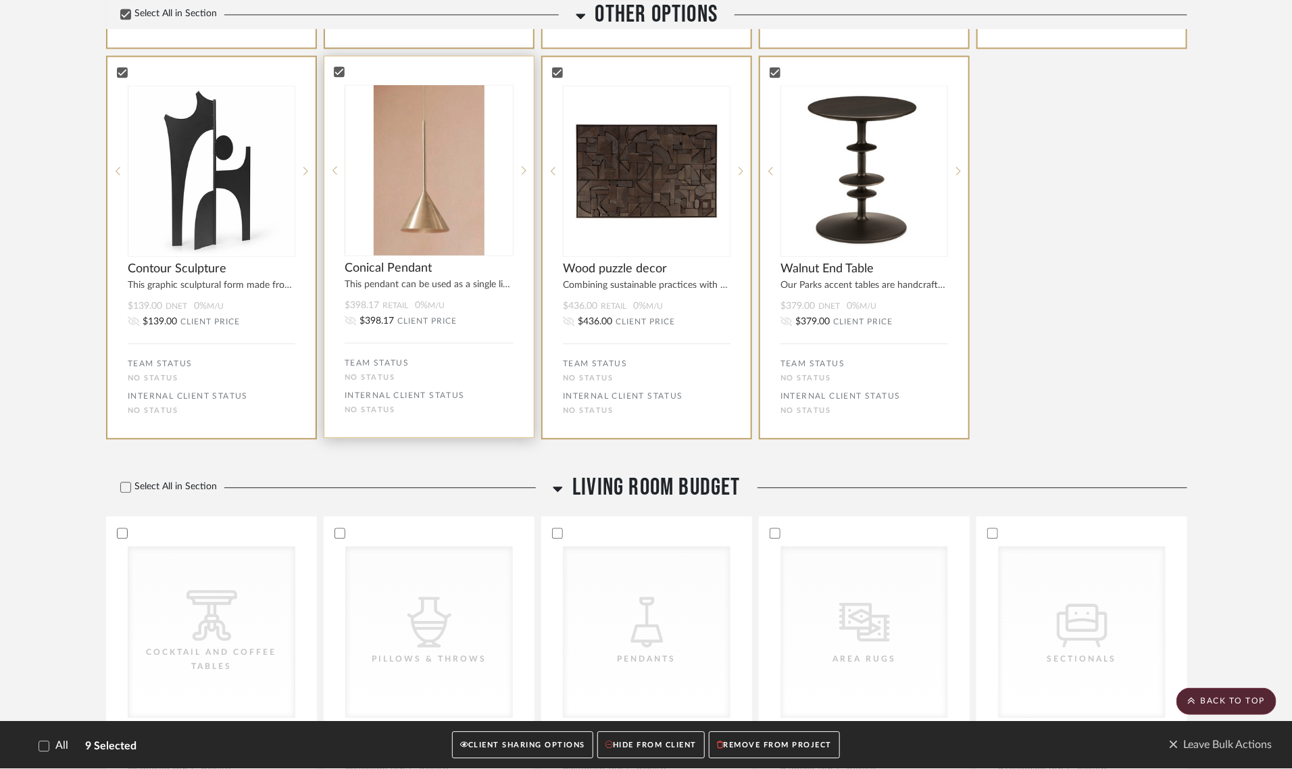
scroll to position [4055, 0]
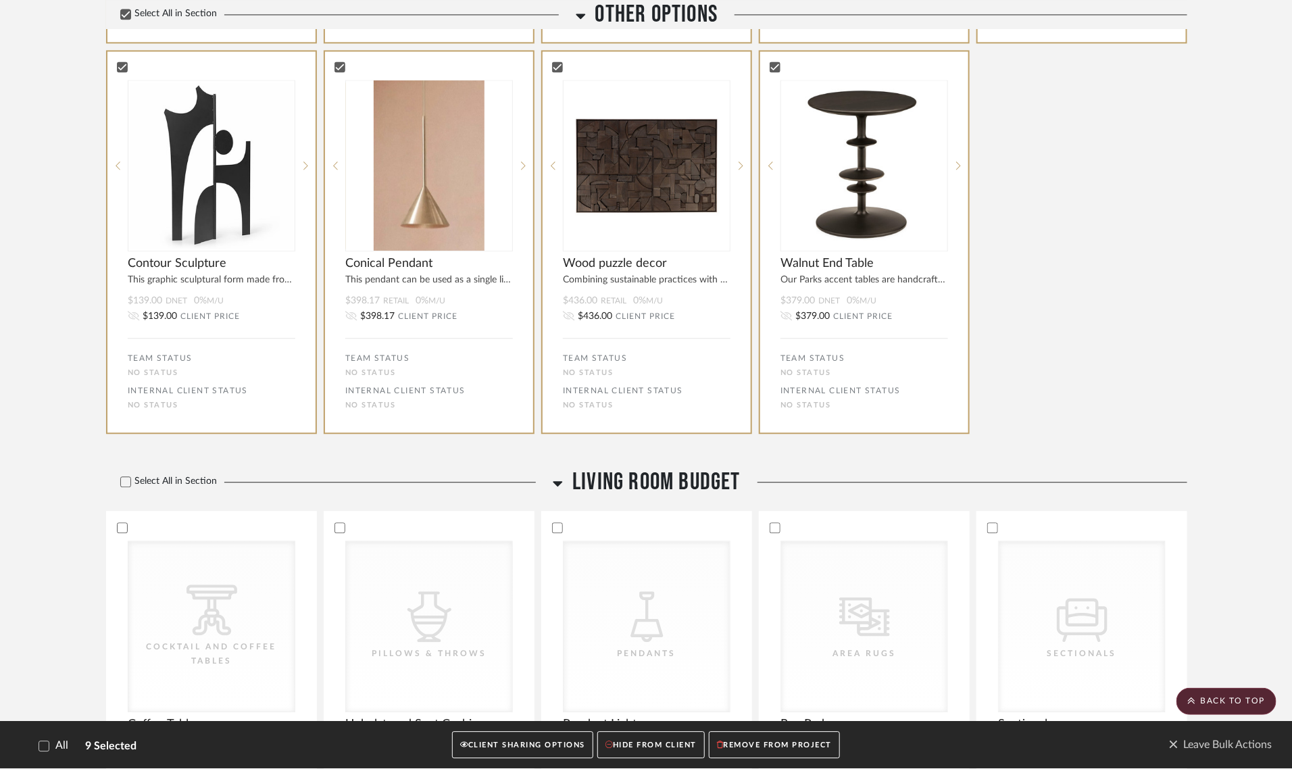
click at [503, 741] on button "CLIENT SHARING OPTIONS" at bounding box center [522, 746] width 141 height 28
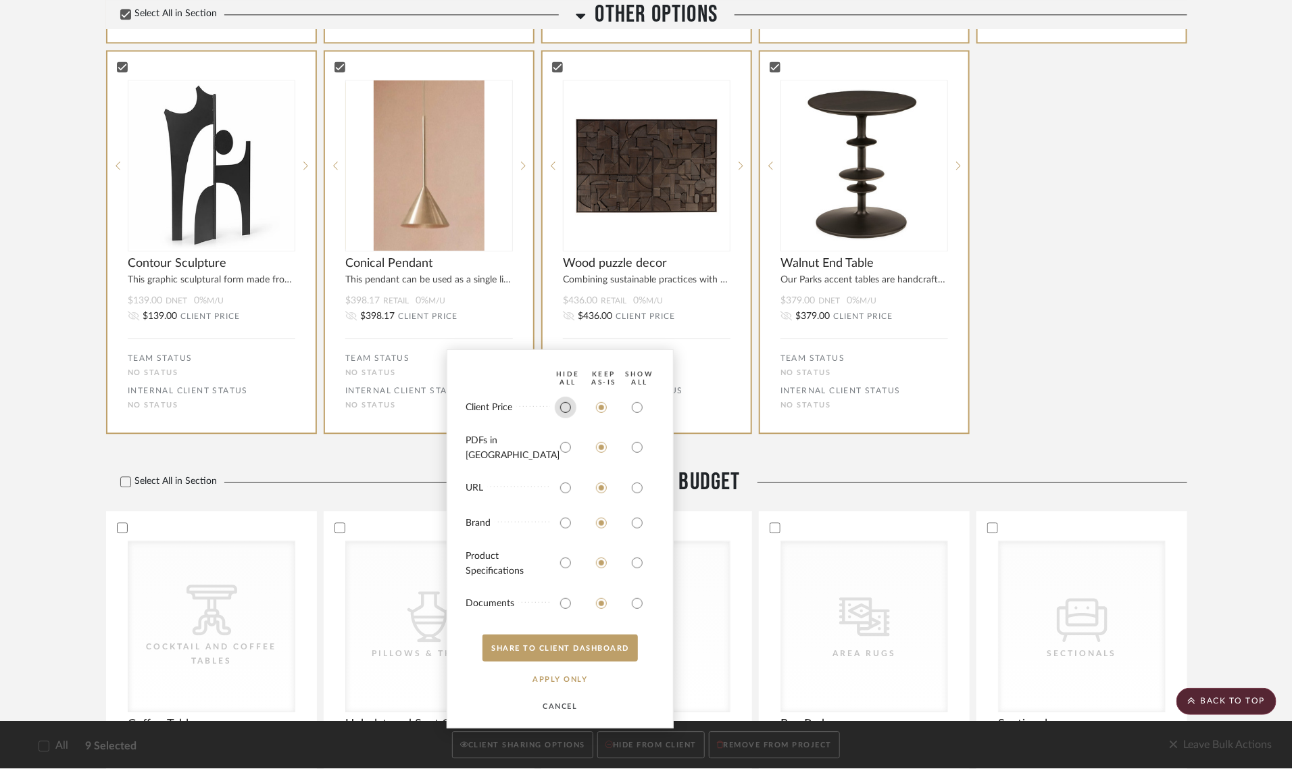
click at [562, 417] on input "radio" at bounding box center [566, 408] width 22 height 22
radio input "true"
click at [564, 454] on input "radio" at bounding box center [566, 448] width 22 height 22
radio input "true"
click at [562, 483] on input "radio" at bounding box center [566, 488] width 22 height 22
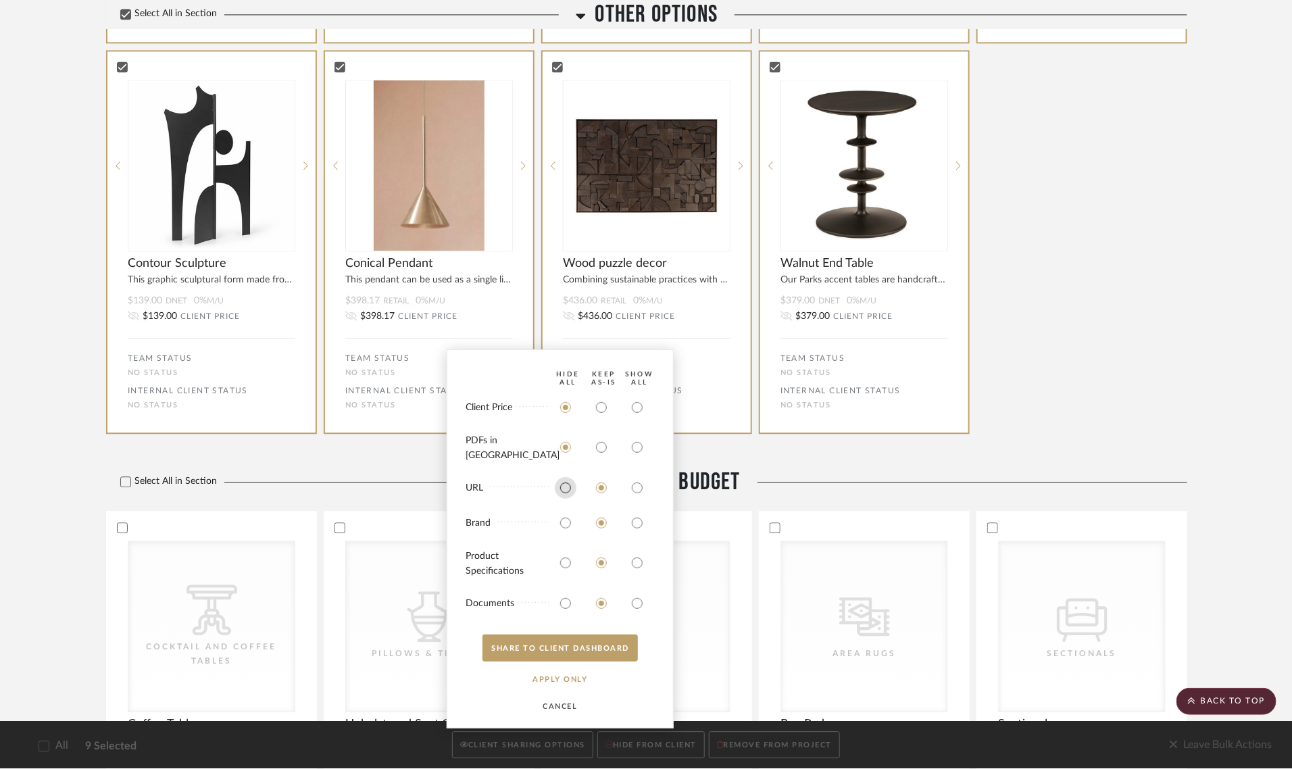
radio input "true"
click at [562, 524] on input "radio" at bounding box center [566, 523] width 22 height 22
radio input "true"
click at [642, 561] on input "radio" at bounding box center [637, 563] width 22 height 22
radio input "true"
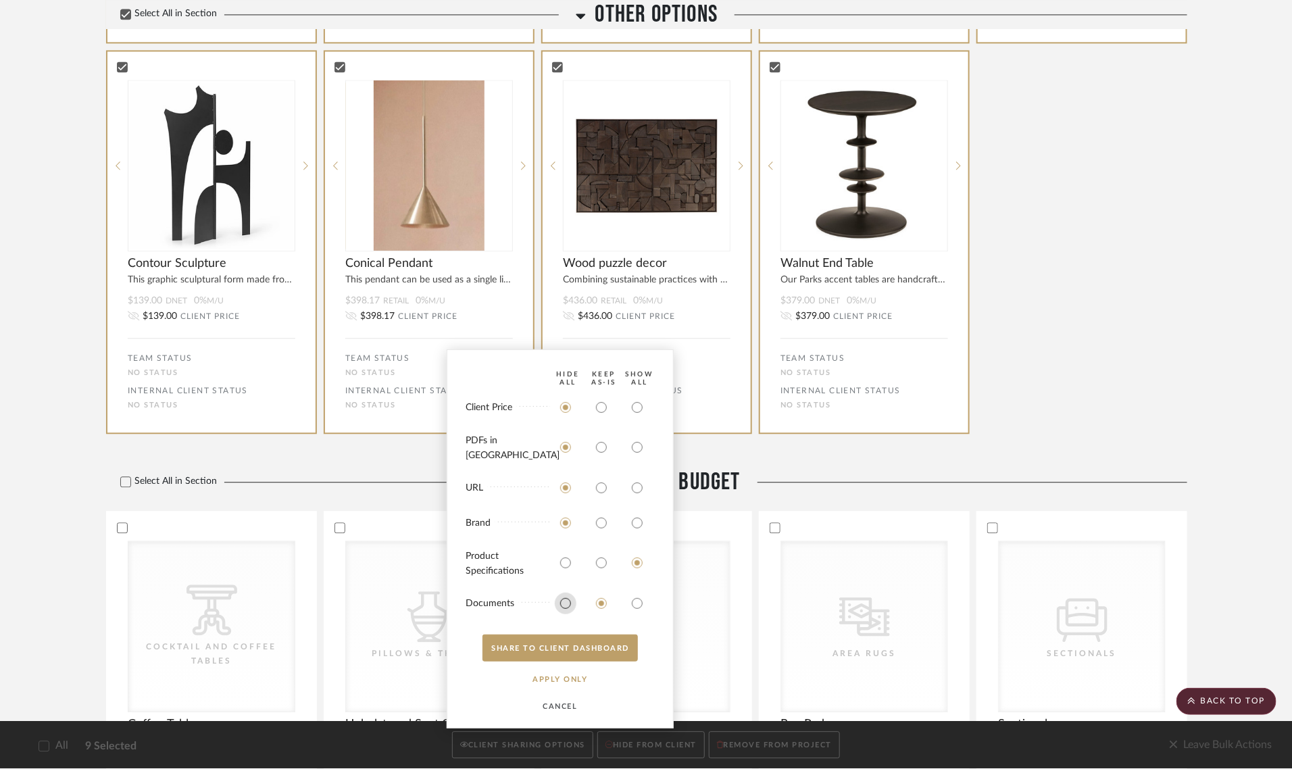
click at [562, 606] on input "radio" at bounding box center [566, 604] width 22 height 22
radio input "true"
click at [542, 647] on button "SHARE TO CLIENT Dashboard" at bounding box center [560, 648] width 155 height 27
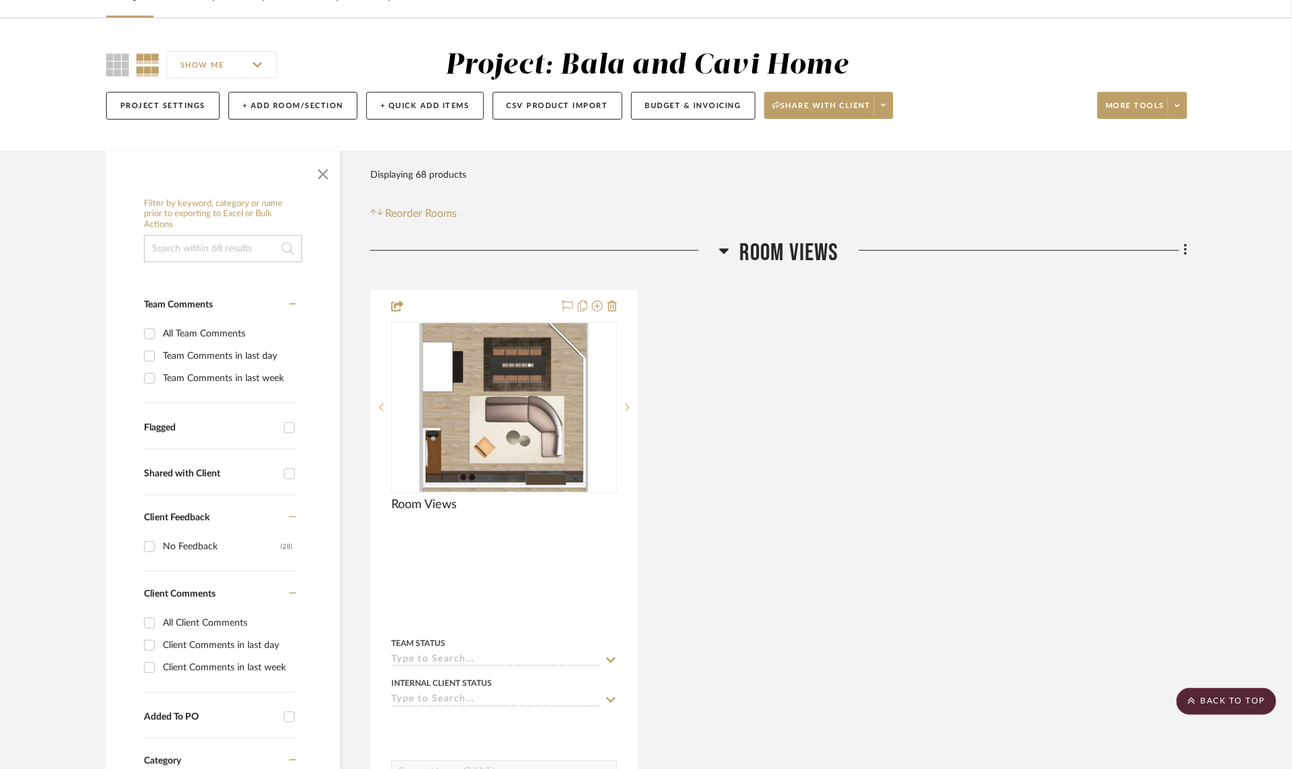
scroll to position [0, 0]
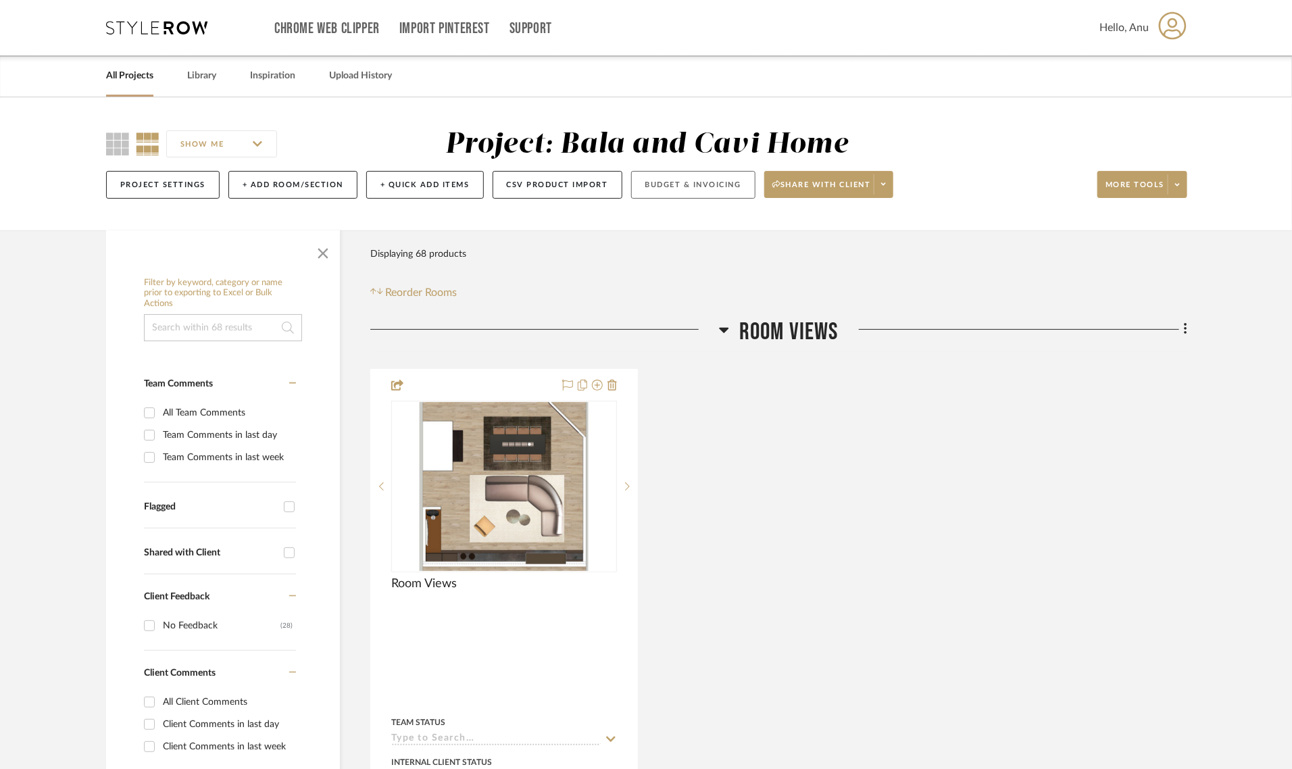
click at [691, 187] on button "Budget & Invoicing" at bounding box center [693, 185] width 124 height 28
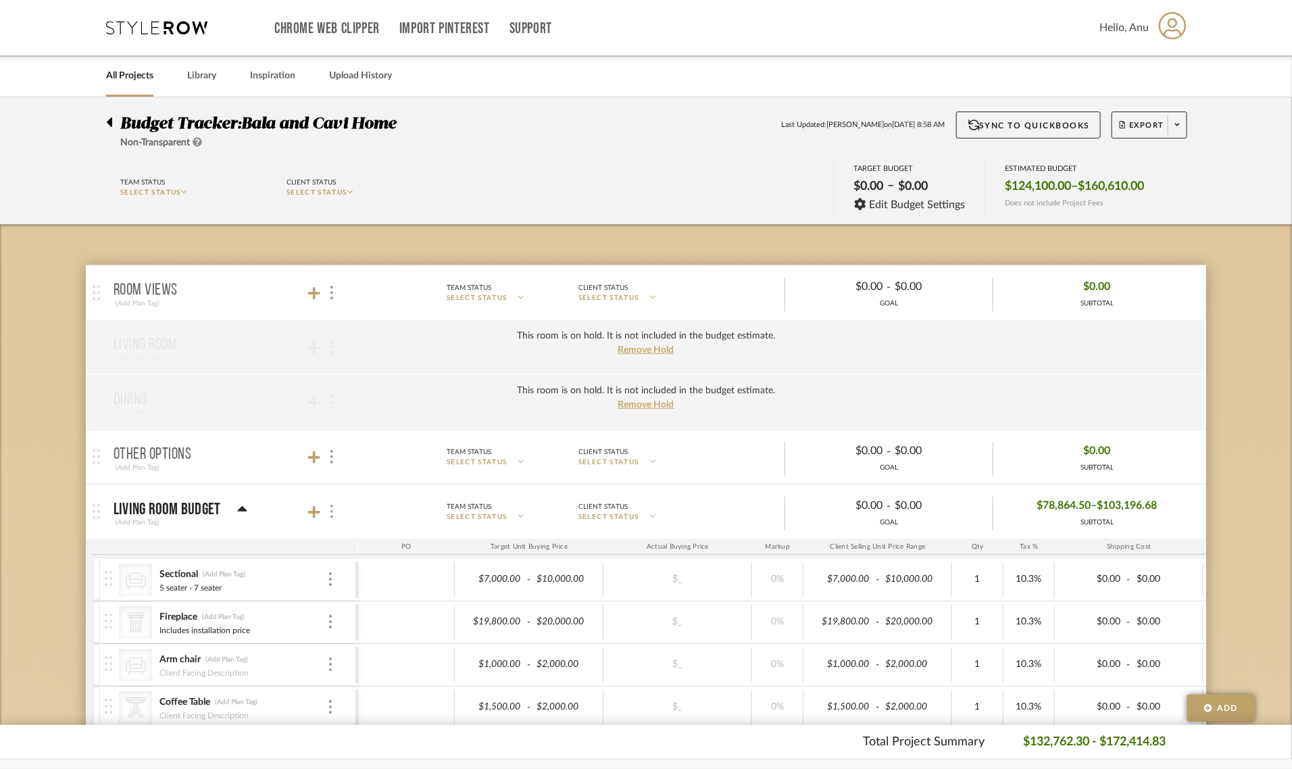
scroll to position [169, 0]
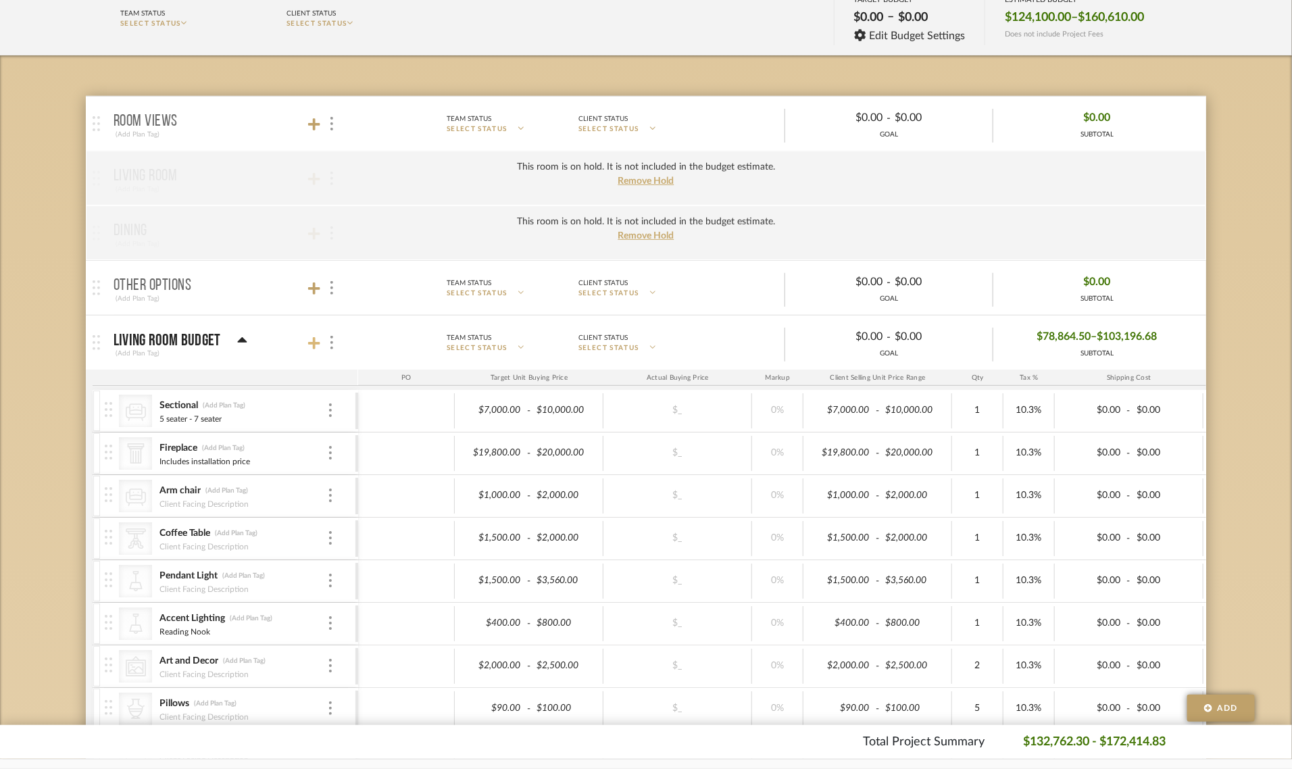
click at [315, 343] on icon at bounding box center [314, 343] width 12 height 12
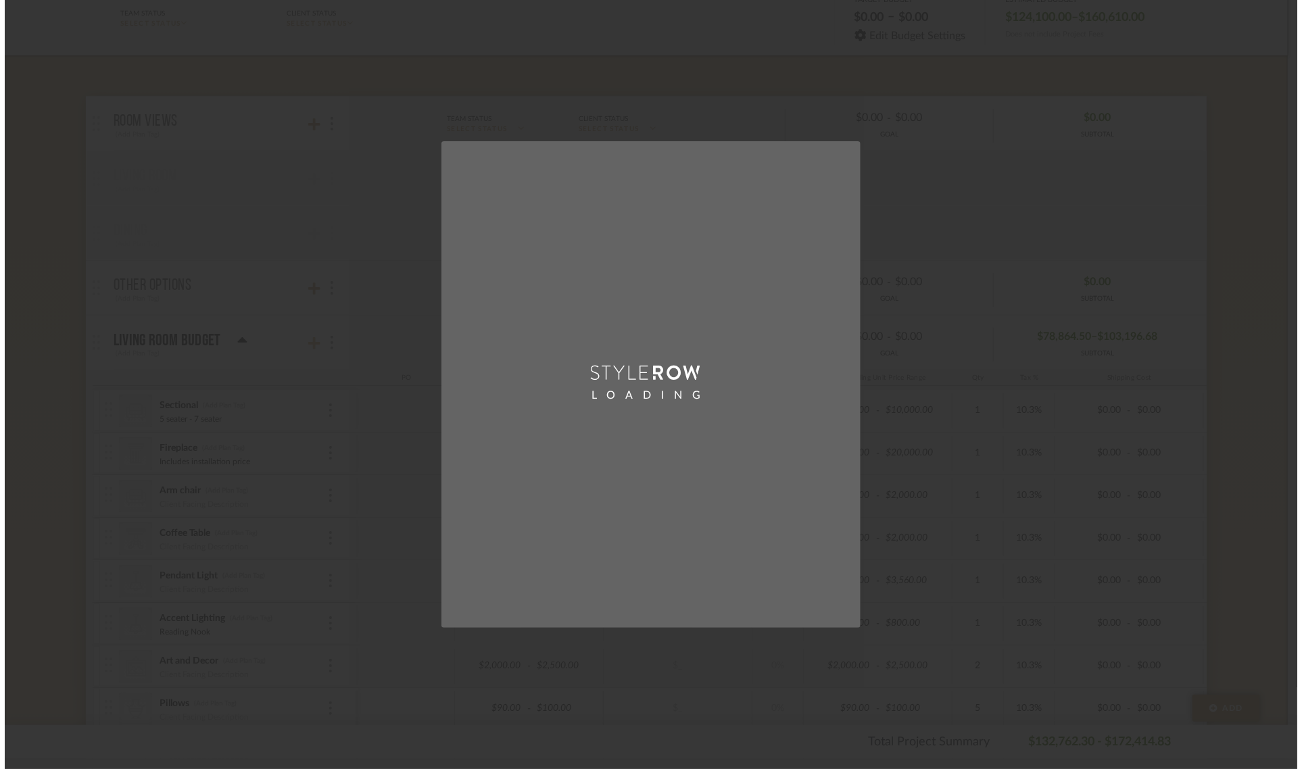
scroll to position [0, 0]
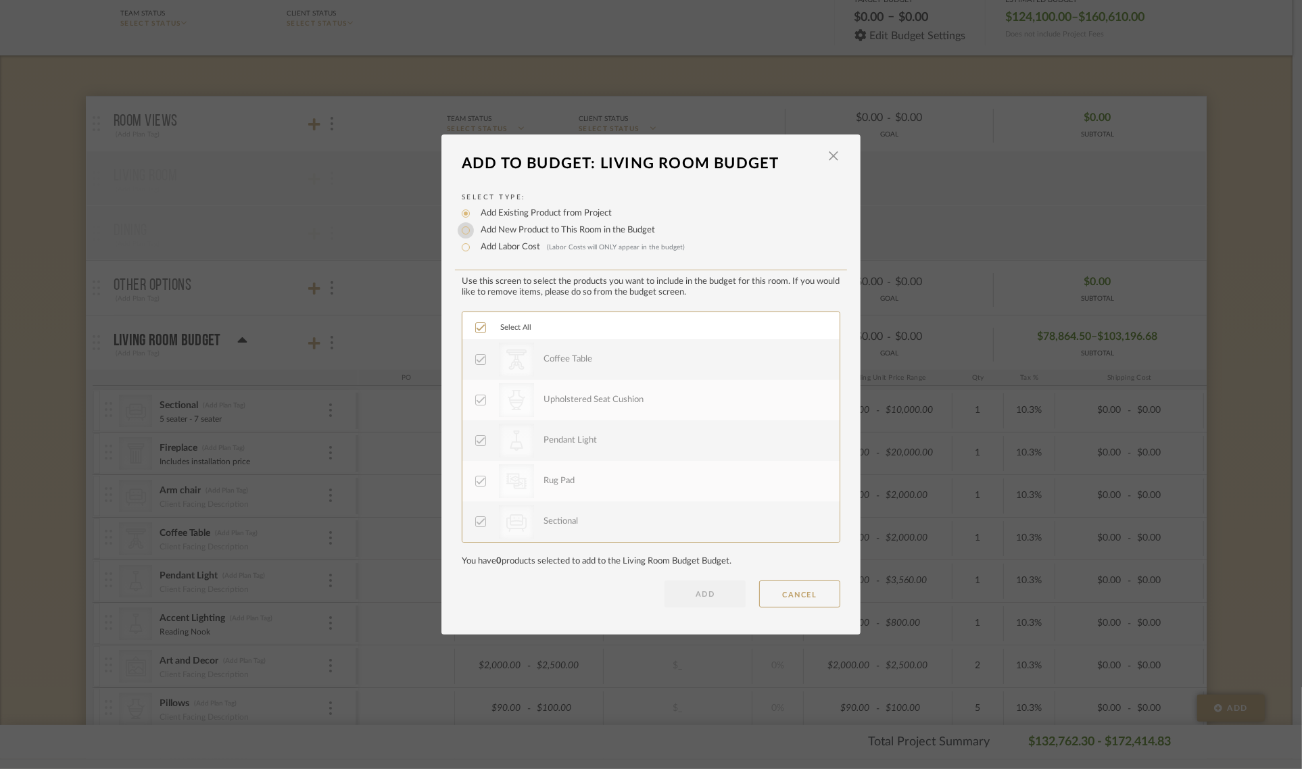
click at [461, 230] on input "Add New Product to This Room in the Budget" at bounding box center [466, 230] width 16 height 16
radio input "true"
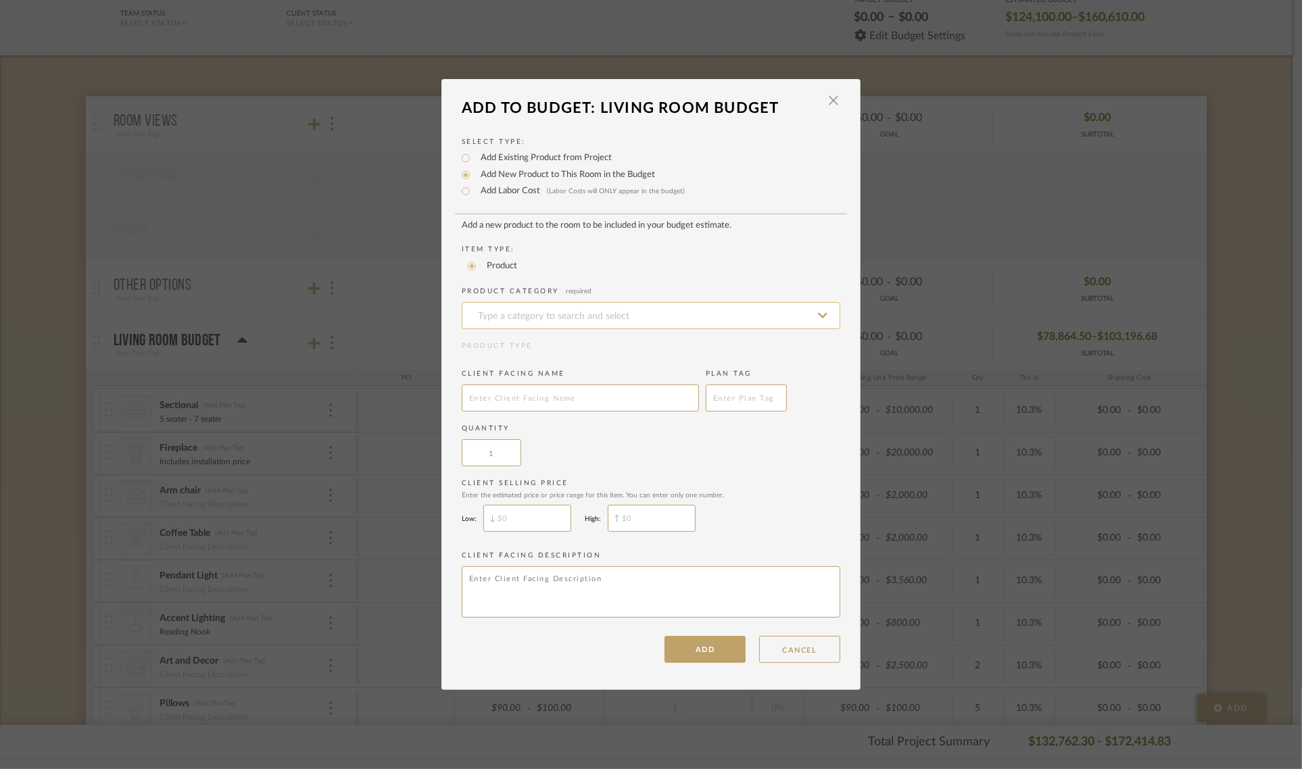
click at [478, 311] on input at bounding box center [651, 315] width 378 height 27
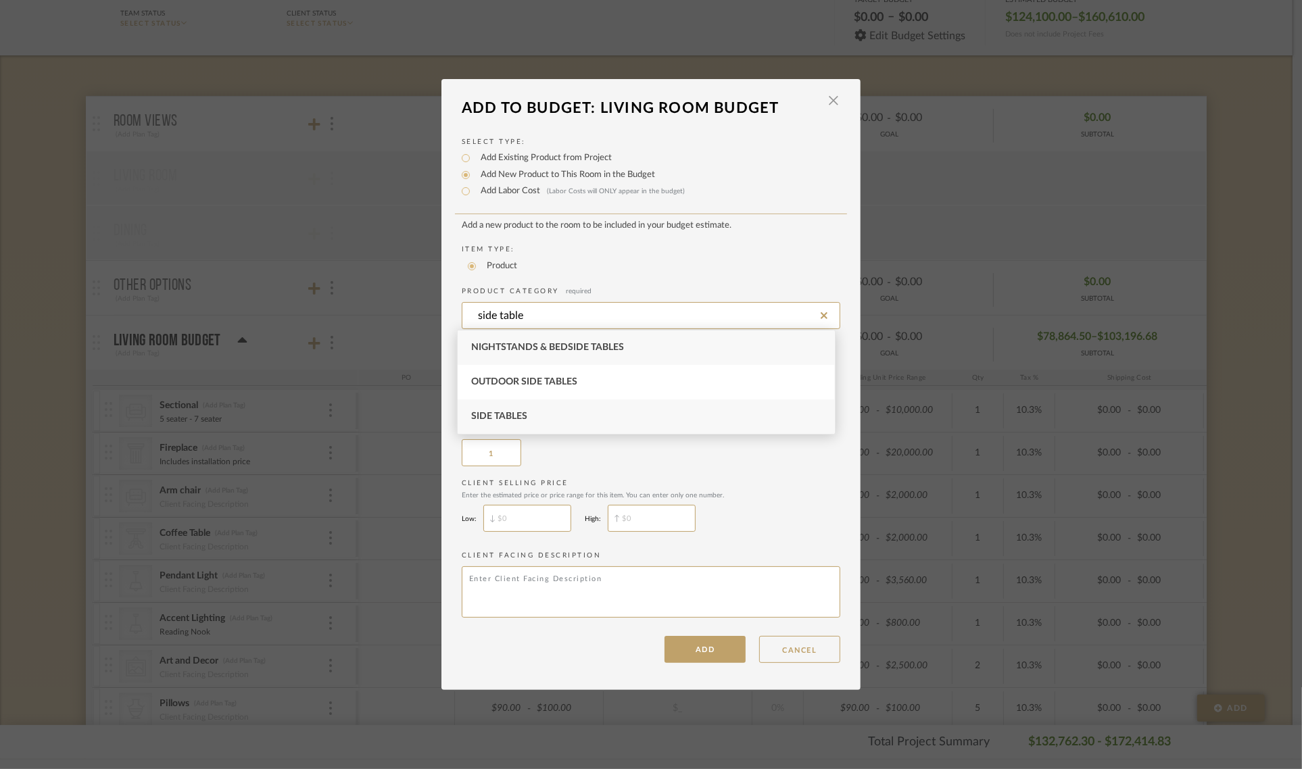
click at [512, 409] on div "Side Tables" at bounding box center [646, 416] width 377 height 34
type input "Side Tables"
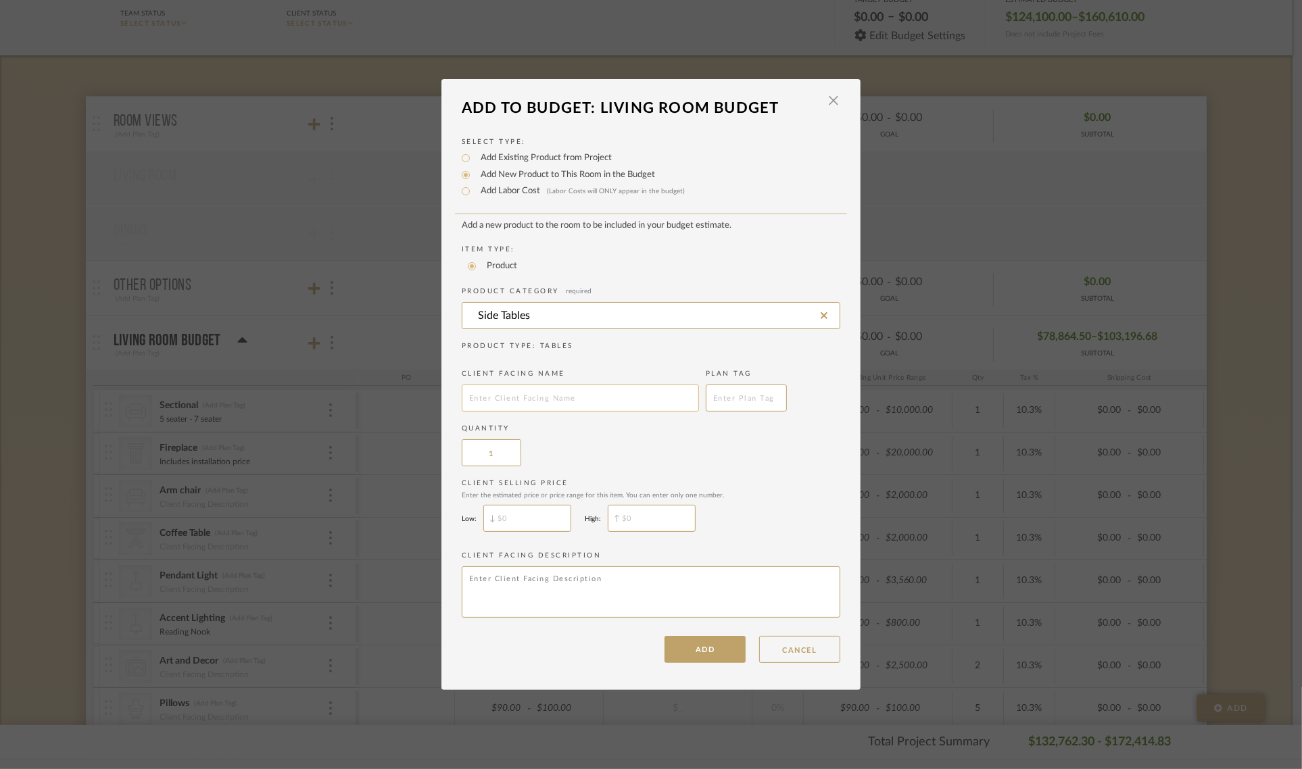
click at [512, 401] on input "text" at bounding box center [580, 398] width 237 height 27
type input "D"
type input "Side Table"
click at [514, 509] on input "$" at bounding box center [527, 518] width 88 height 27
type input "$300"
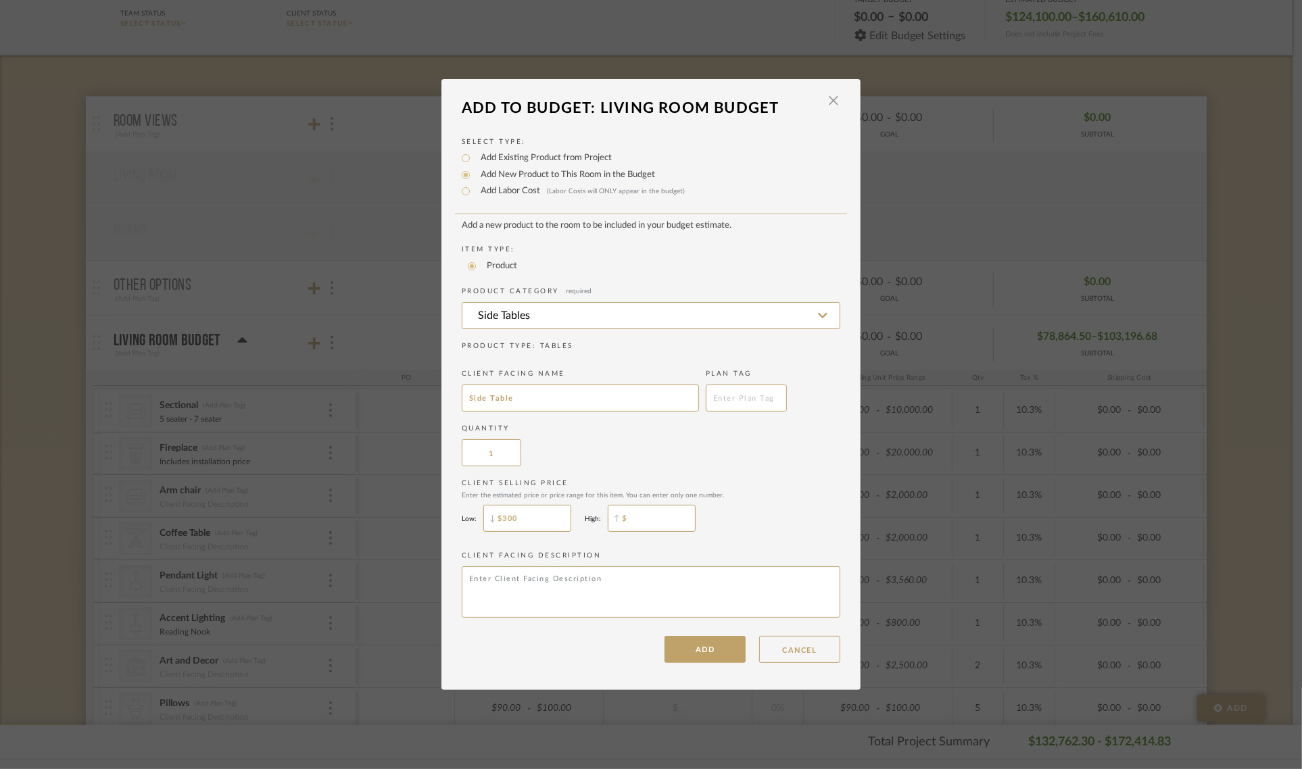
click at [669, 512] on input "$" at bounding box center [652, 518] width 88 height 27
type input "$350"
click at [693, 653] on button "ADD" at bounding box center [704, 649] width 81 height 27
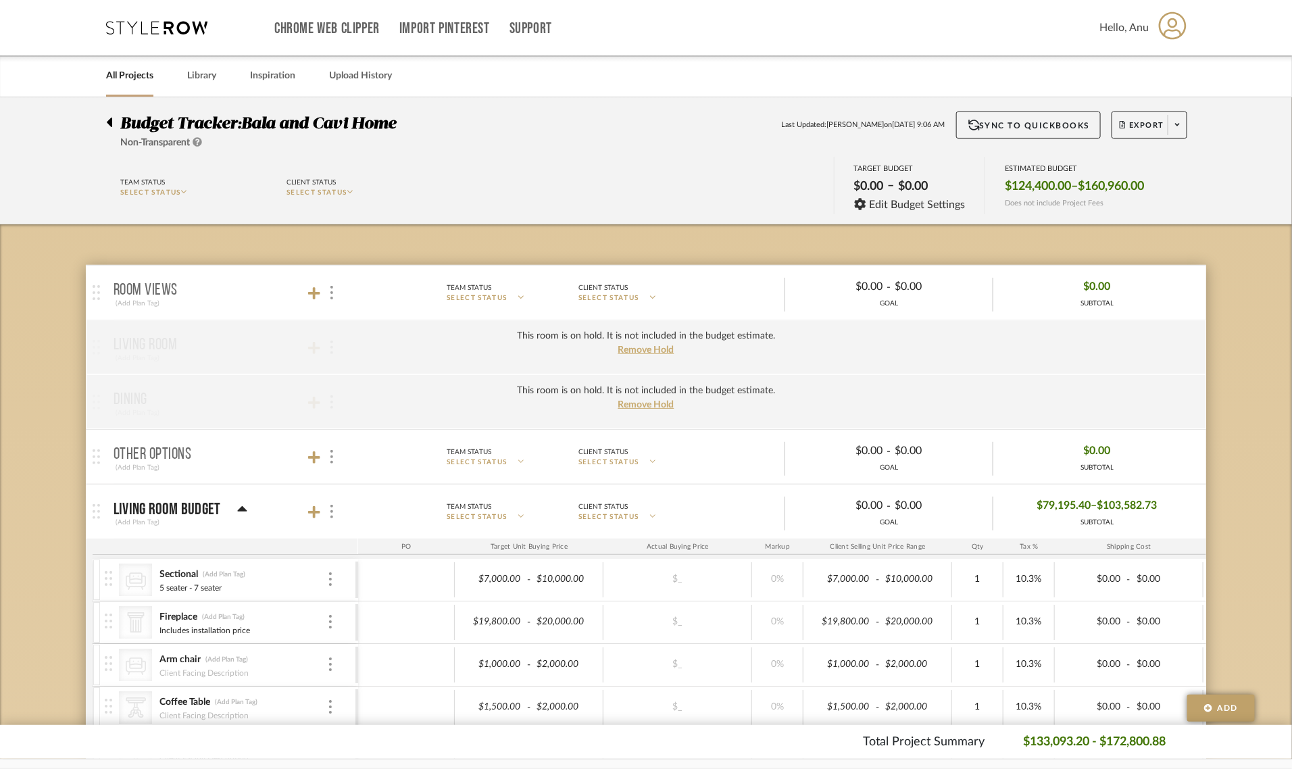
click at [301, 191] on span "SELECT STATUS" at bounding box center [317, 192] width 61 height 7
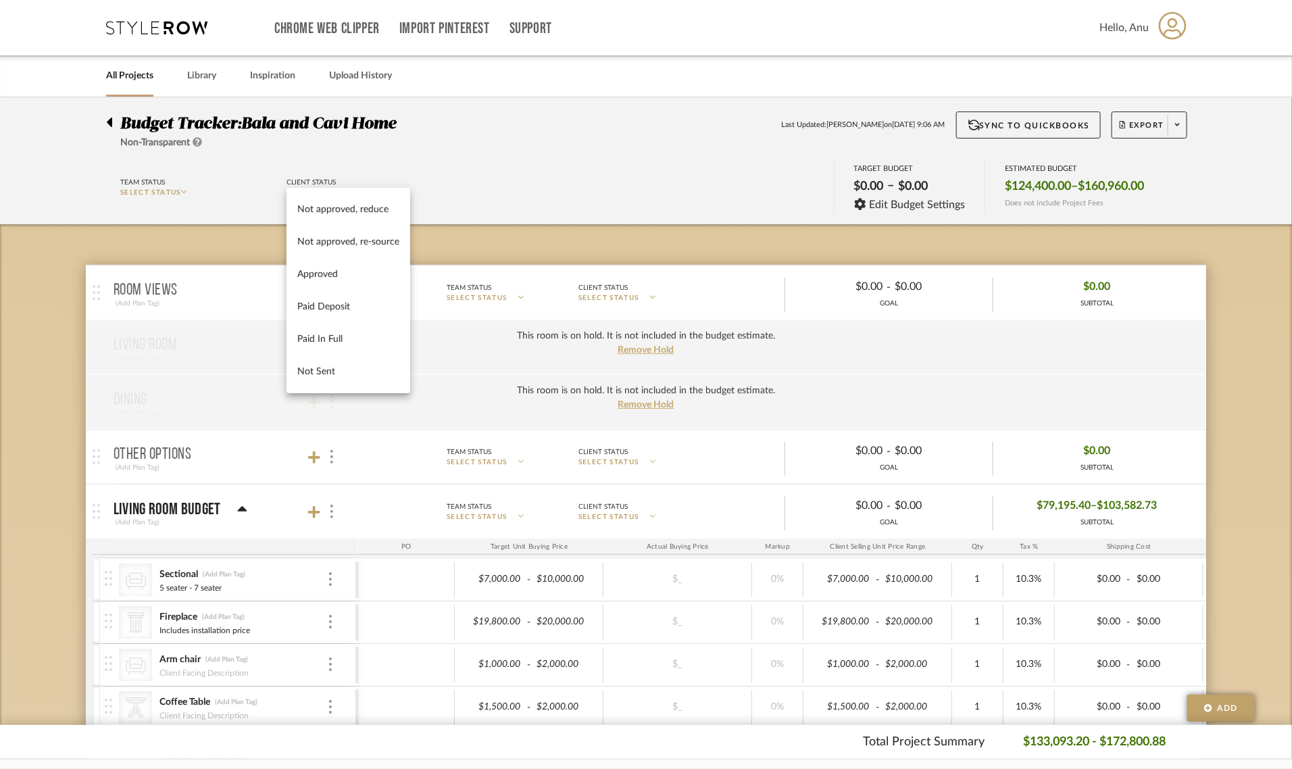
click at [224, 188] on div at bounding box center [646, 384] width 1292 height 769
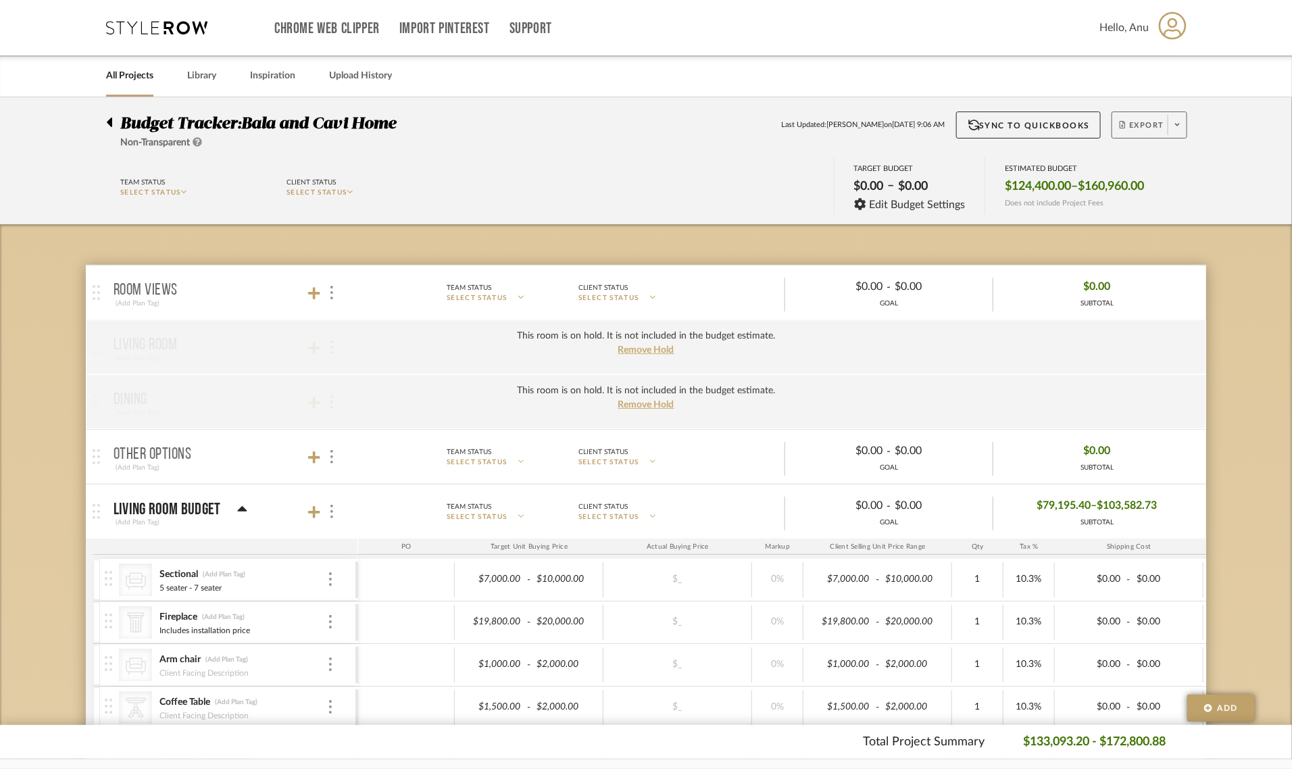
click at [1120, 121] on icon at bounding box center [1122, 124] width 5 height 7
click at [535, 180] on div at bounding box center [646, 384] width 1292 height 769
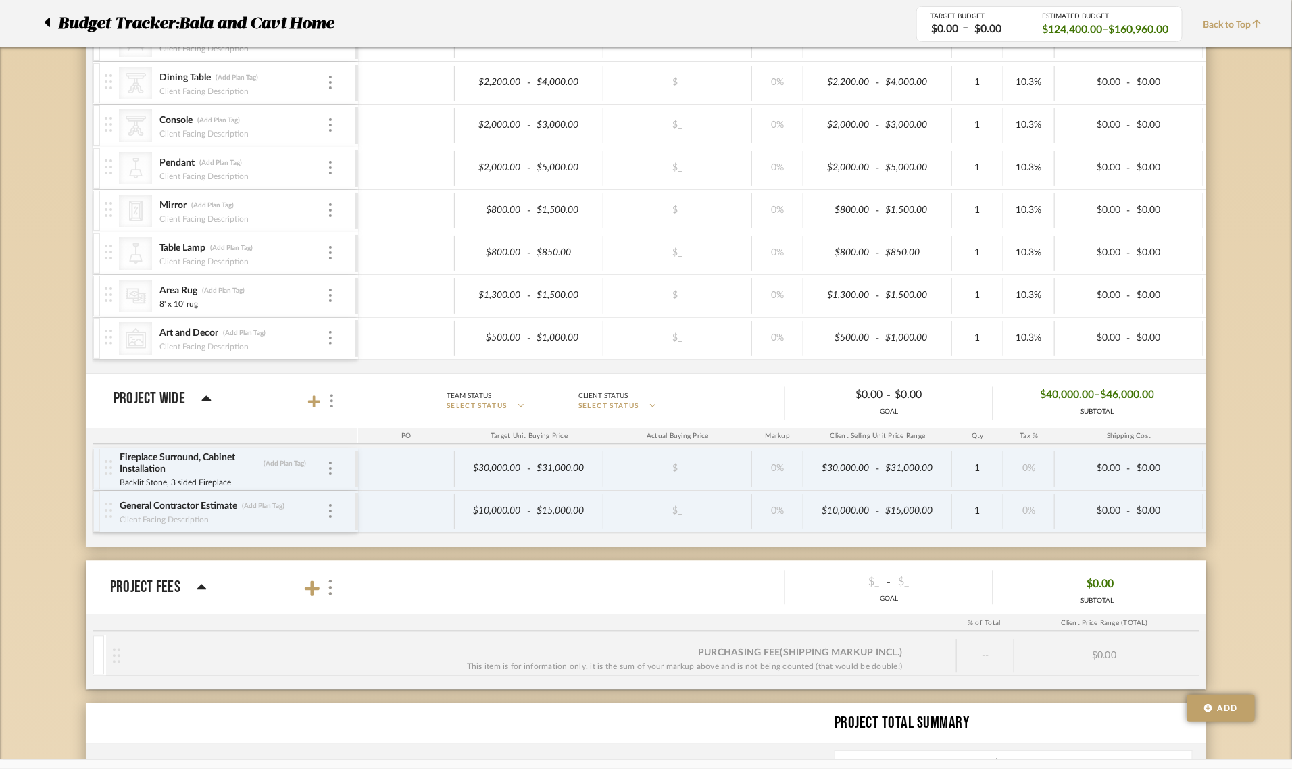
scroll to position [1029, 0]
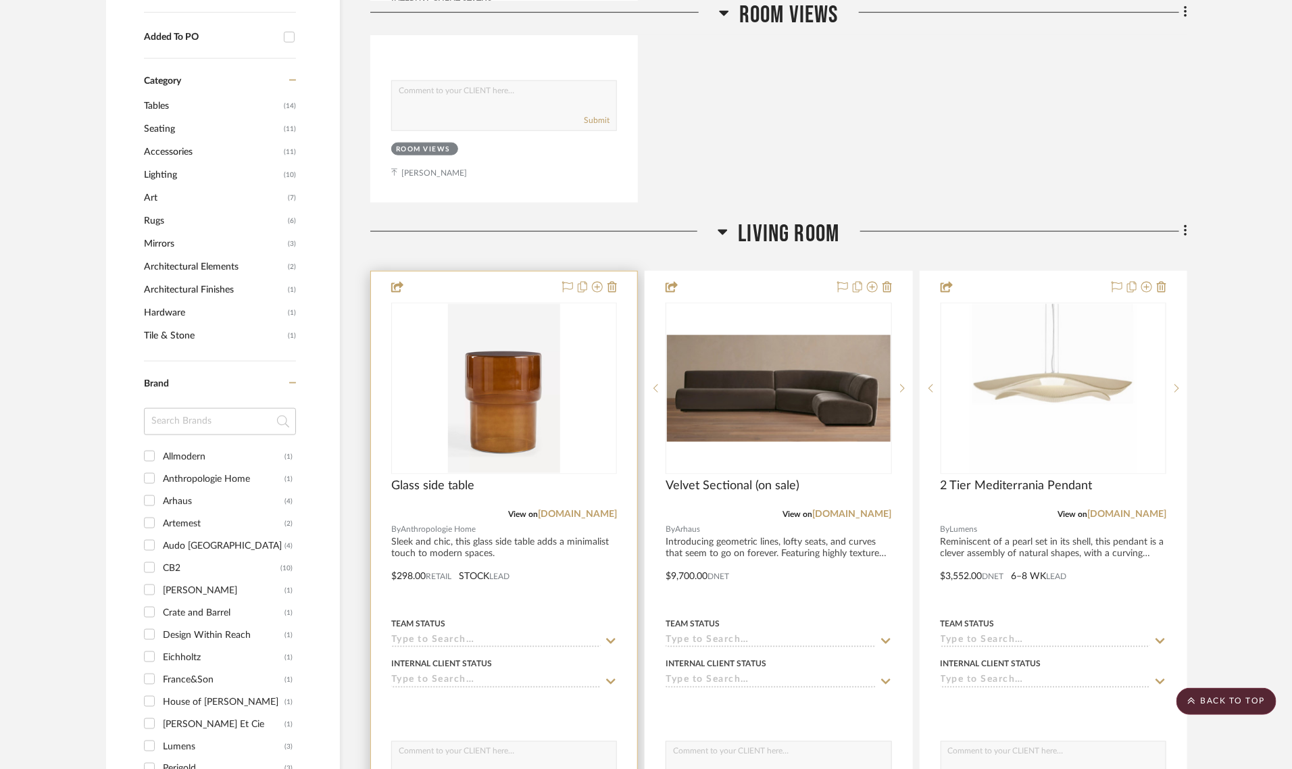
scroll to position [1014, 0]
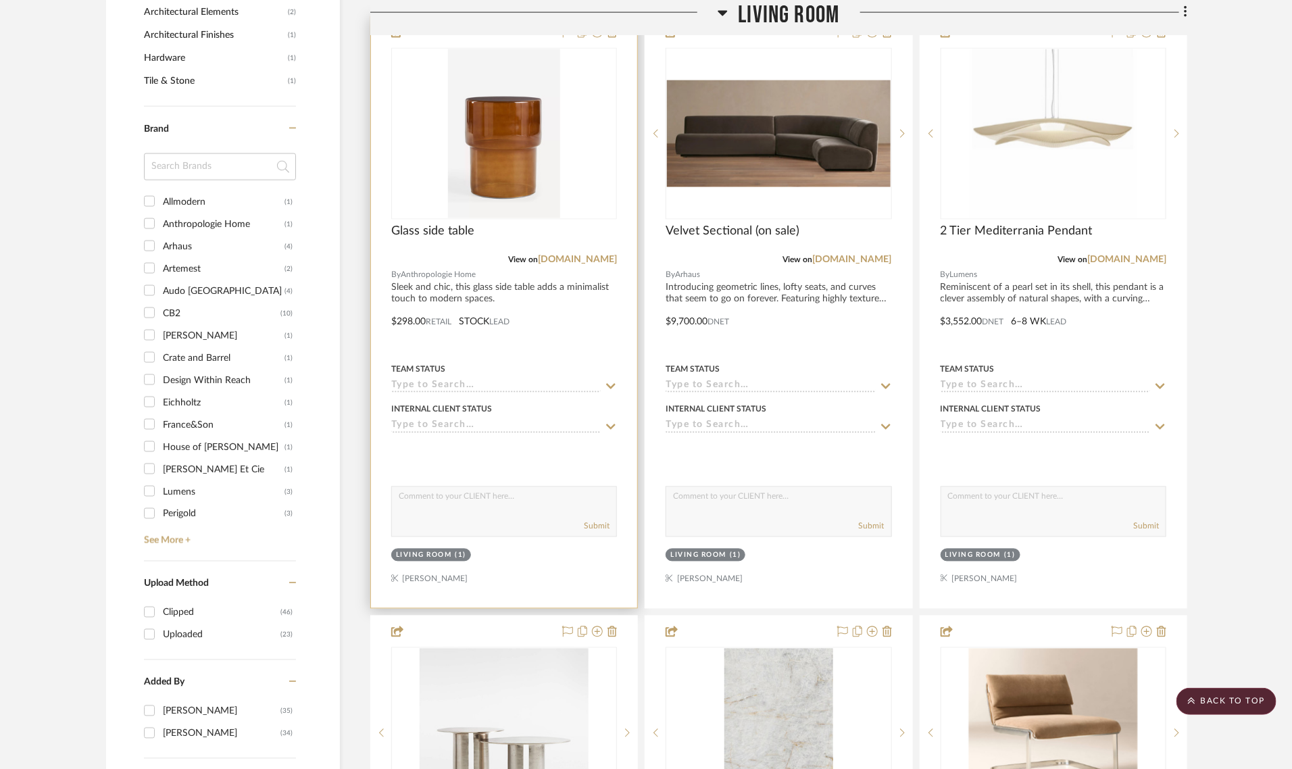
click at [405, 559] on div "Living Room" at bounding box center [424, 556] width 56 height 10
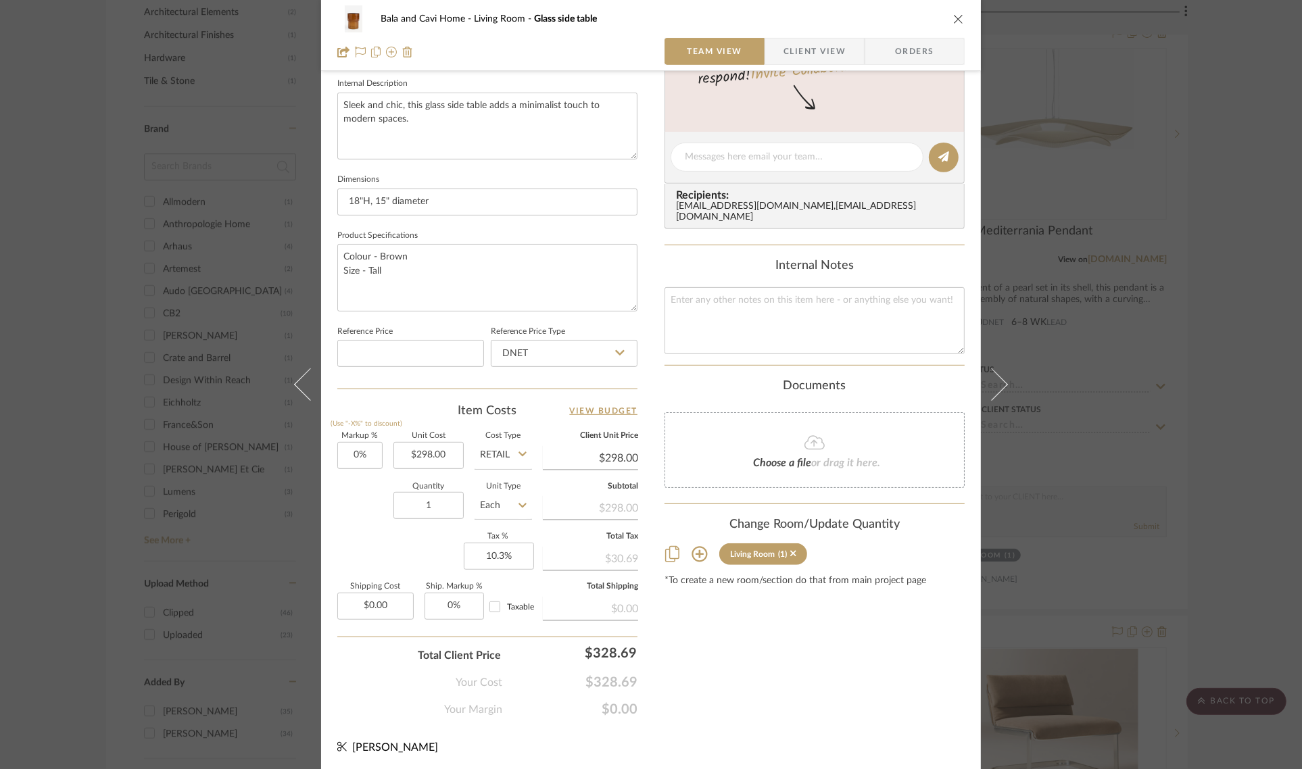
scroll to position [488, 0]
click at [691, 545] on icon at bounding box center [699, 553] width 16 height 16
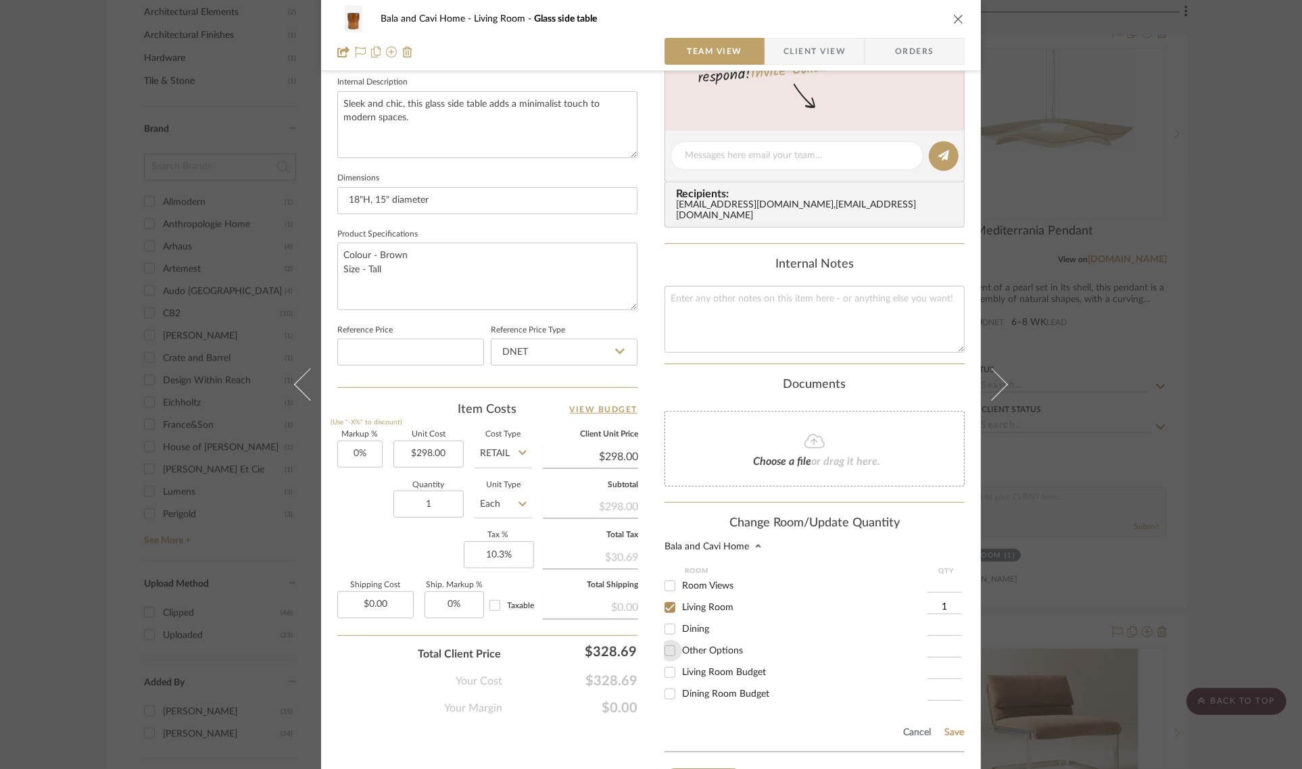
click at [667, 640] on input "Other Options" at bounding box center [670, 651] width 22 height 22
checkbox input "true"
type input "1"
click at [667, 597] on input "Living Room" at bounding box center [670, 608] width 22 height 22
checkbox input "false"
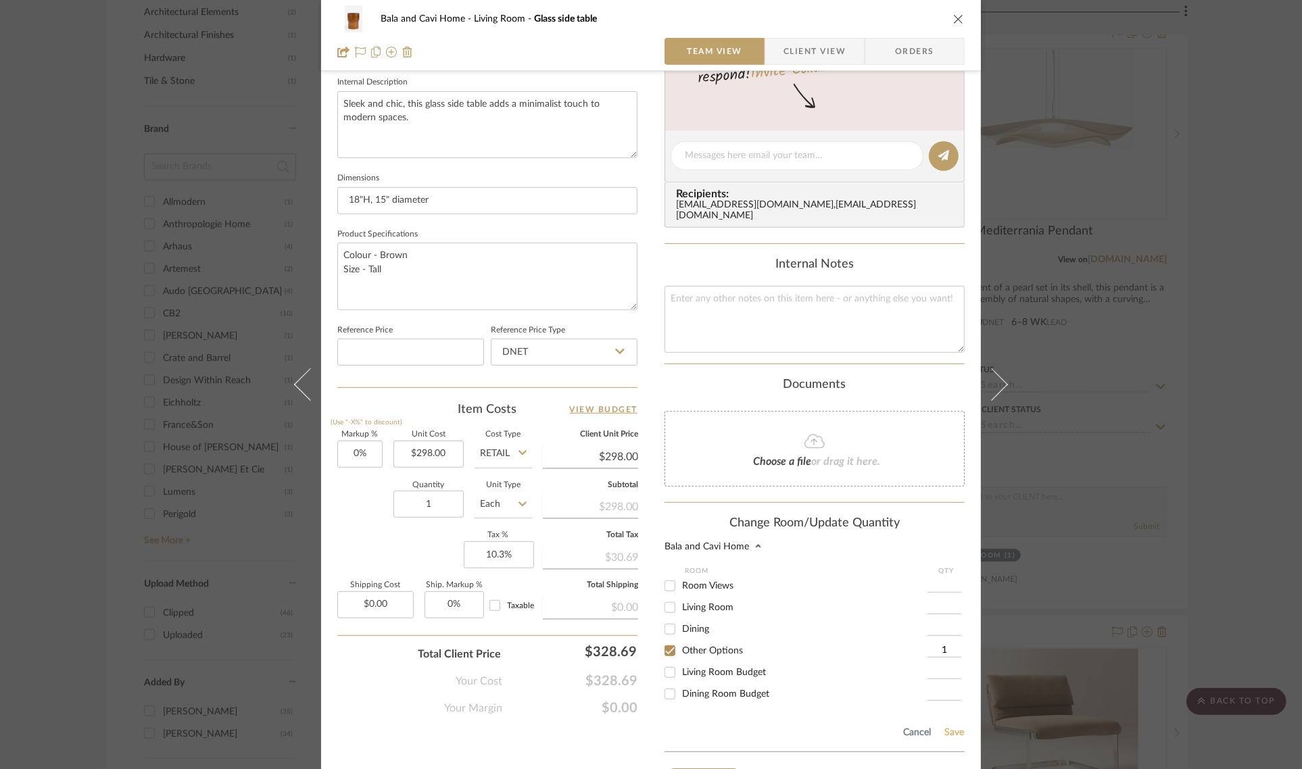
click at [958, 727] on button "Save" at bounding box center [953, 732] width 21 height 11
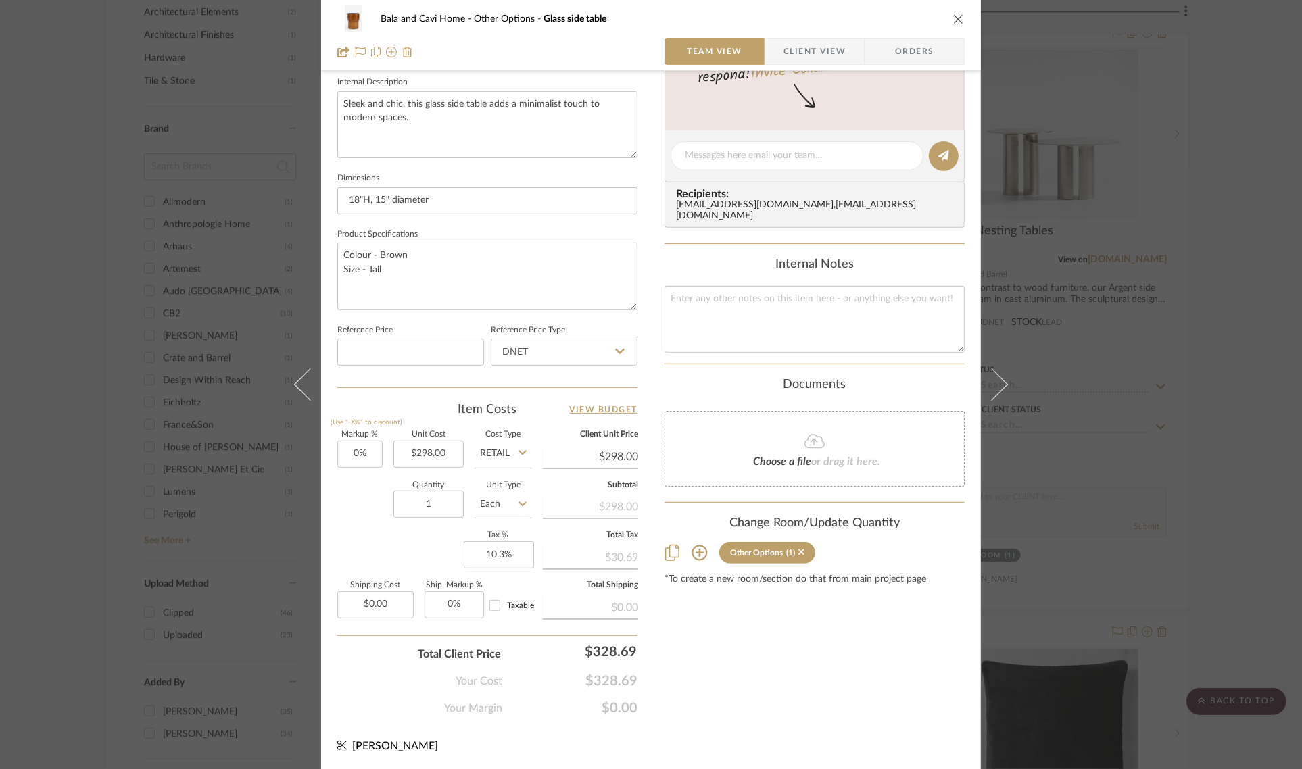
click at [1235, 351] on div "Bala and Cavi Home Other Options Glass side table Team View Client View Orders …" at bounding box center [651, 384] width 1302 height 769
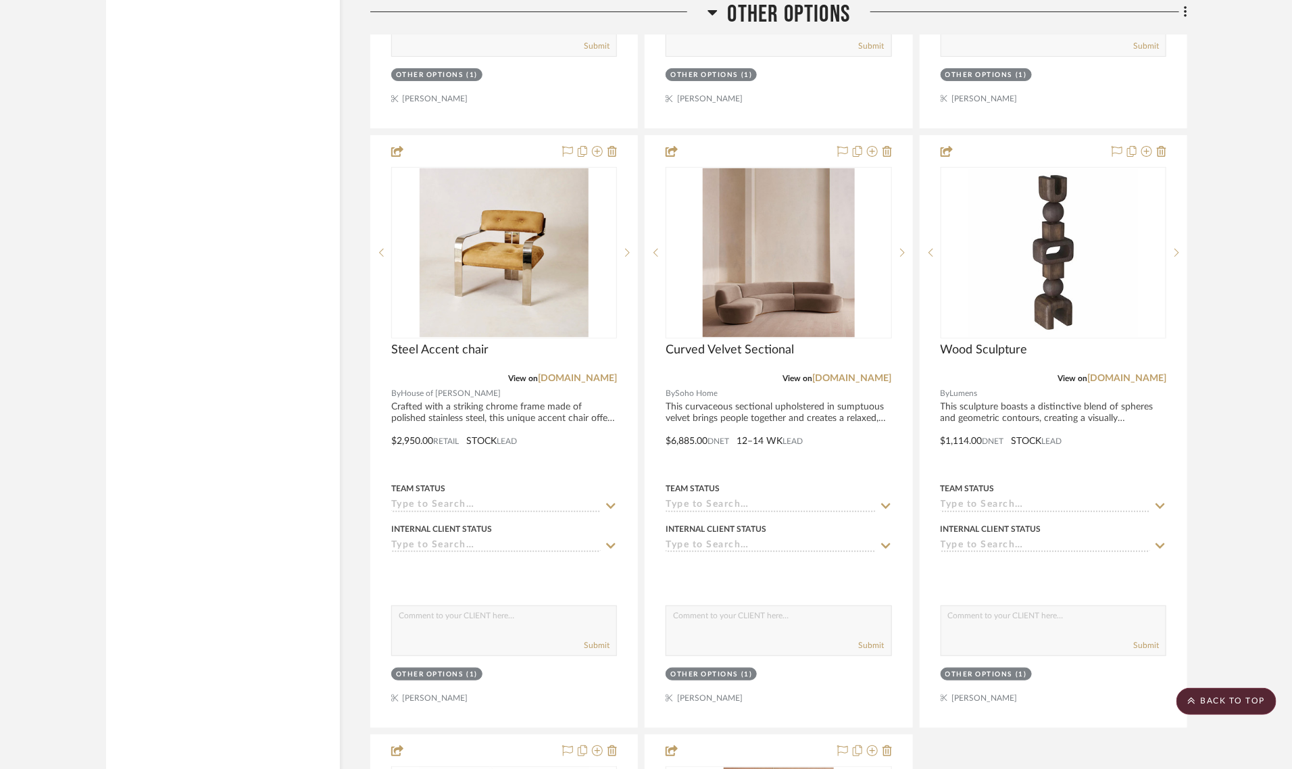
scroll to position [5998, 0]
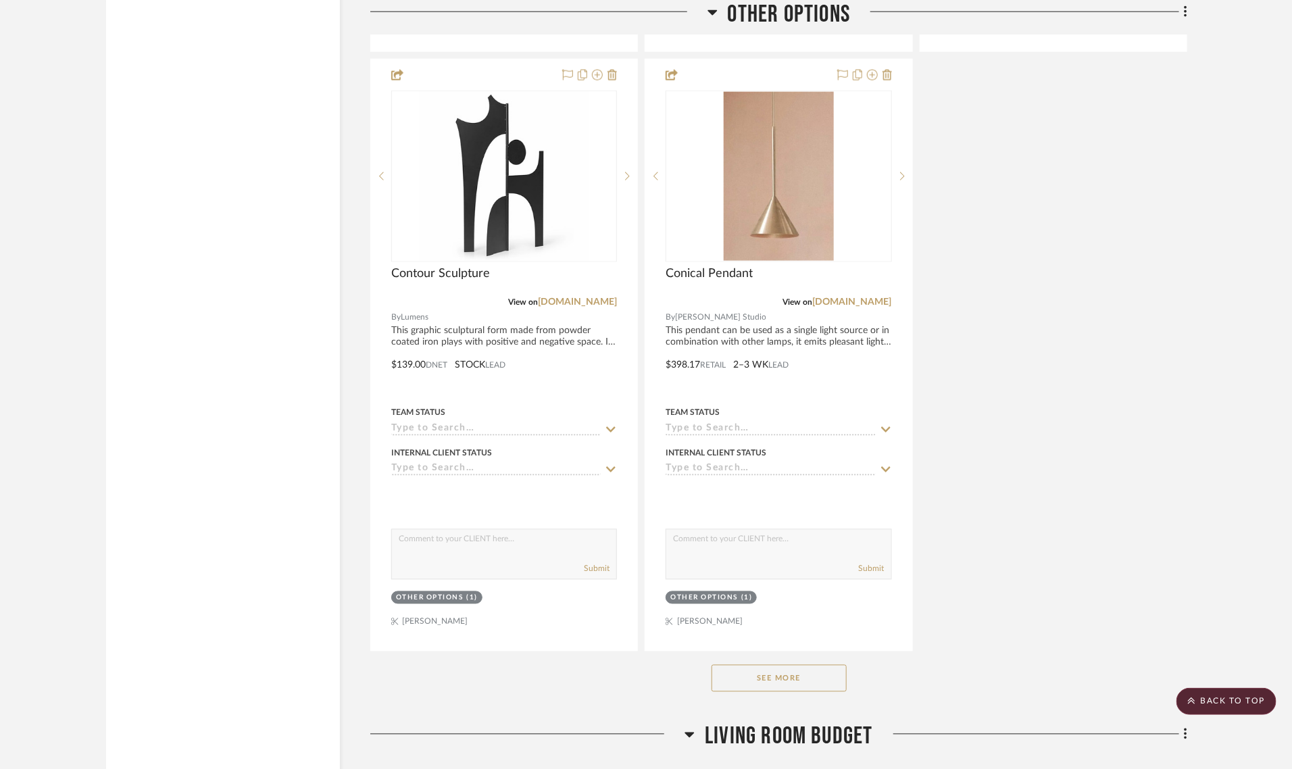
click at [779, 677] on button "See More" at bounding box center [779, 678] width 135 height 27
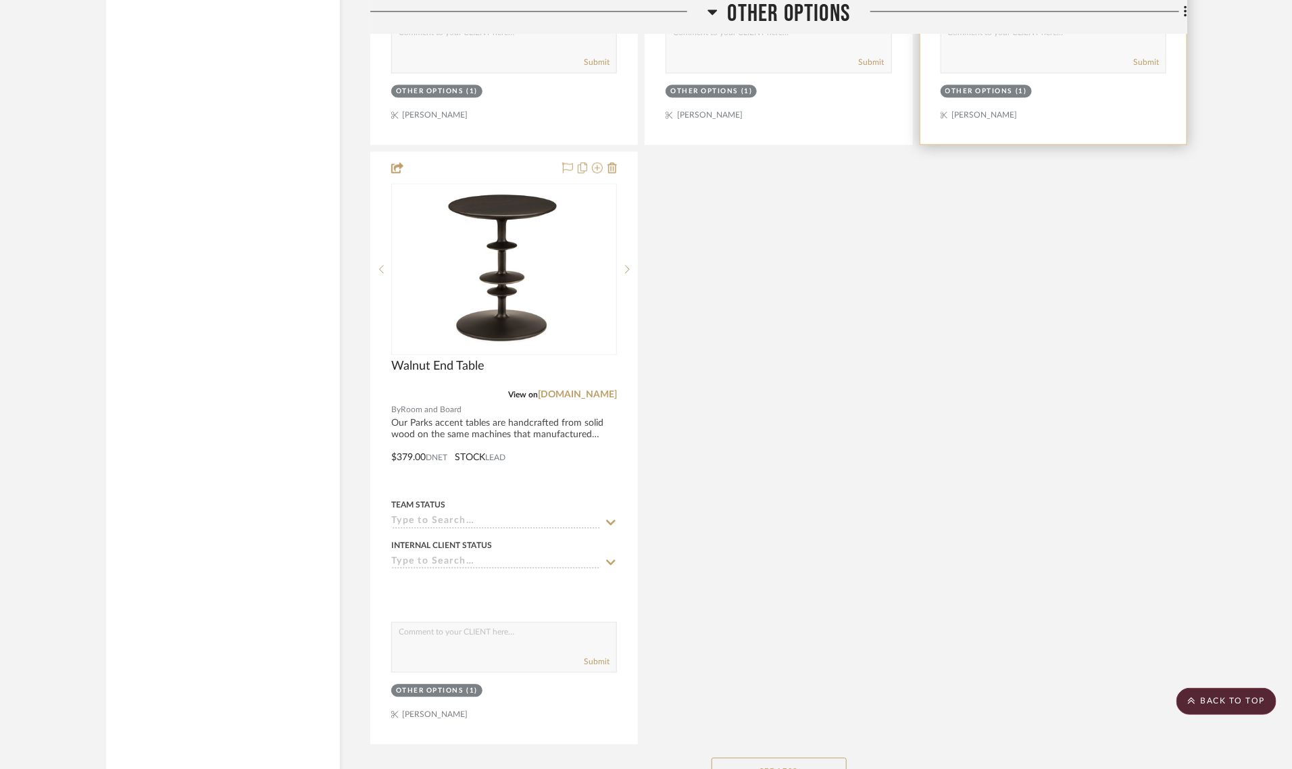
scroll to position [6758, 0]
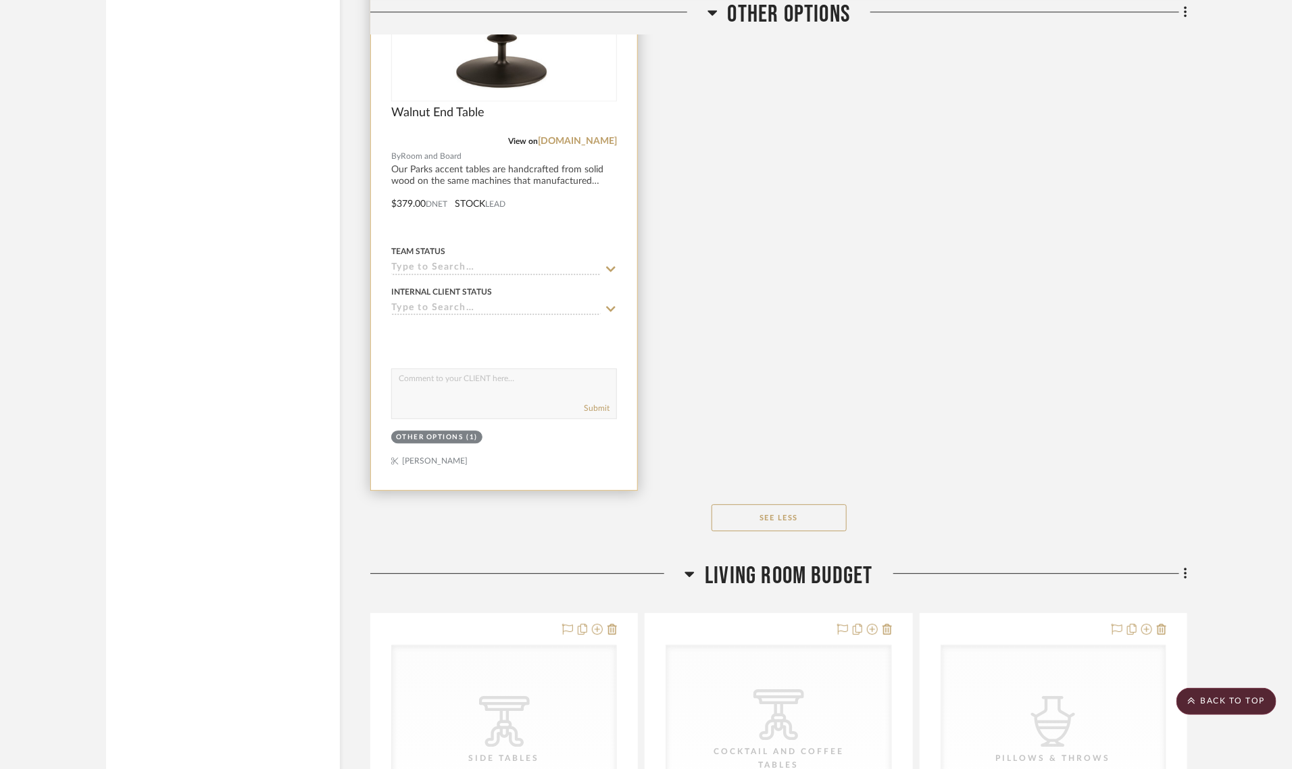
click at [424, 441] on div "Other Options" at bounding box center [430, 438] width 68 height 10
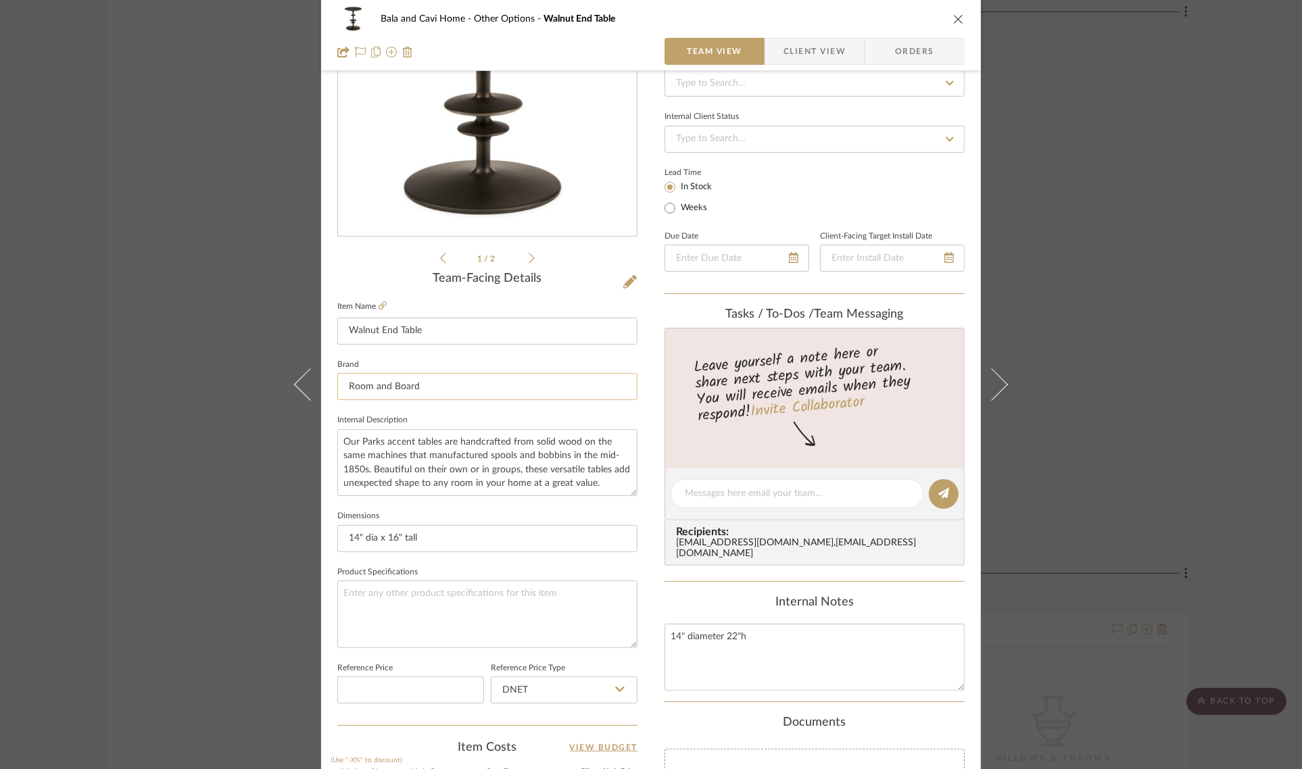
scroll to position [488, 0]
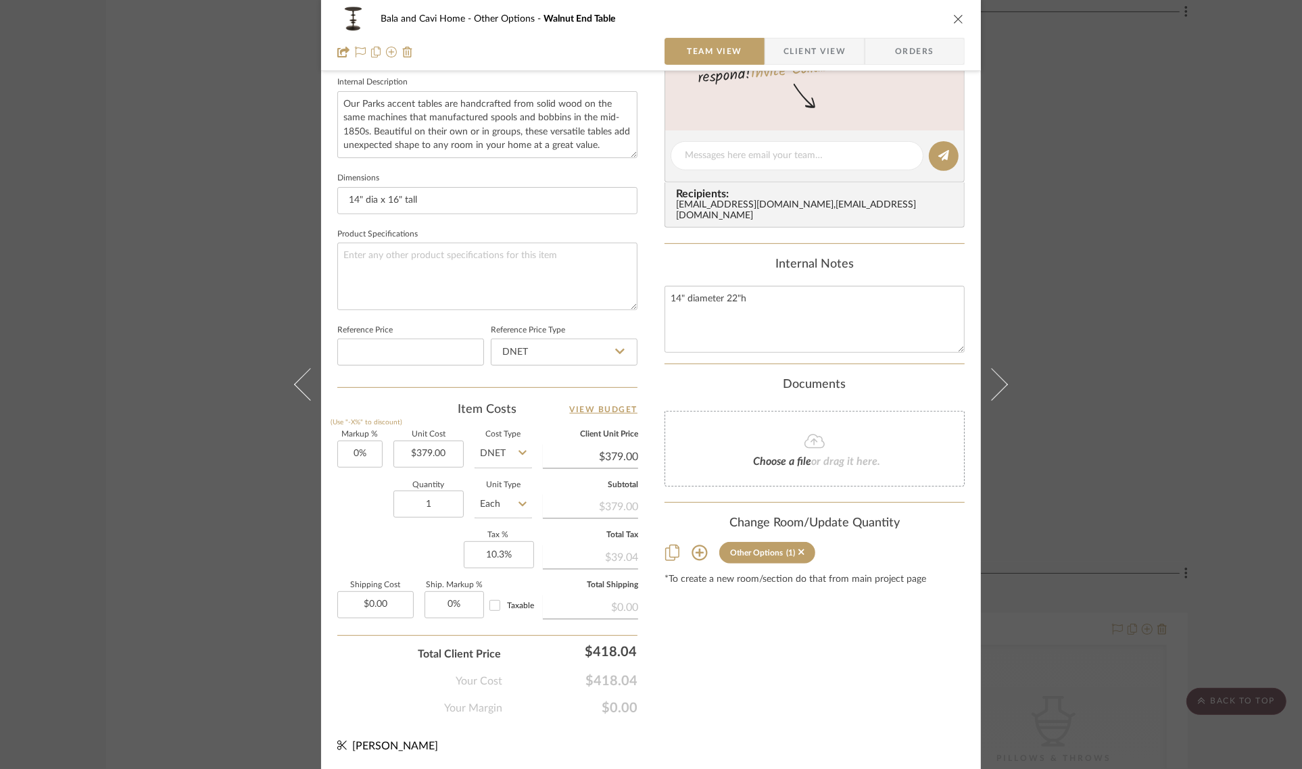
click at [696, 545] on icon at bounding box center [699, 553] width 16 height 16
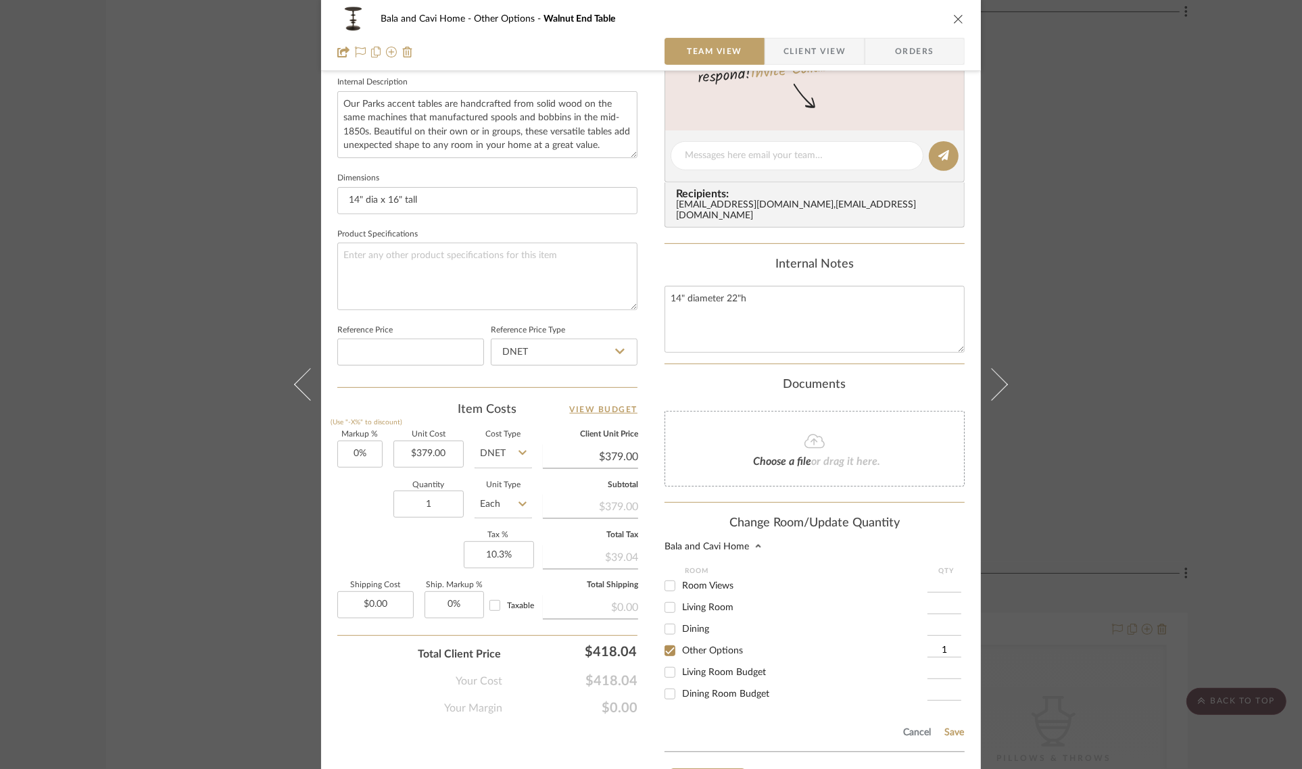
click at [659, 598] on div "Bala and Cavi Home Other Options Walnut End Table Team View Client View Orders …" at bounding box center [651, 194] width 660 height 1344
click at [669, 597] on input "Living Room" at bounding box center [670, 608] width 22 height 22
checkbox input "true"
type input "1"
click at [666, 642] on input "Other Options" at bounding box center [670, 651] width 22 height 22
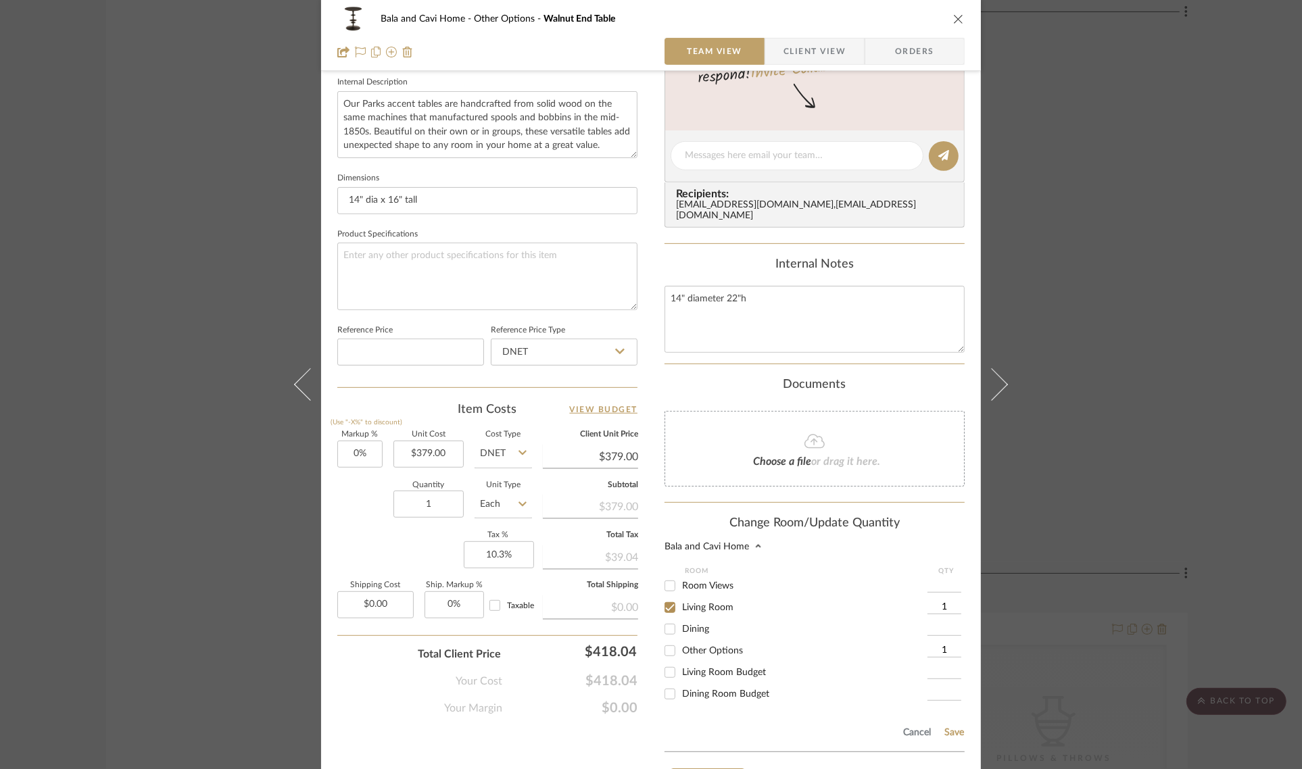
checkbox input "false"
click at [957, 727] on button "Save" at bounding box center [953, 732] width 21 height 11
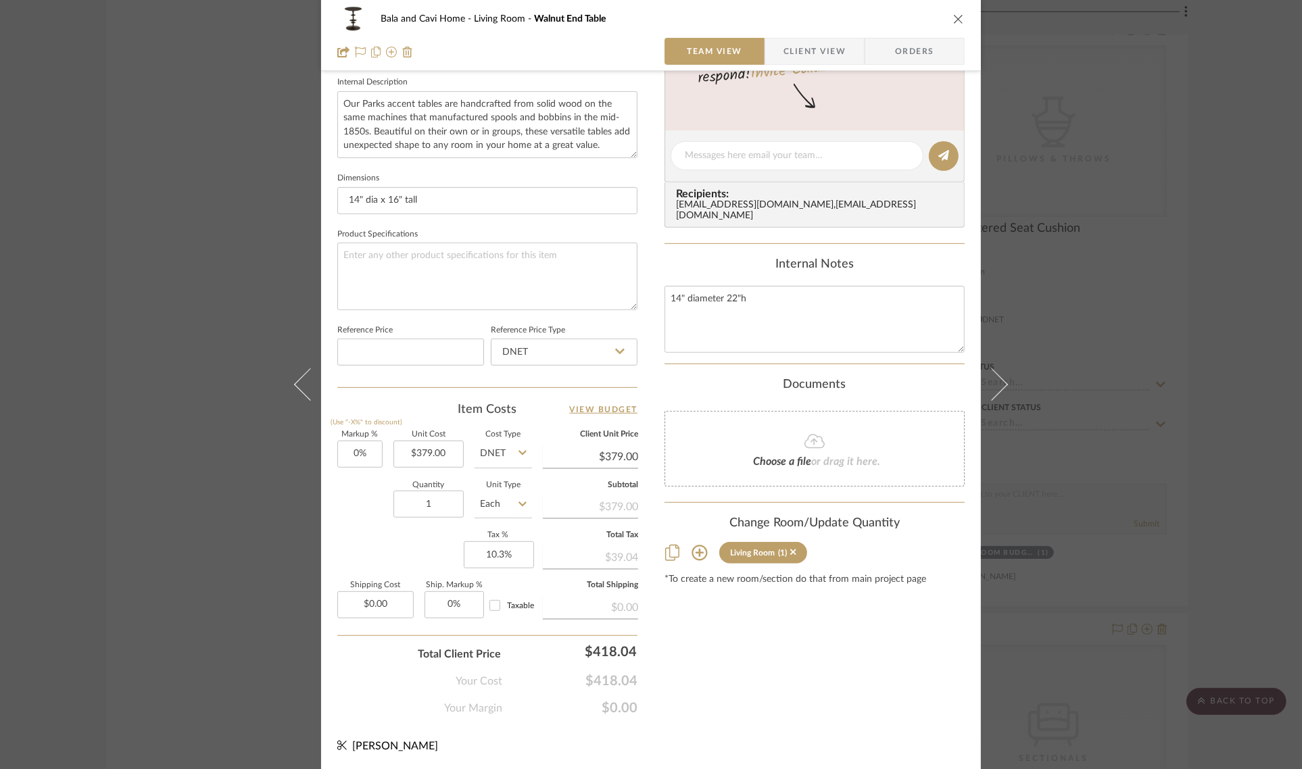
click at [1220, 261] on div "Bala and Cavi Home Living Room Walnut End Table Team View Client View Orders 1 …" at bounding box center [651, 384] width 1302 height 769
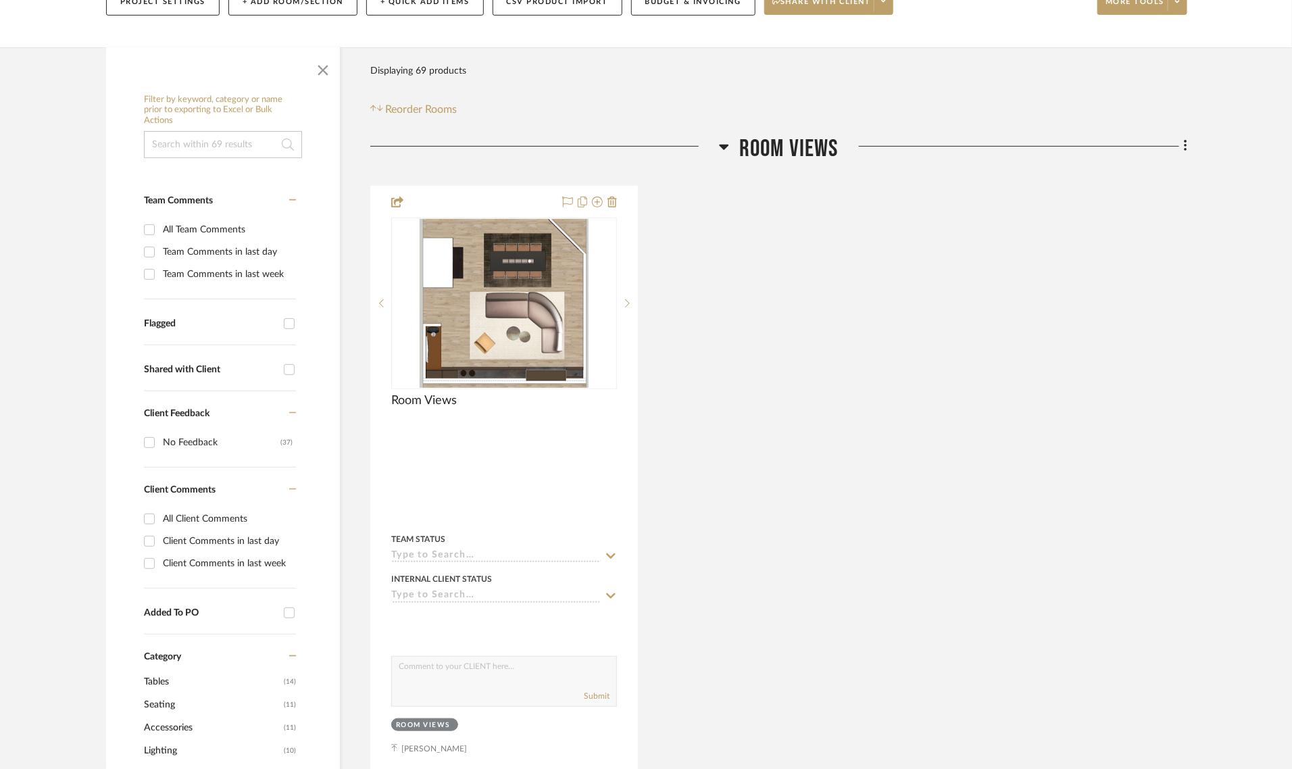
scroll to position [338, 0]
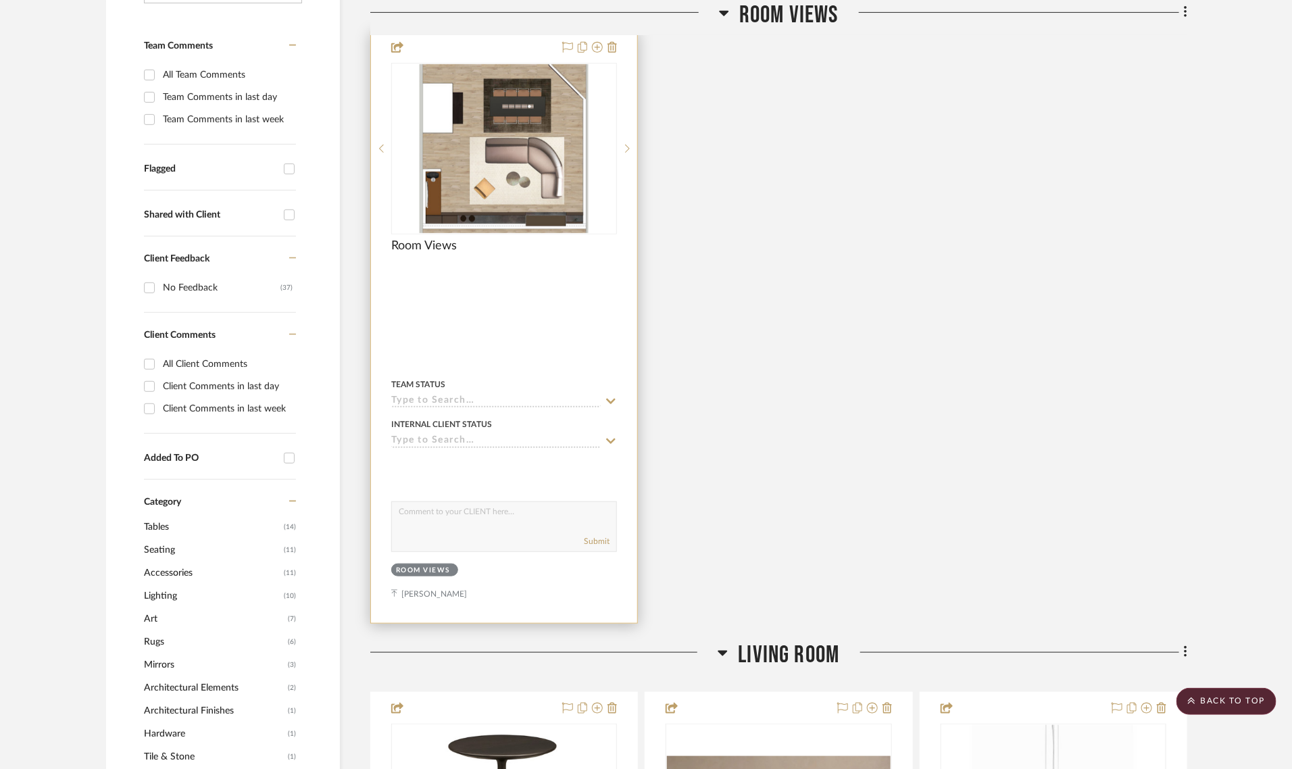
click at [501, 47] on div at bounding box center [504, 327] width 266 height 591
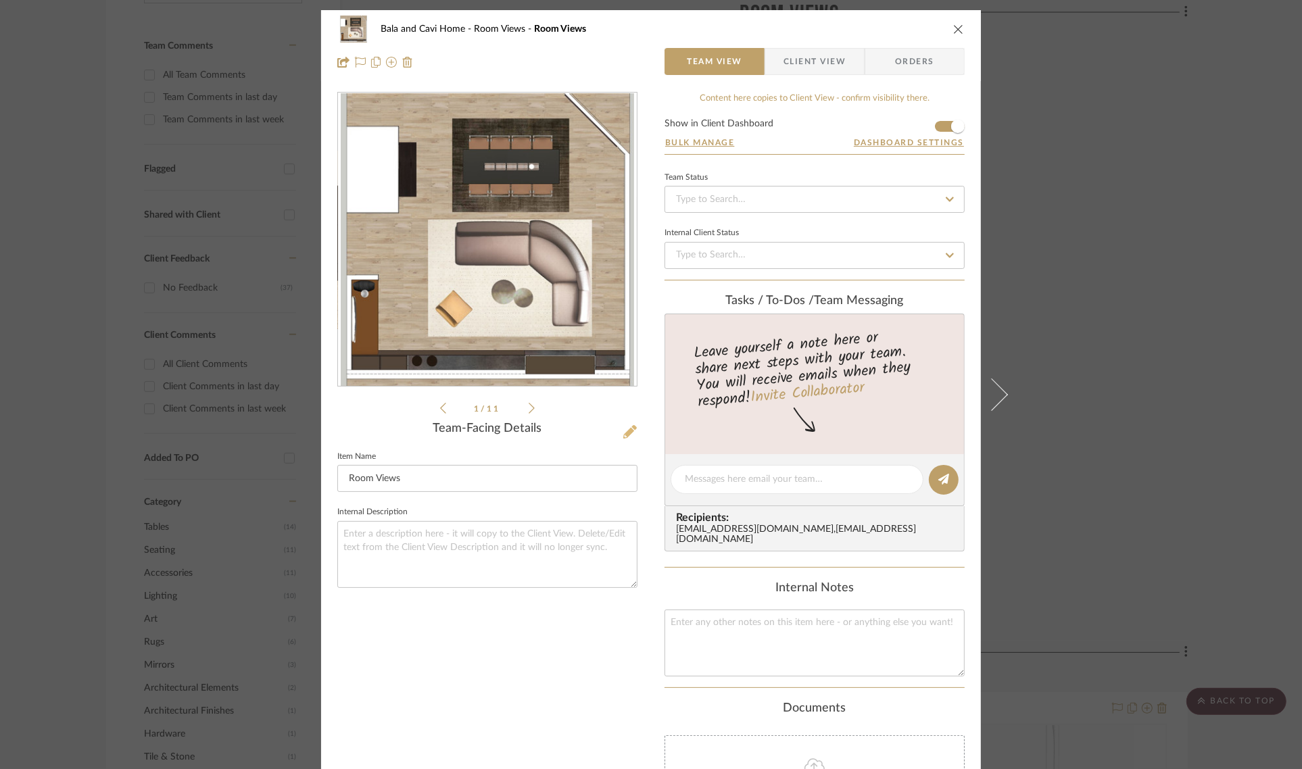
click at [625, 431] on icon at bounding box center [630, 432] width 14 height 14
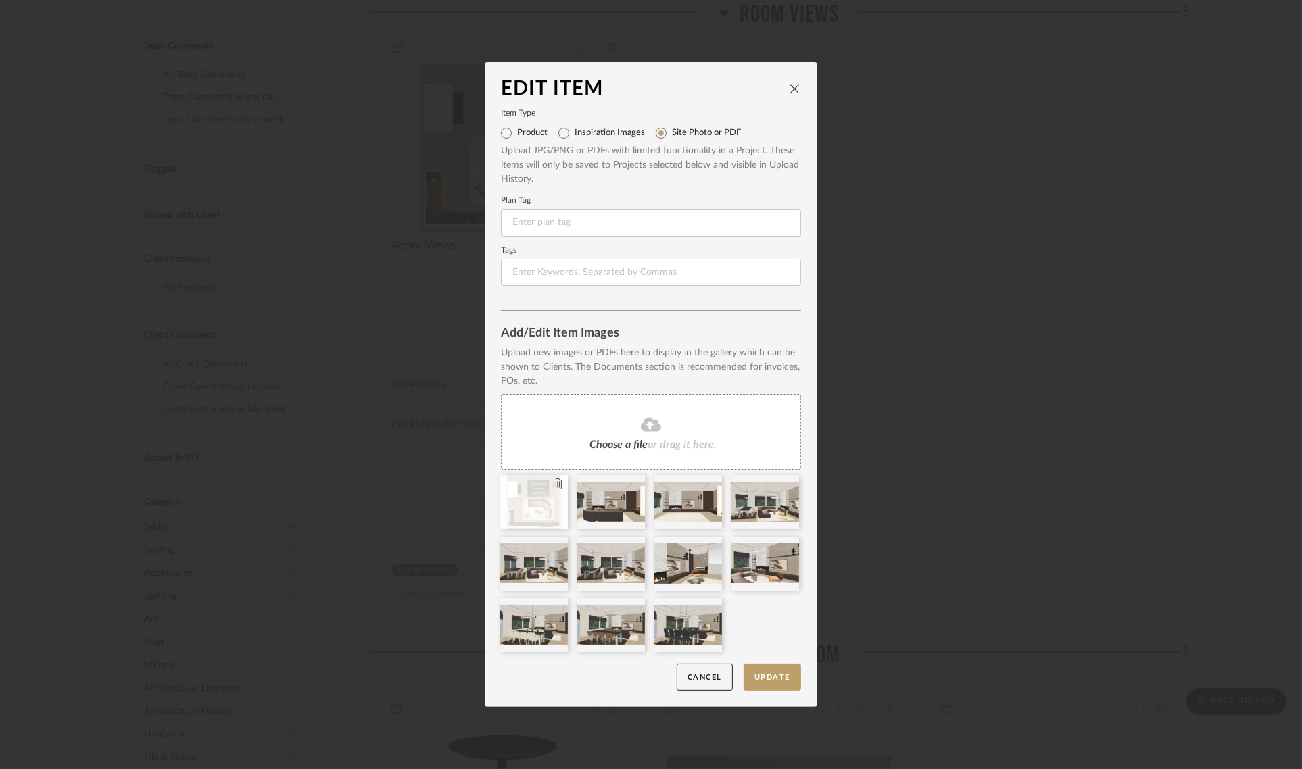
click at [555, 482] on icon at bounding box center [557, 483] width 9 height 11
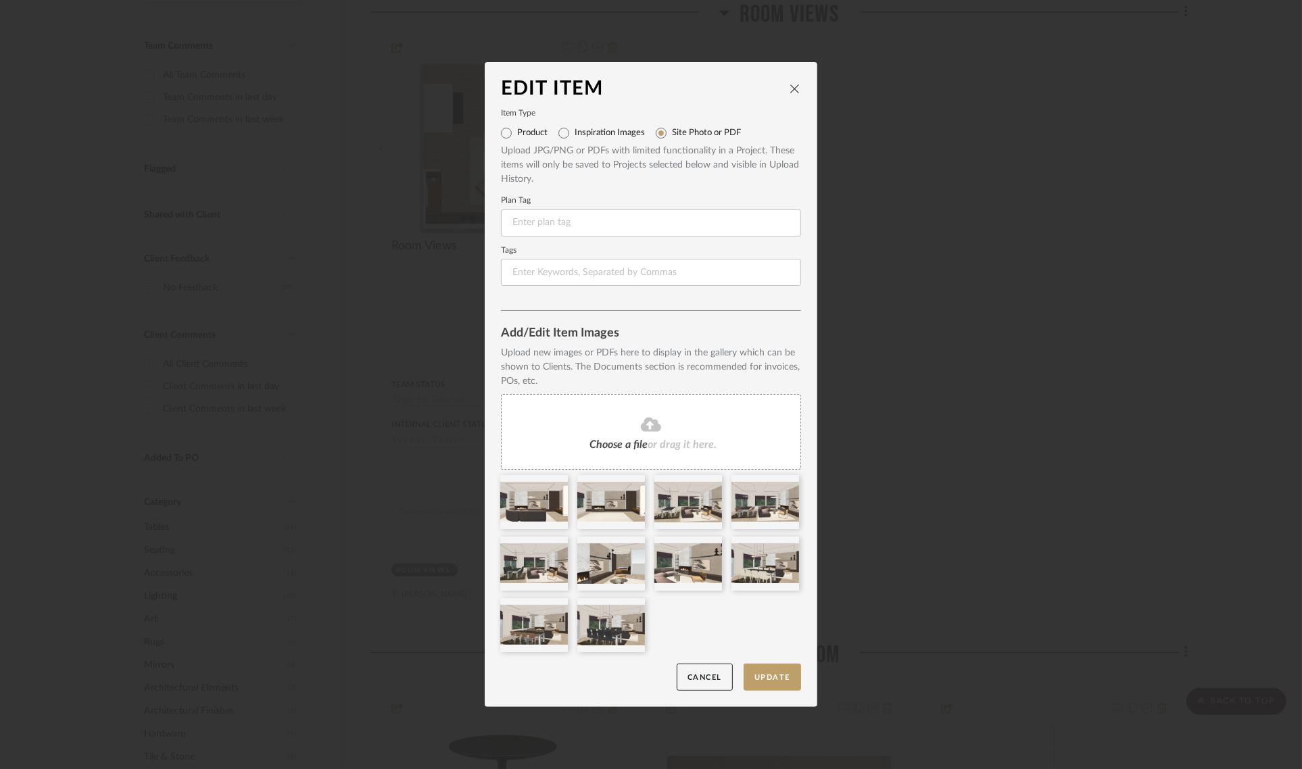
click at [0, 0] on icon at bounding box center [0, 0] width 0 height 0
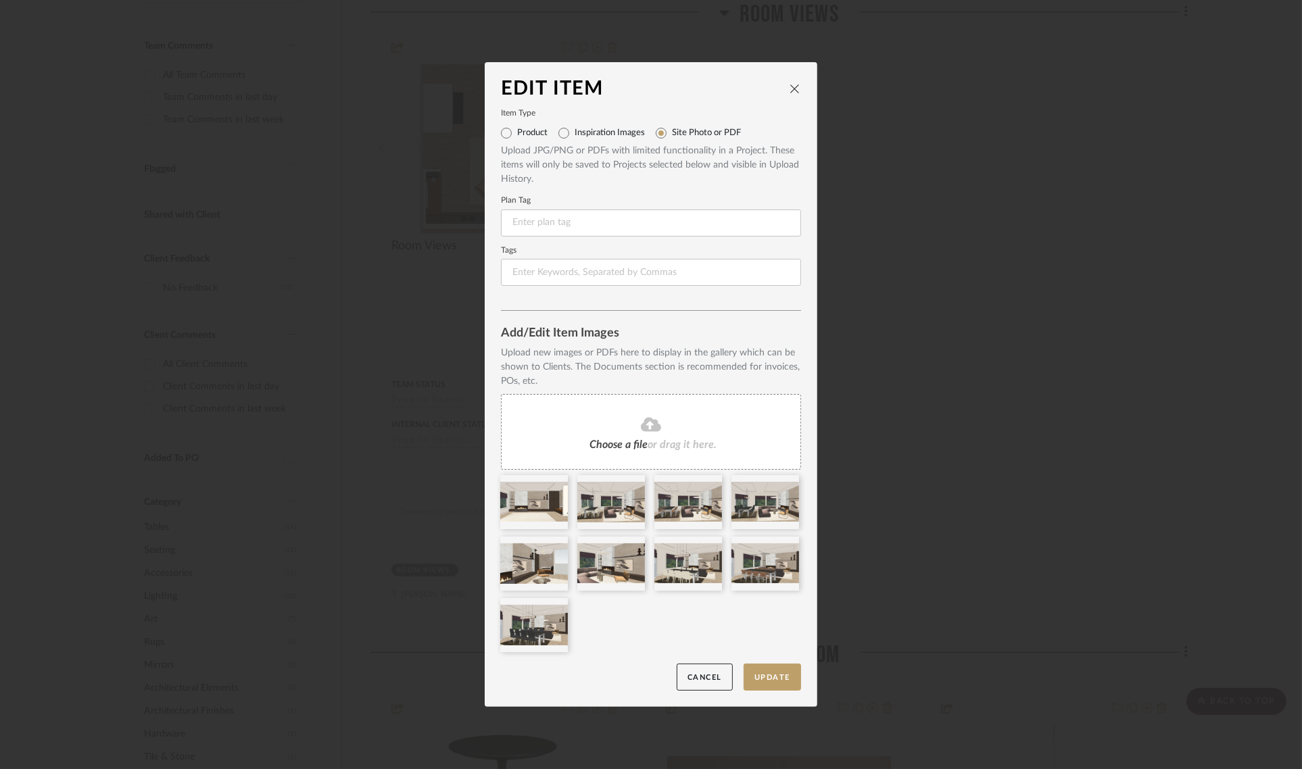
click at [0, 0] on icon at bounding box center [0, 0] width 0 height 0
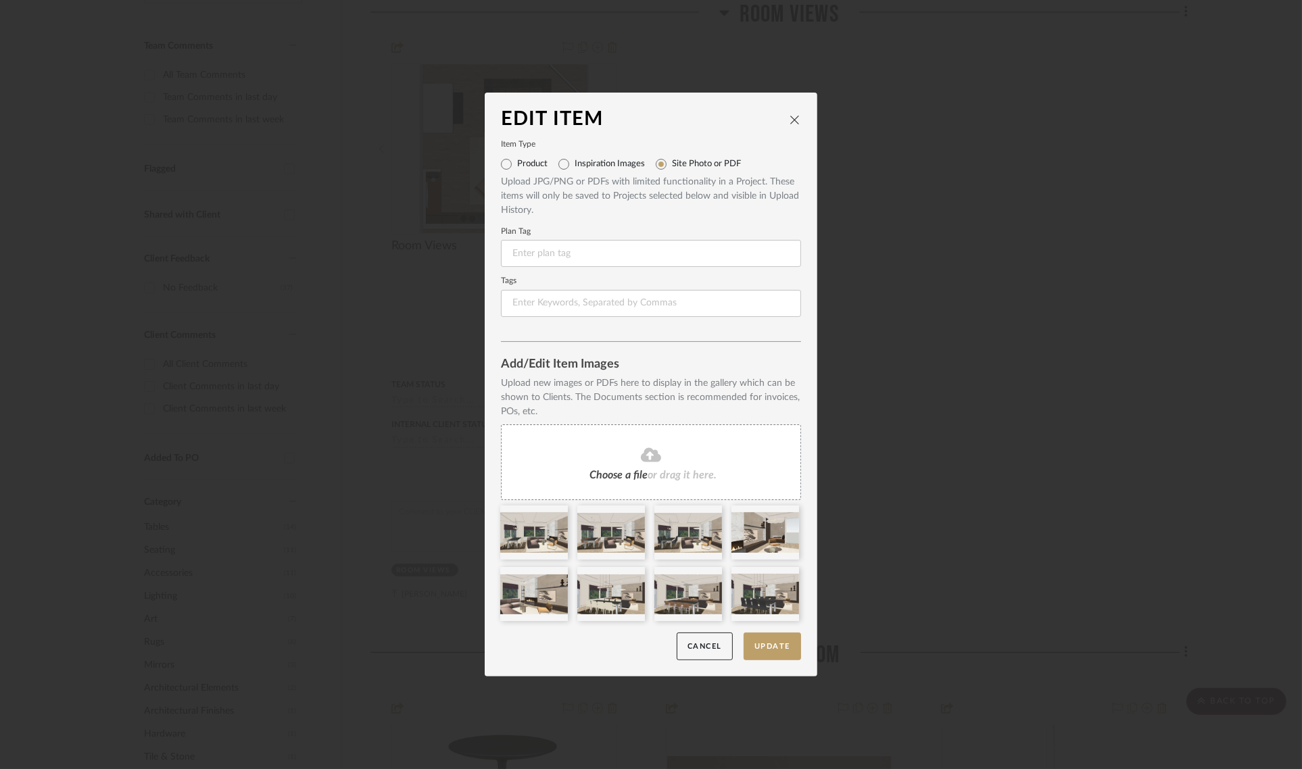
click at [555, 482] on div "Choose a file or drag it here." at bounding box center [651, 462] width 300 height 76
click at [554, 512] on icon at bounding box center [557, 514] width 9 height 11
click at [0, 0] on icon at bounding box center [0, 0] width 0 height 0
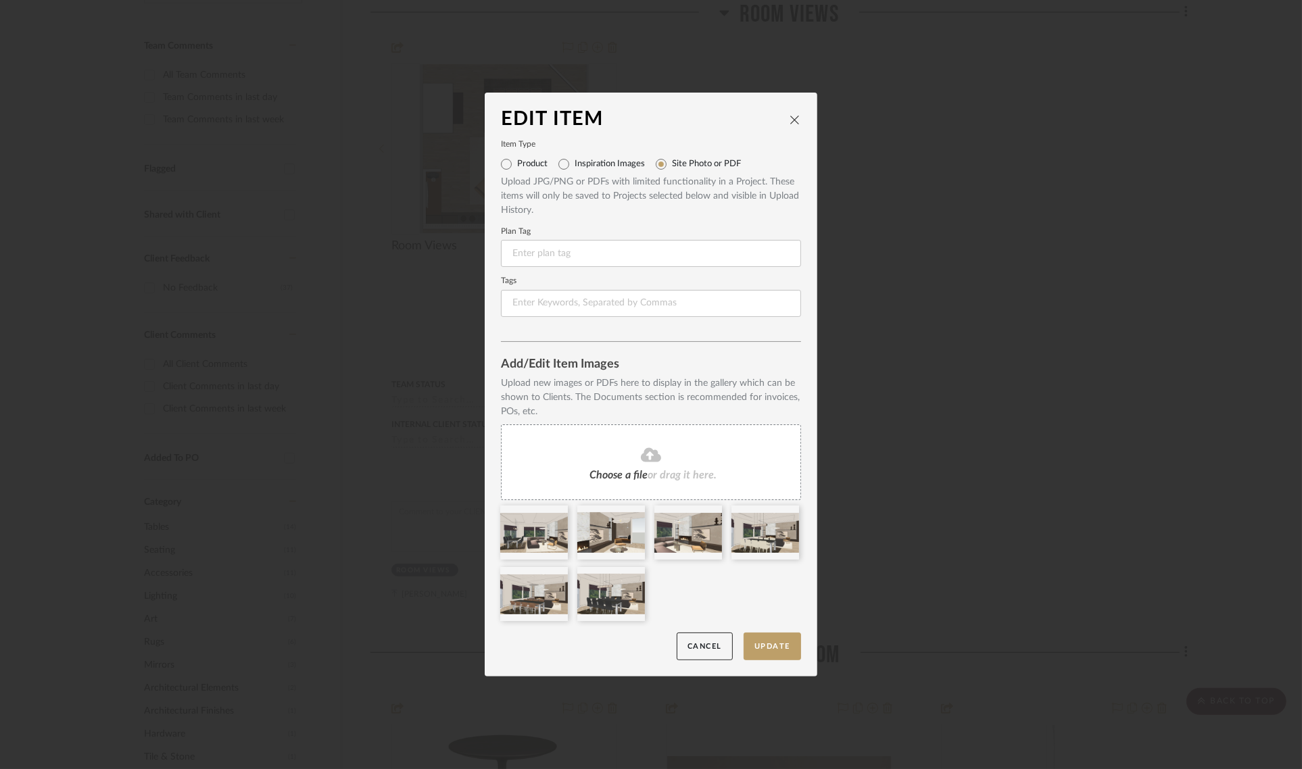
click at [0, 0] on icon at bounding box center [0, 0] width 0 height 0
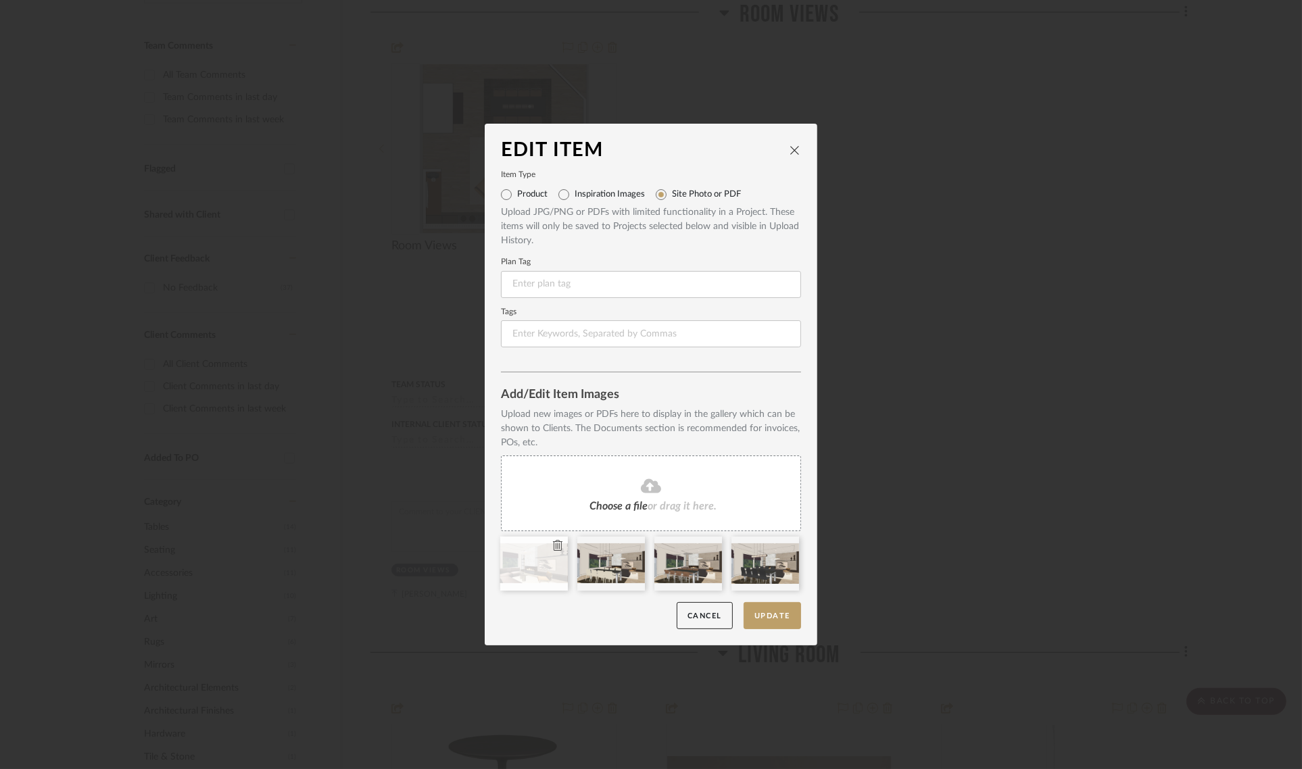
click at [553, 544] on icon at bounding box center [557, 545] width 9 height 11
click at [0, 0] on icon at bounding box center [0, 0] width 0 height 0
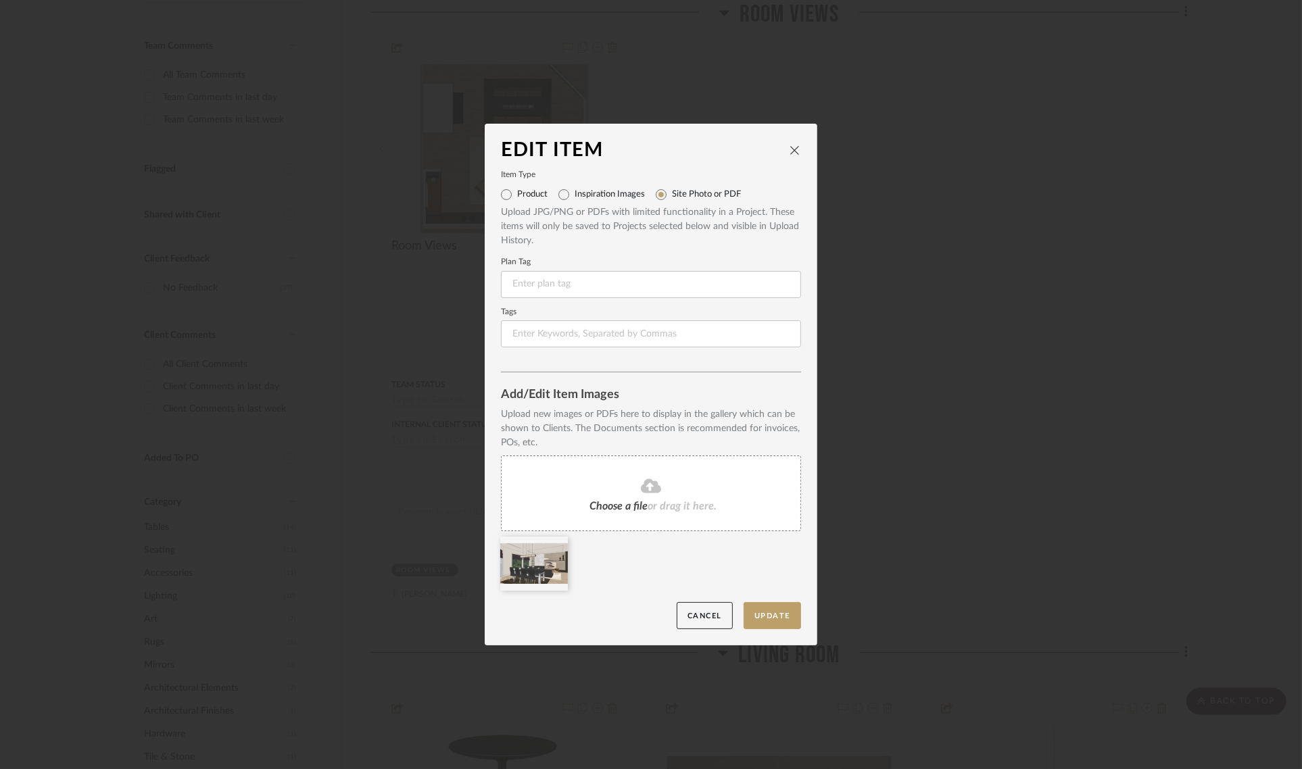
click at [0, 0] on icon at bounding box center [0, 0] width 0 height 0
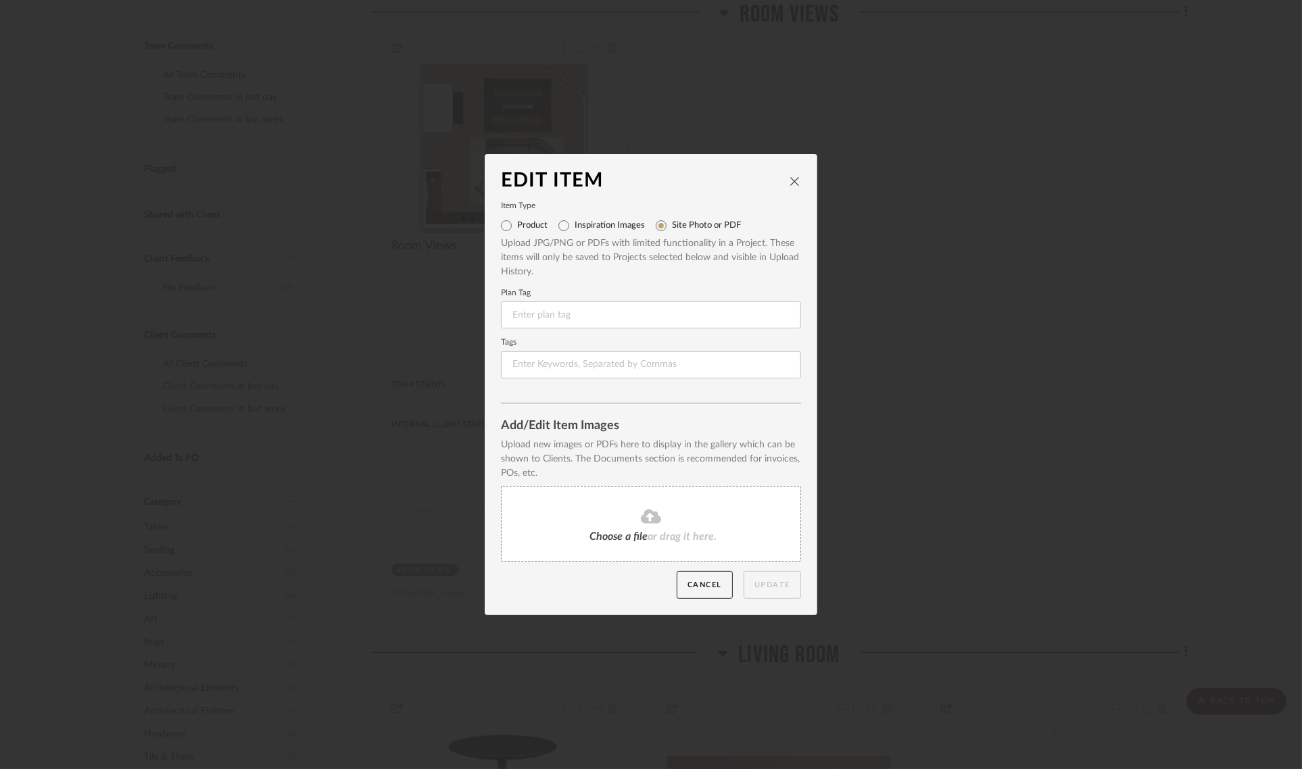
click at [612, 517] on fa-icon at bounding box center [650, 517] width 123 height 18
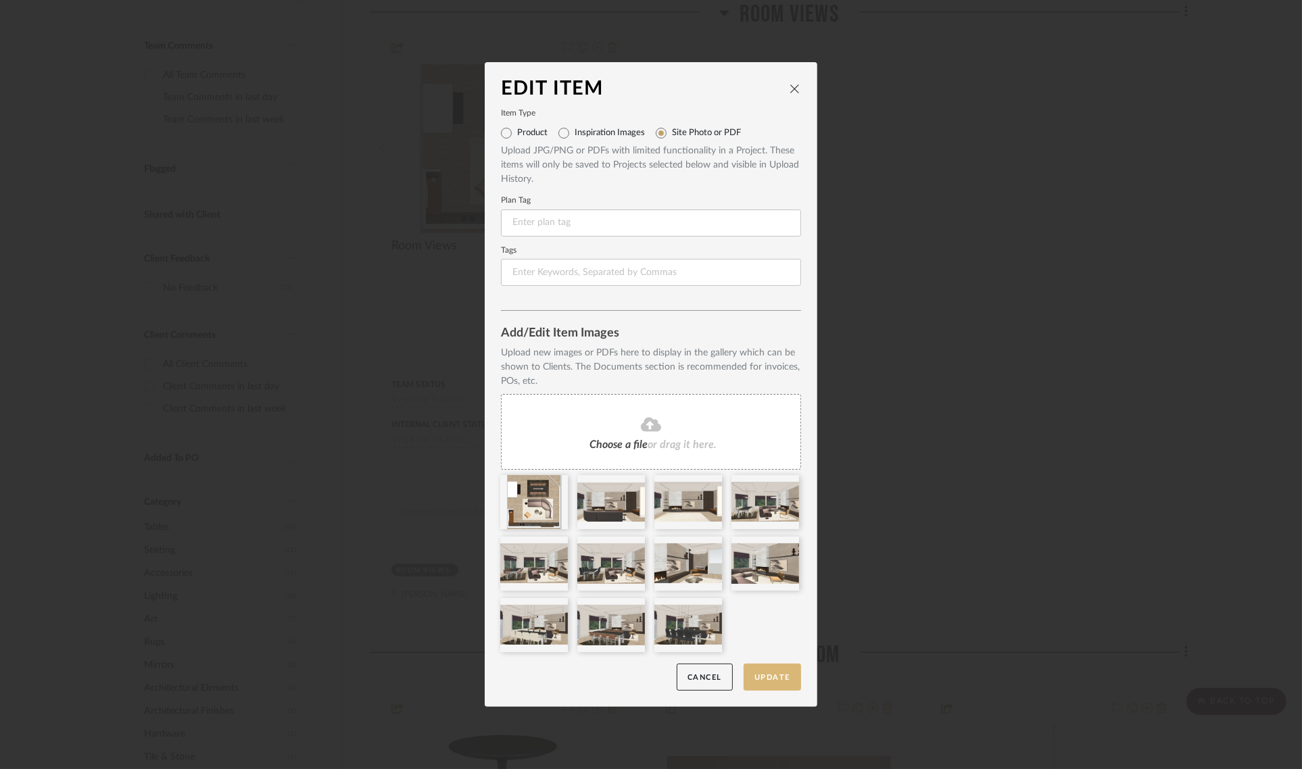
click at [750, 674] on button "Update" at bounding box center [771, 678] width 57 height 28
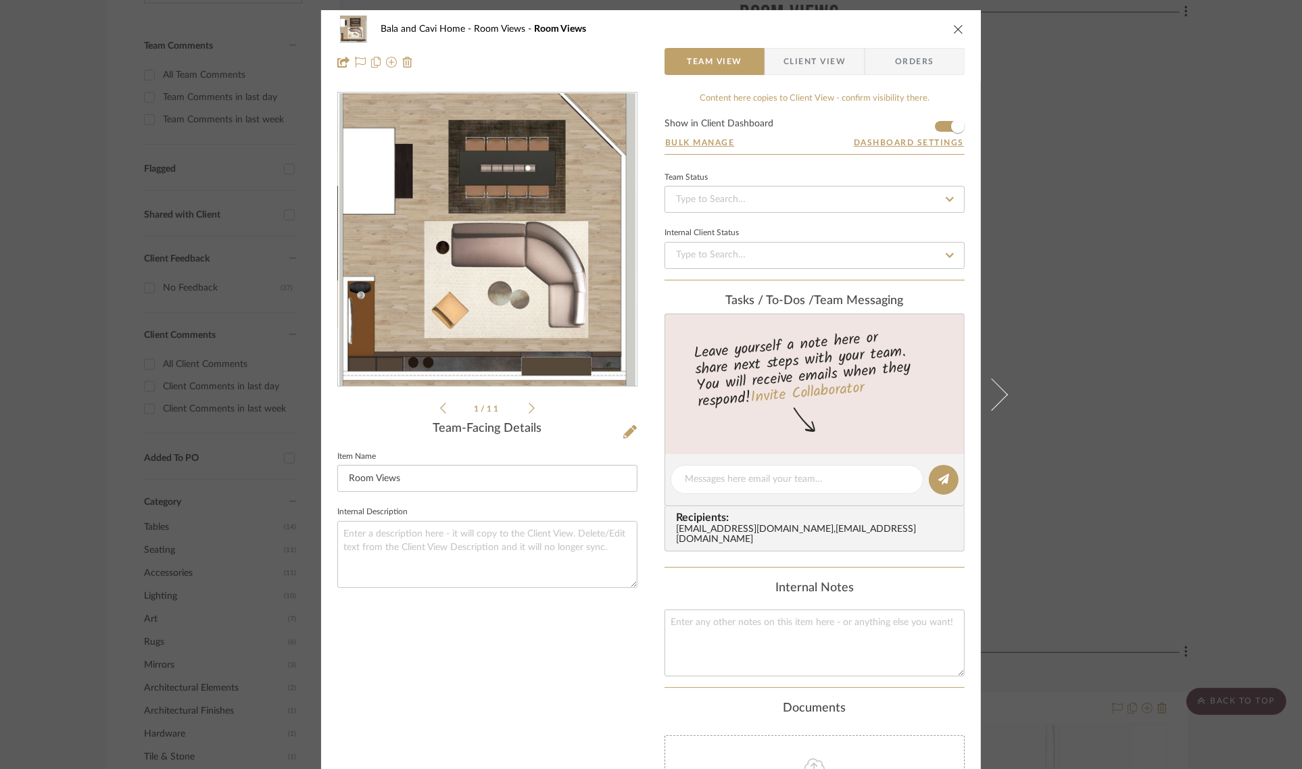
click at [1173, 153] on div "Bala and Cavi Home Room Views Room Views Team View Client View Orders 1 / 11 Te…" at bounding box center [651, 384] width 1302 height 769
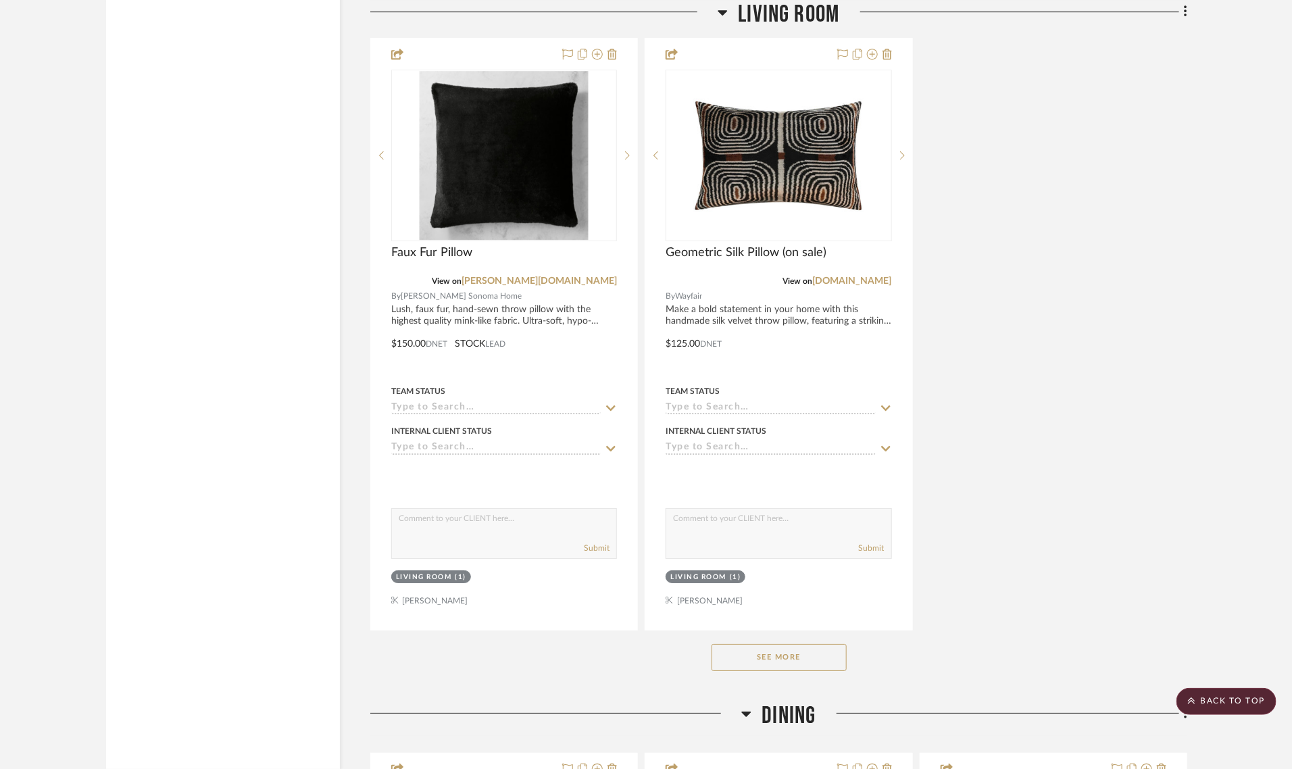
scroll to position [2196, 0]
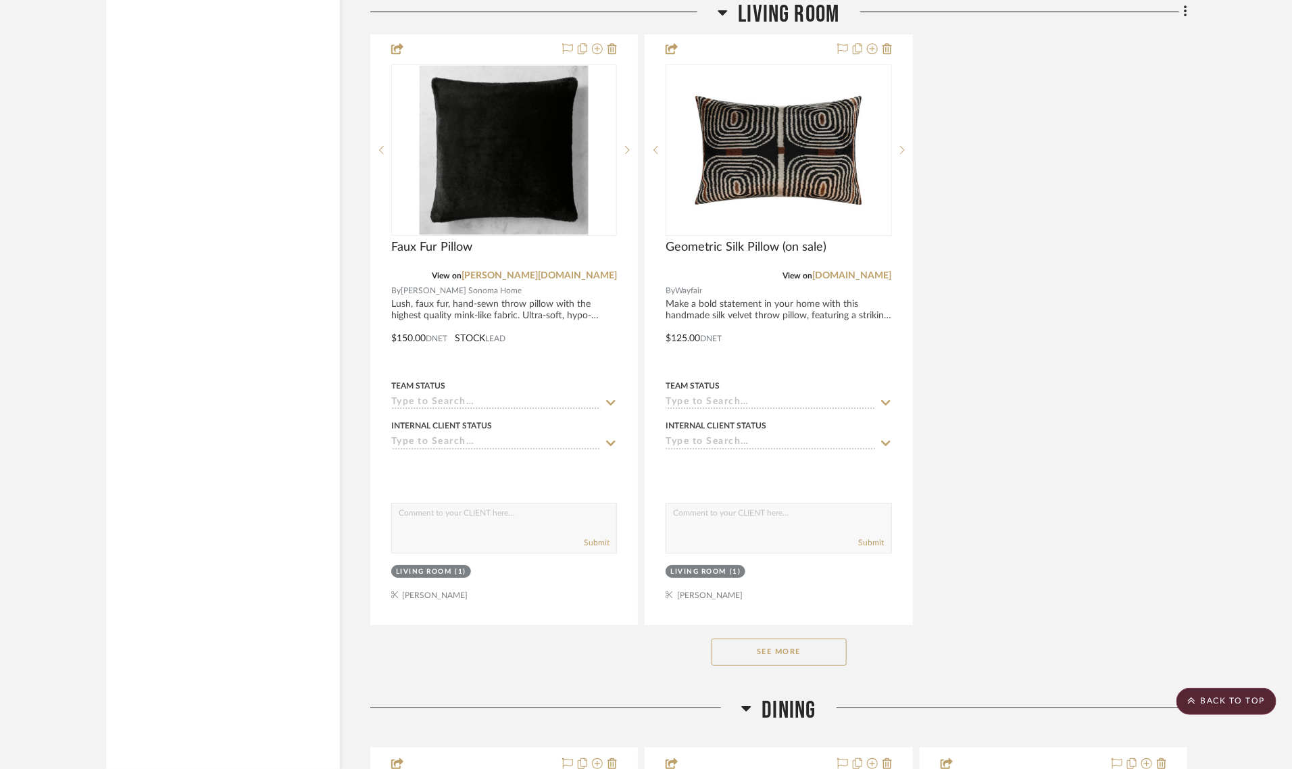
click at [774, 646] on button "See More" at bounding box center [779, 652] width 135 height 27
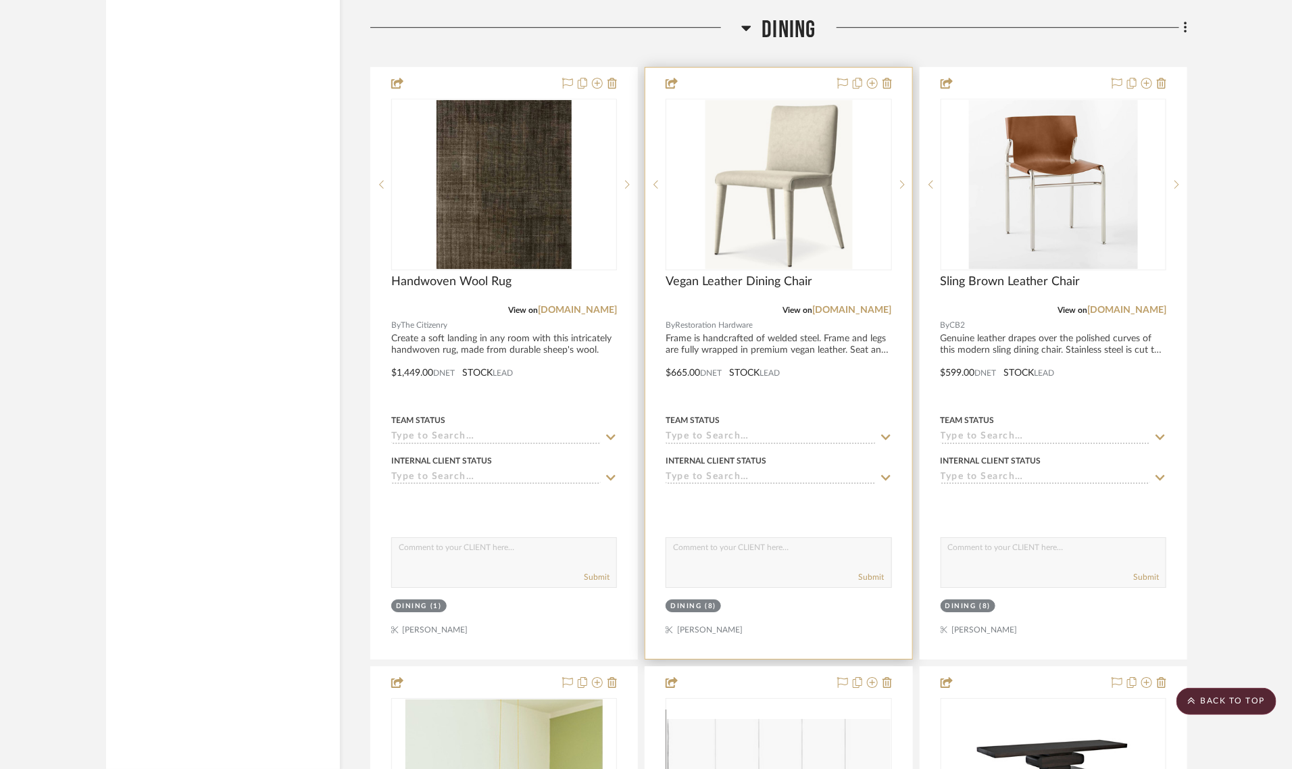
scroll to position [4562, 0]
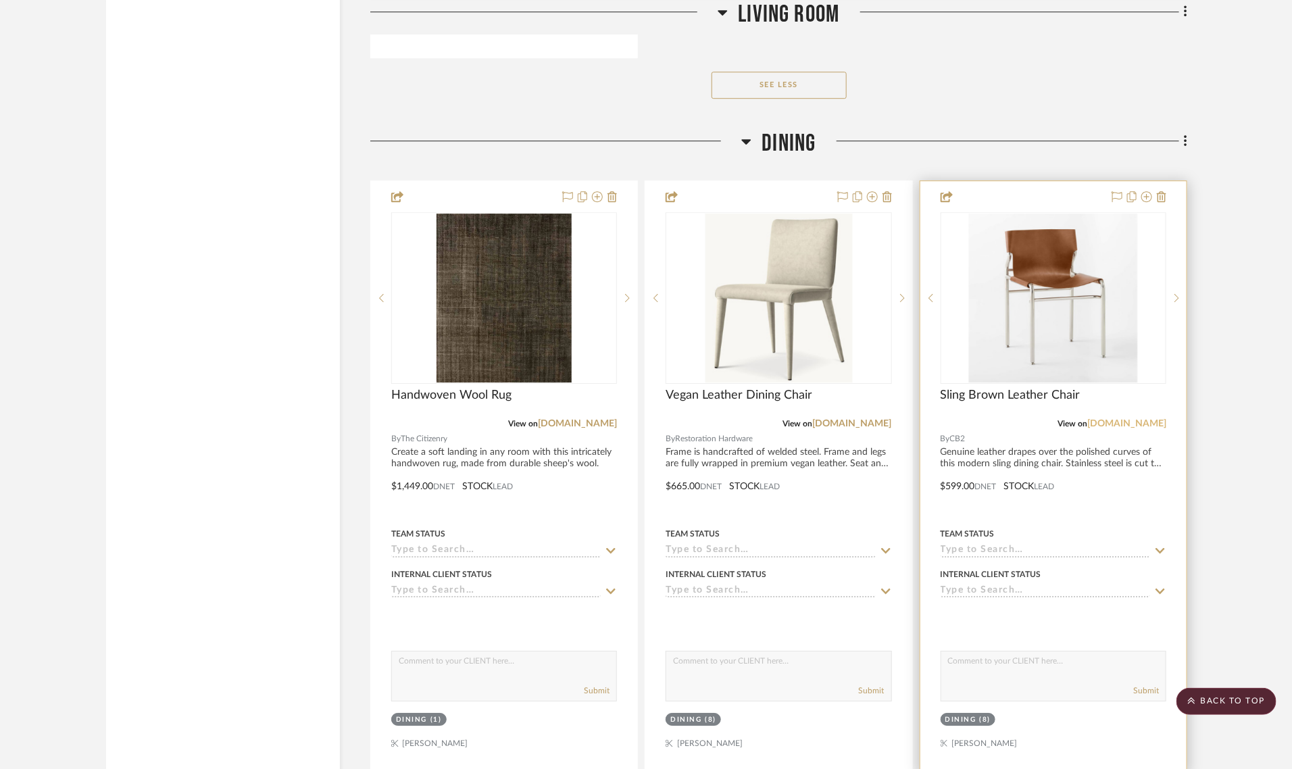
click at [1140, 427] on link "[DOMAIN_NAME]" at bounding box center [1126, 423] width 79 height 9
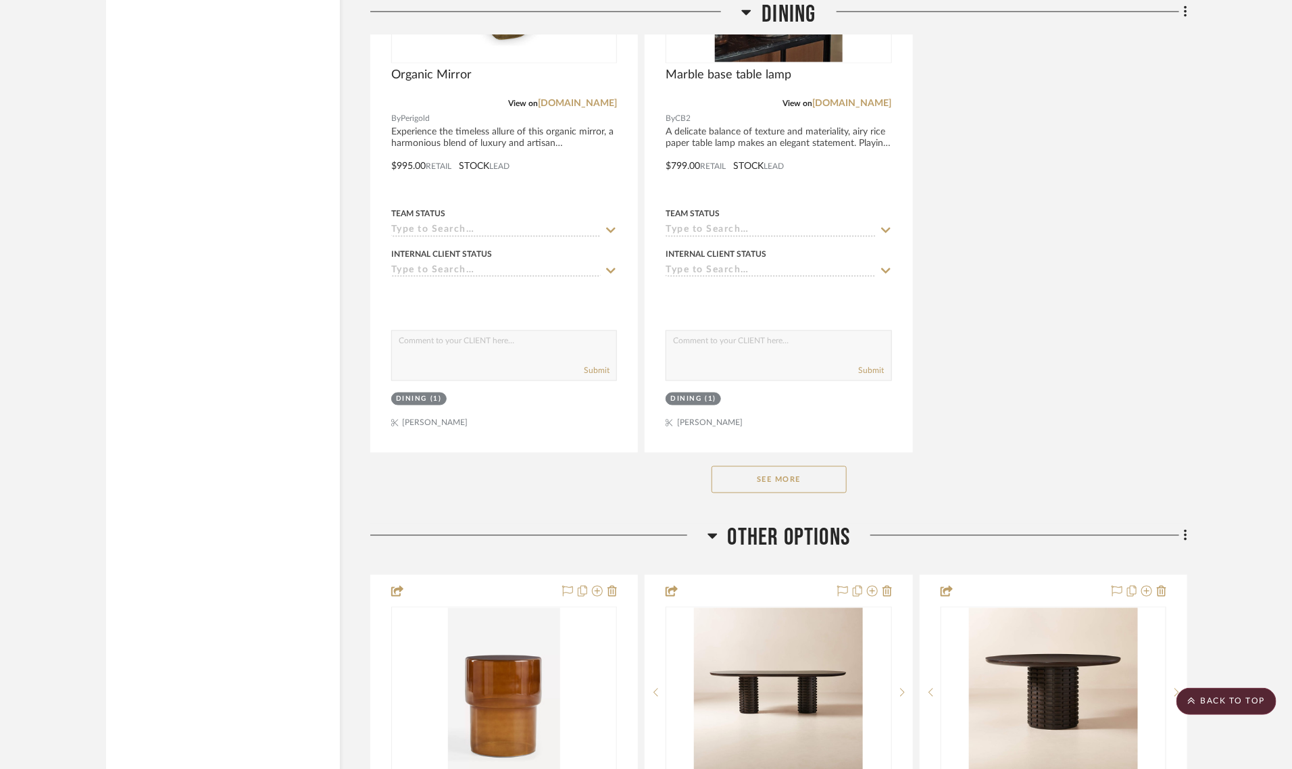
scroll to position [6082, 0]
click at [739, 482] on button "See More" at bounding box center [779, 478] width 135 height 27
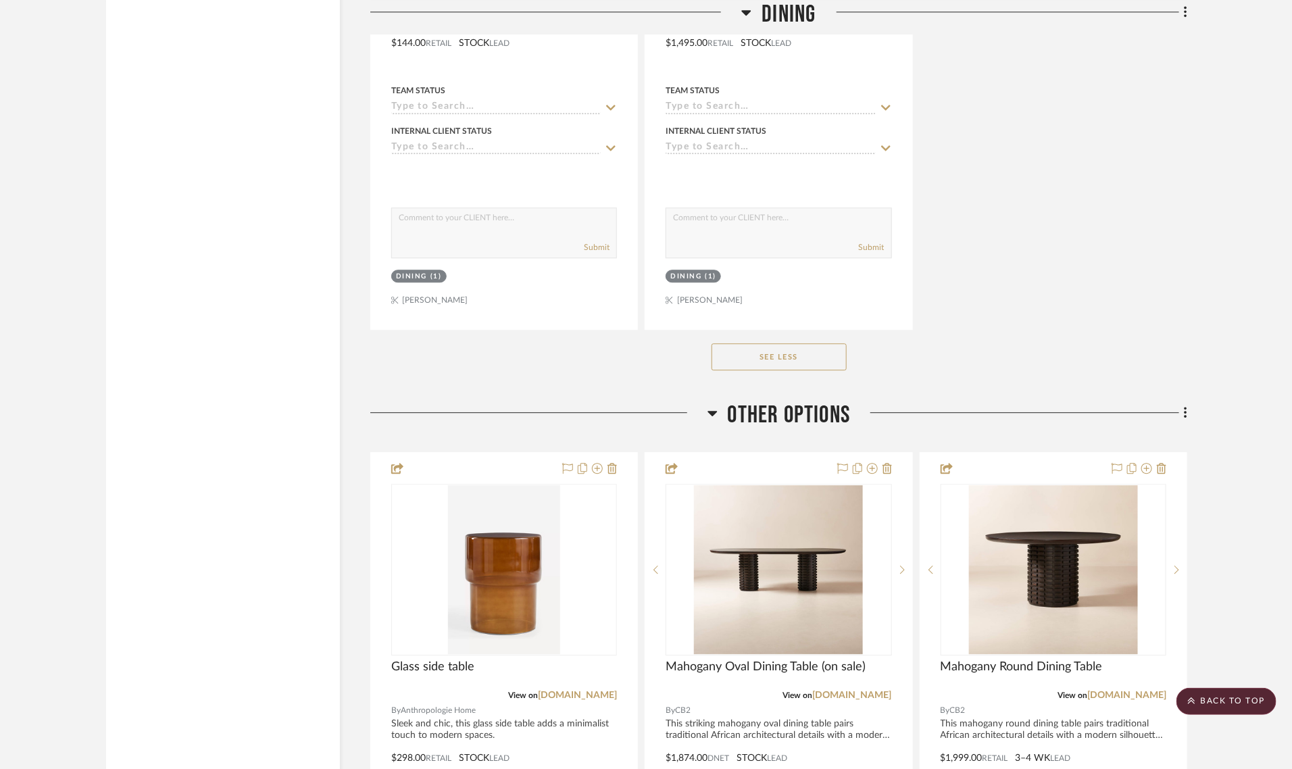
scroll to position [7096, 0]
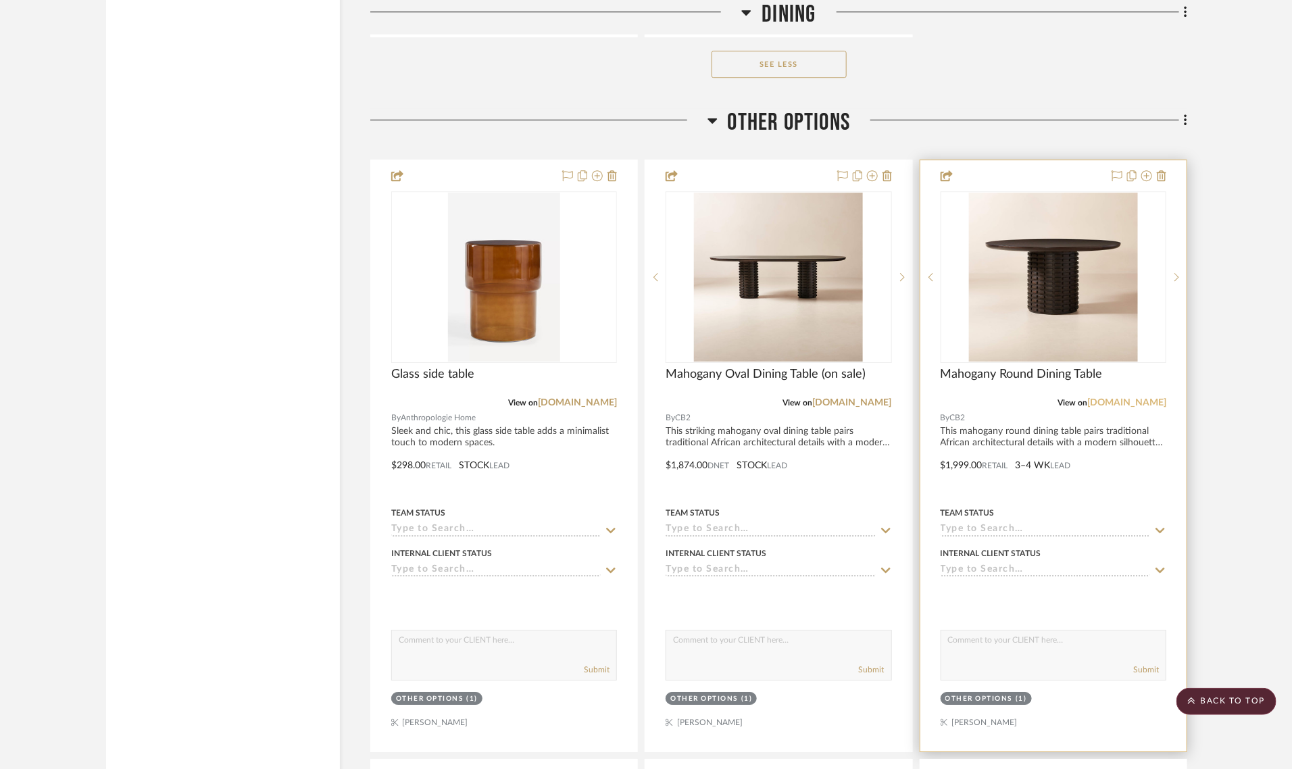
click at [1154, 405] on link "[DOMAIN_NAME]" at bounding box center [1126, 402] width 79 height 9
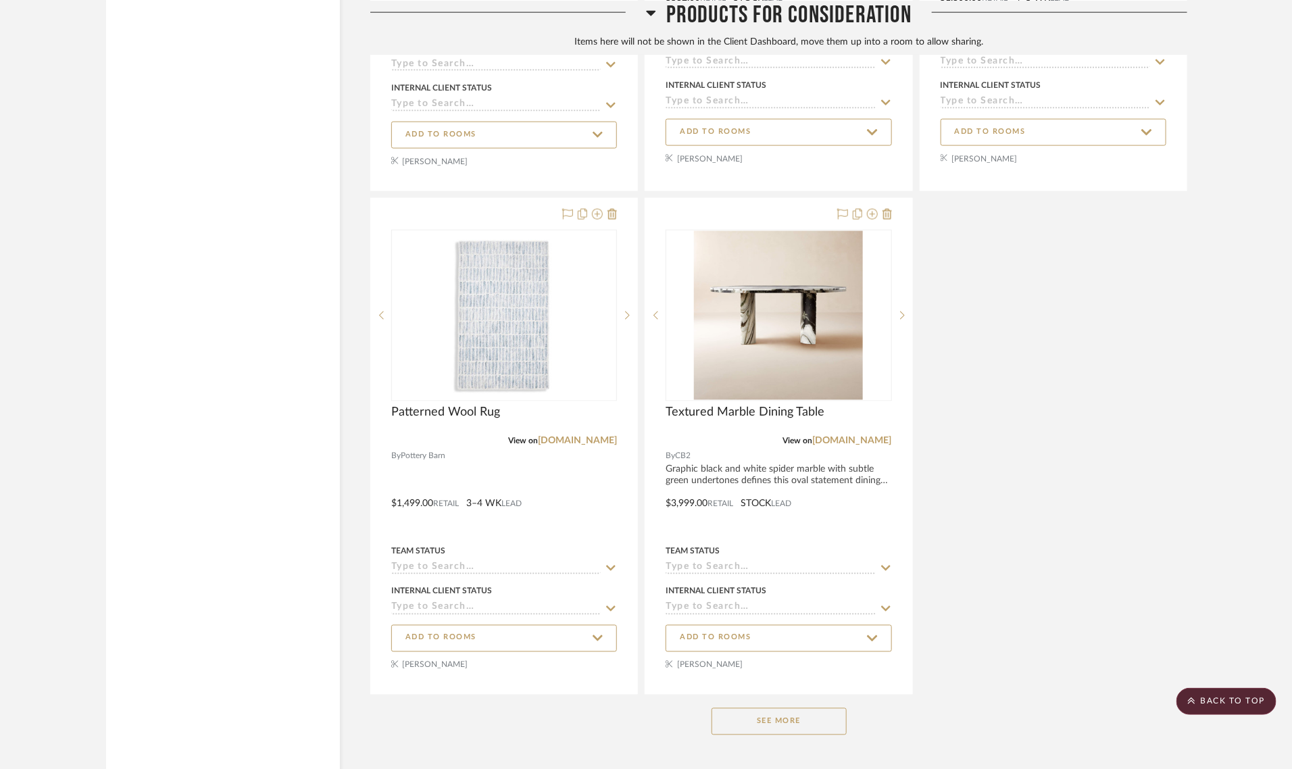
scroll to position [13899, 0]
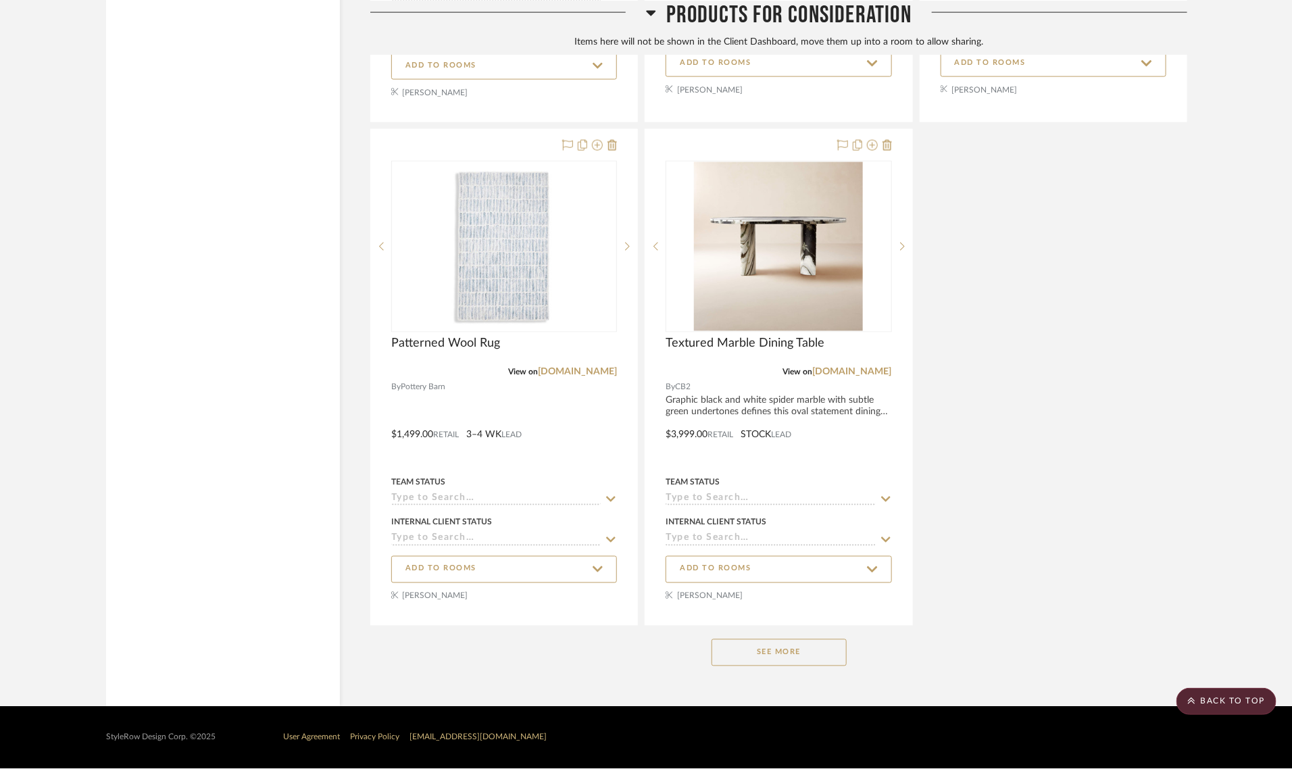
click at [798, 645] on button "See More" at bounding box center [779, 652] width 135 height 27
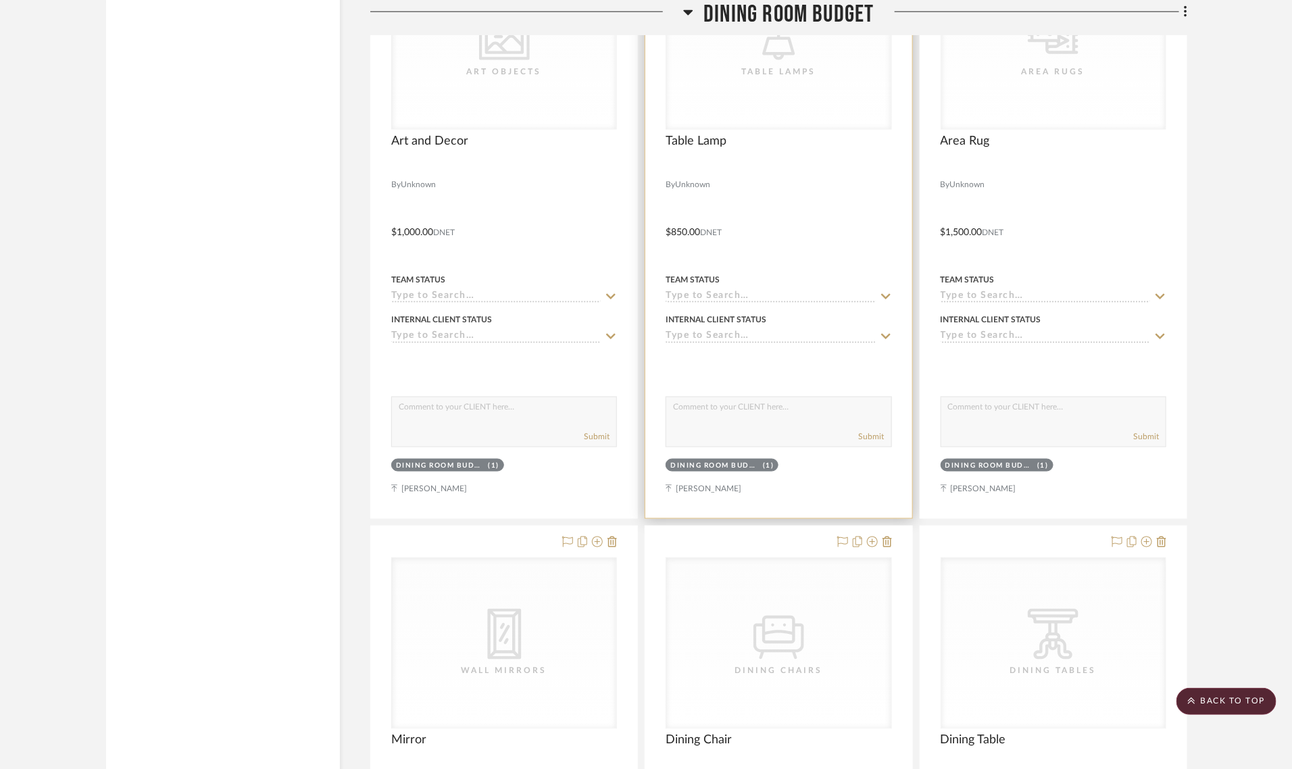
scroll to position [10854, 0]
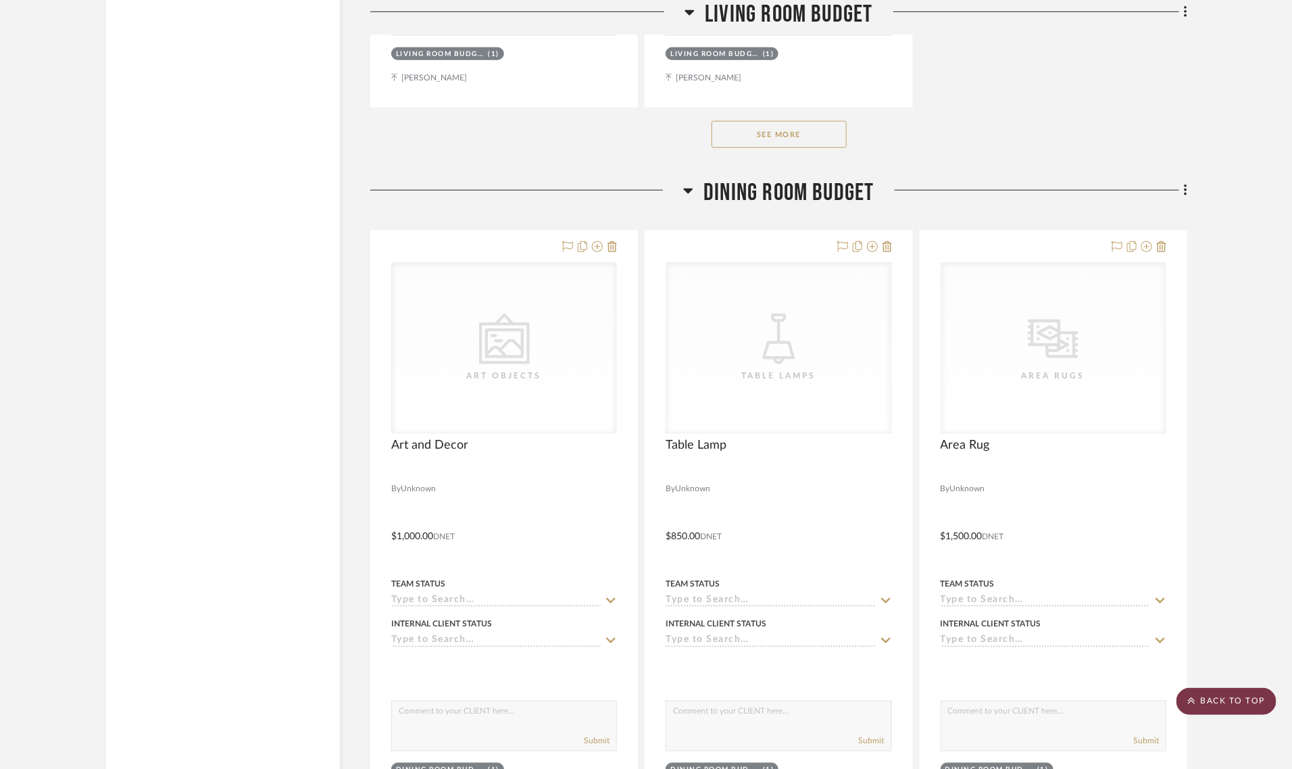
click at [1231, 708] on scroll-to-top-button "BACK TO TOP" at bounding box center [1227, 701] width 100 height 27
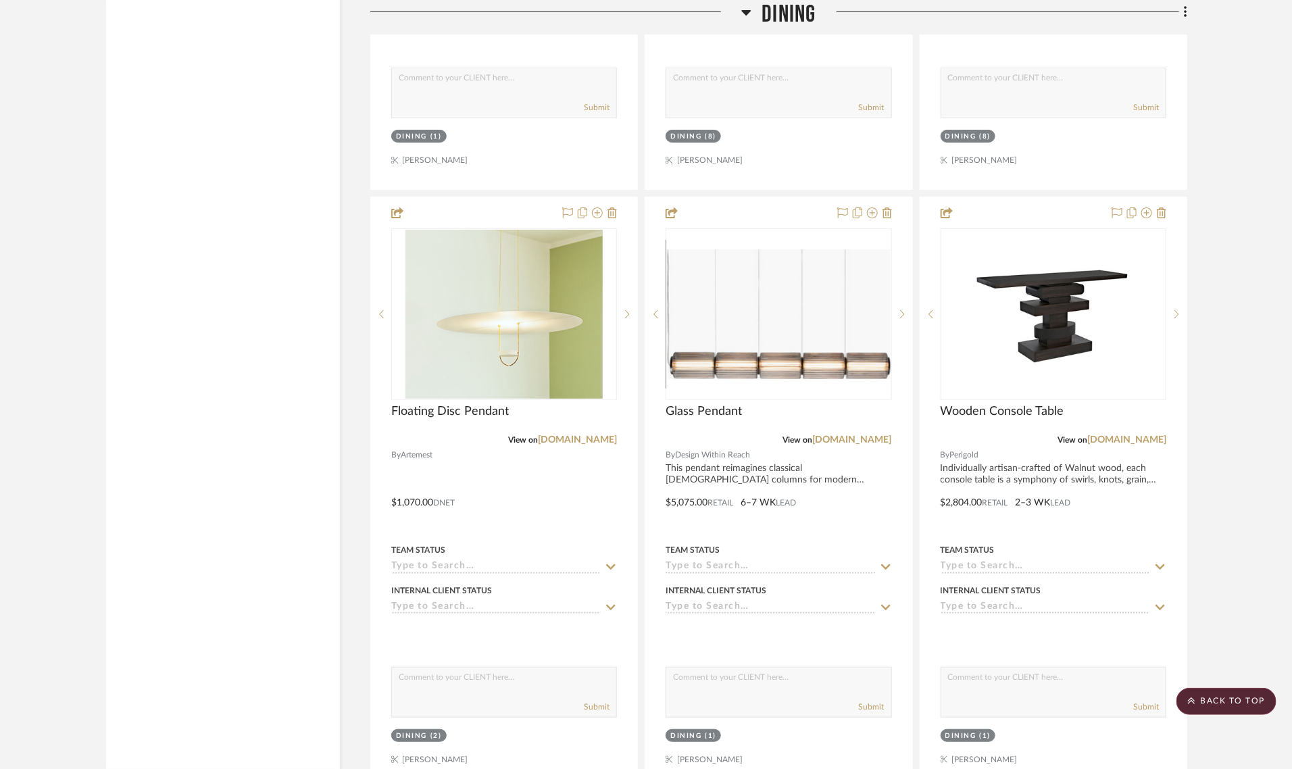
scroll to position [5153, 0]
